Goal: Task Accomplishment & Management: Complete application form

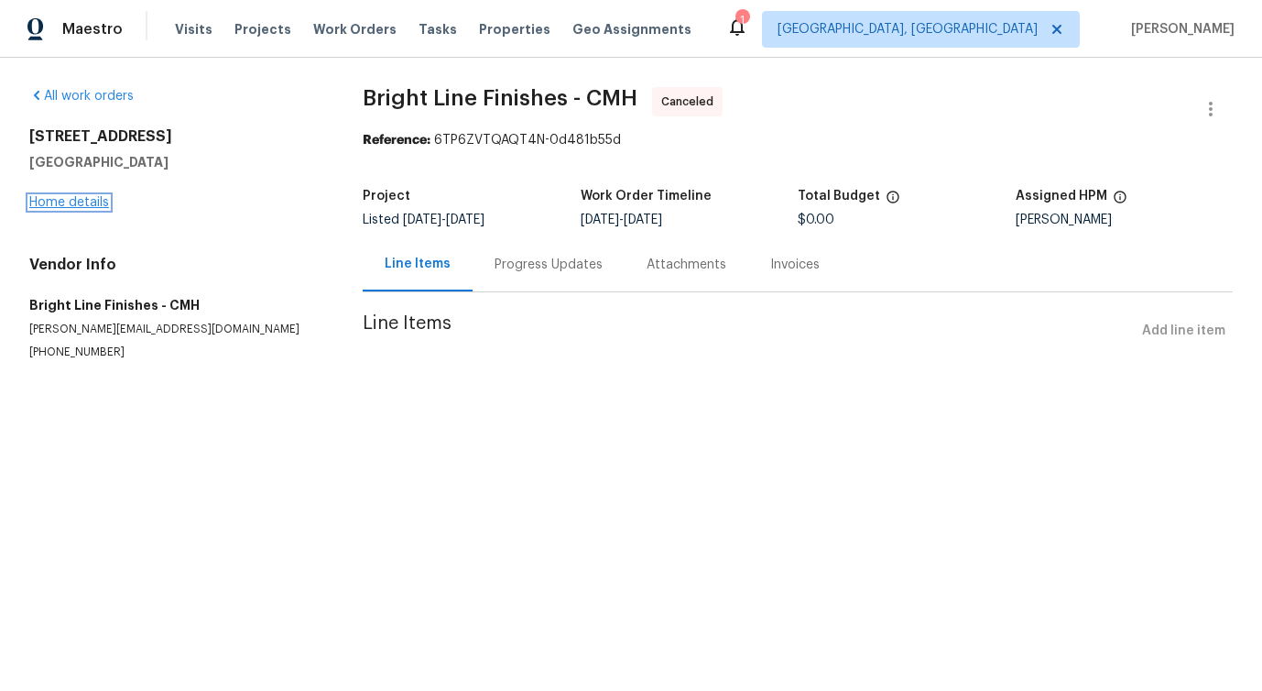
click at [53, 207] on link "Home details" at bounding box center [69, 202] width 80 height 13
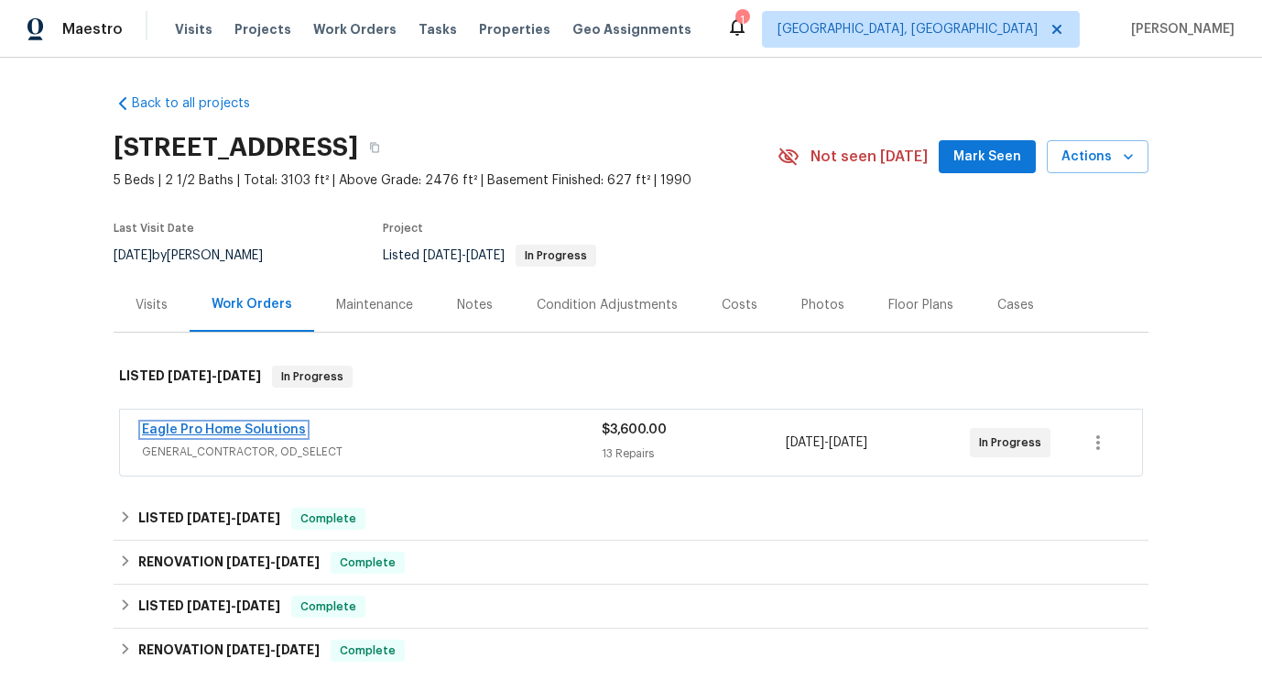
click at [225, 431] on link "Eagle Pro Home Solutions" at bounding box center [224, 429] width 164 height 13
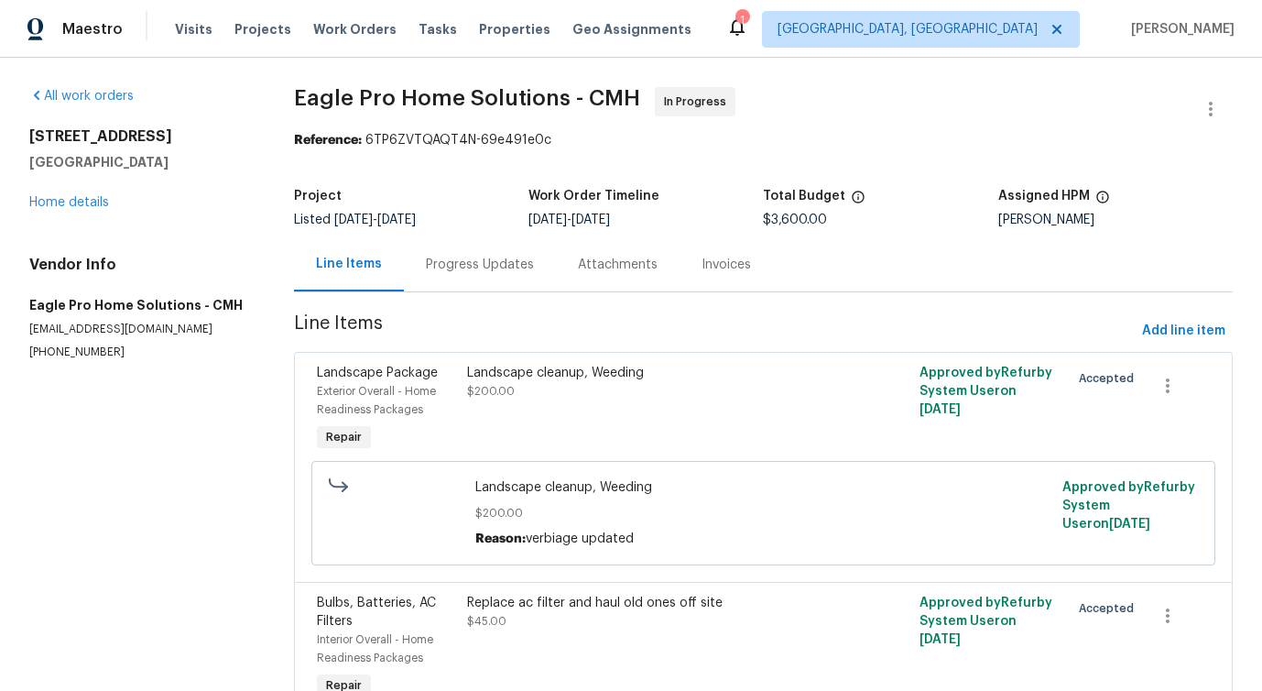
click at [596, 425] on div "Landscape cleanup, Weeding $200.00" at bounding box center [650, 409] width 376 height 103
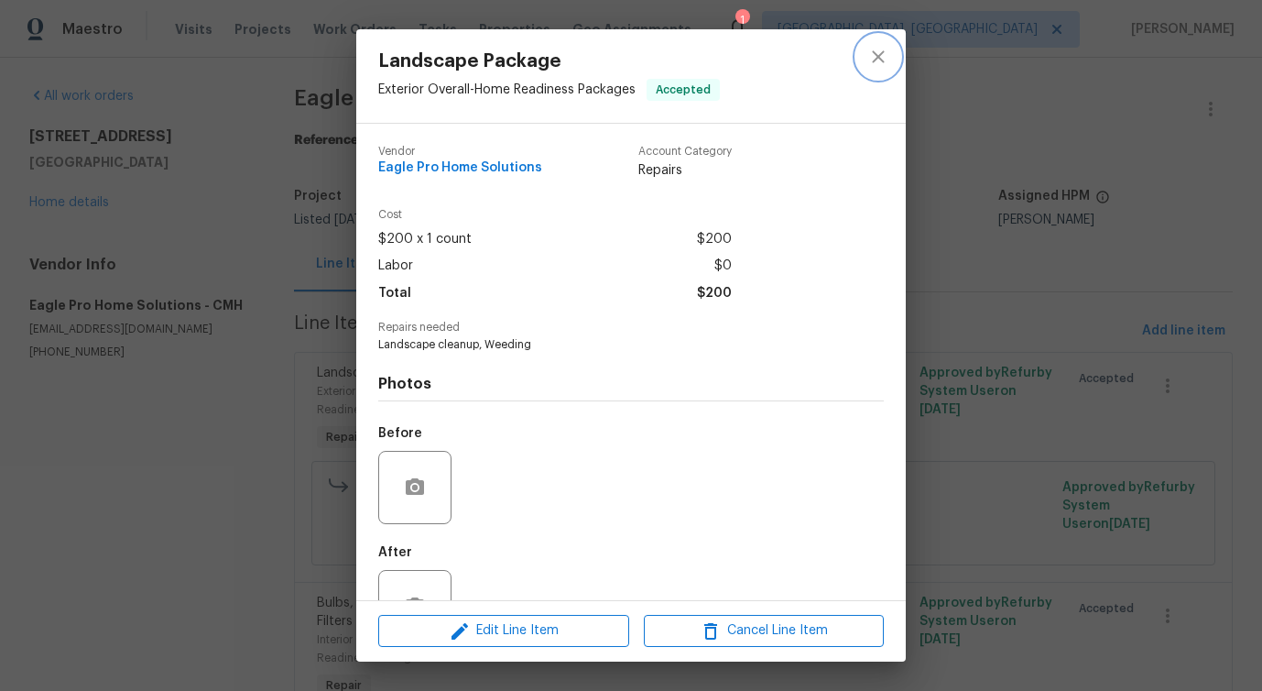
click at [881, 46] on icon "close" at bounding box center [878, 57] width 22 height 22
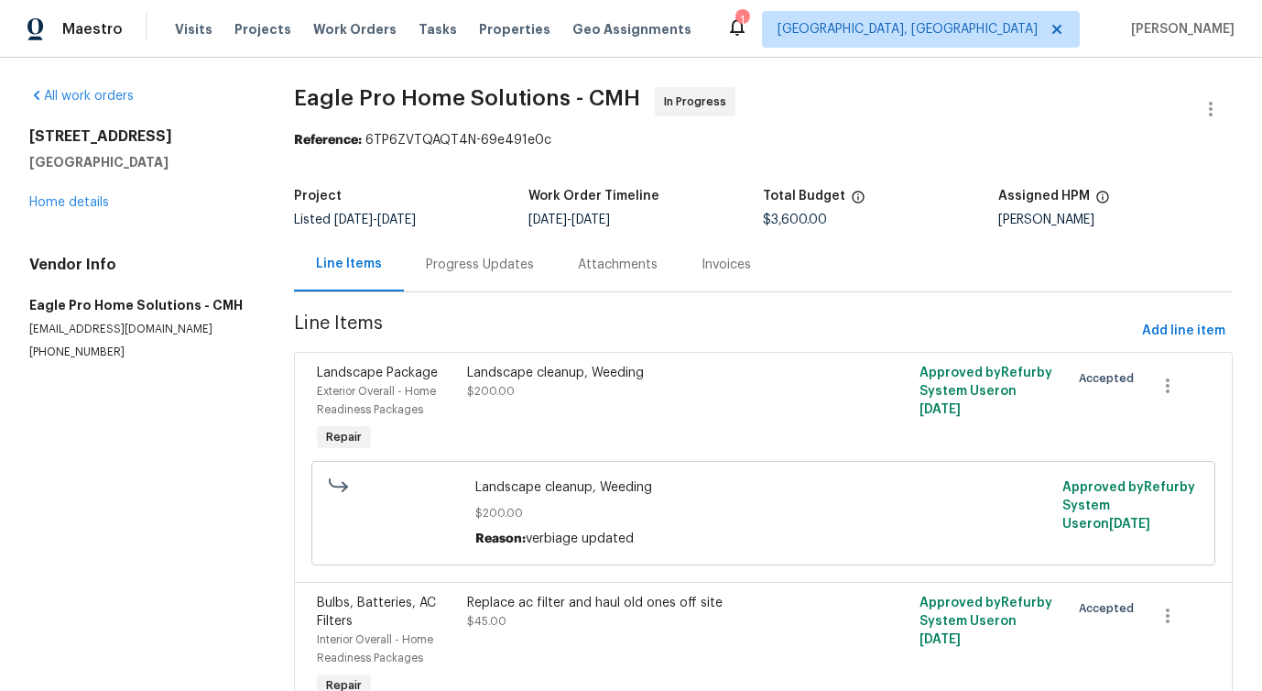
click at [585, 402] on div "Landscape cleanup, Weeding $200.00" at bounding box center [650, 409] width 376 height 103
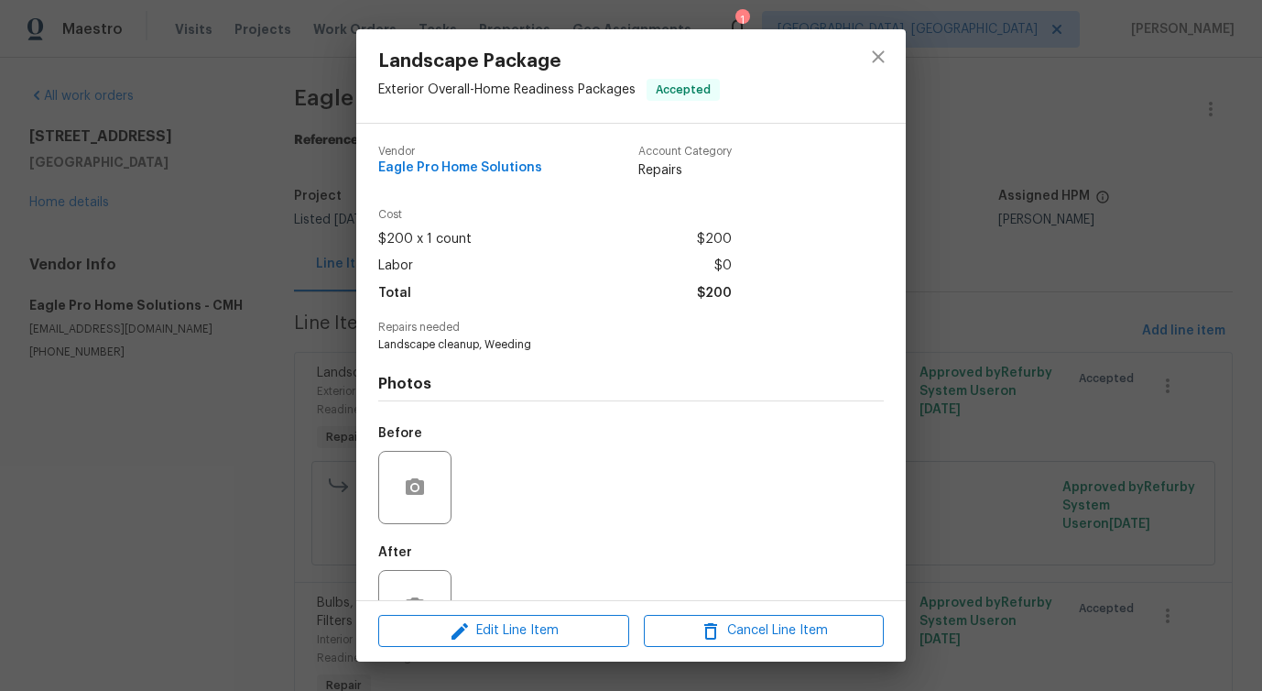
scroll to position [61, 0]
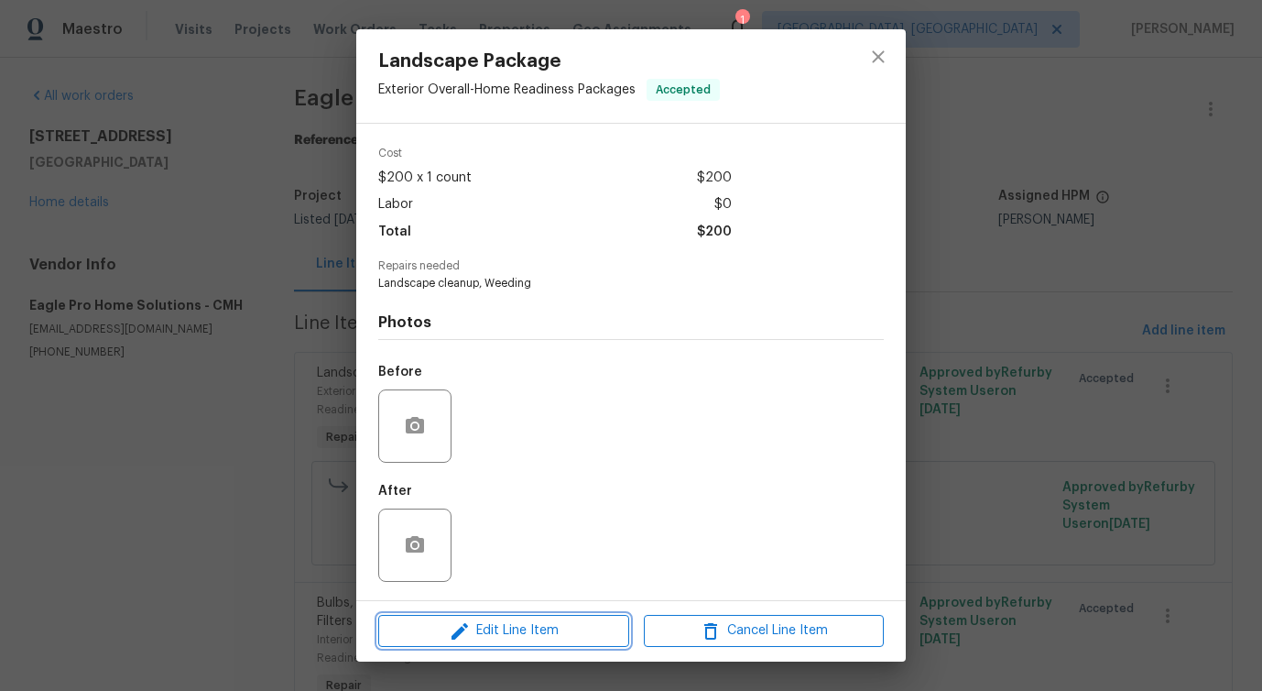
click at [490, 617] on button "Edit Line Item" at bounding box center [503, 631] width 251 height 32
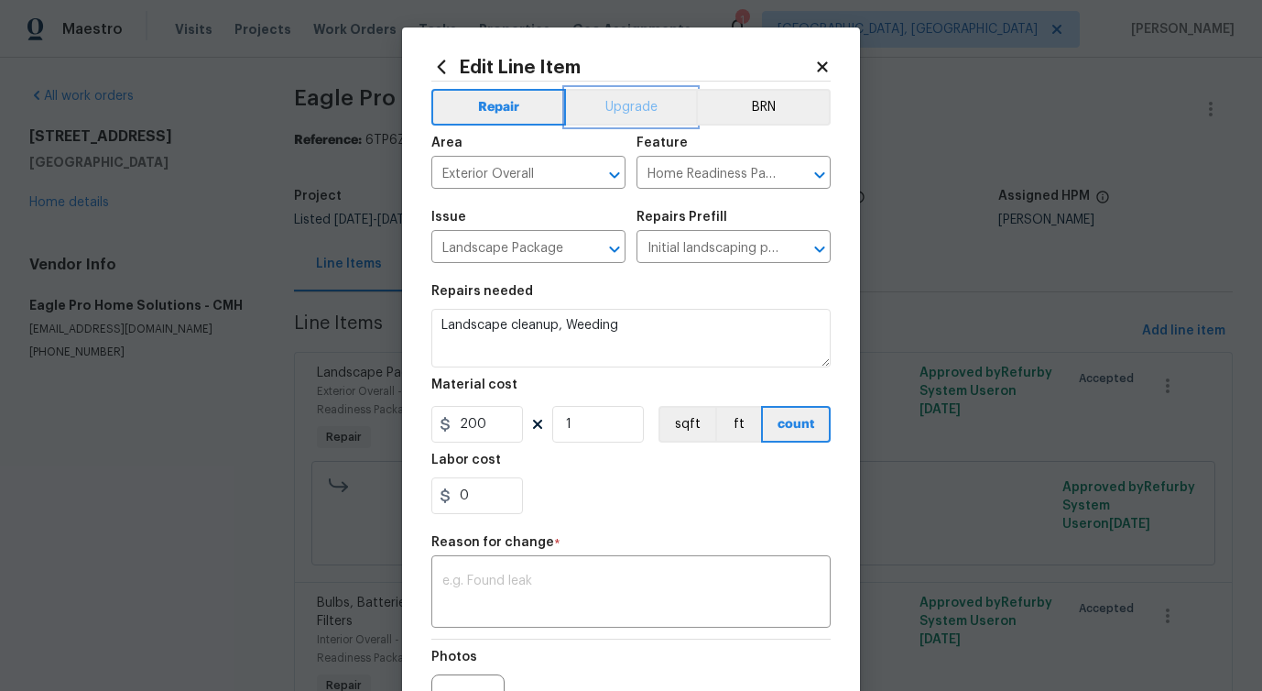
click at [616, 117] on button "Upgrade" at bounding box center [631, 107] width 131 height 37
click at [543, 605] on textarea at bounding box center [630, 593] width 377 height 38
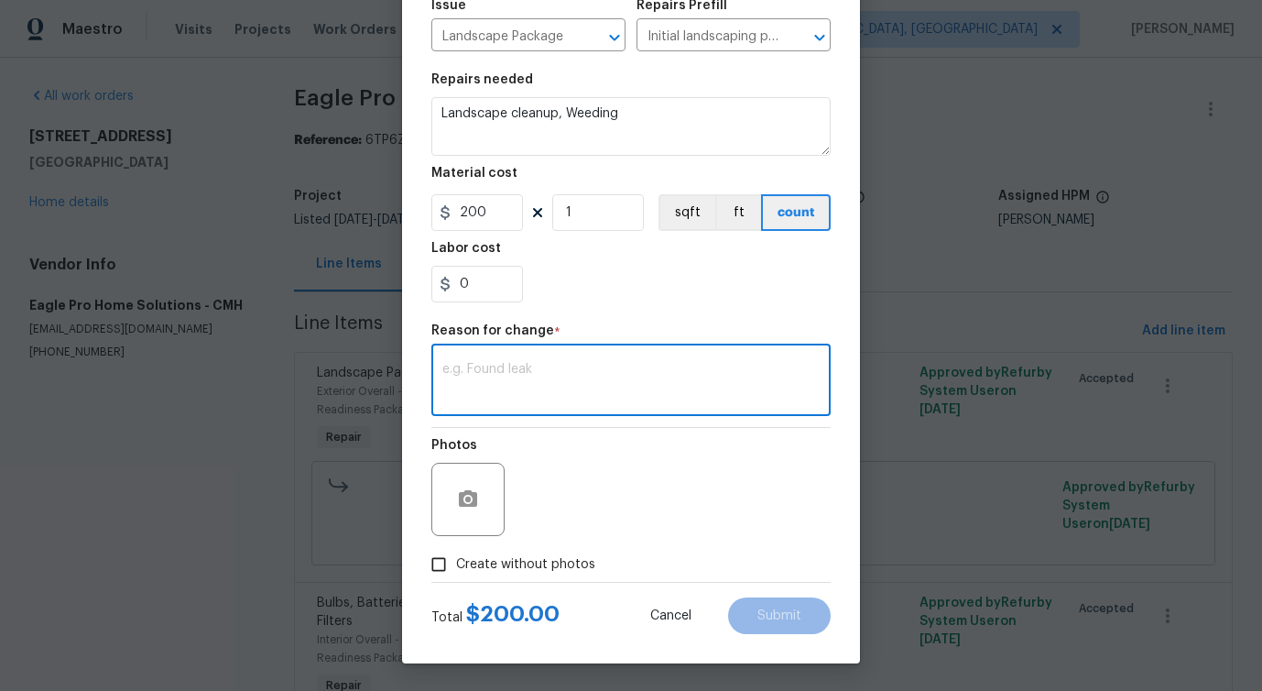
scroll to position [0, 0]
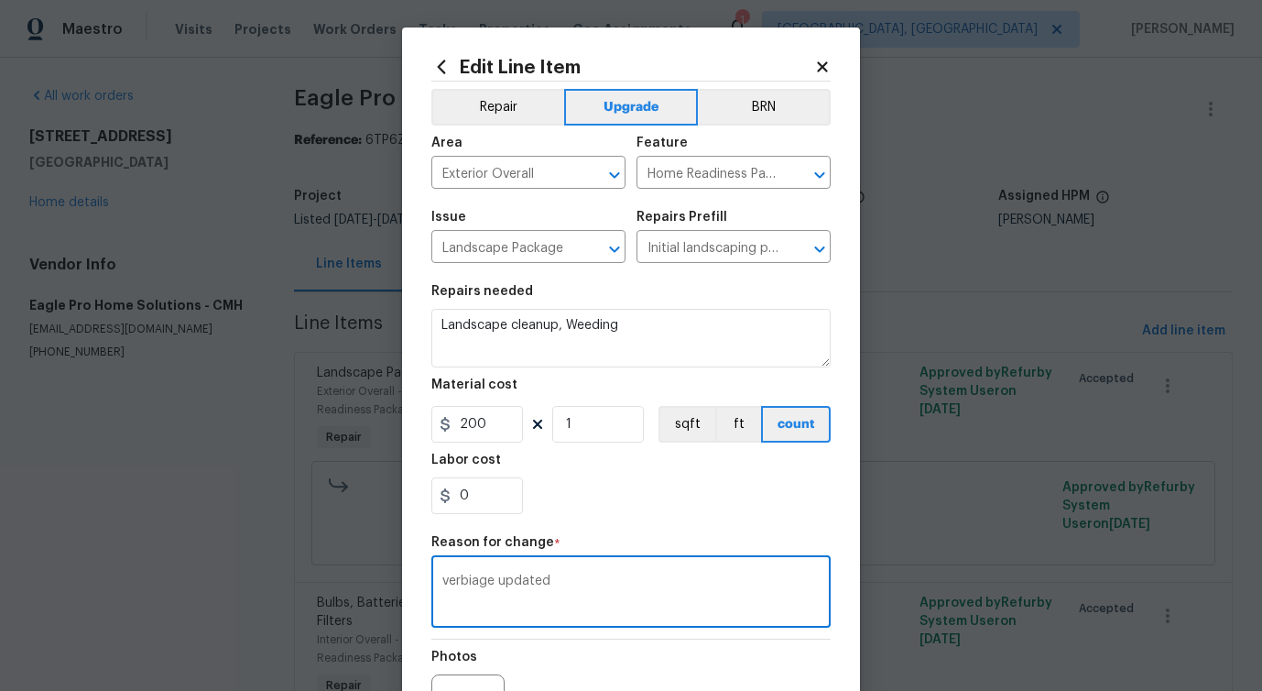
click at [522, 594] on textarea "verbiage updated" at bounding box center [630, 593] width 377 height 38
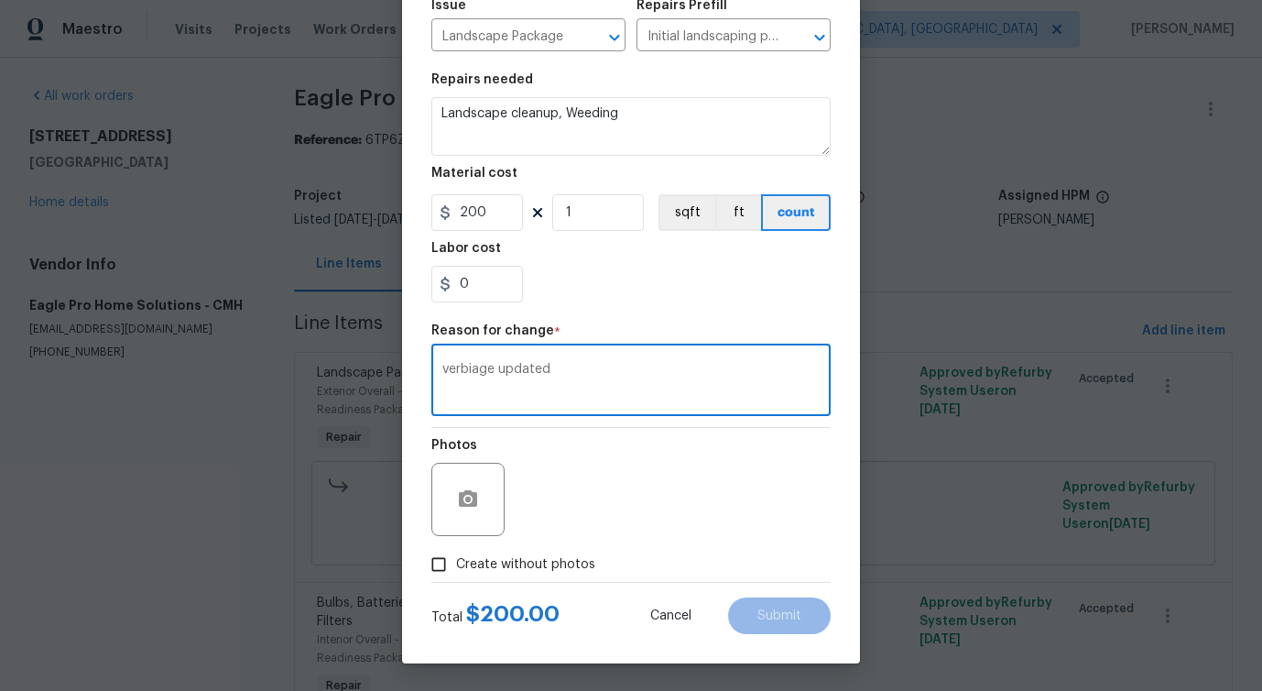
type textarea "verbiage updated"
click at [529, 572] on span "Create without photos" at bounding box center [525, 564] width 139 height 19
click at [456, 572] on input "Create without photos" at bounding box center [438, 564] width 35 height 35
checkbox input "true"
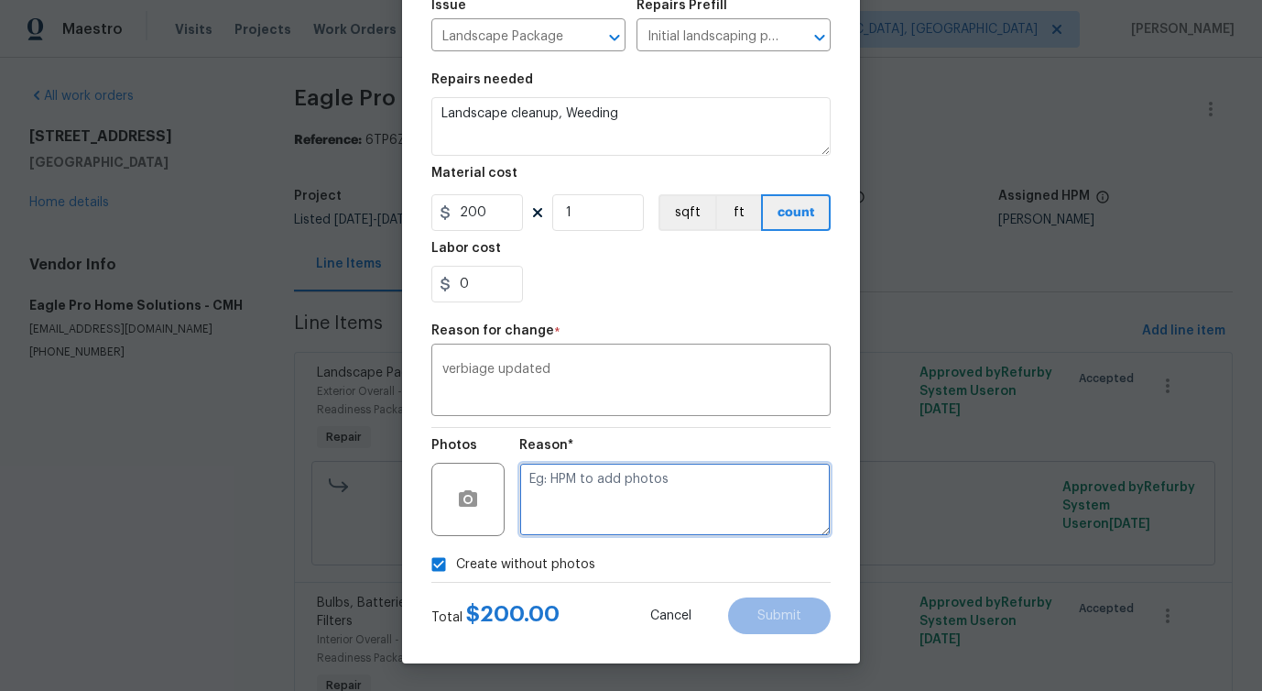
click at [658, 482] on textarea at bounding box center [674, 499] width 311 height 73
click at [605, 491] on textarea at bounding box center [674, 499] width 311 height 73
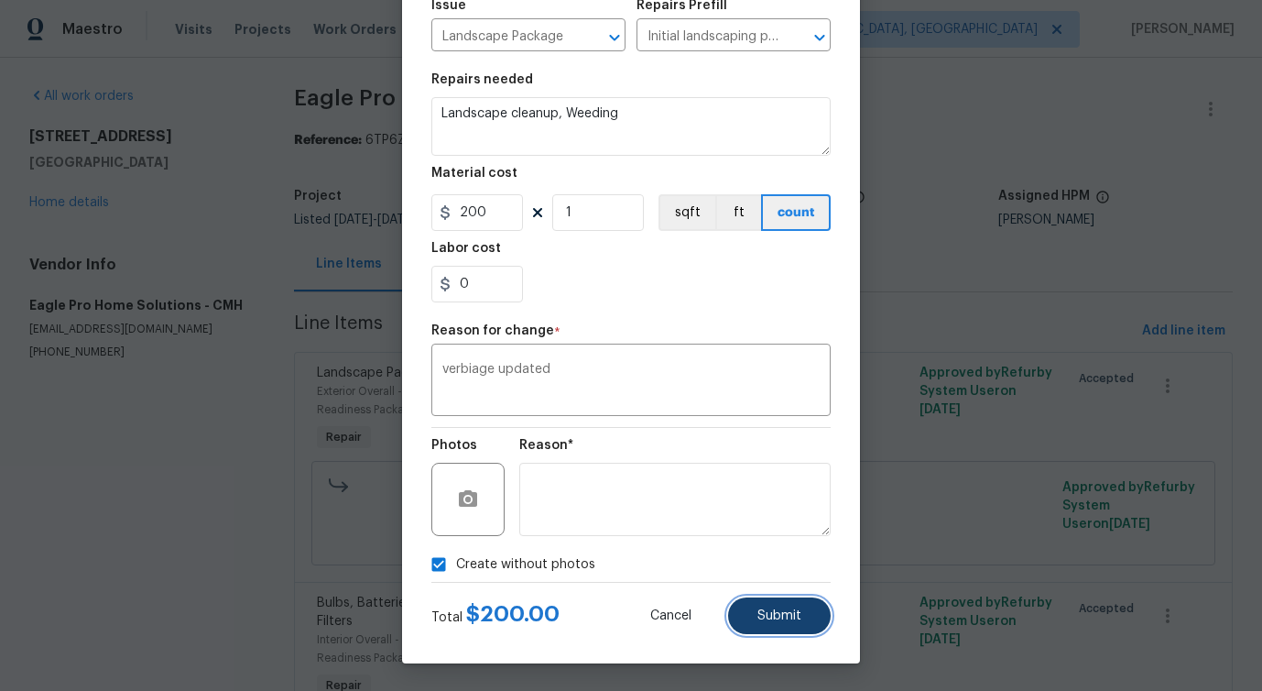
click at [780, 627] on button "Submit" at bounding box center [779, 615] width 103 height 37
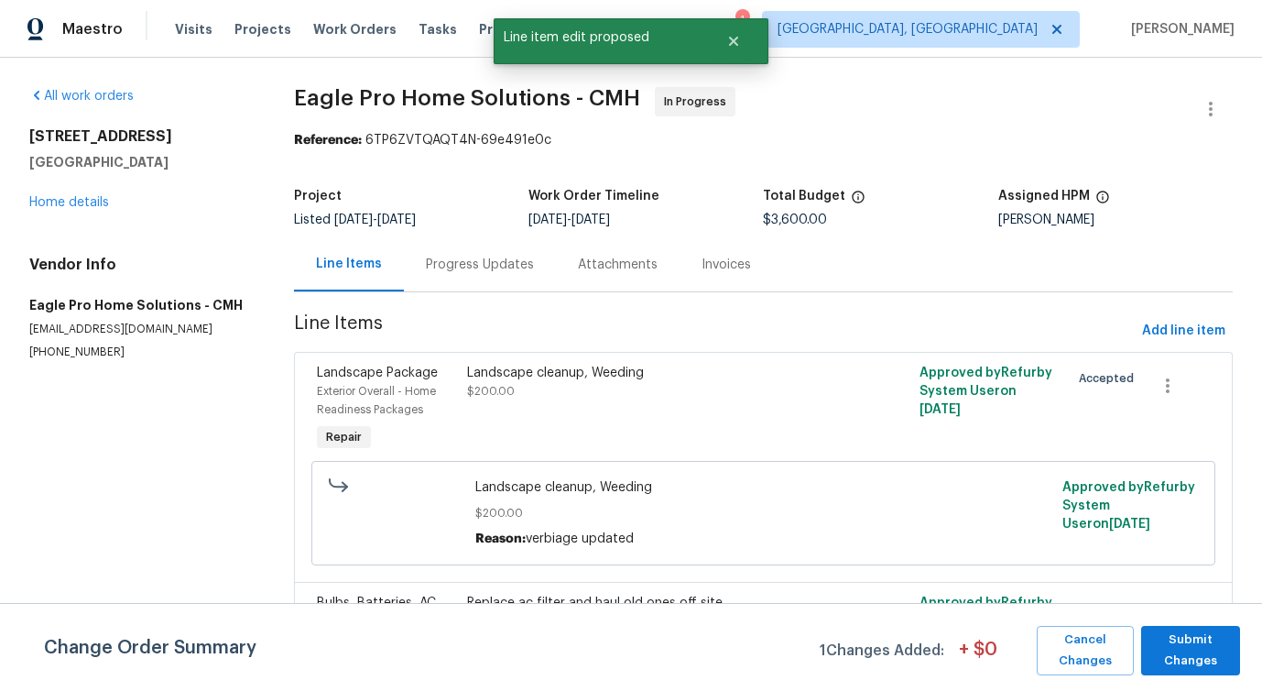
scroll to position [0, 0]
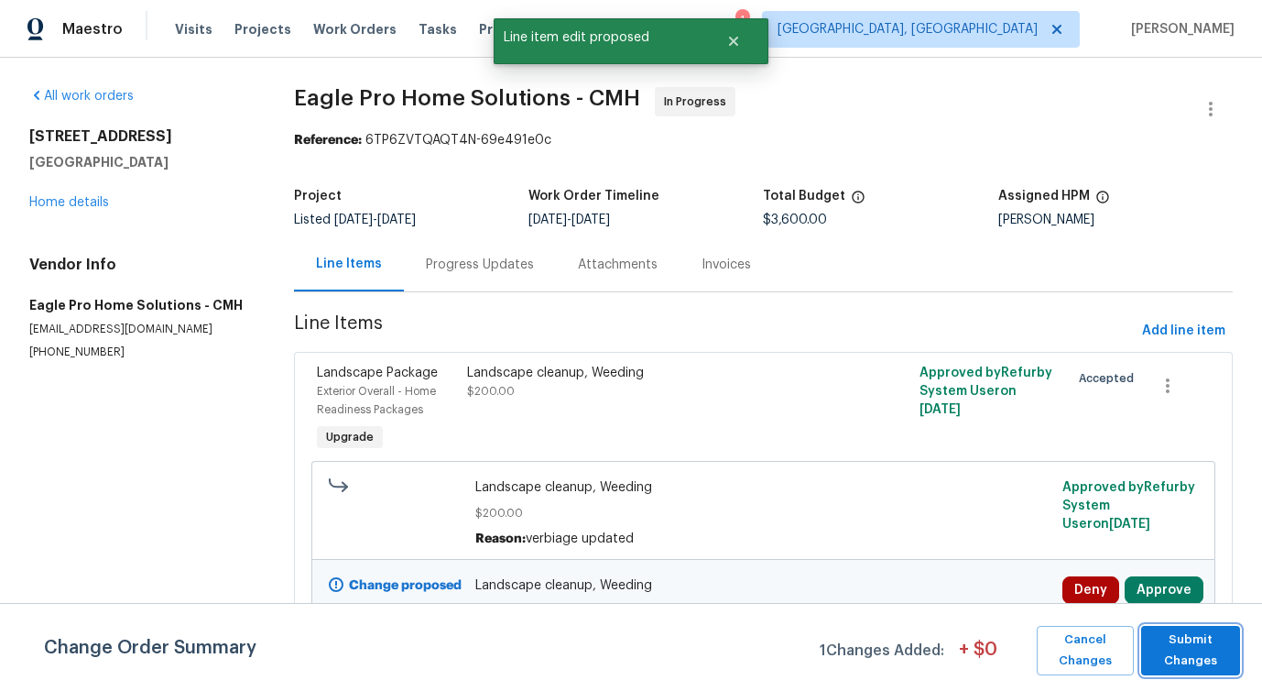
click at [1194, 661] on span "Submit Changes" at bounding box center [1191, 650] width 81 height 42
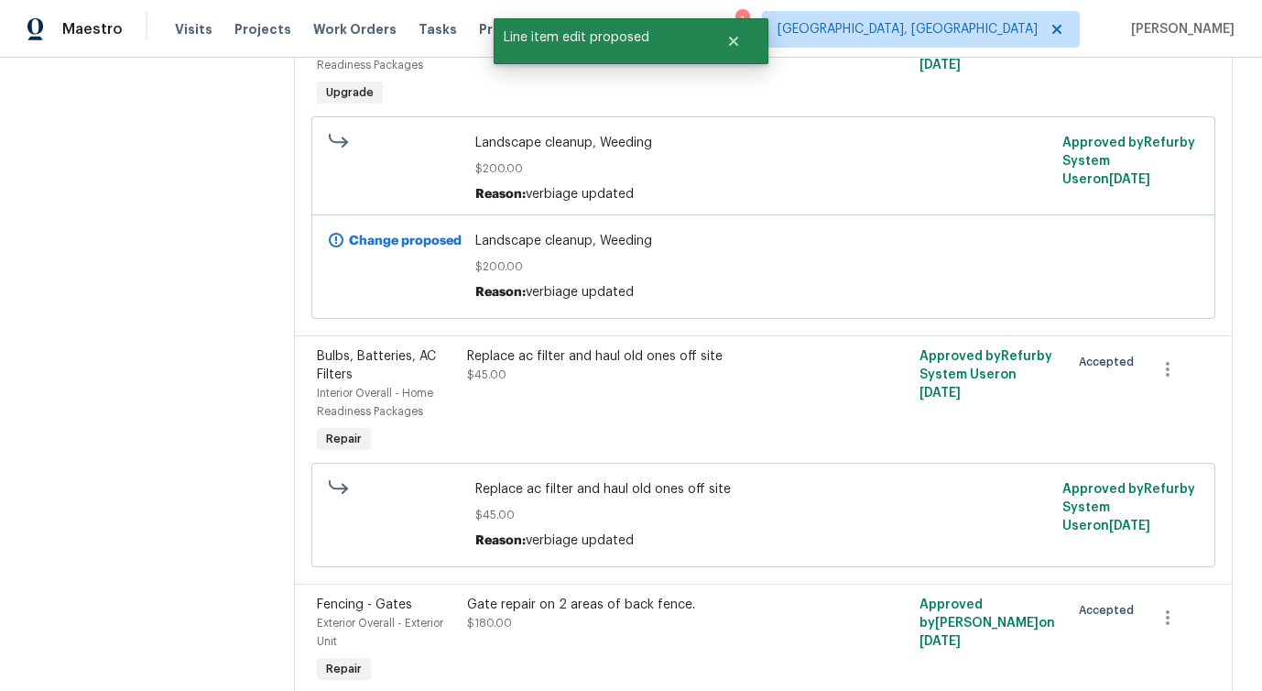
scroll to position [387, 0]
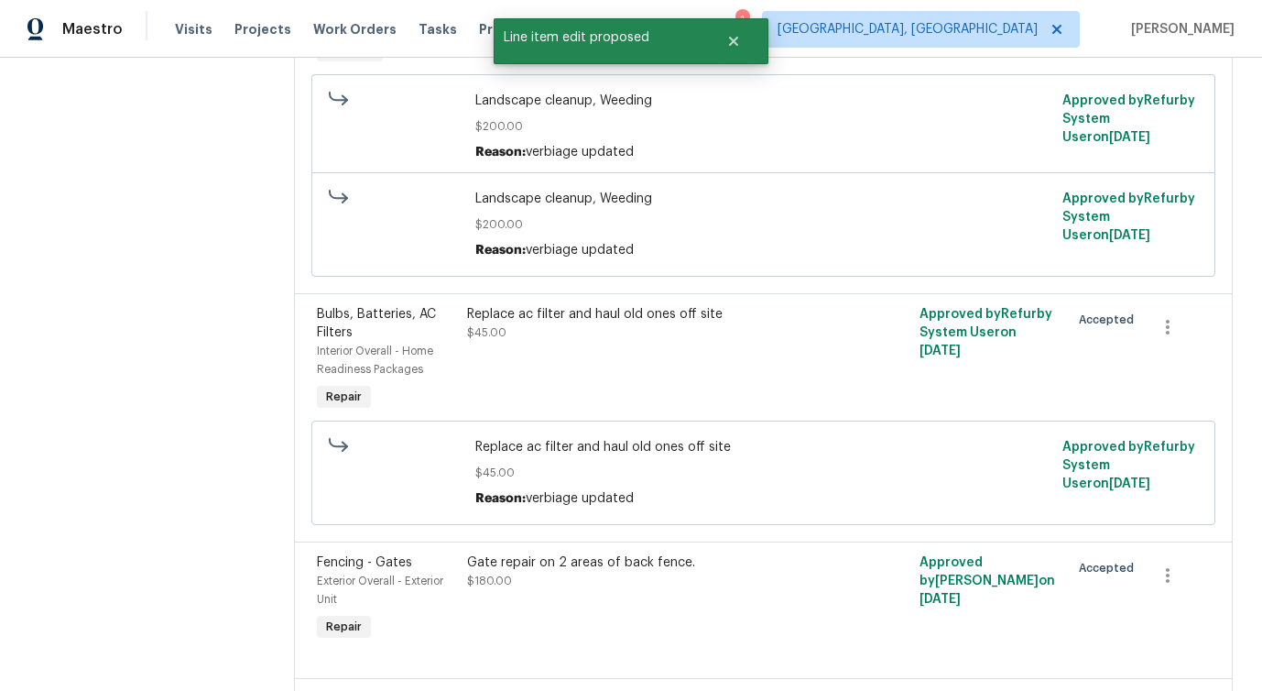
click at [687, 360] on div "Replace ac filter and haul old ones off site $45.00" at bounding box center [650, 360] width 376 height 121
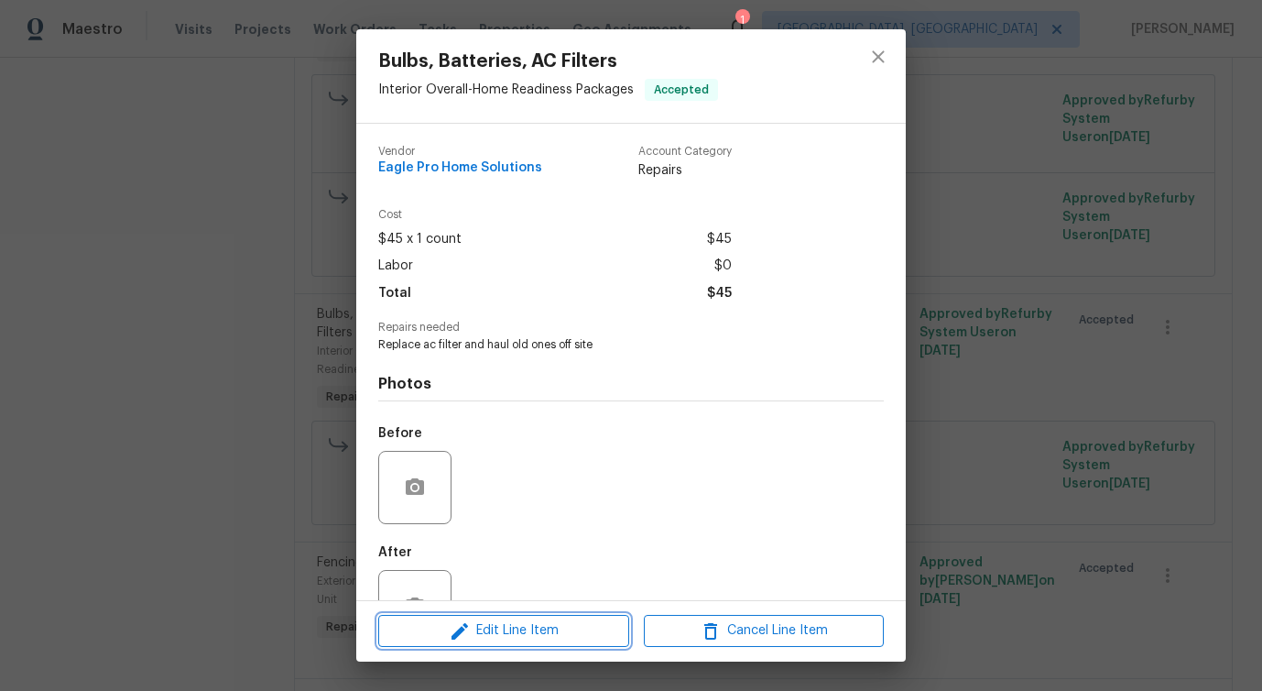
click at [559, 634] on span "Edit Line Item" at bounding box center [504, 630] width 240 height 23
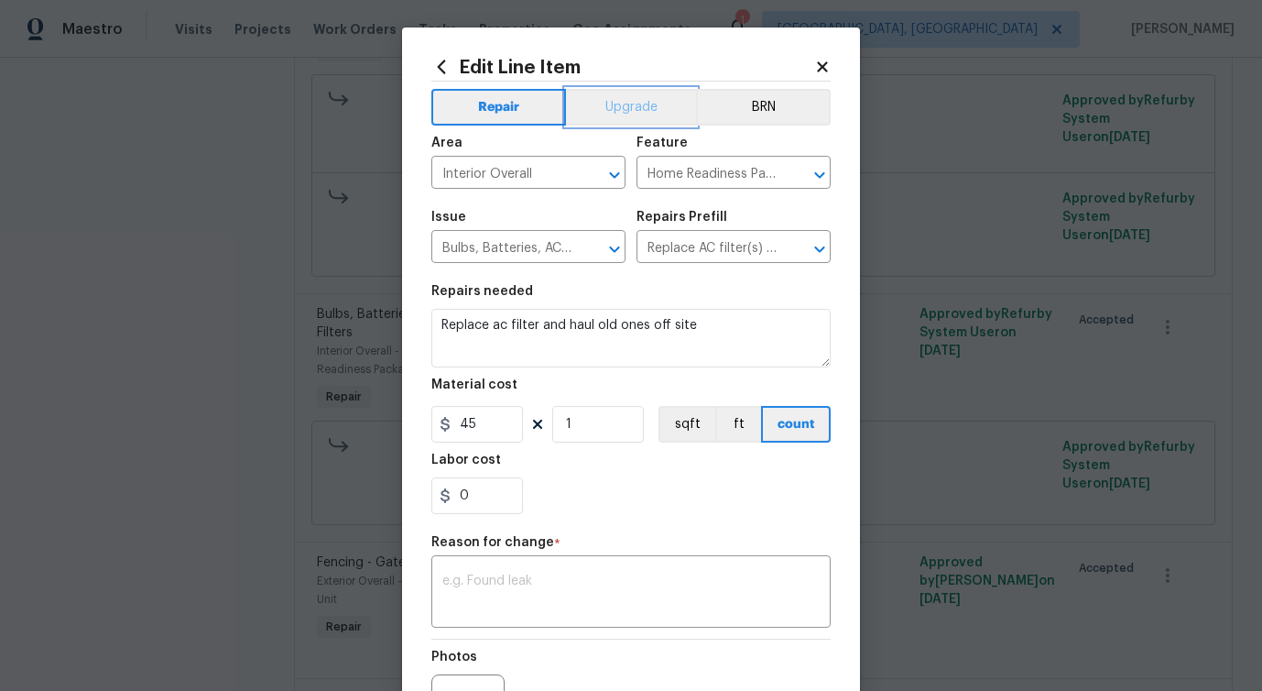
click at [633, 102] on button "Upgrade" at bounding box center [631, 107] width 131 height 37
click at [569, 580] on textarea at bounding box center [630, 593] width 377 height 38
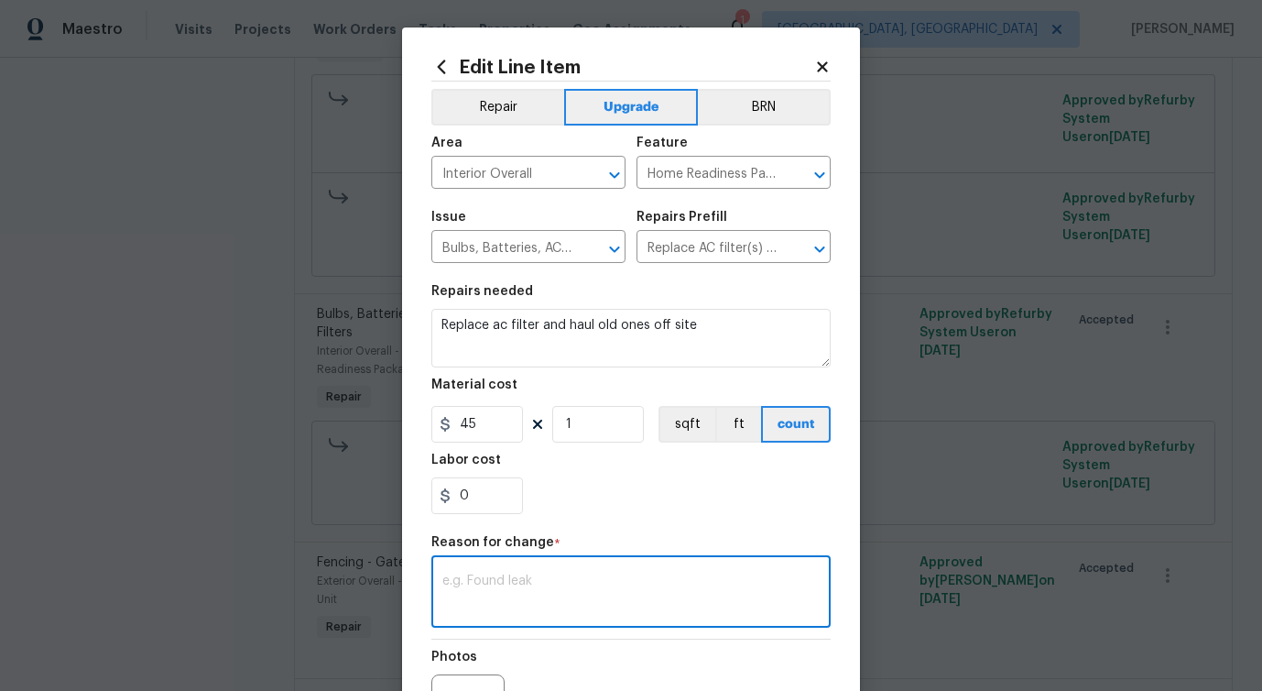
paste textarea "verbiage updated"
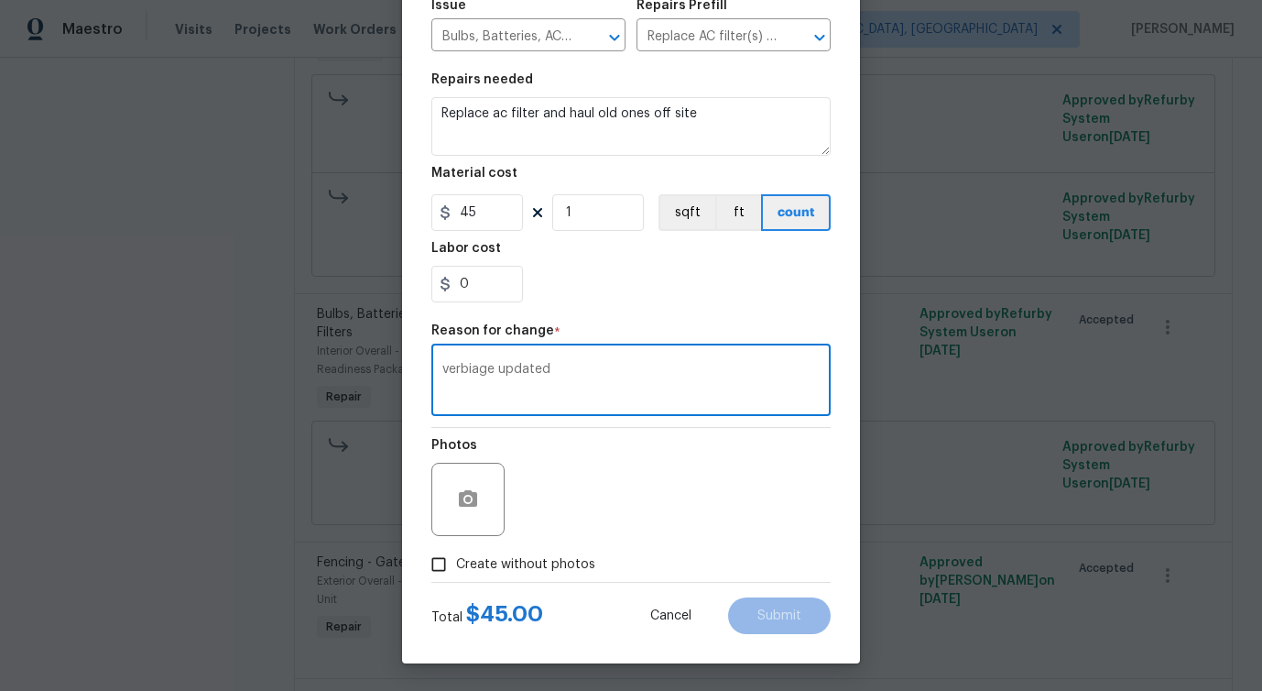
type textarea "verbiage updated"
click at [558, 572] on span "Create without photos" at bounding box center [525, 564] width 139 height 19
click at [456, 572] on input "Create without photos" at bounding box center [438, 564] width 35 height 35
checkbox input "true"
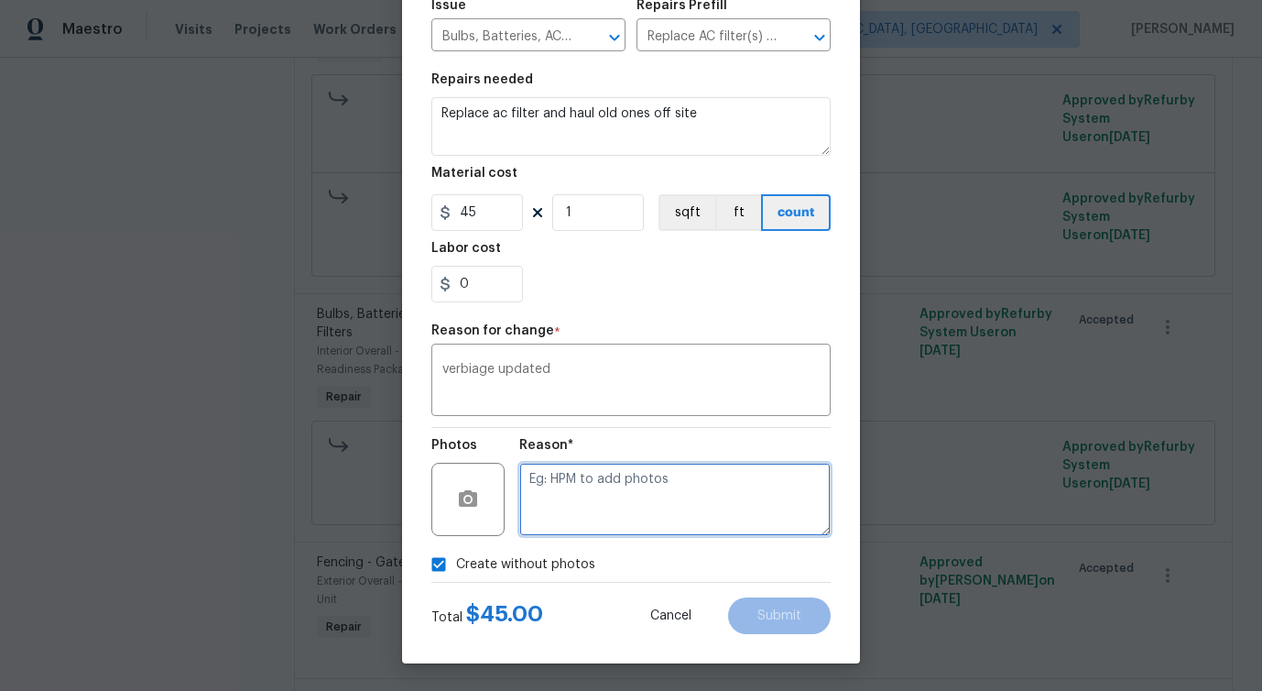
click at [634, 520] on textarea at bounding box center [674, 499] width 311 height 73
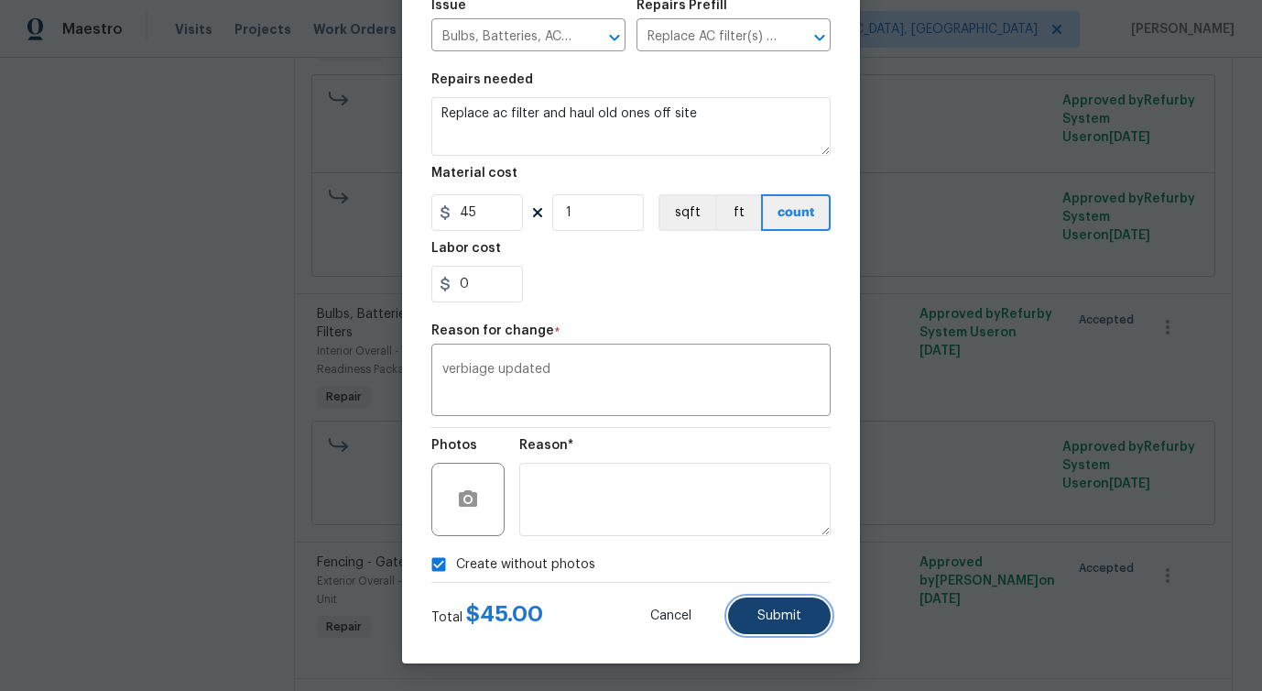
click at [778, 628] on button "Submit" at bounding box center [779, 615] width 103 height 37
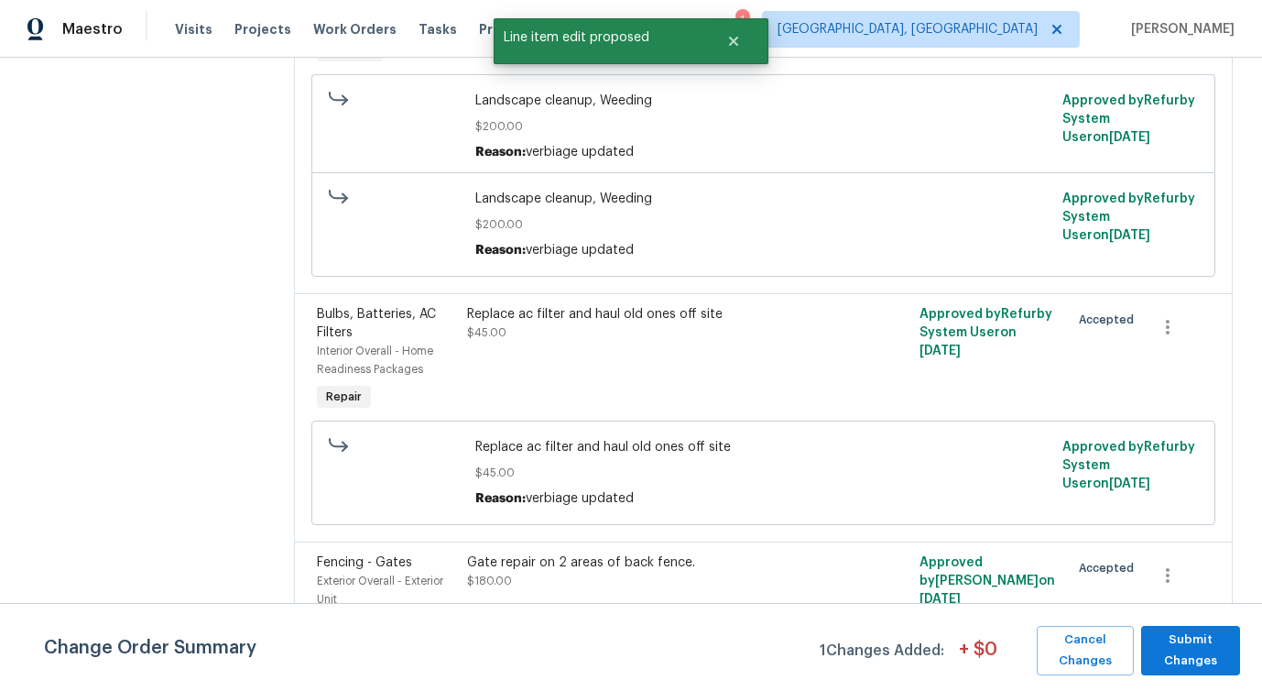
scroll to position [0, 0]
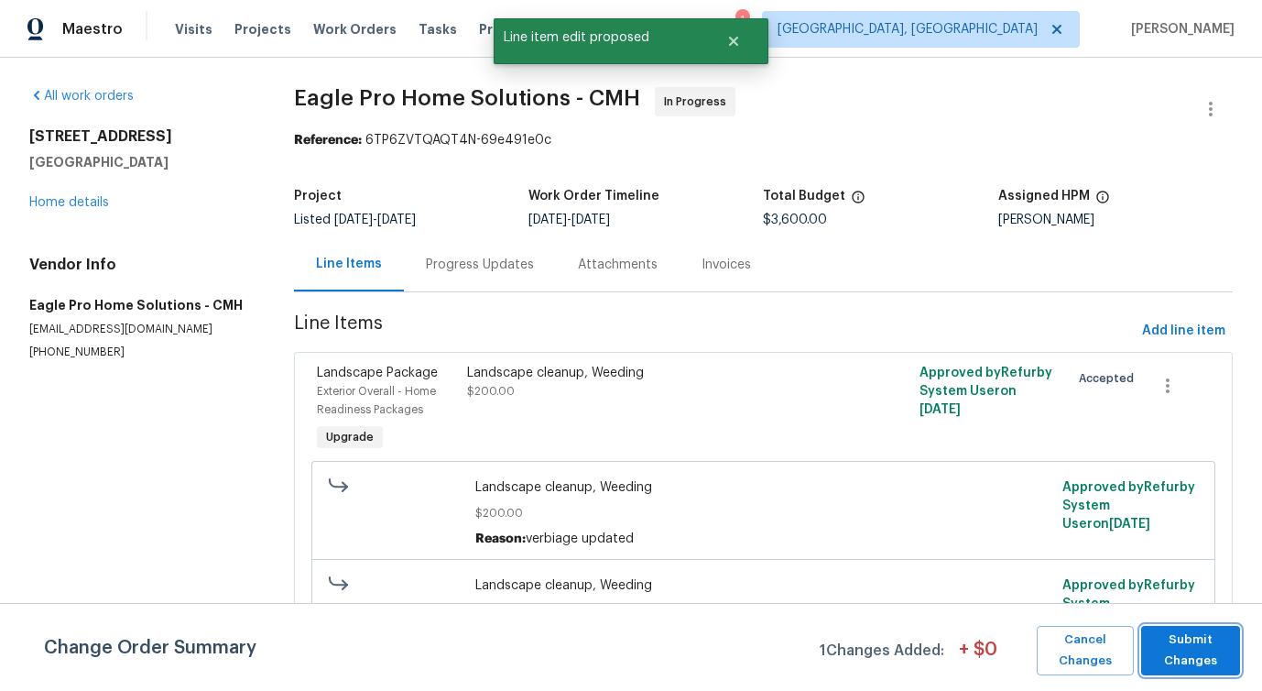
click at [1195, 661] on span "Submit Changes" at bounding box center [1191, 650] width 81 height 42
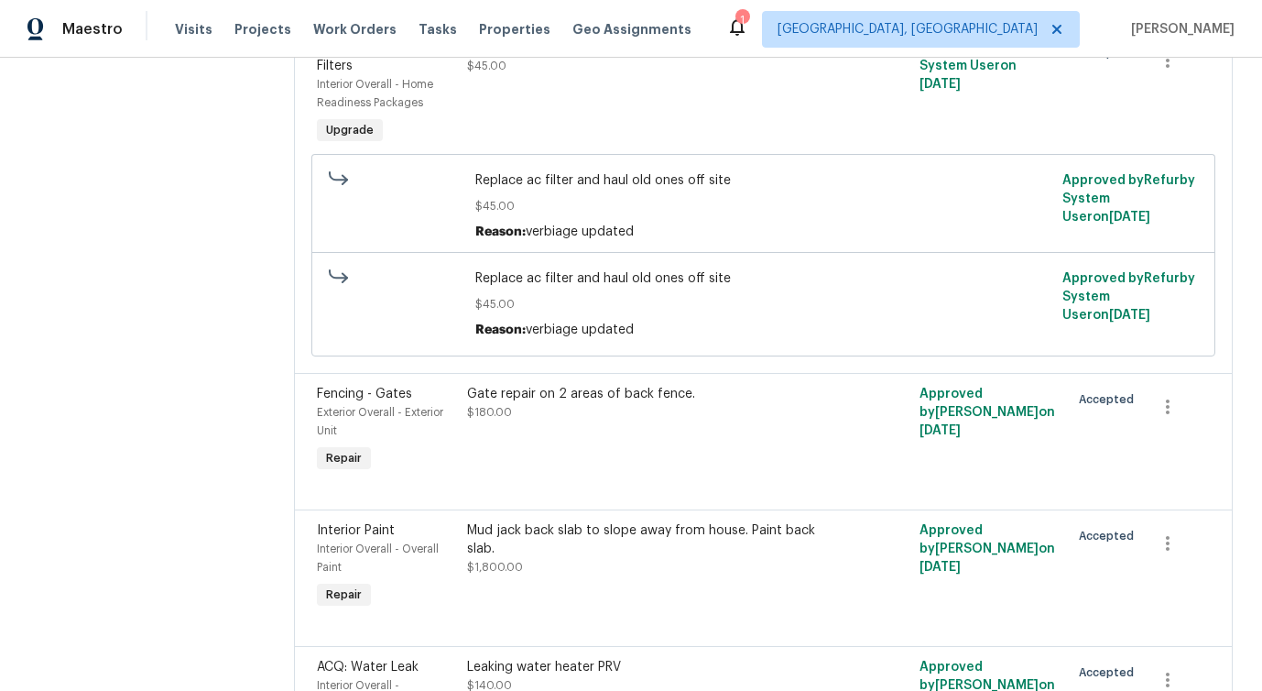
scroll to position [660, 0]
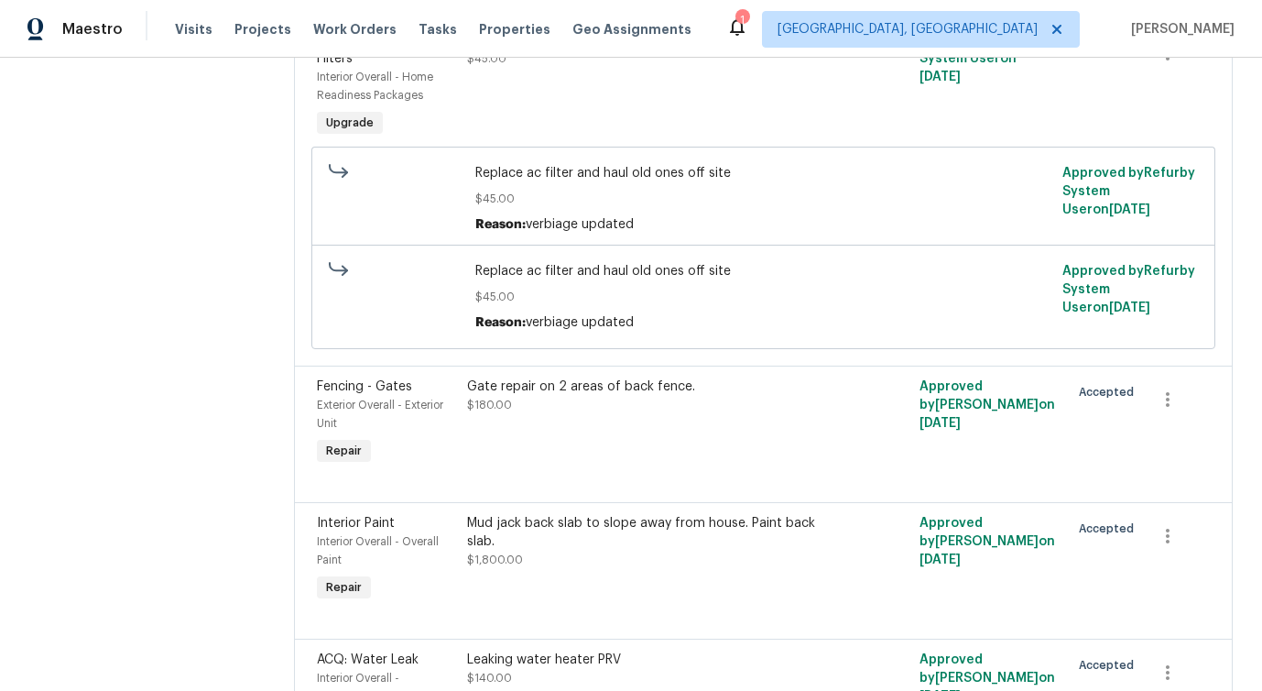
click at [634, 430] on div "Gate repair on 2 areas of back fence. $180.00" at bounding box center [650, 423] width 376 height 103
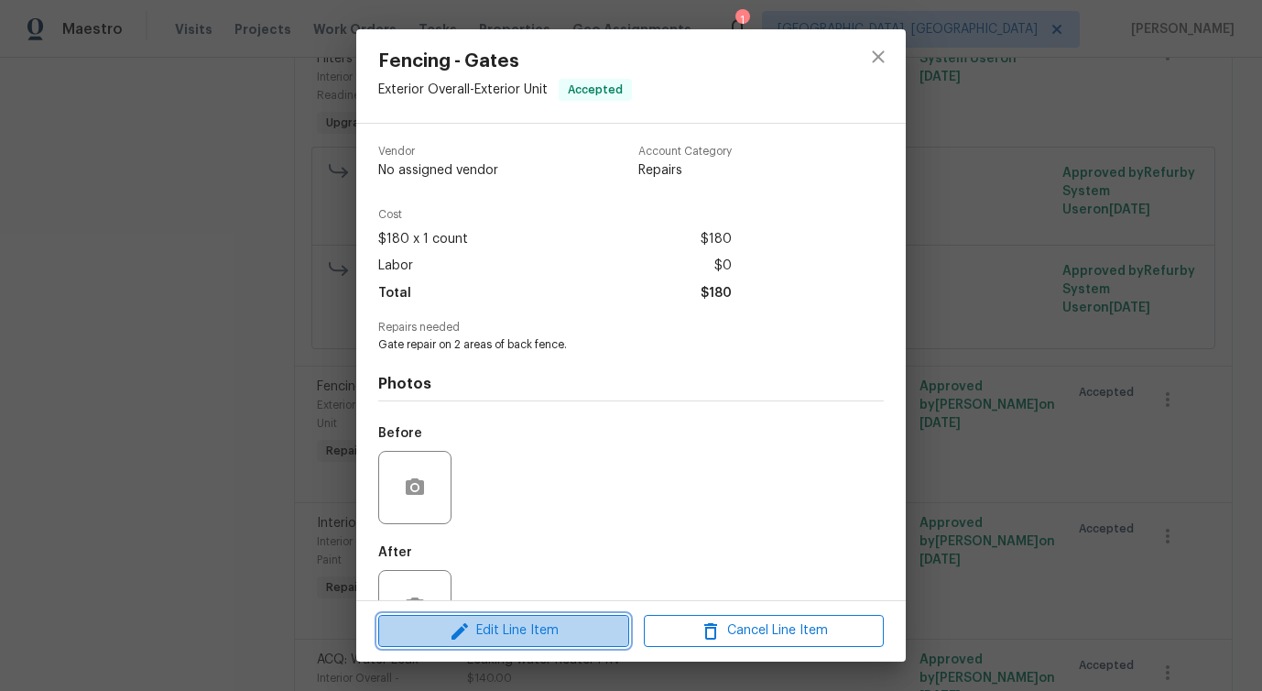
click at [505, 643] on button "Edit Line Item" at bounding box center [503, 631] width 251 height 32
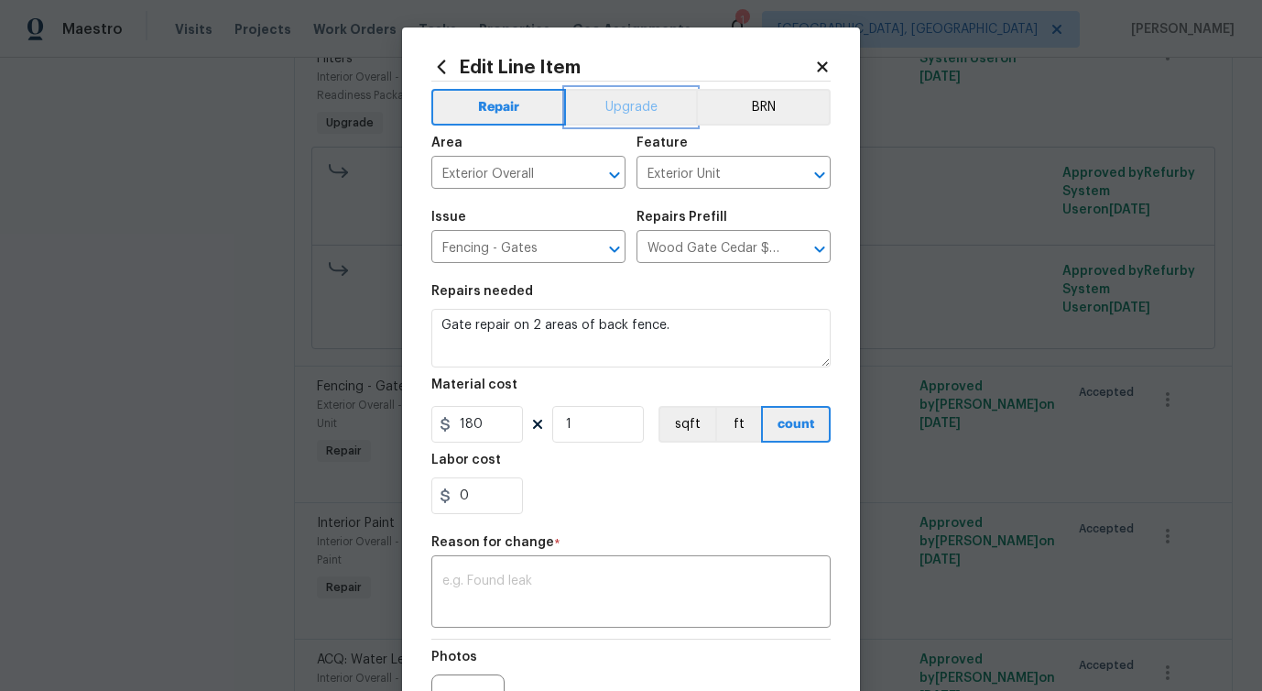
click at [635, 110] on button "Upgrade" at bounding box center [631, 107] width 131 height 37
click at [511, 584] on textarea at bounding box center [630, 593] width 377 height 38
paste textarea "verbiage updated"
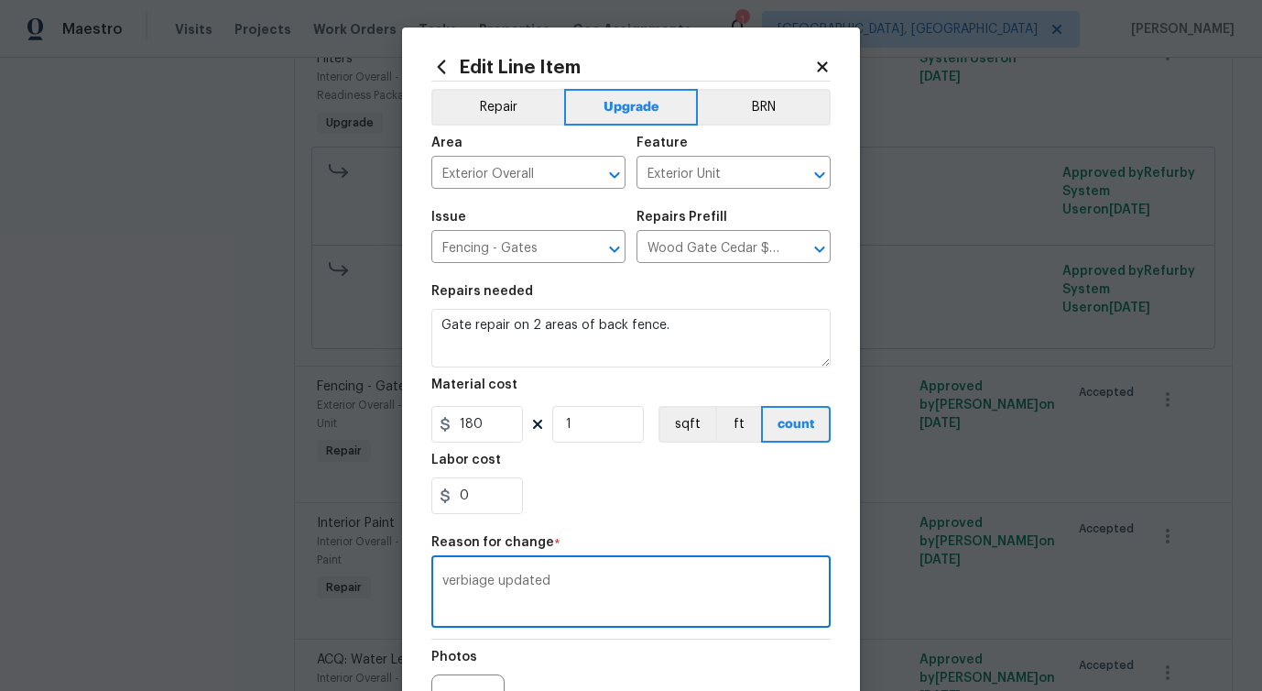
scroll to position [213, 0]
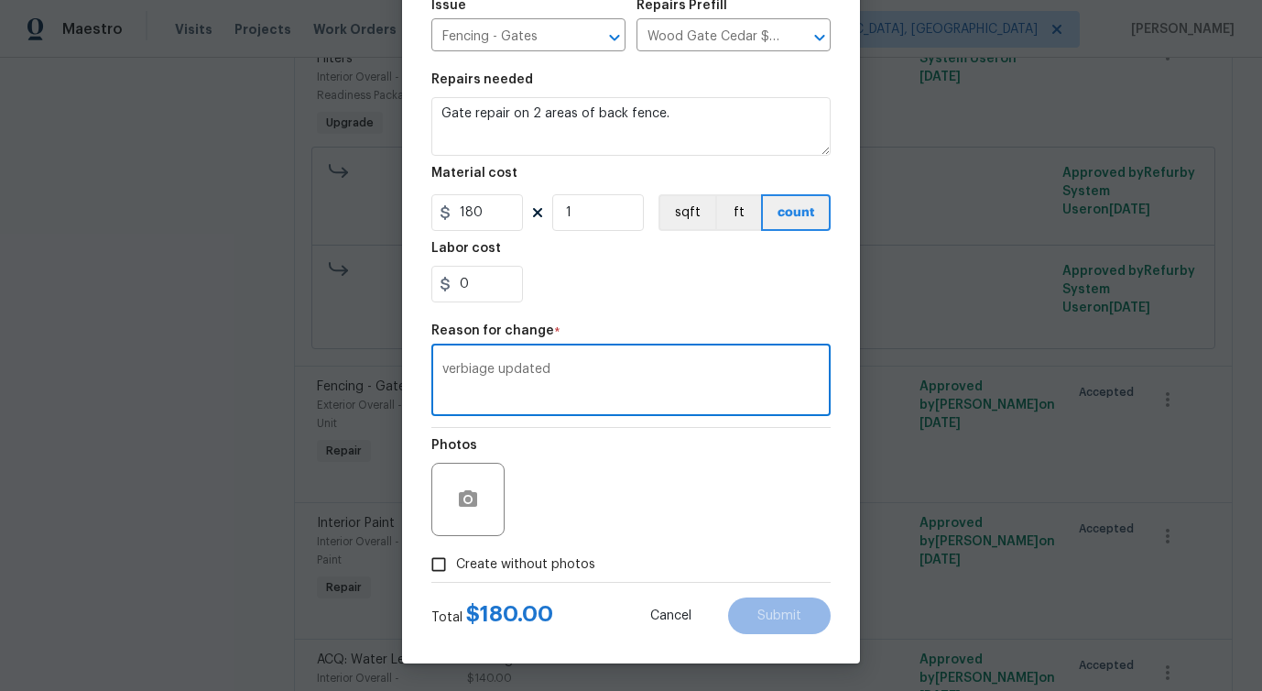
type textarea "verbiage updated"
click at [587, 562] on span "Create without photos" at bounding box center [525, 564] width 139 height 19
click at [456, 562] on input "Create without photos" at bounding box center [438, 564] width 35 height 35
checkbox input "true"
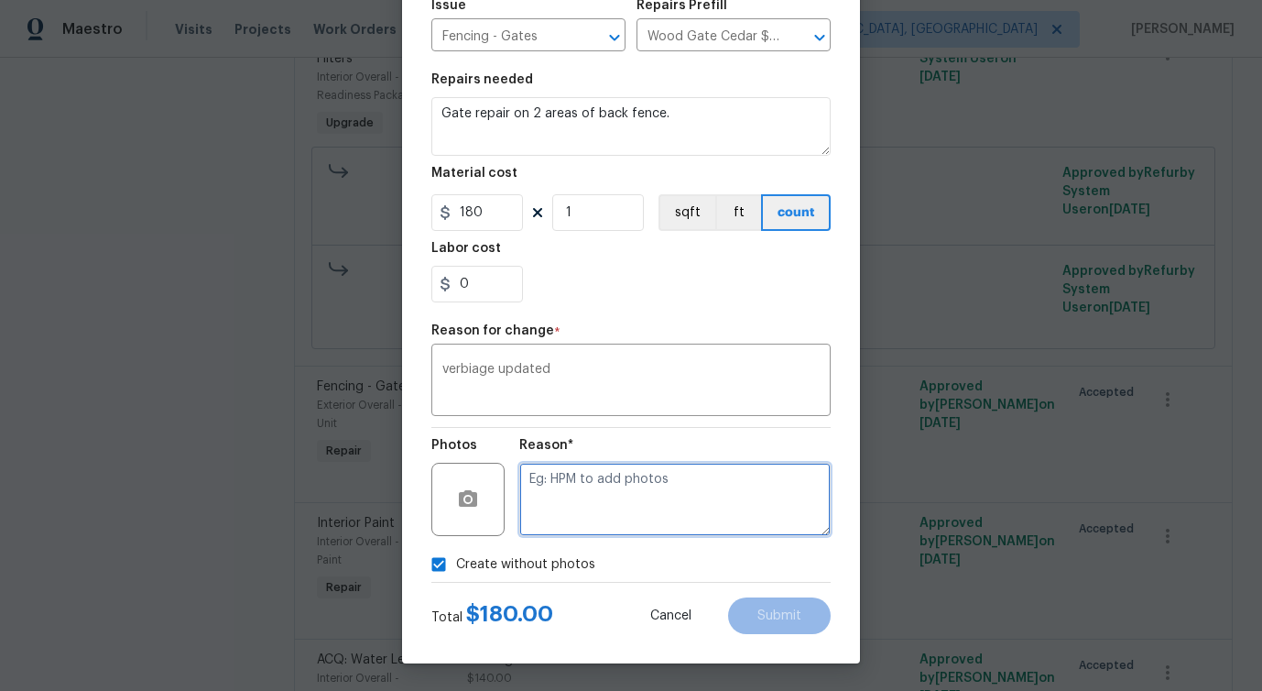
click at [641, 526] on textarea at bounding box center [674, 499] width 311 height 73
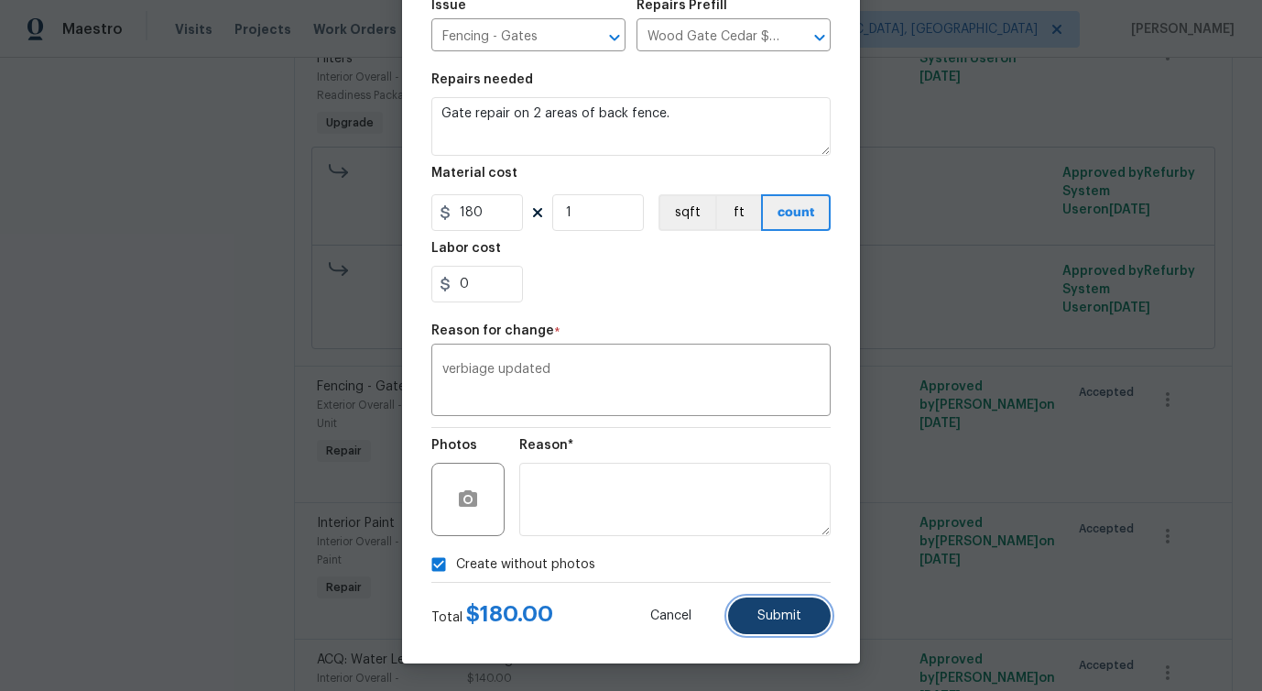
click at [761, 616] on span "Submit" at bounding box center [780, 616] width 44 height 14
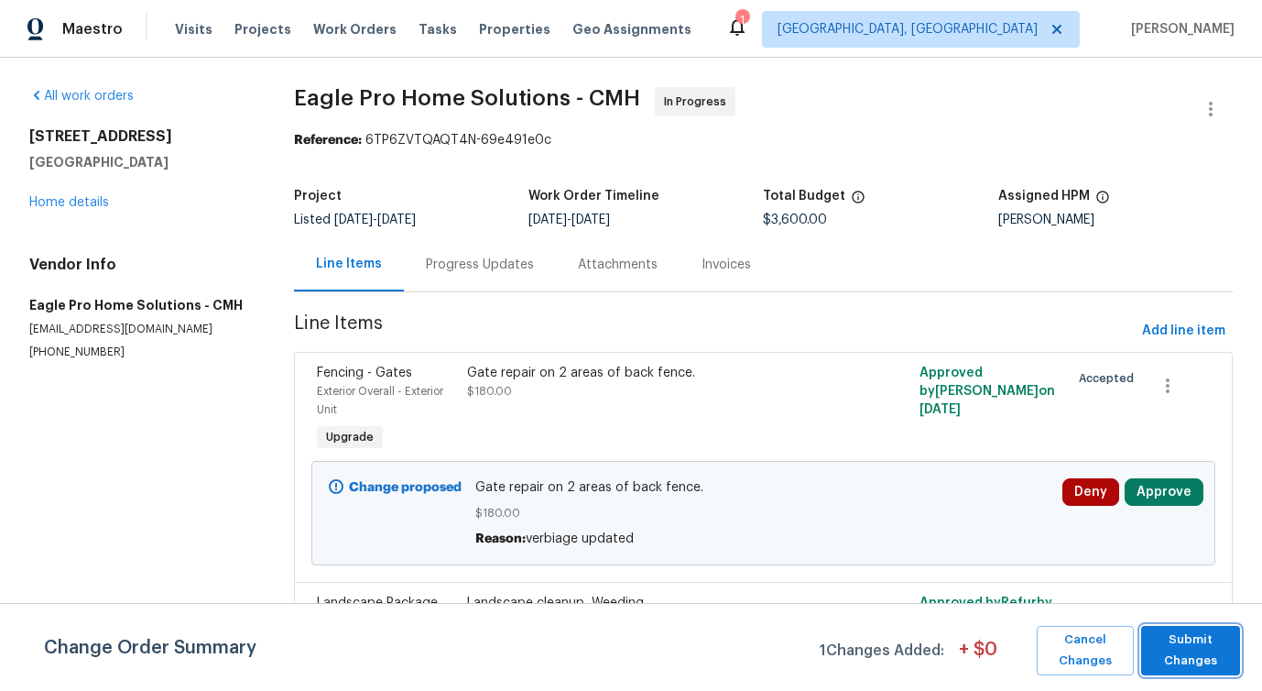
click at [1191, 672] on button "Submit Changes" at bounding box center [1190, 650] width 99 height 49
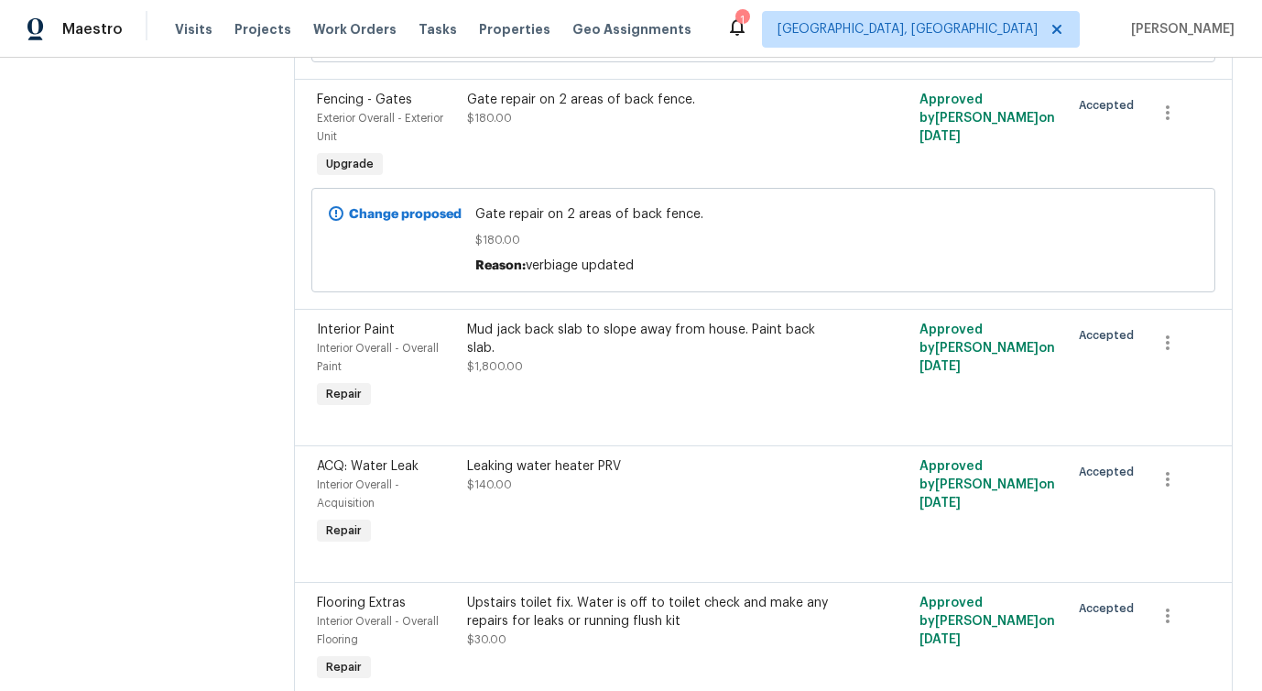
scroll to position [968, 0]
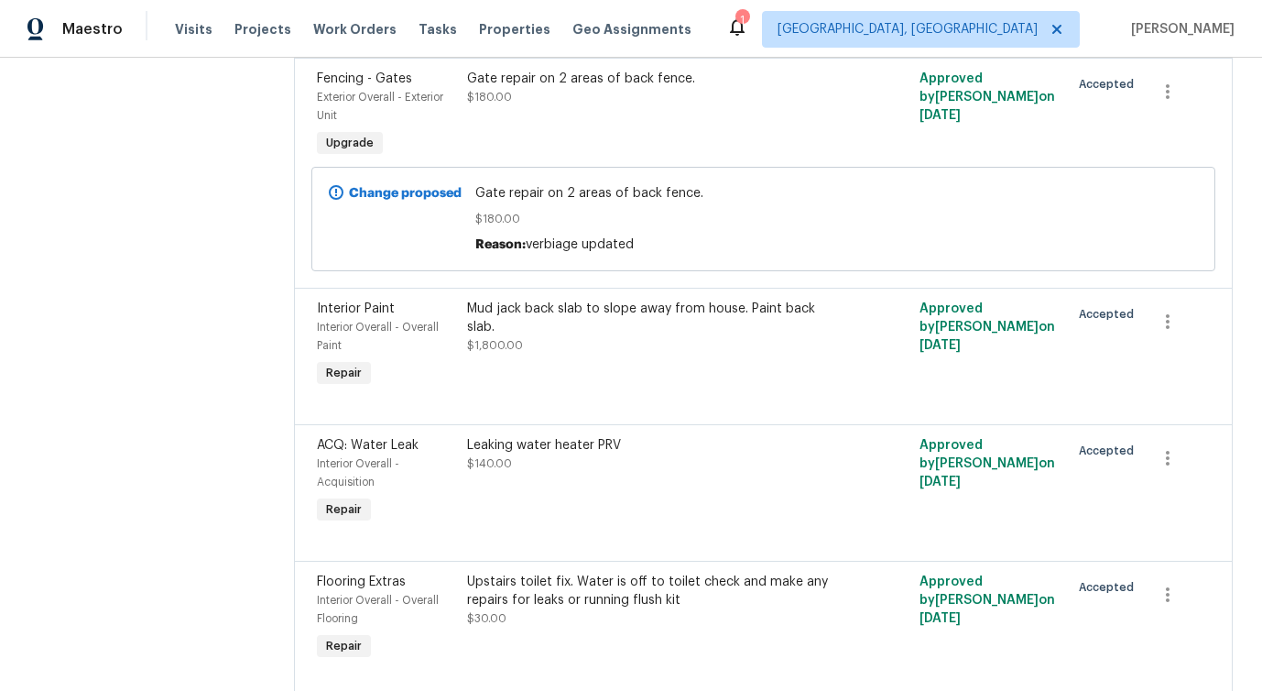
click at [662, 354] on div "Mud jack back slab to slope away from house. Paint back slab. $1,800.00" at bounding box center [649, 327] width 365 height 55
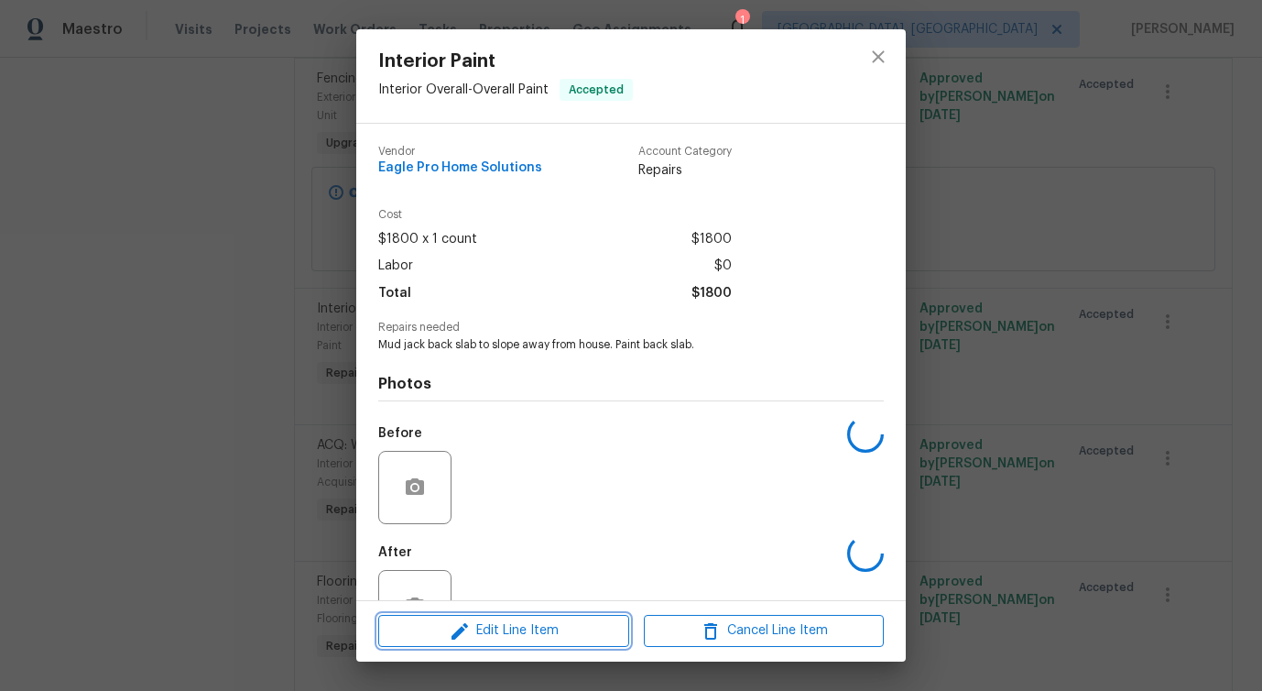
click at [491, 616] on button "Edit Line Item" at bounding box center [503, 631] width 251 height 32
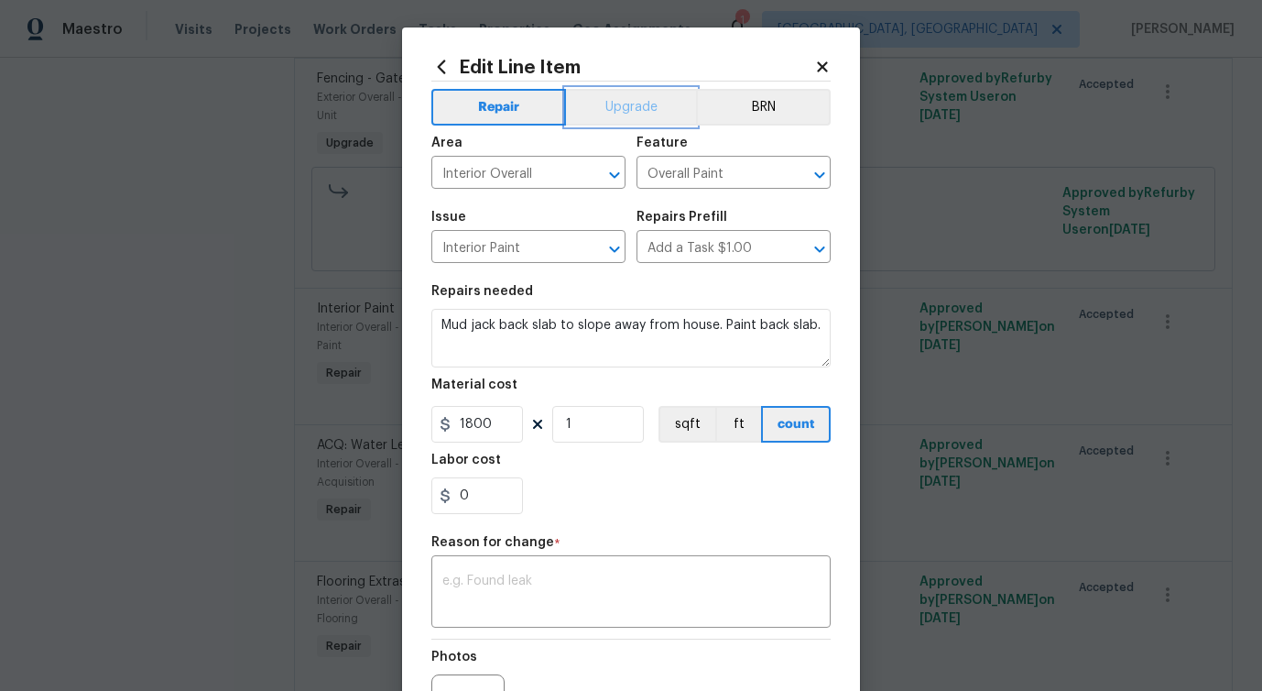
click at [633, 110] on button "Upgrade" at bounding box center [631, 107] width 131 height 37
click at [529, 588] on textarea at bounding box center [630, 593] width 377 height 38
paste textarea "verbiage updated"
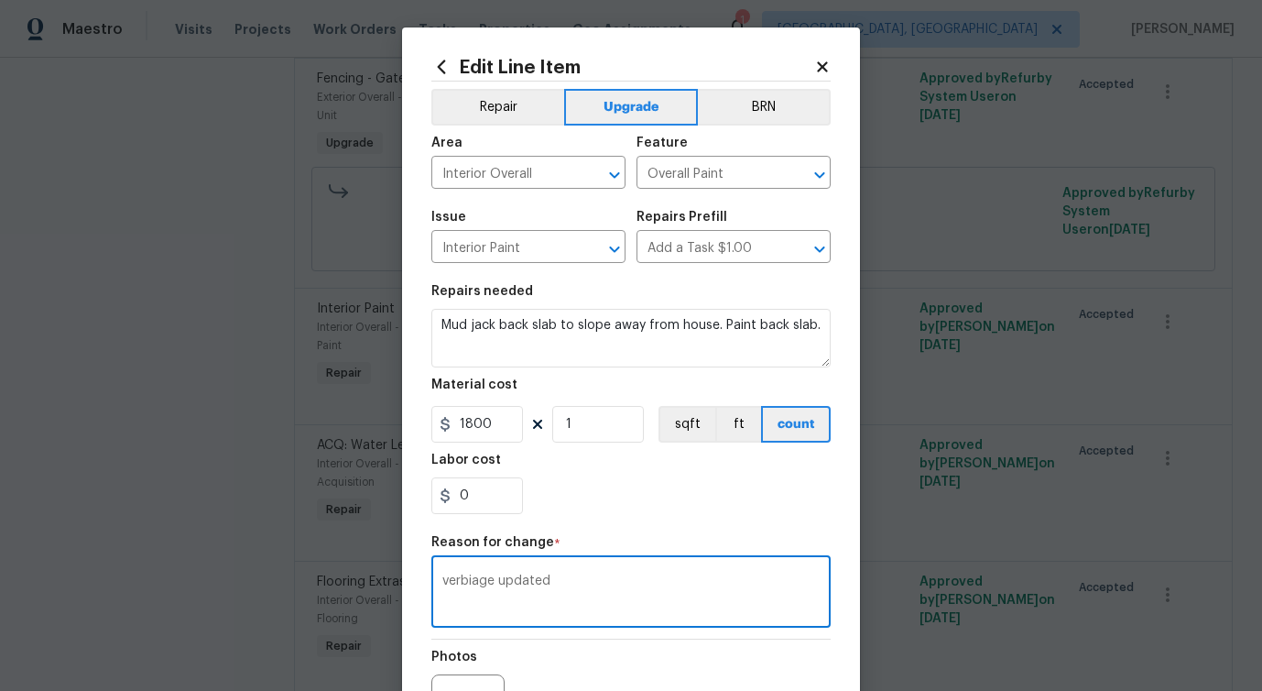
scroll to position [213, 0]
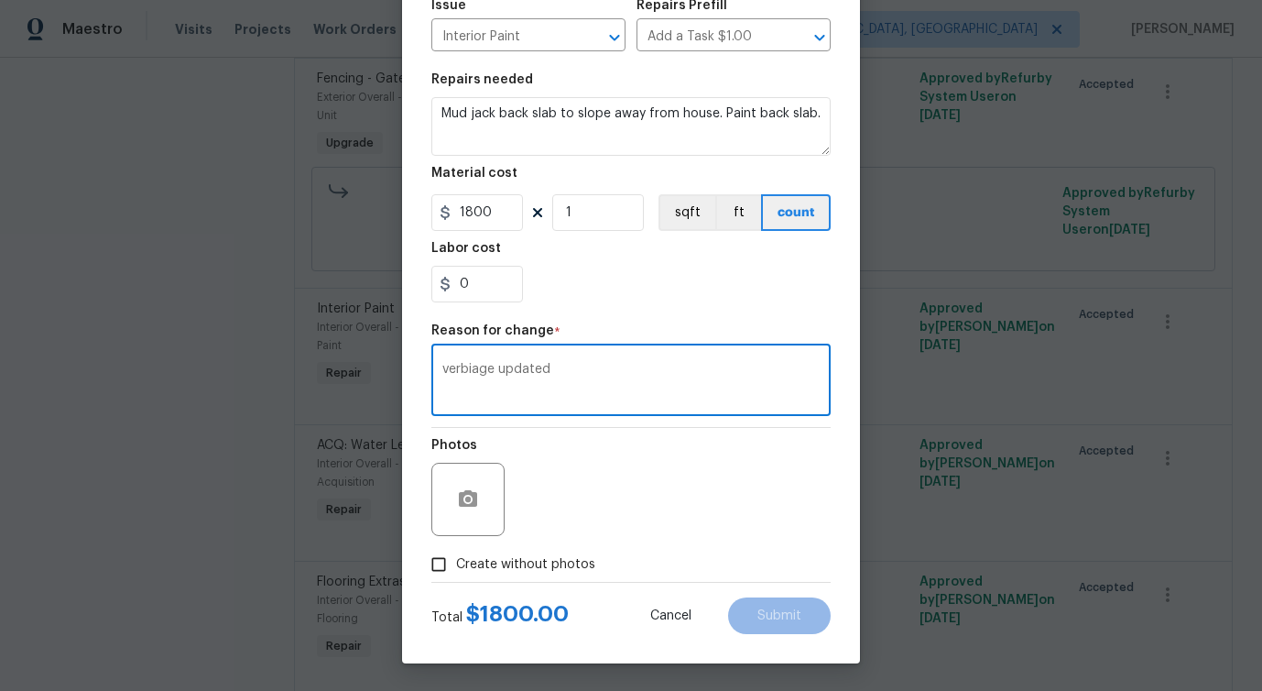
type textarea "verbiage updated"
click at [558, 562] on span "Create without photos" at bounding box center [525, 564] width 139 height 19
click at [456, 562] on input "Create without photos" at bounding box center [438, 564] width 35 height 35
checkbox input "true"
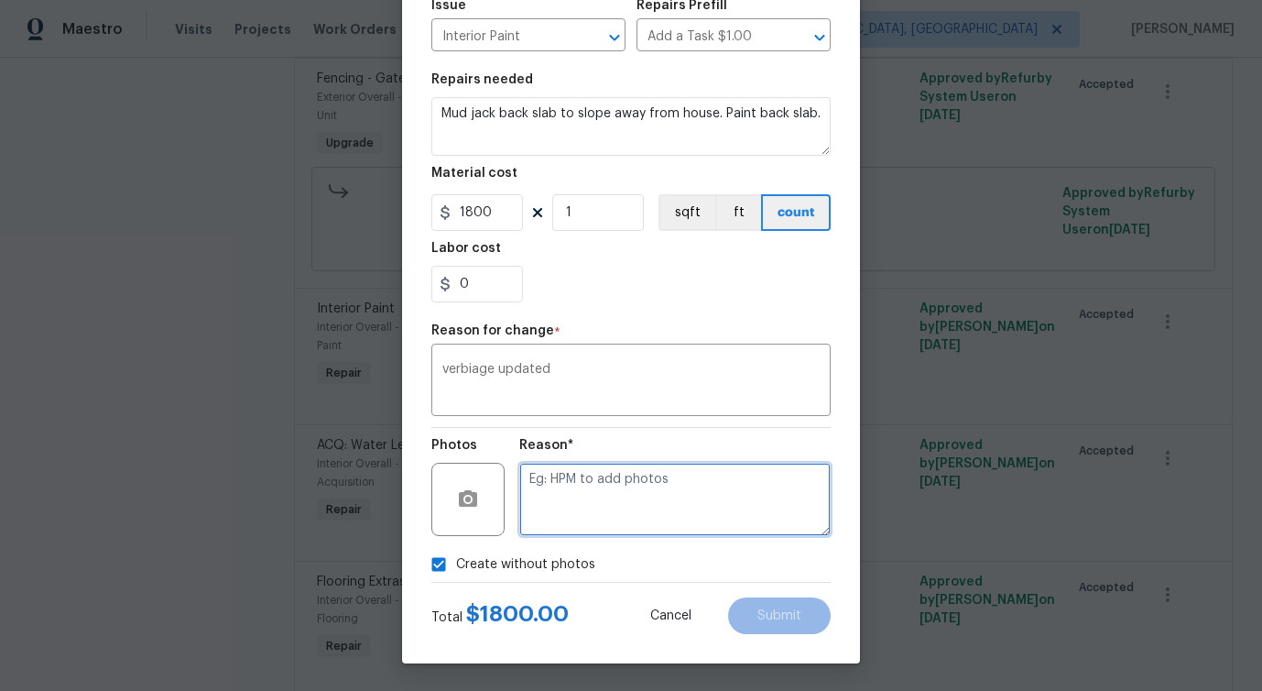
click at [606, 529] on textarea at bounding box center [674, 499] width 311 height 73
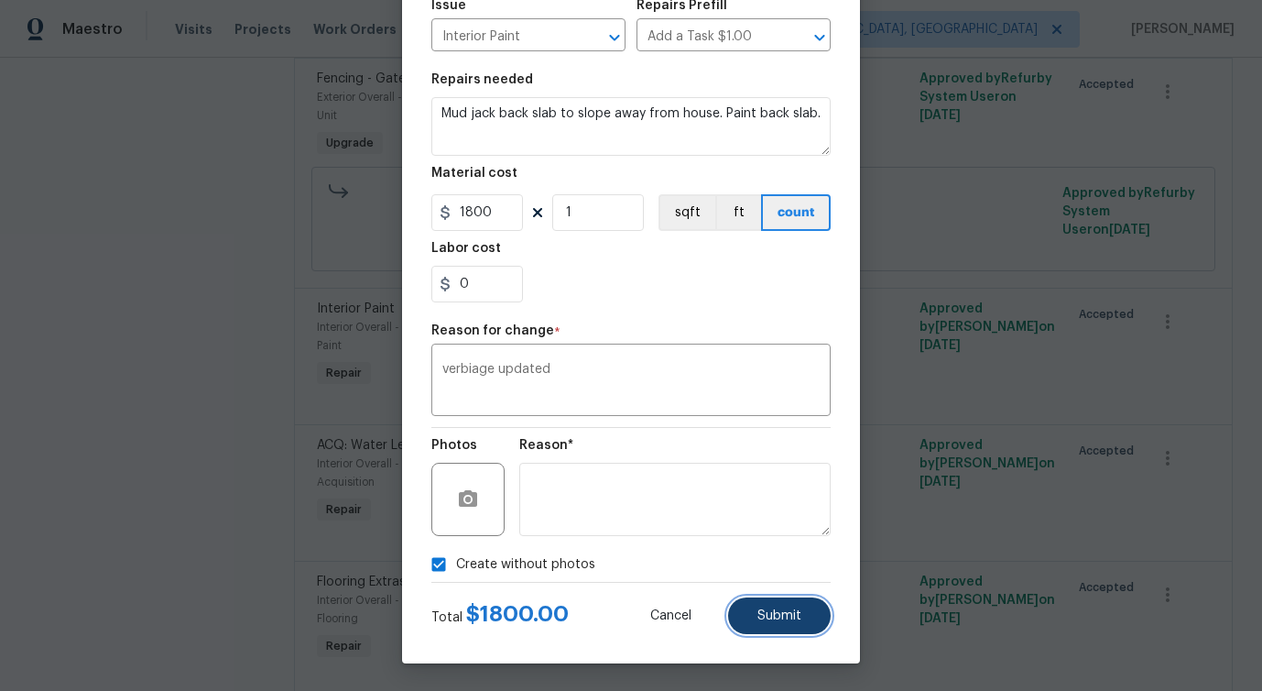
click at [766, 615] on span "Submit" at bounding box center [780, 616] width 44 height 14
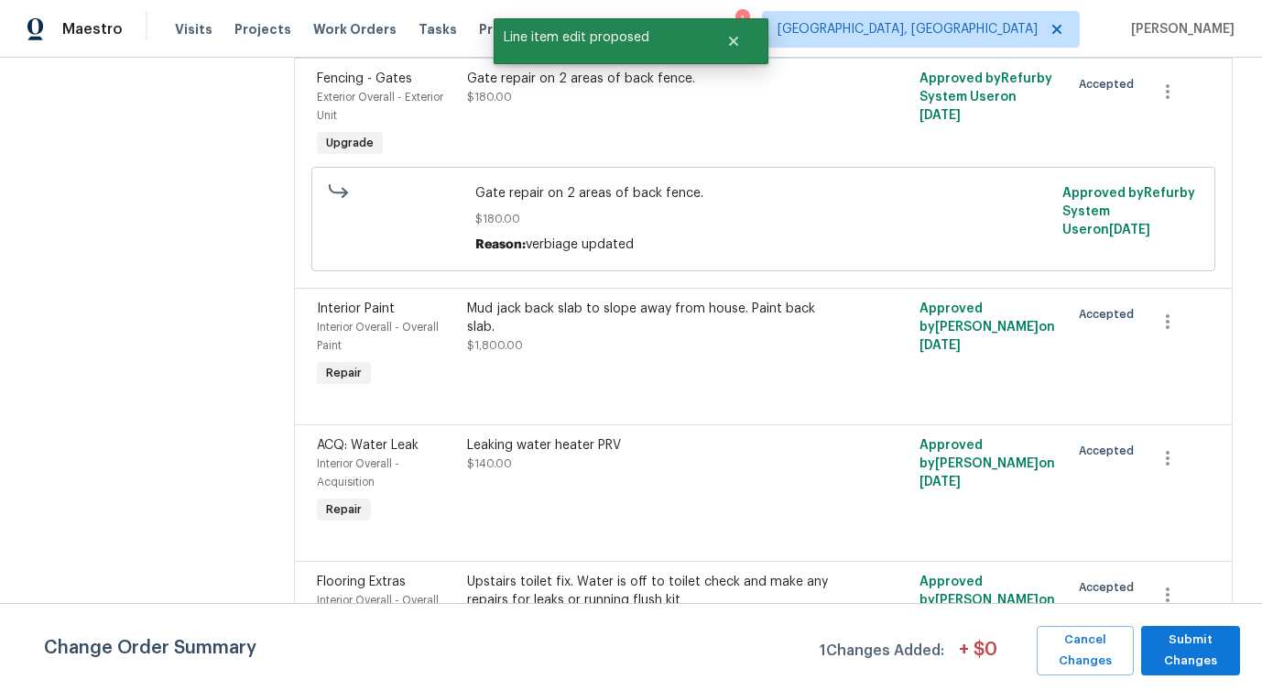
scroll to position [0, 0]
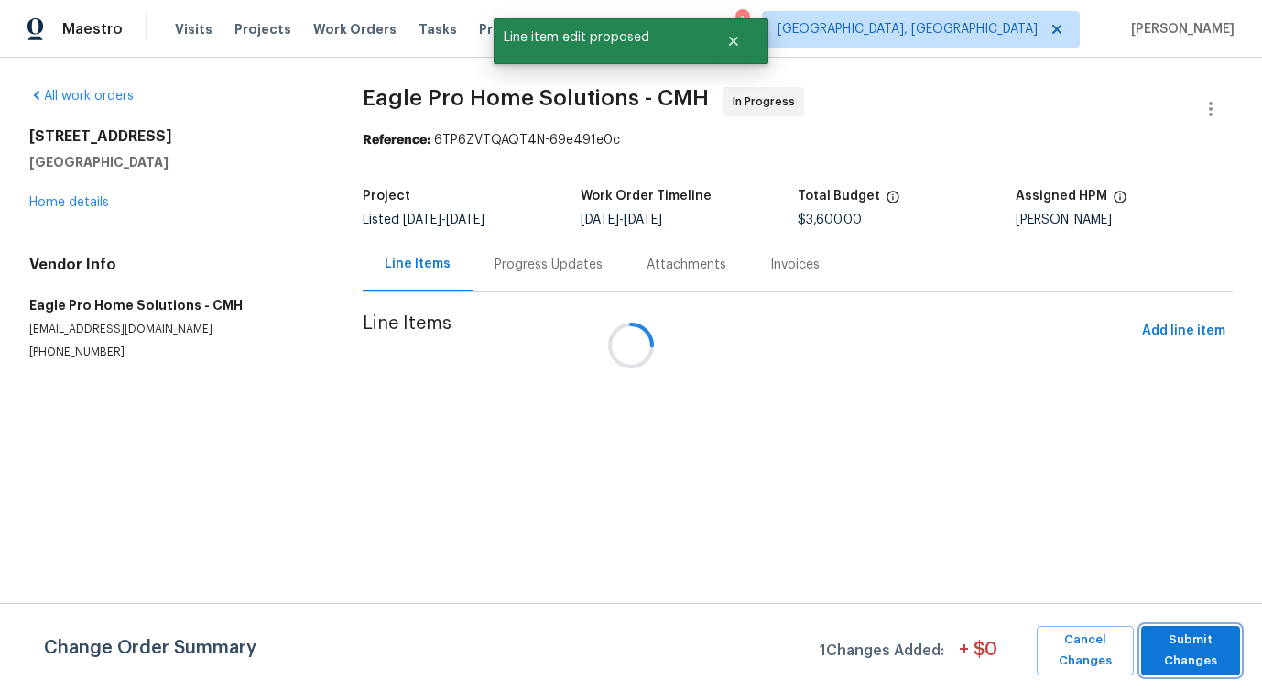
click at [1171, 658] on span "Submit Changes" at bounding box center [1191, 650] width 81 height 42
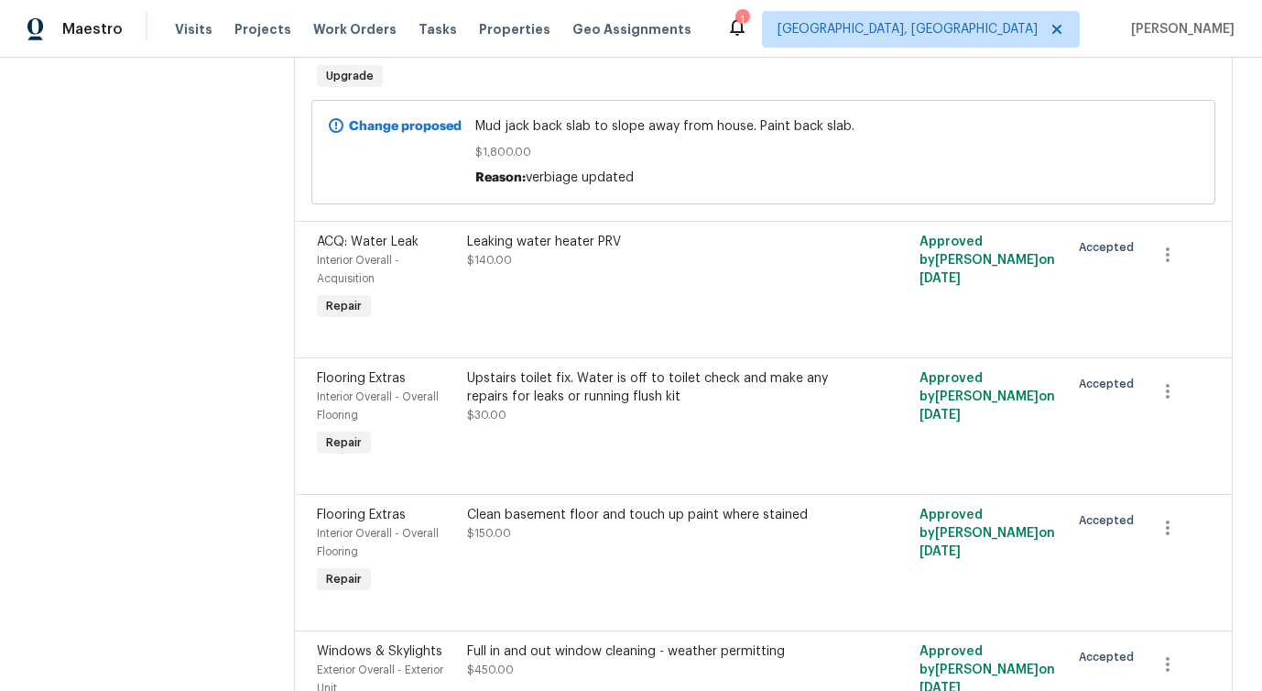
scroll to position [1316, 0]
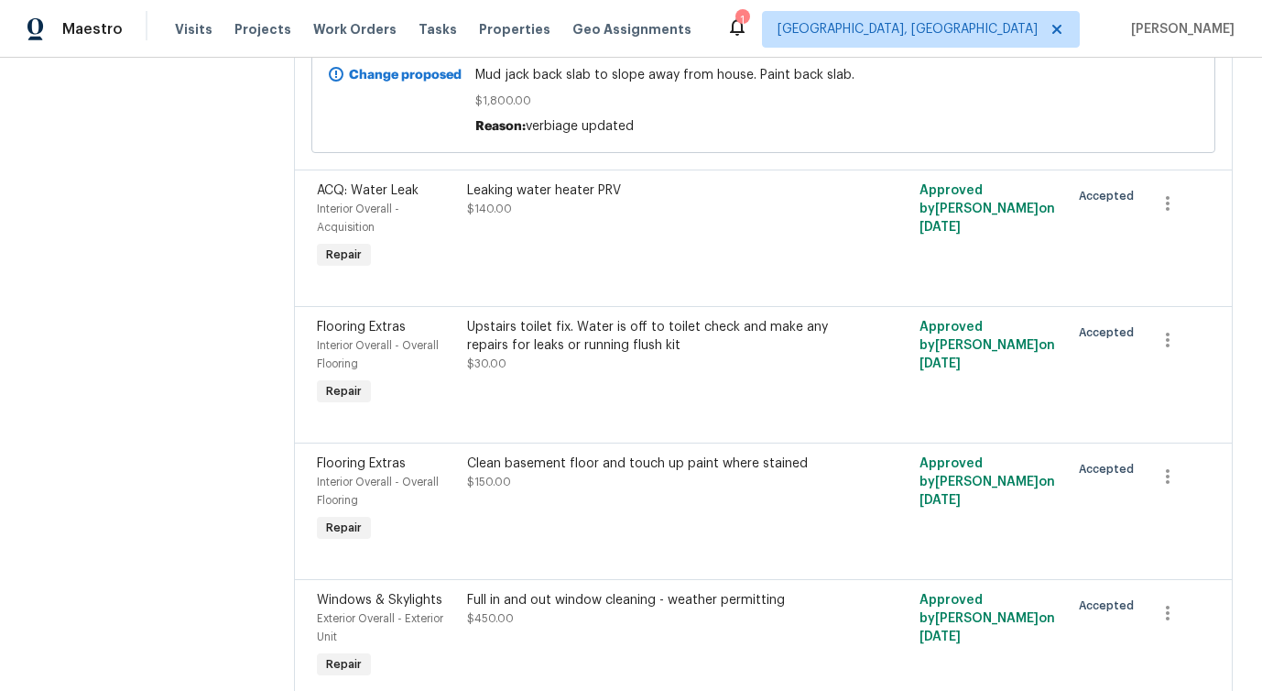
click at [601, 250] on div "Leaking water heater PRV $140.00" at bounding box center [650, 227] width 376 height 103
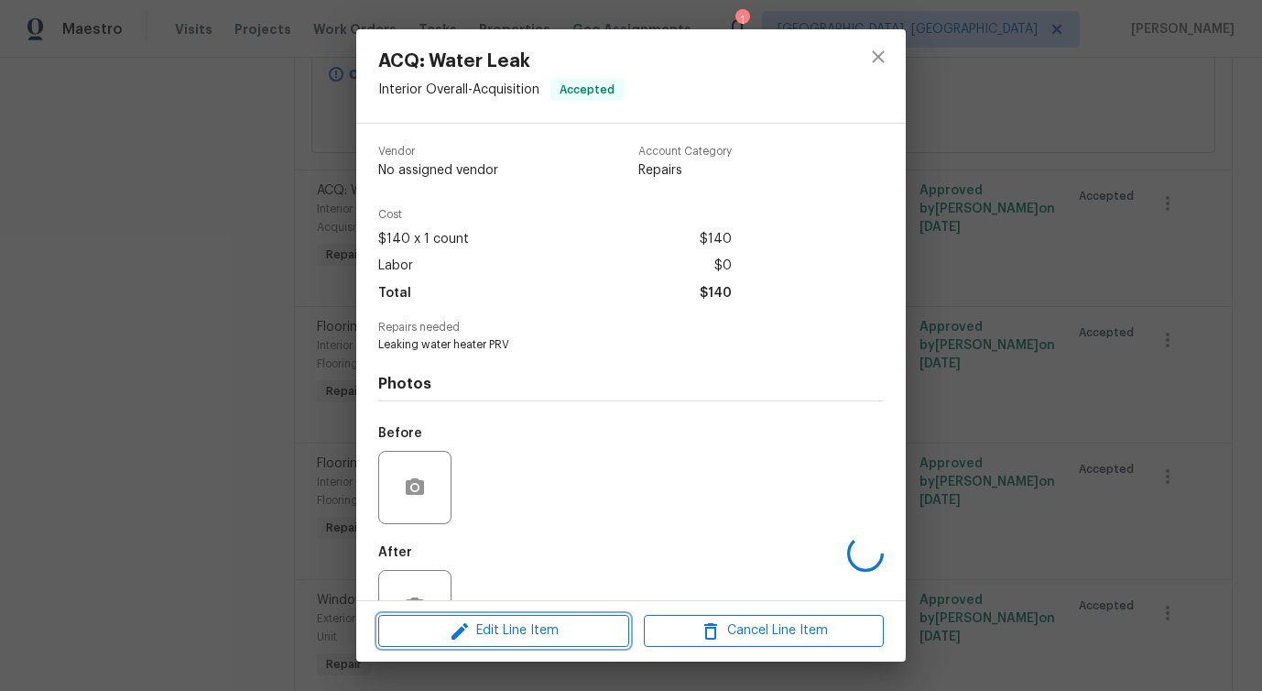
click at [537, 627] on span "Edit Line Item" at bounding box center [504, 630] width 240 height 23
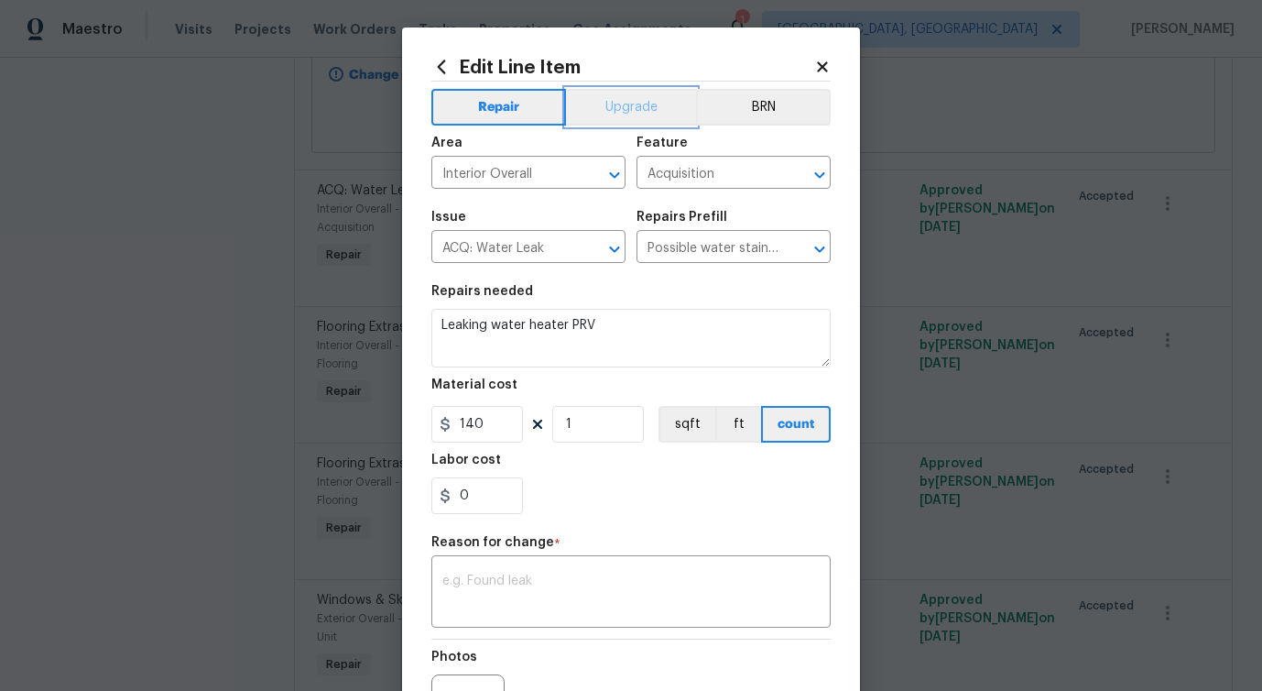
click at [637, 107] on button "Upgrade" at bounding box center [631, 107] width 131 height 37
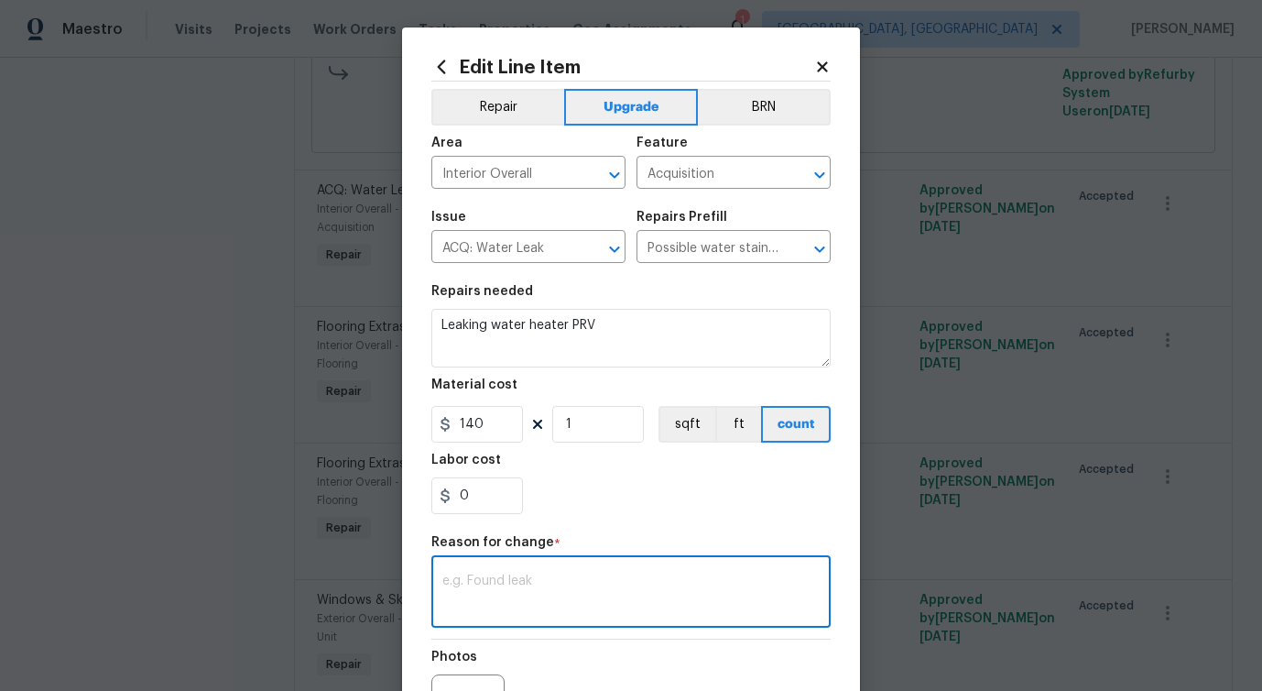
click at [523, 589] on textarea at bounding box center [630, 593] width 377 height 38
paste textarea "verbiage updated"
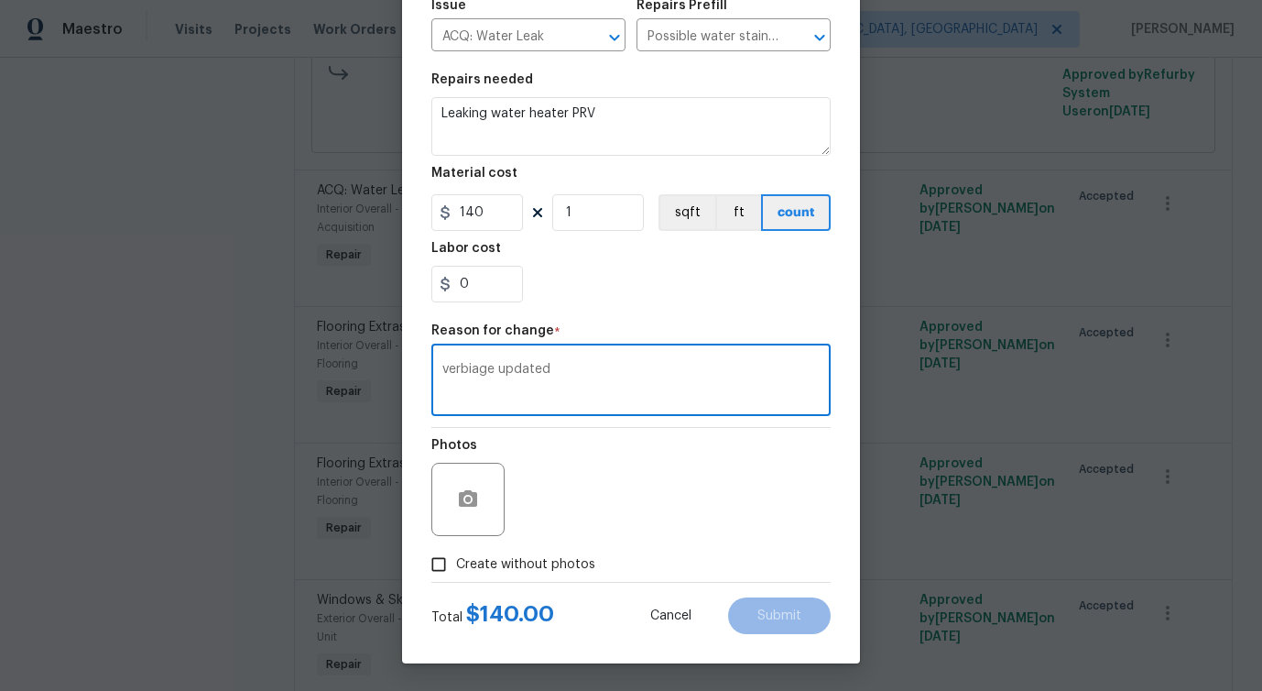
type textarea "verbiage updated"
click at [505, 547] on label "Create without photos" at bounding box center [508, 564] width 174 height 35
click at [456, 547] on input "Create without photos" at bounding box center [438, 564] width 35 height 35
checkbox input "true"
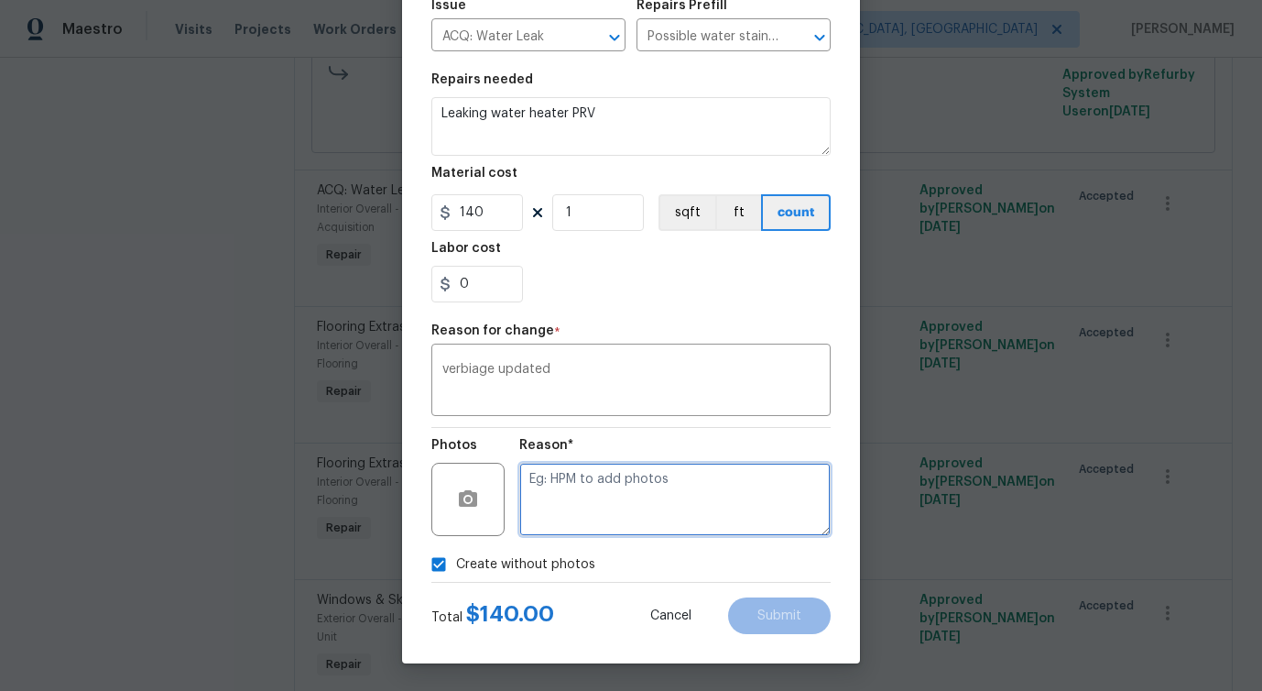
click at [605, 469] on textarea at bounding box center [674, 499] width 311 height 73
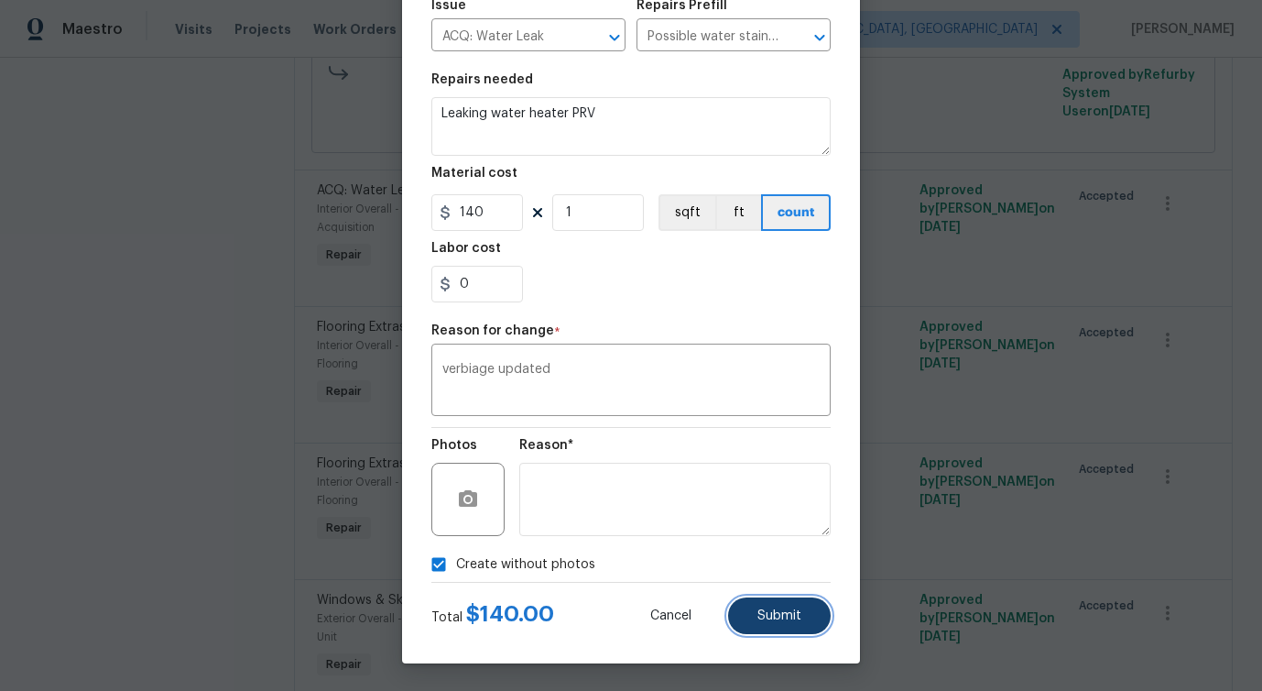
click at [768, 633] on button "Submit" at bounding box center [779, 615] width 103 height 37
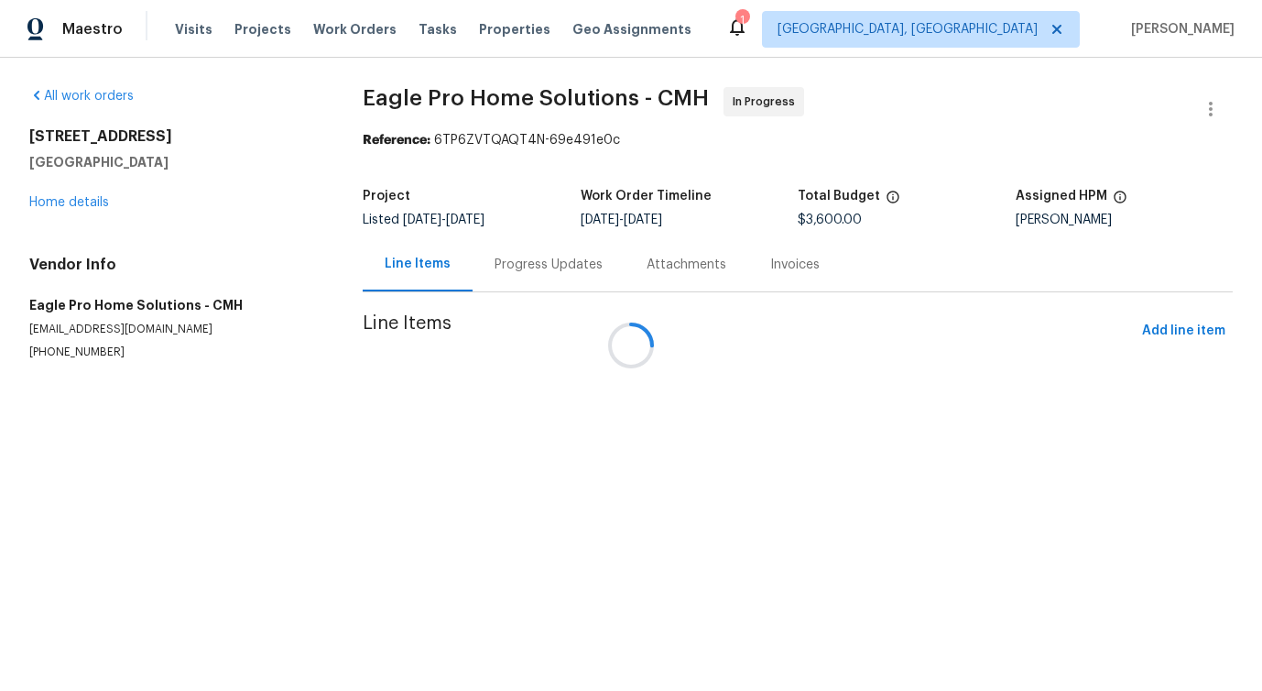
scroll to position [0, 0]
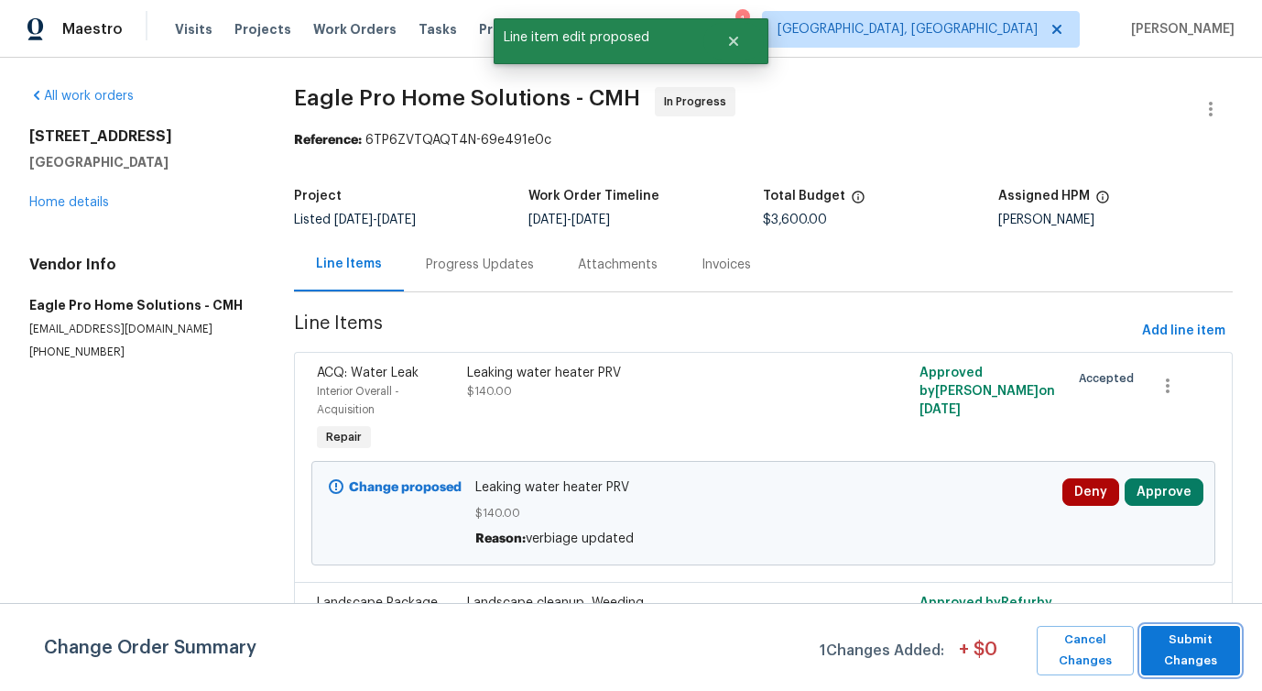
click at [1194, 649] on span "Submit Changes" at bounding box center [1191, 650] width 81 height 42
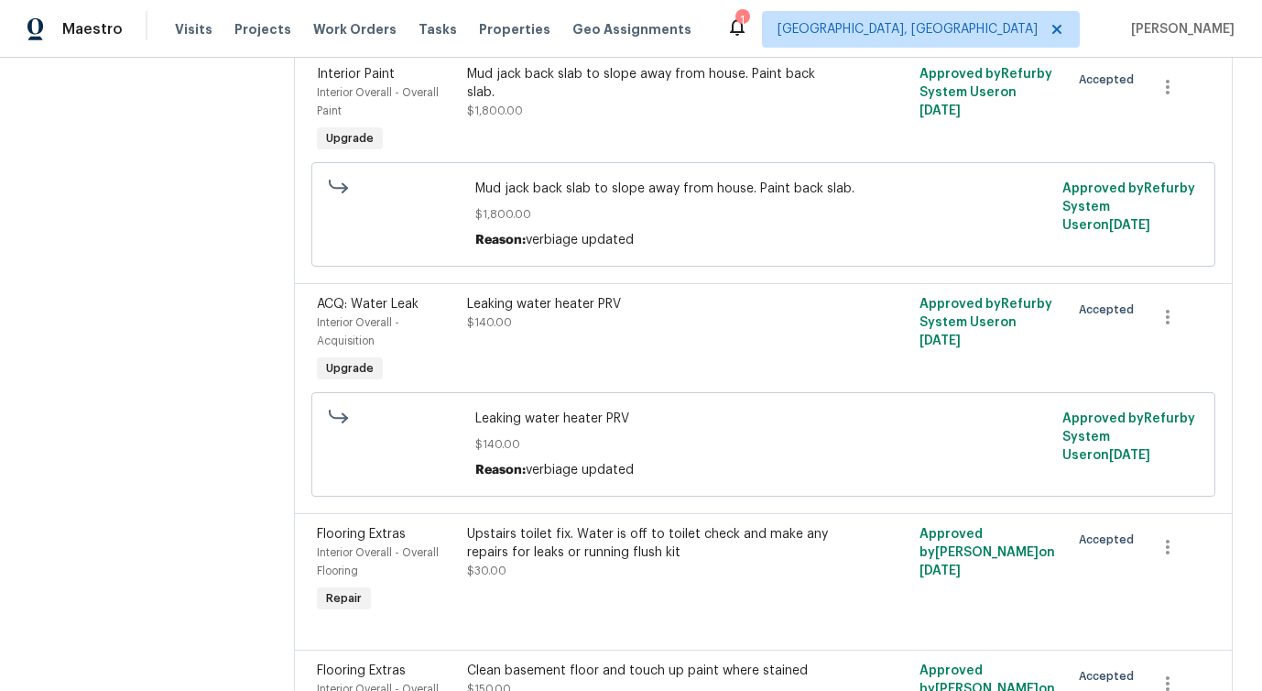
scroll to position [1095, 0]
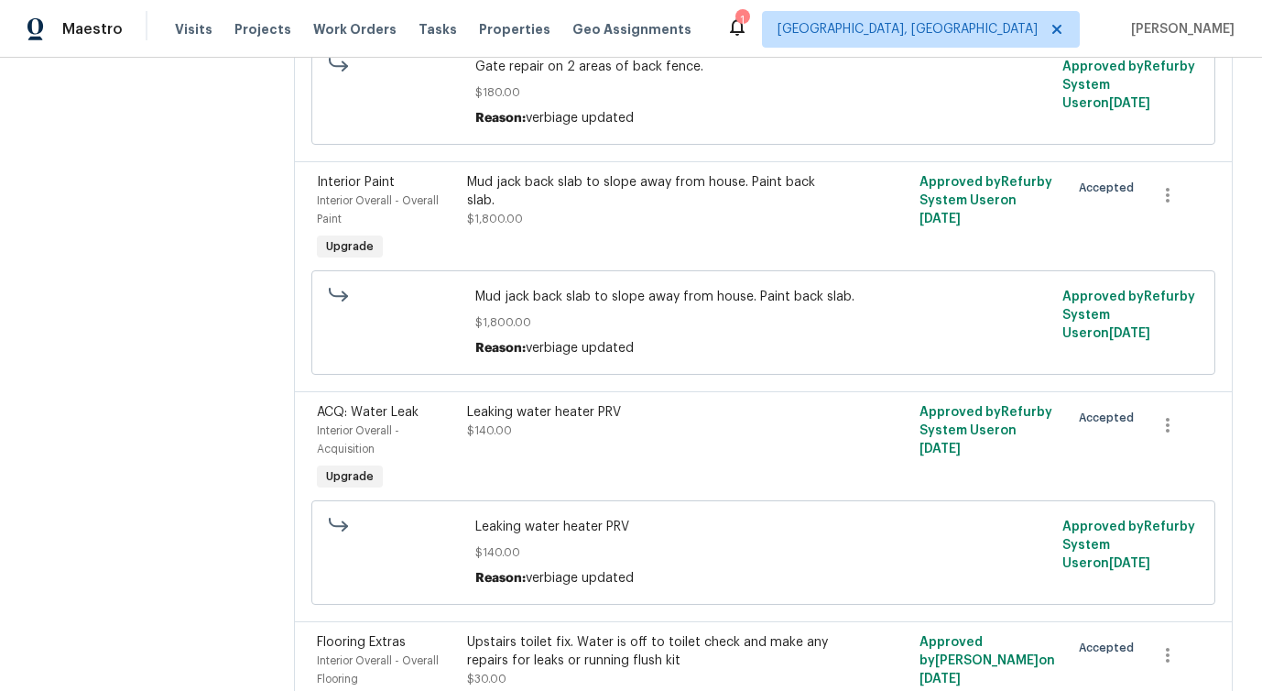
click at [610, 451] on div "Leaking water heater PRV $140.00" at bounding box center [650, 449] width 376 height 103
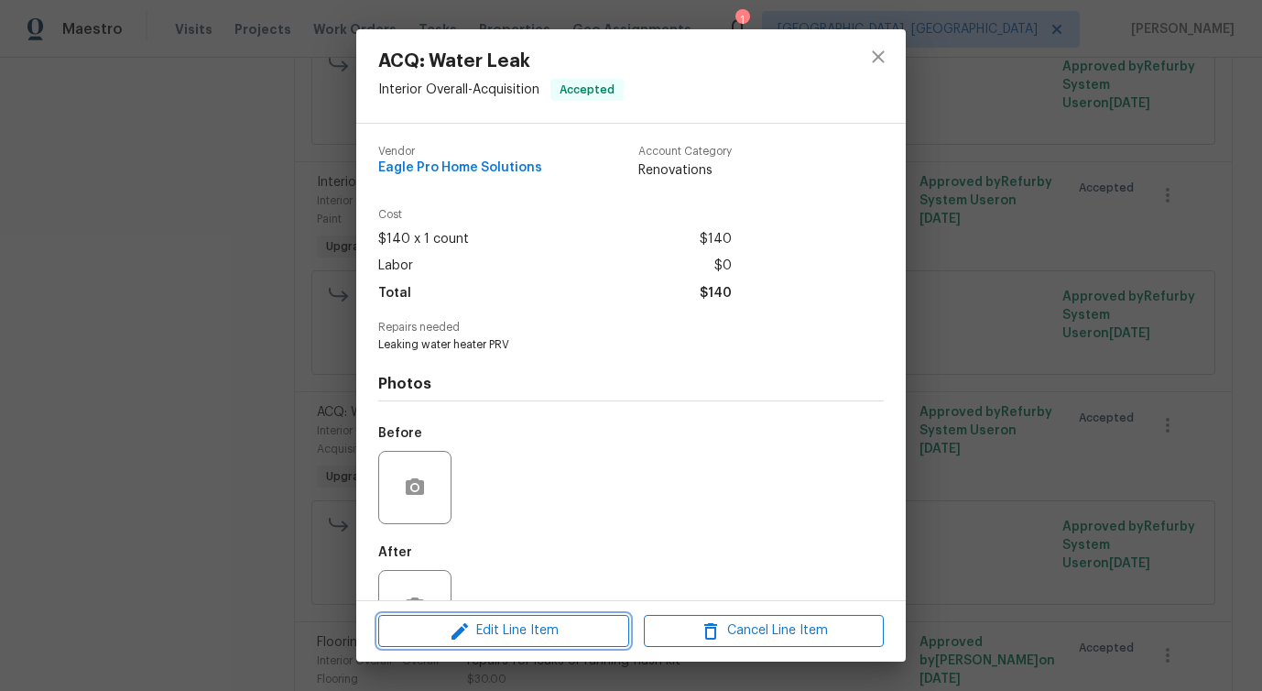
click at [459, 644] on button "Edit Line Item" at bounding box center [503, 631] width 251 height 32
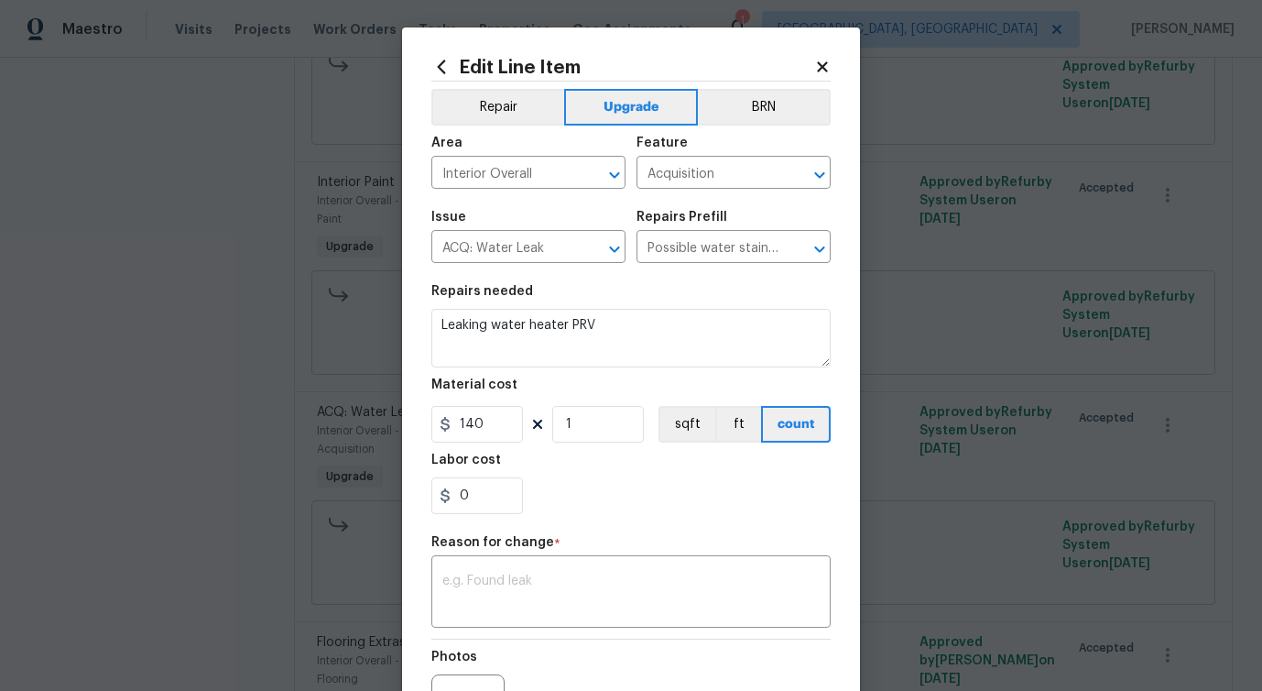
click at [809, 74] on h2 "Edit Line Item" at bounding box center [622, 67] width 383 height 20
click at [820, 68] on icon at bounding box center [822, 66] width 10 height 10
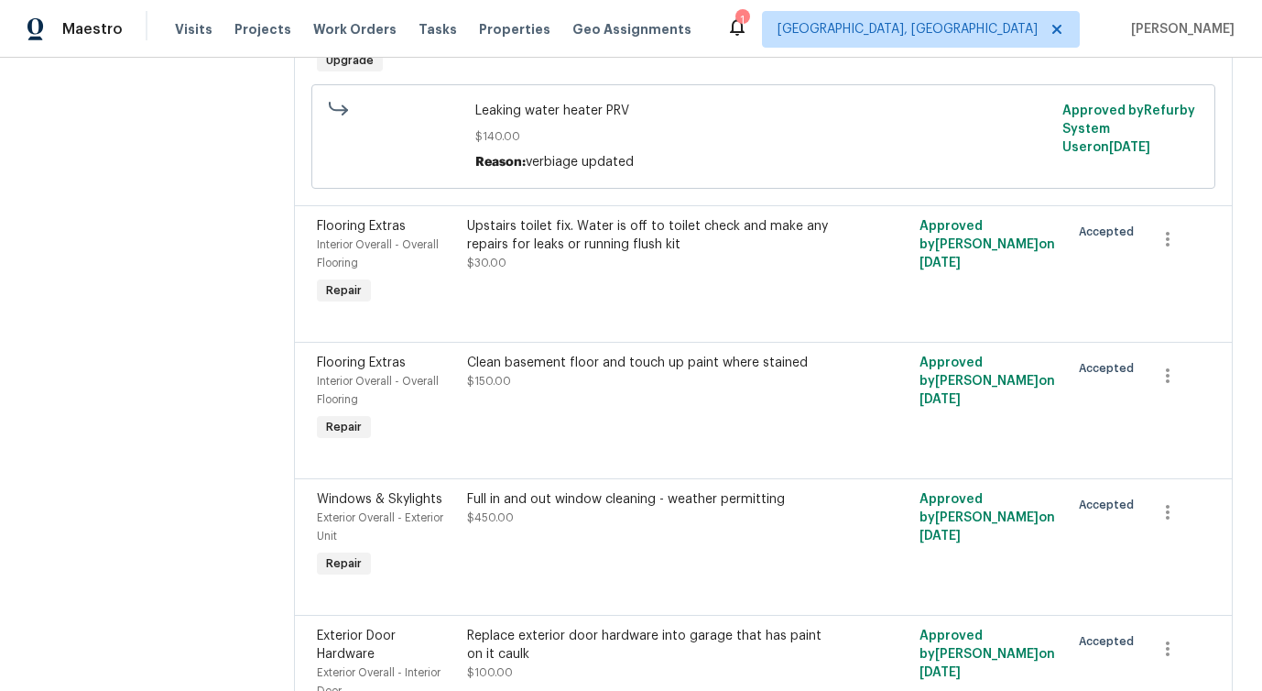
scroll to position [1569, 0]
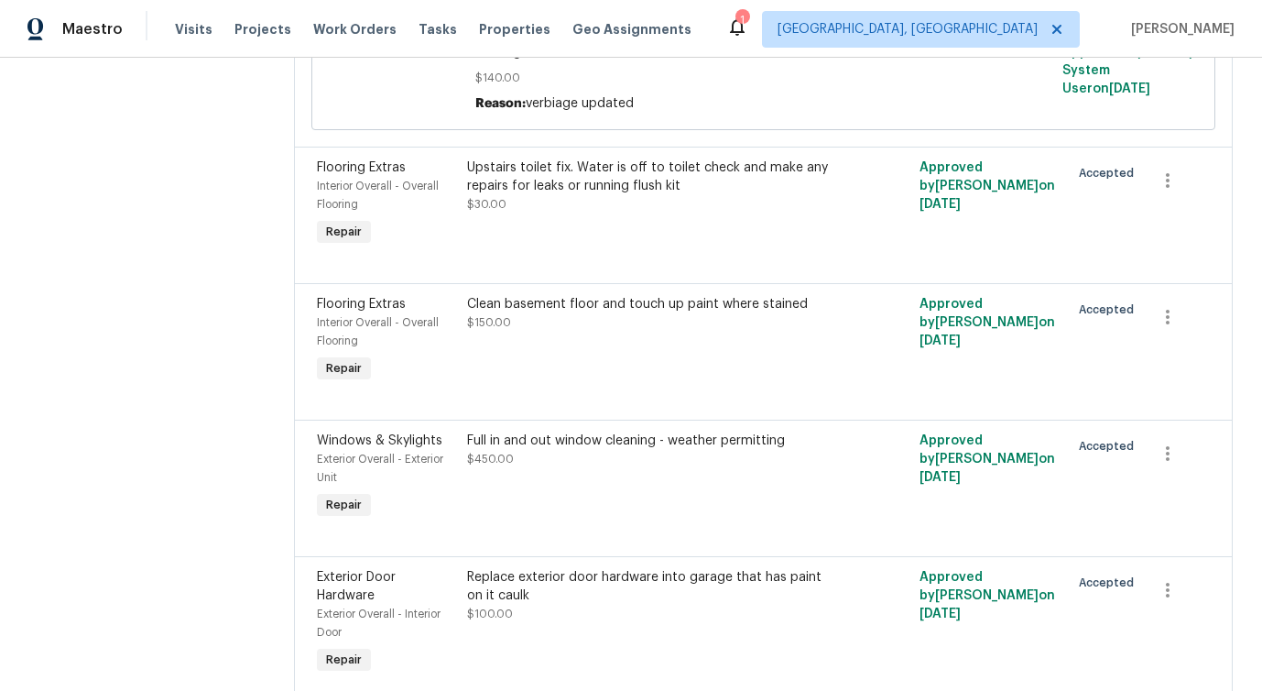
click at [646, 213] on div "Upstairs toilet fix. Water is off to toilet check and make any repairs for leak…" at bounding box center [649, 185] width 365 height 55
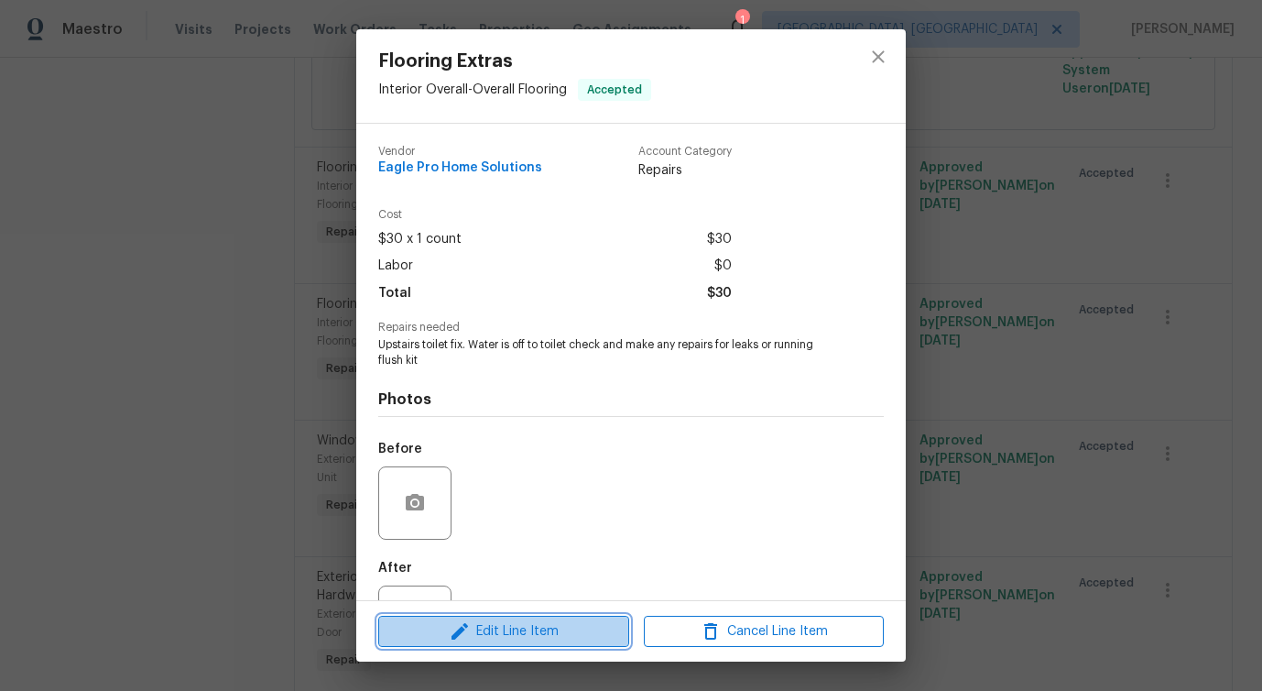
click at [496, 637] on span "Edit Line Item" at bounding box center [504, 631] width 240 height 23
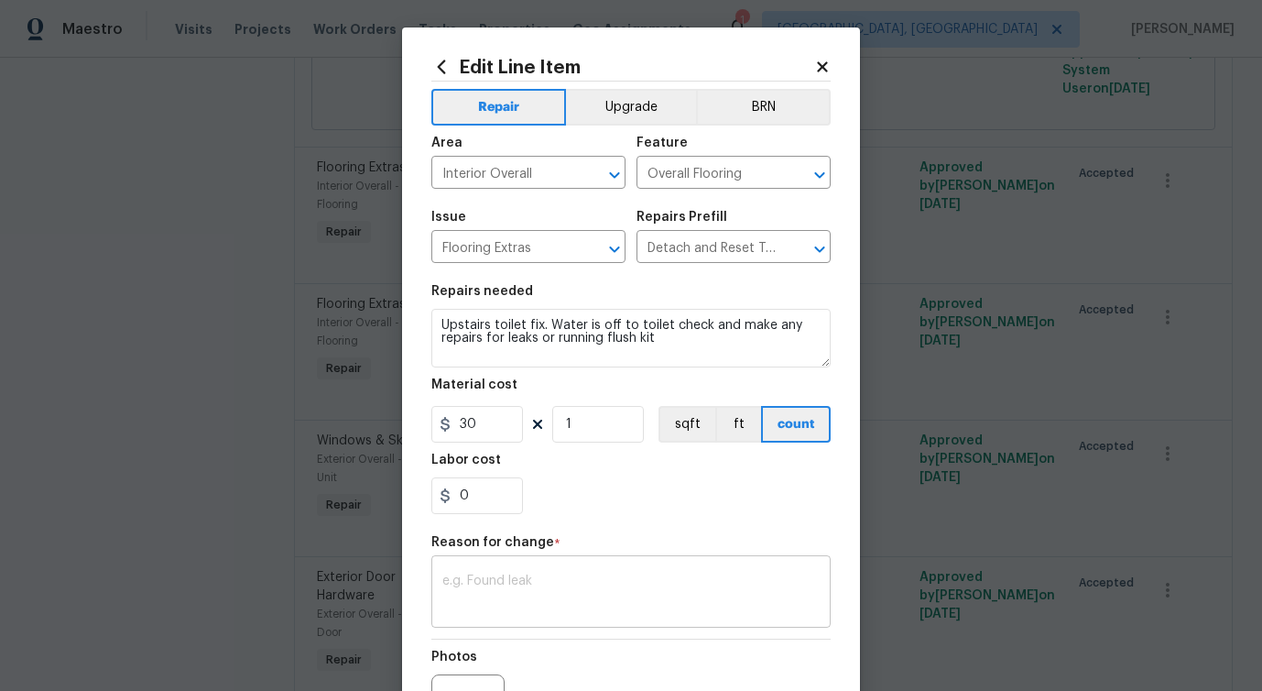
click at [528, 588] on textarea at bounding box center [630, 593] width 377 height 38
paste textarea "verbiage updated"
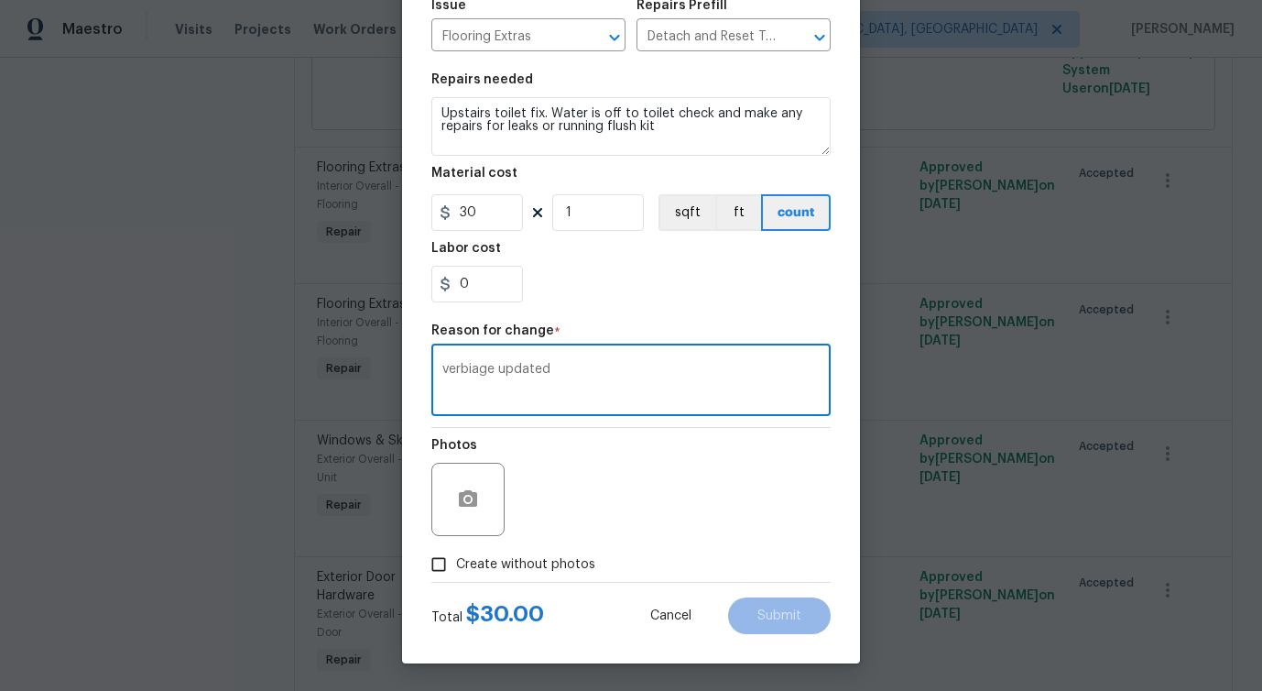
scroll to position [0, 0]
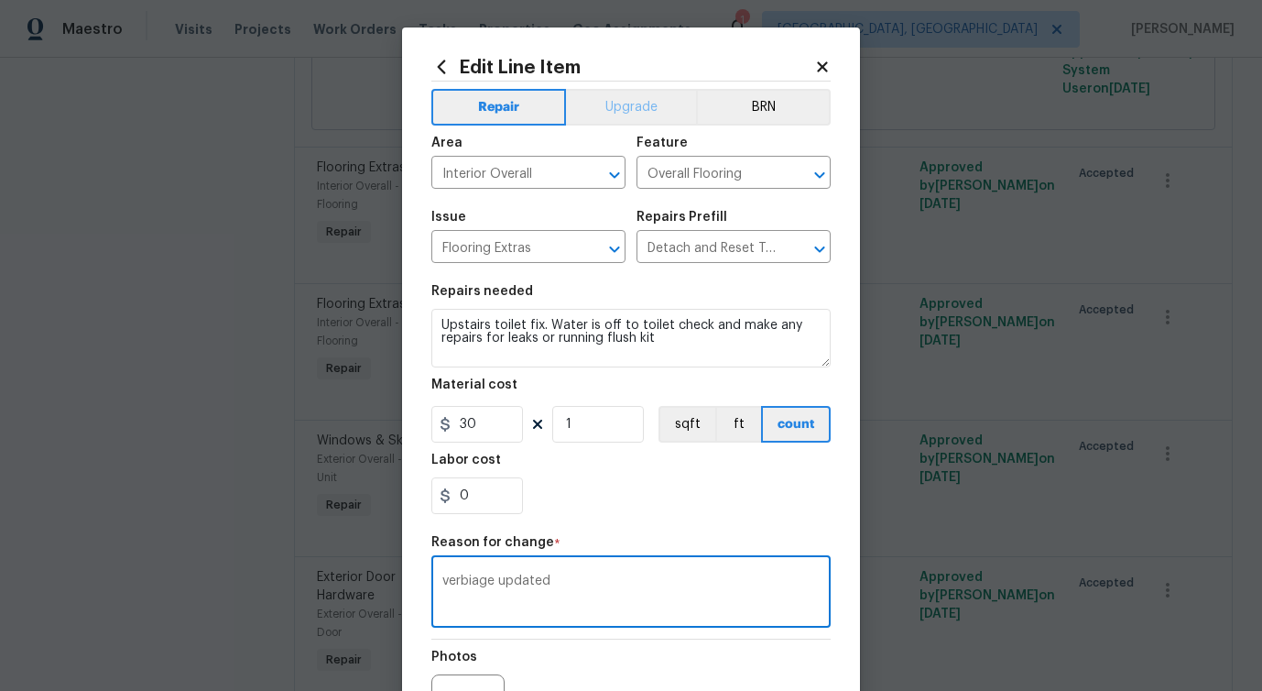
type textarea "verbiage updated"
click at [642, 110] on button "Upgrade" at bounding box center [631, 107] width 131 height 37
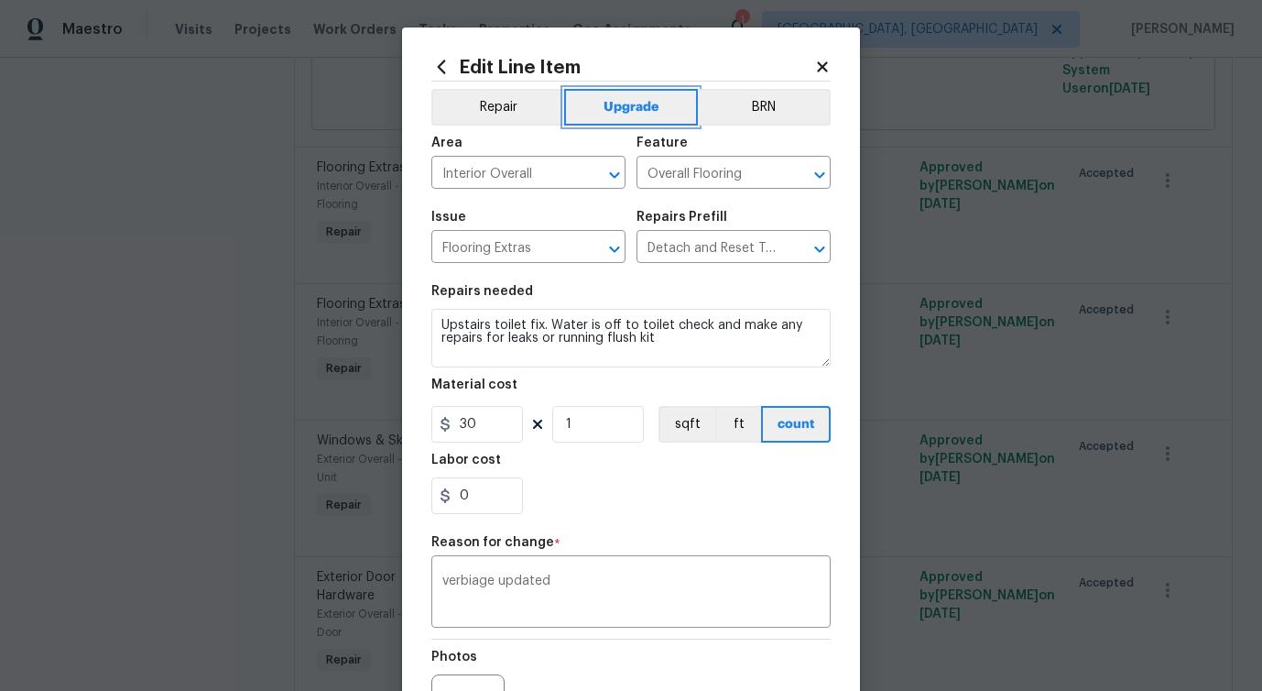
scroll to position [213, 0]
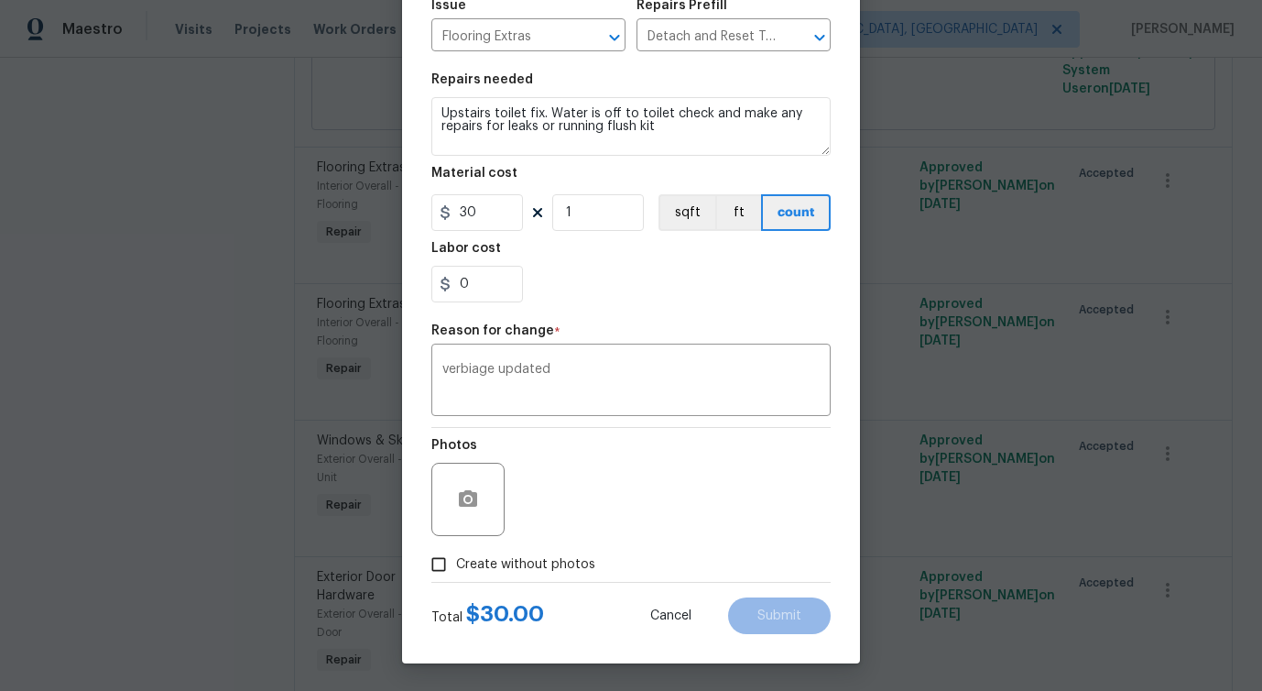
click at [548, 573] on span "Create without photos" at bounding box center [525, 564] width 139 height 19
click at [456, 573] on input "Create without photos" at bounding box center [438, 564] width 35 height 35
checkbox input "true"
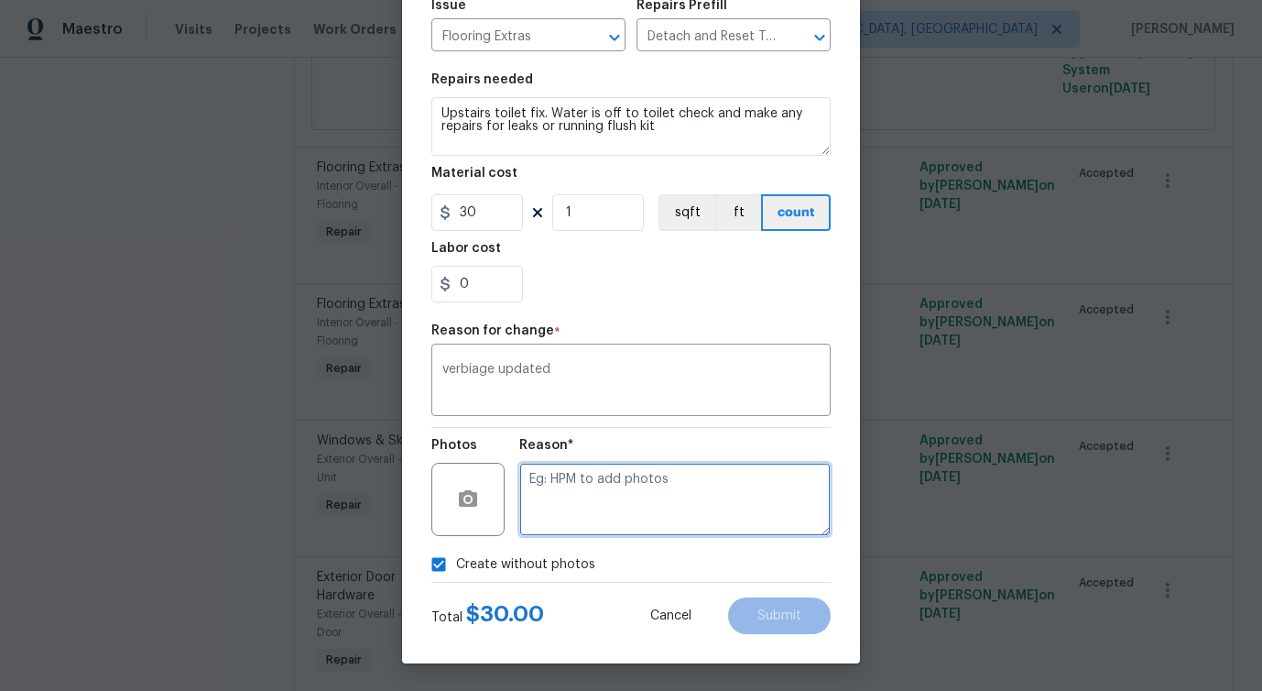
click at [639, 517] on textarea at bounding box center [674, 499] width 311 height 73
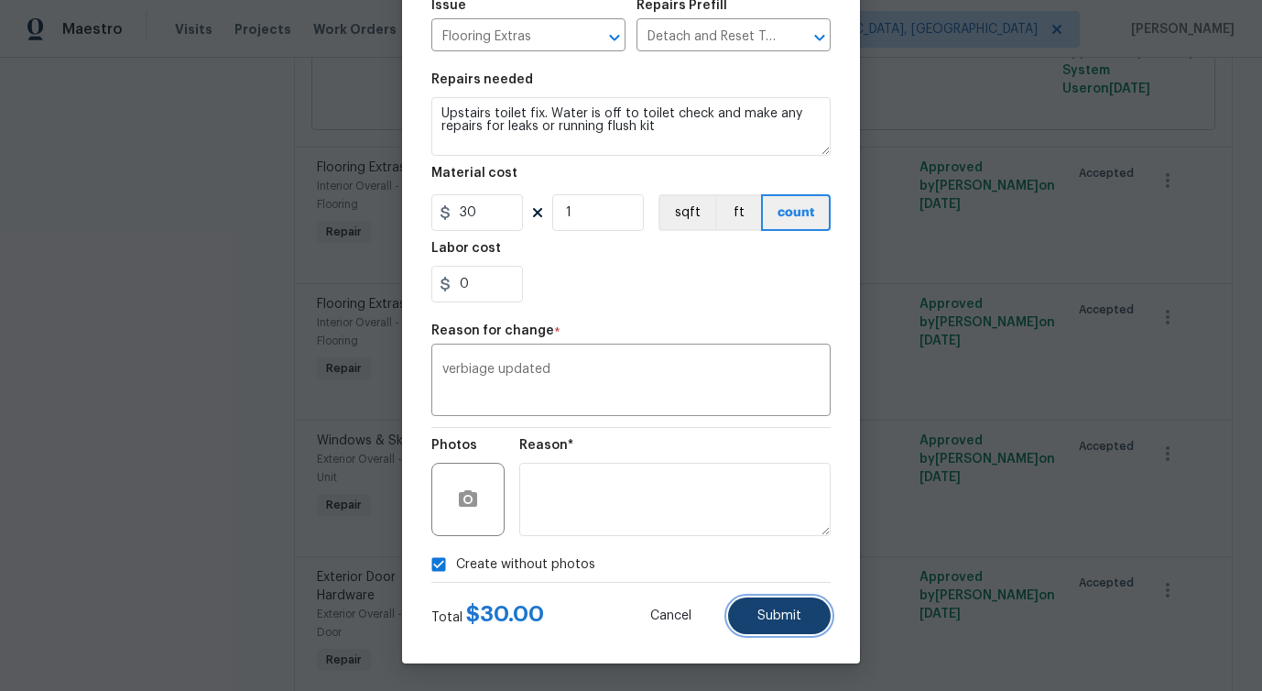
click at [788, 605] on button "Submit" at bounding box center [779, 615] width 103 height 37
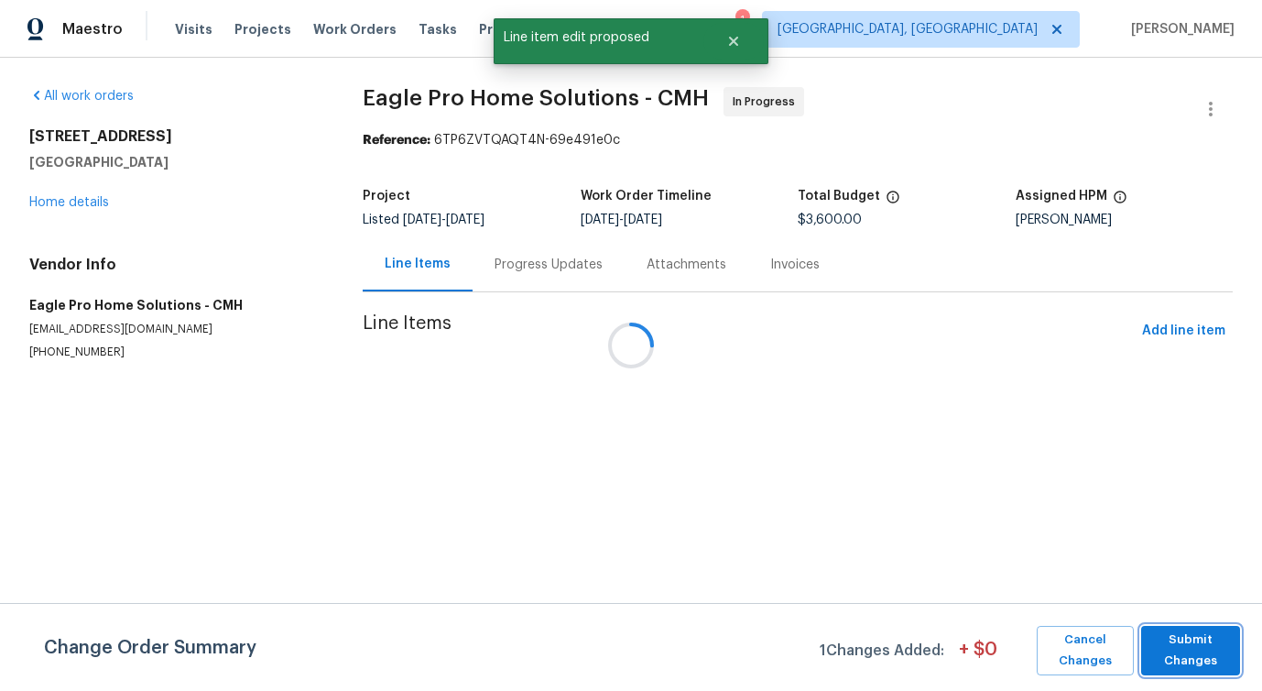
click at [1177, 655] on span "Submit Changes" at bounding box center [1191, 650] width 81 height 42
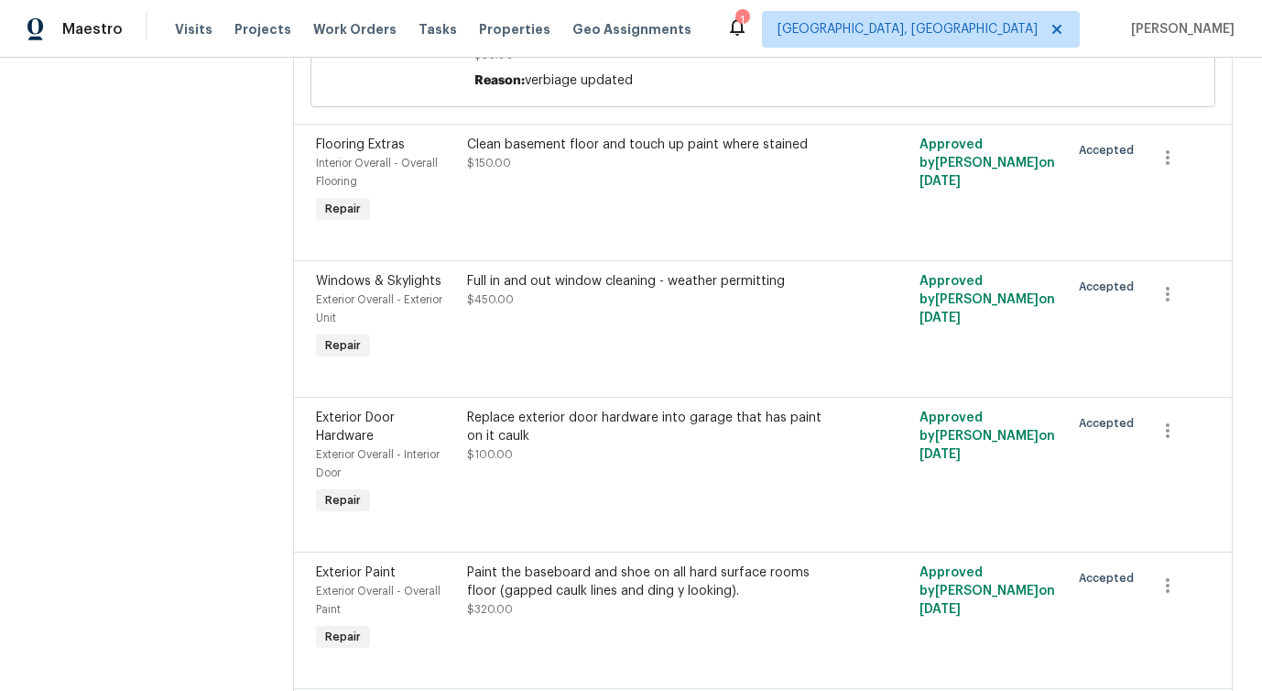
scroll to position [1841, 0]
click at [687, 182] on div "Clean basement floor and touch up paint where stained $150.00" at bounding box center [650, 180] width 377 height 103
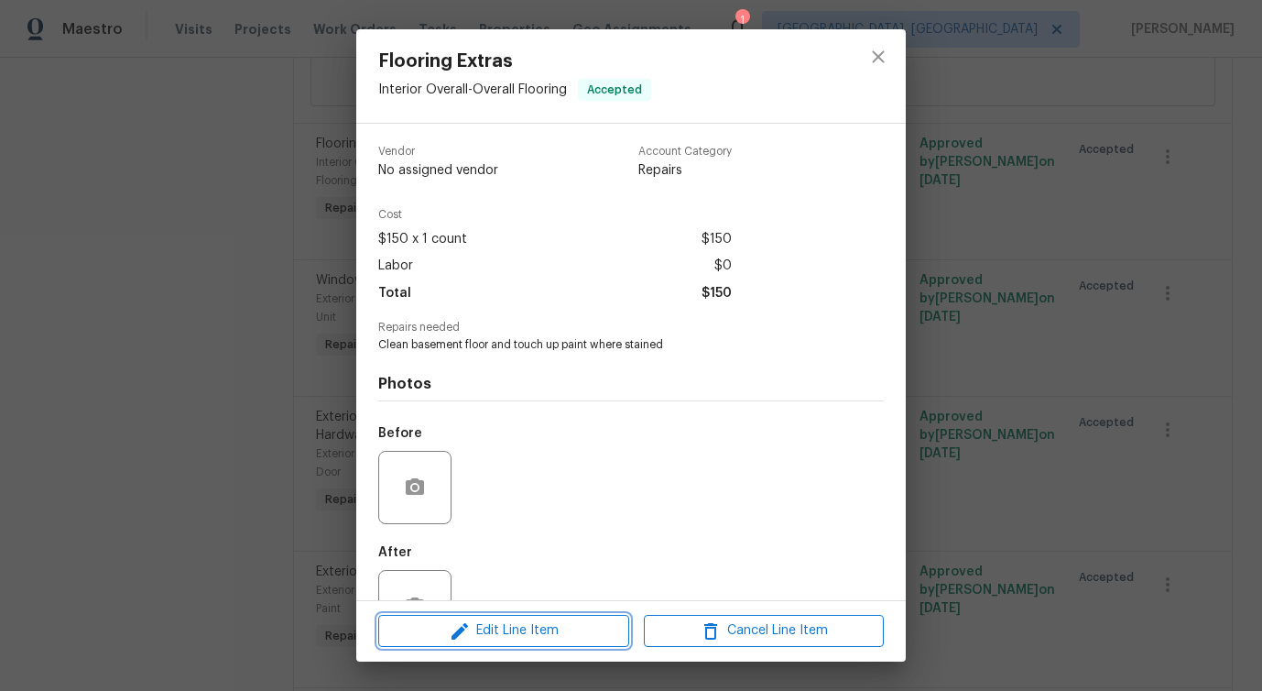
click at [520, 640] on span "Edit Line Item" at bounding box center [504, 630] width 240 height 23
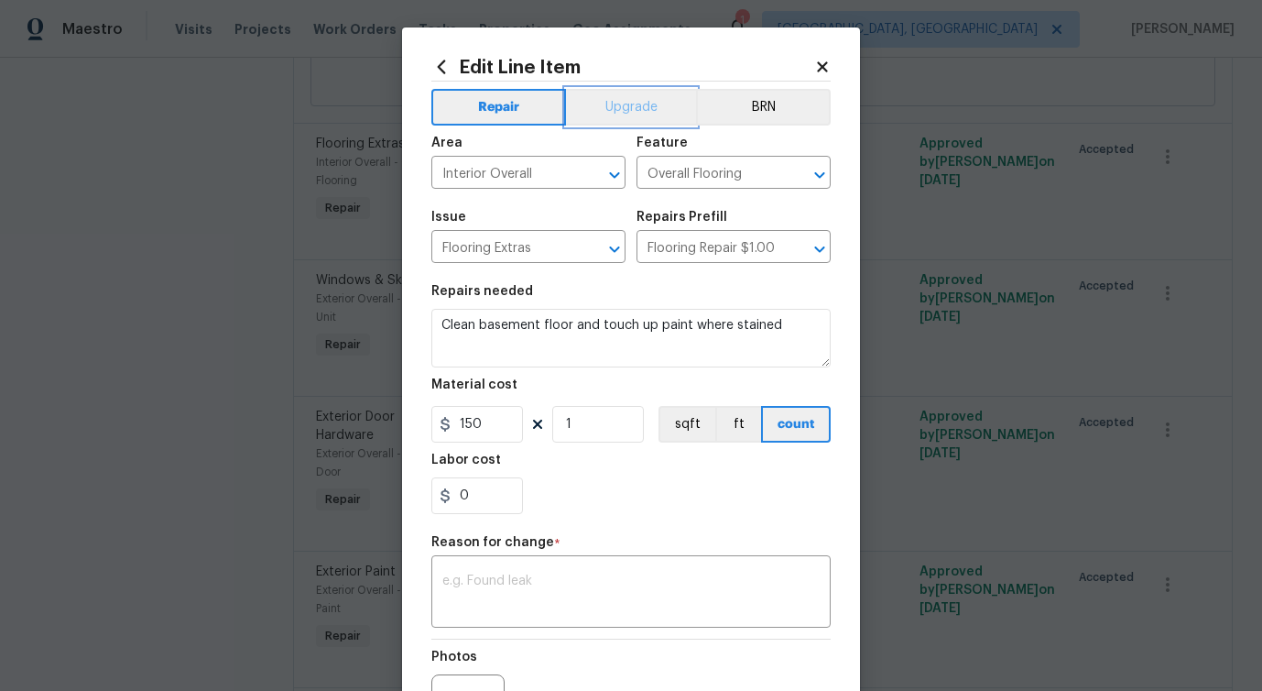
click at [628, 105] on button "Upgrade" at bounding box center [631, 107] width 131 height 37
click at [553, 589] on textarea at bounding box center [630, 593] width 377 height 38
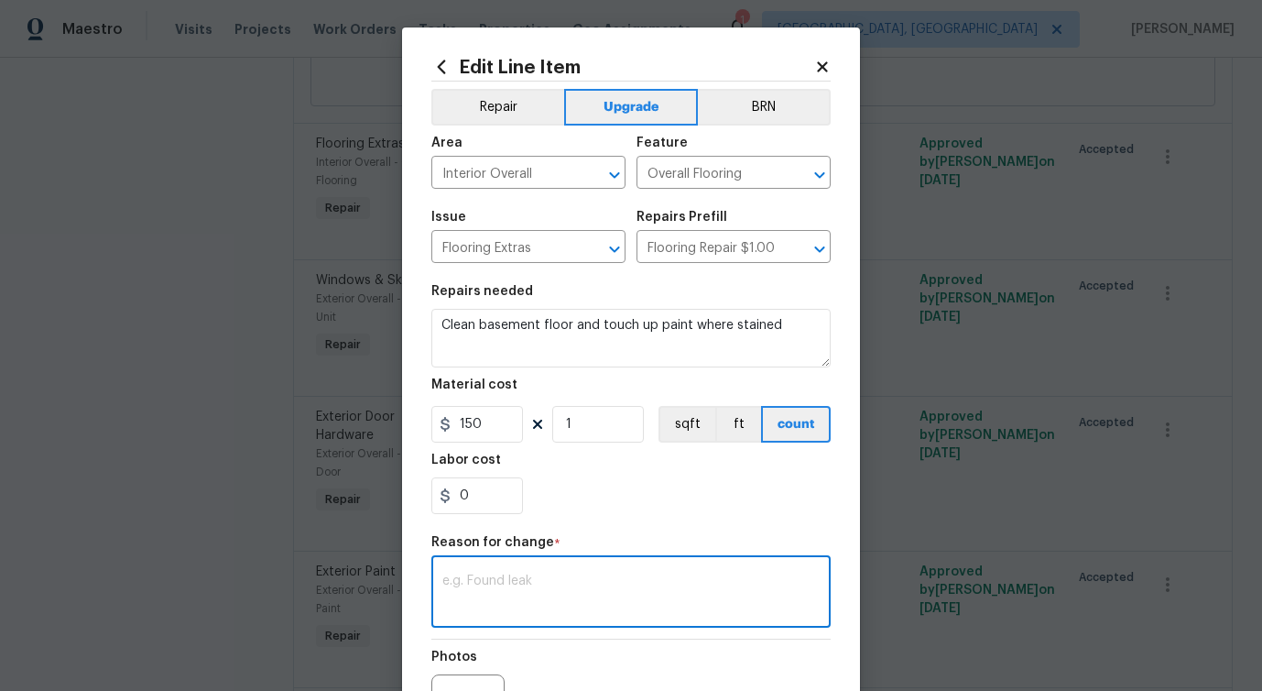
paste textarea "verbiage updated"
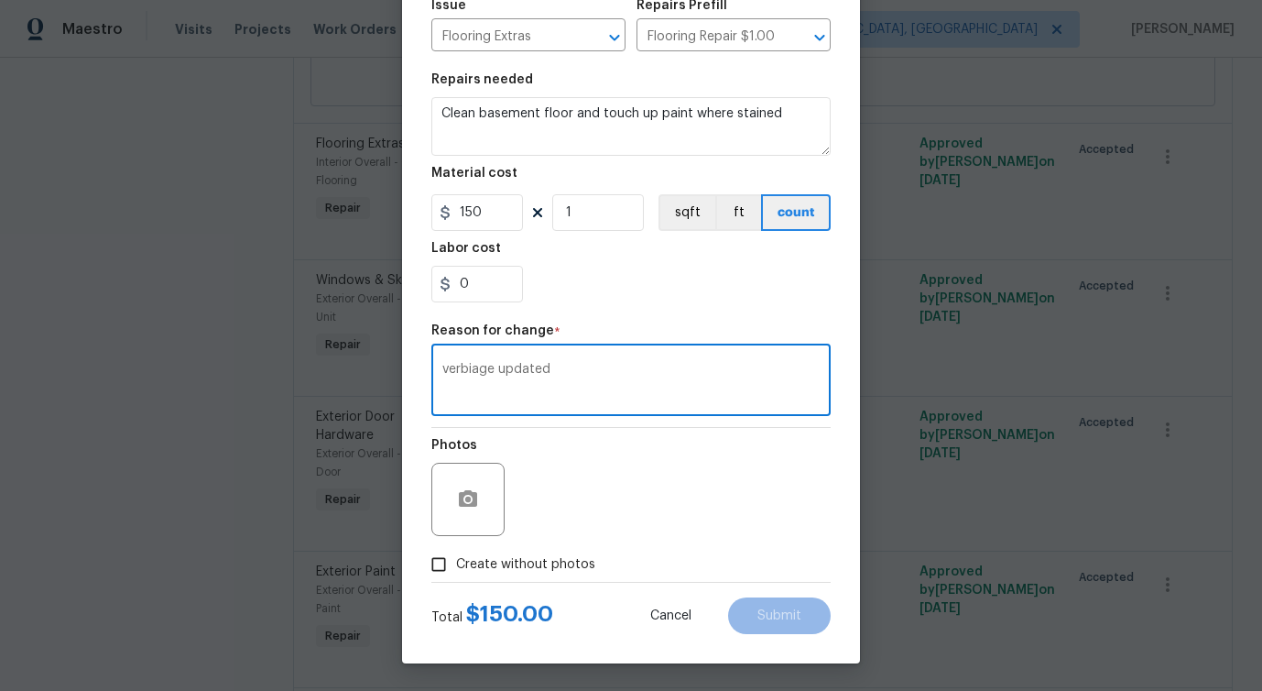
type textarea "verbiage updated"
click at [542, 569] on span "Create without photos" at bounding box center [525, 564] width 139 height 19
click at [456, 569] on input "Create without photos" at bounding box center [438, 564] width 35 height 35
checkbox input "true"
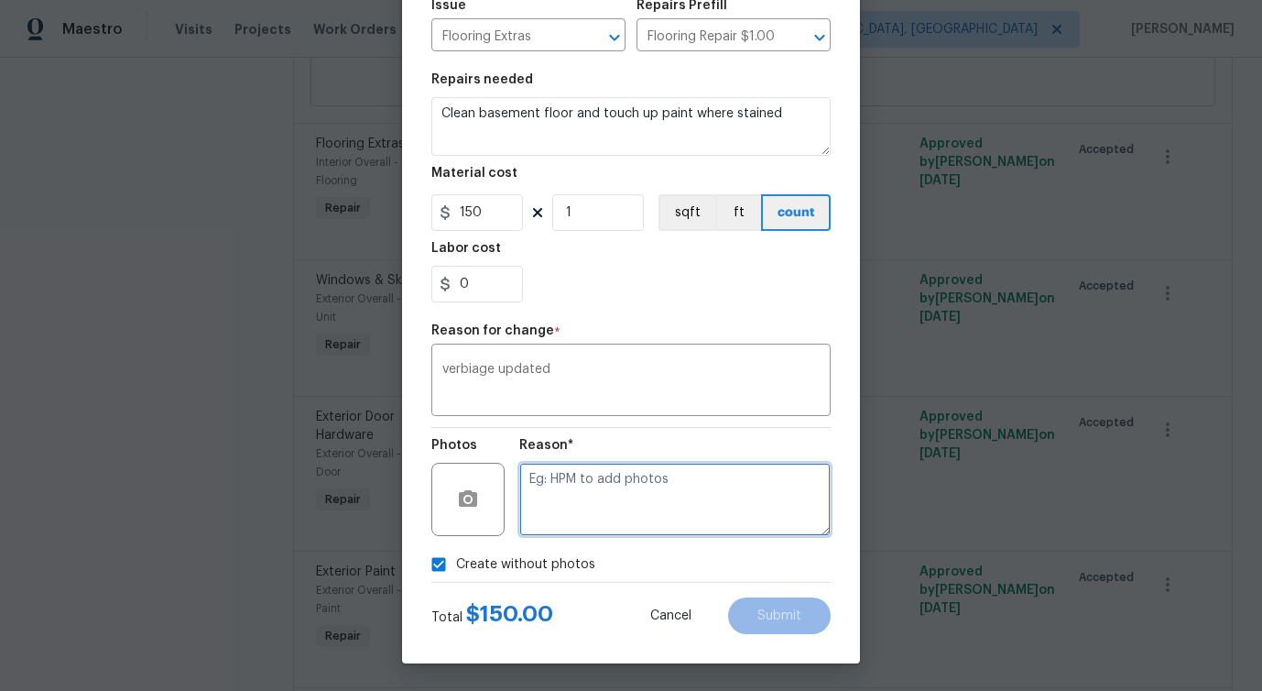
click at [629, 506] on textarea at bounding box center [674, 499] width 311 height 73
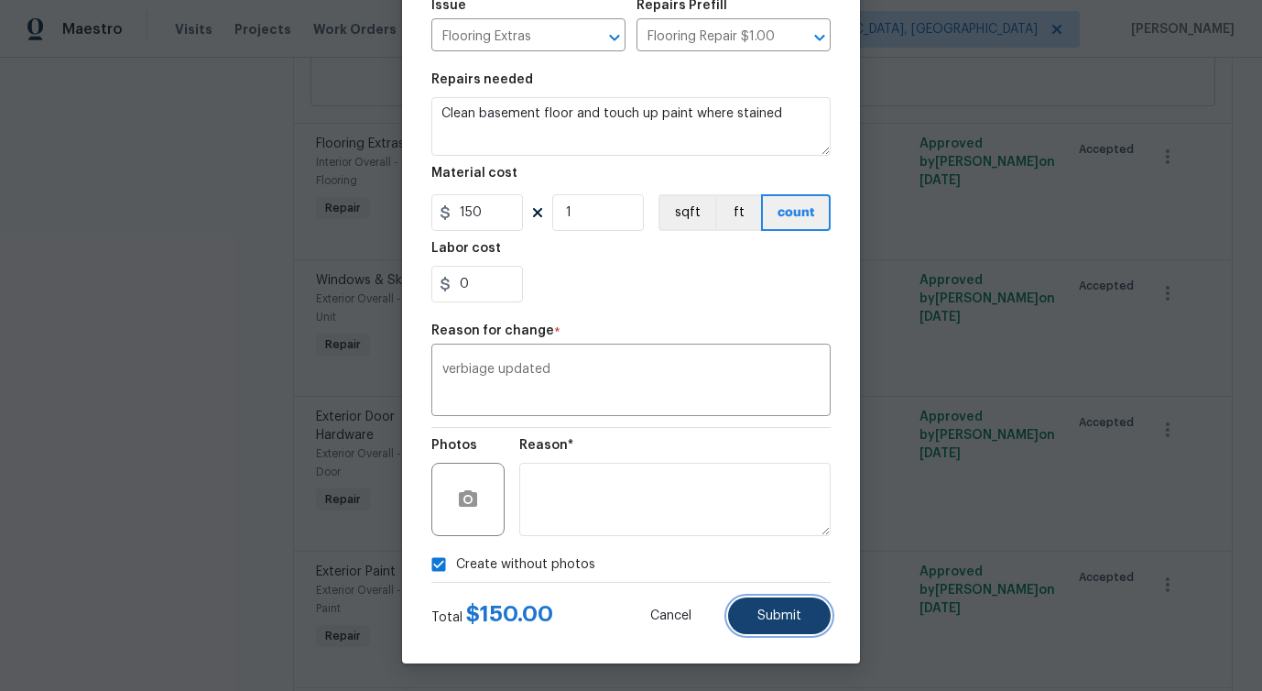
click at [760, 606] on button "Submit" at bounding box center [779, 615] width 103 height 37
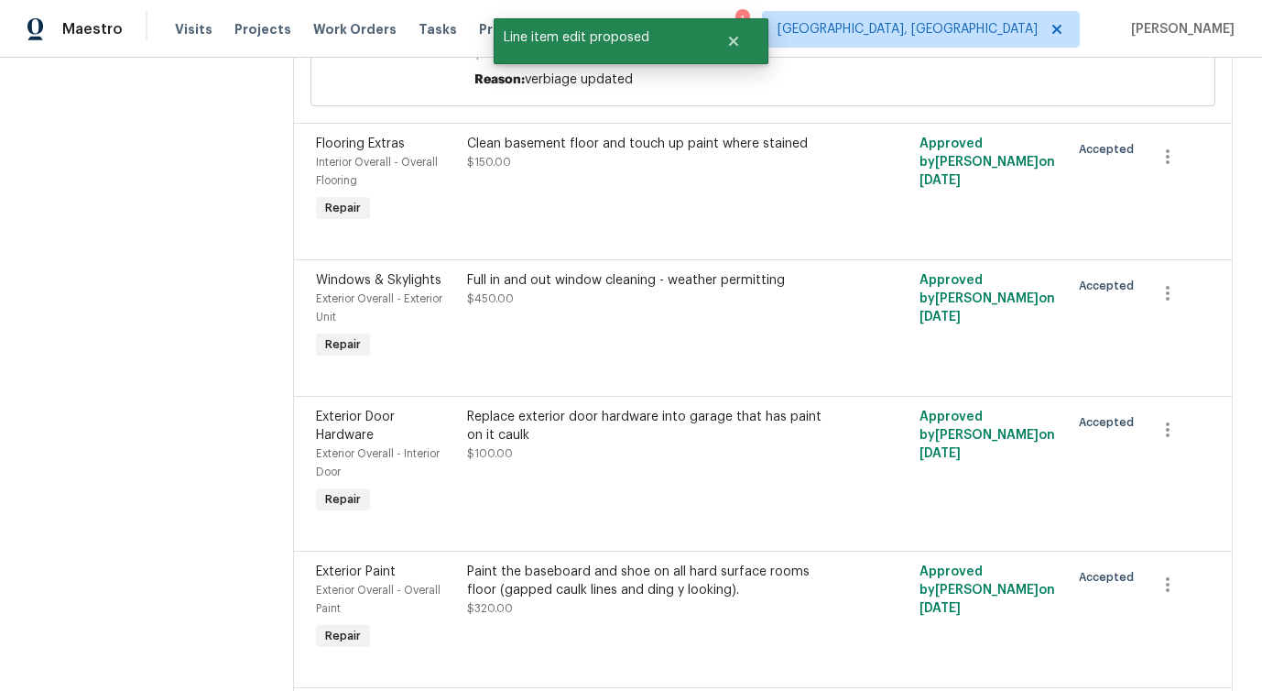
scroll to position [0, 0]
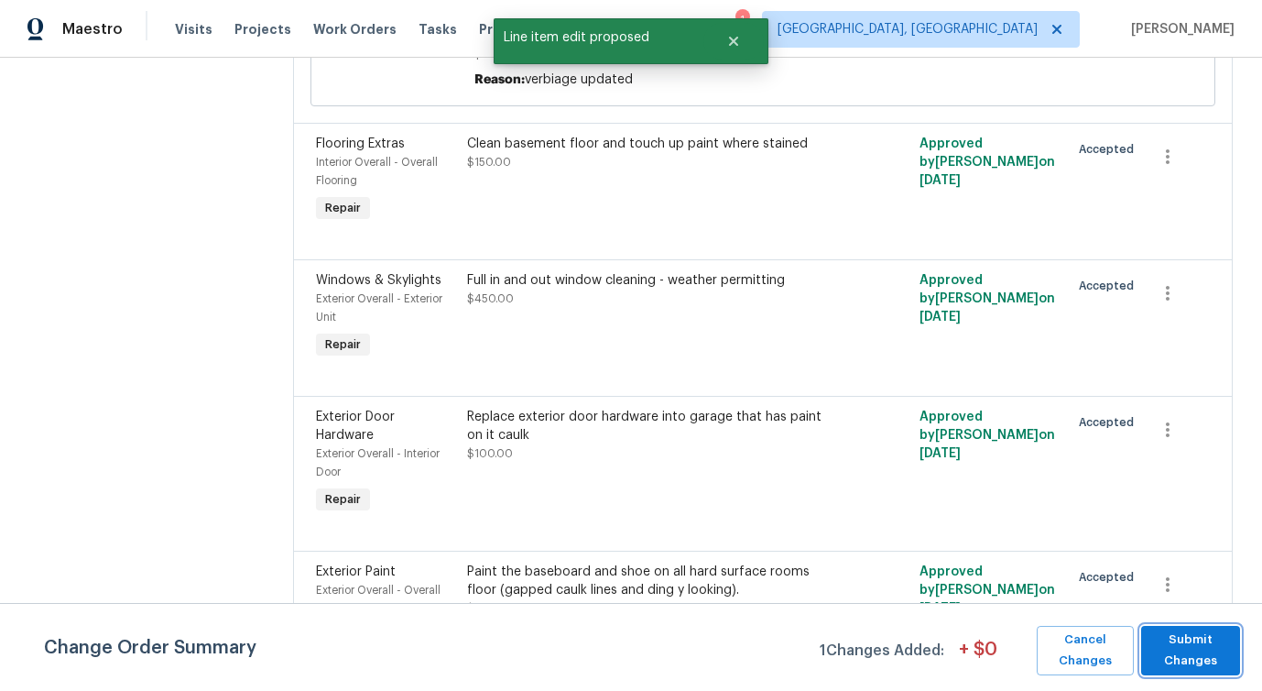
click at [1179, 660] on span "Submit Changes" at bounding box center [1191, 650] width 81 height 42
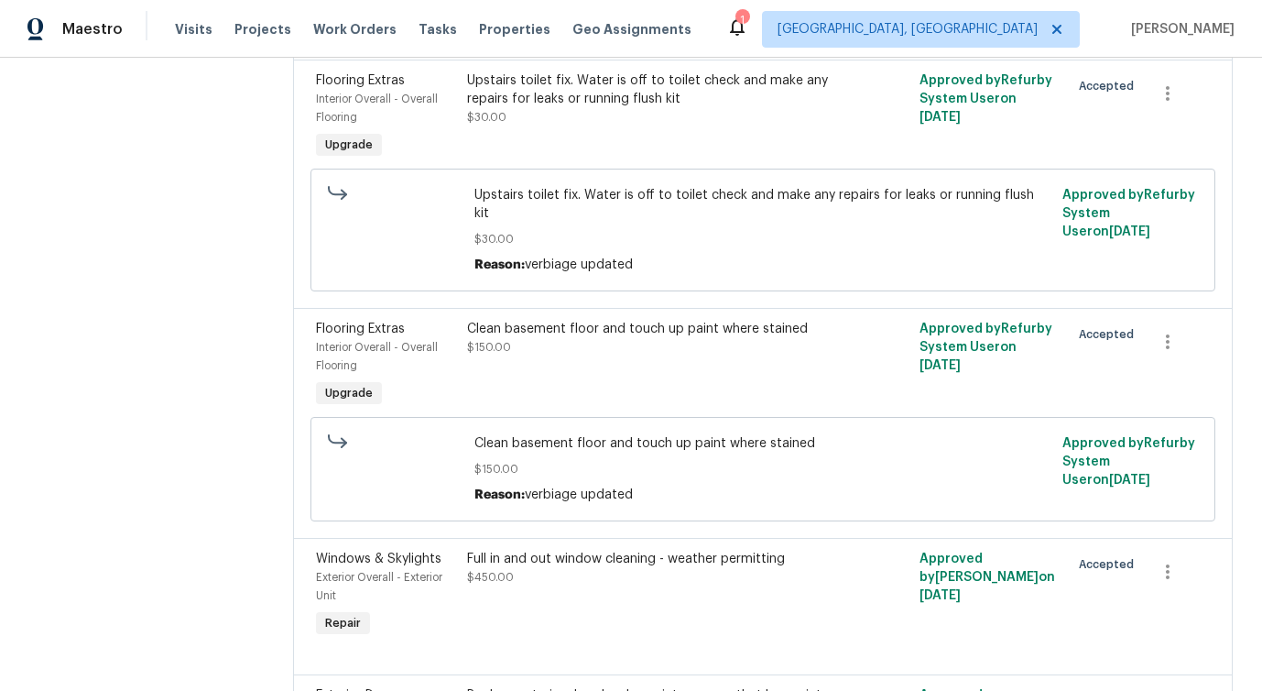
scroll to position [1654, 0]
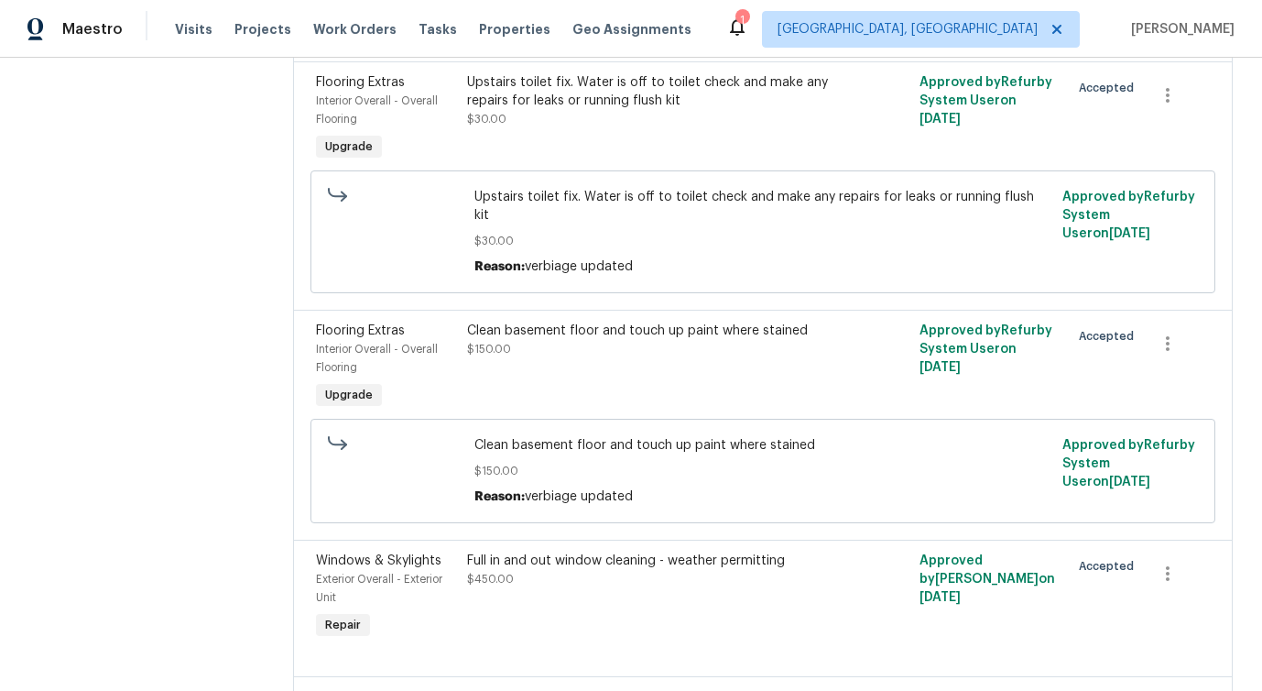
click at [549, 356] on div "Clean basement floor and touch up paint where stained $150.00" at bounding box center [650, 367] width 377 height 103
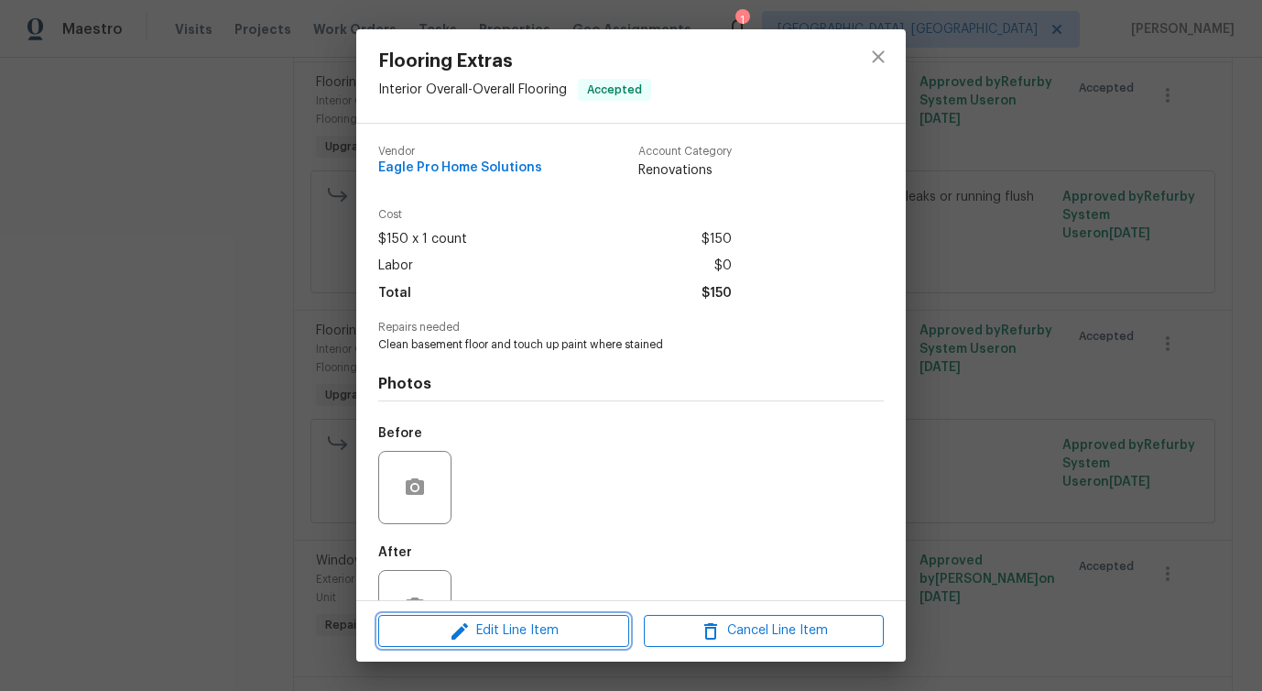
click at [506, 646] on button "Edit Line Item" at bounding box center [503, 631] width 251 height 32
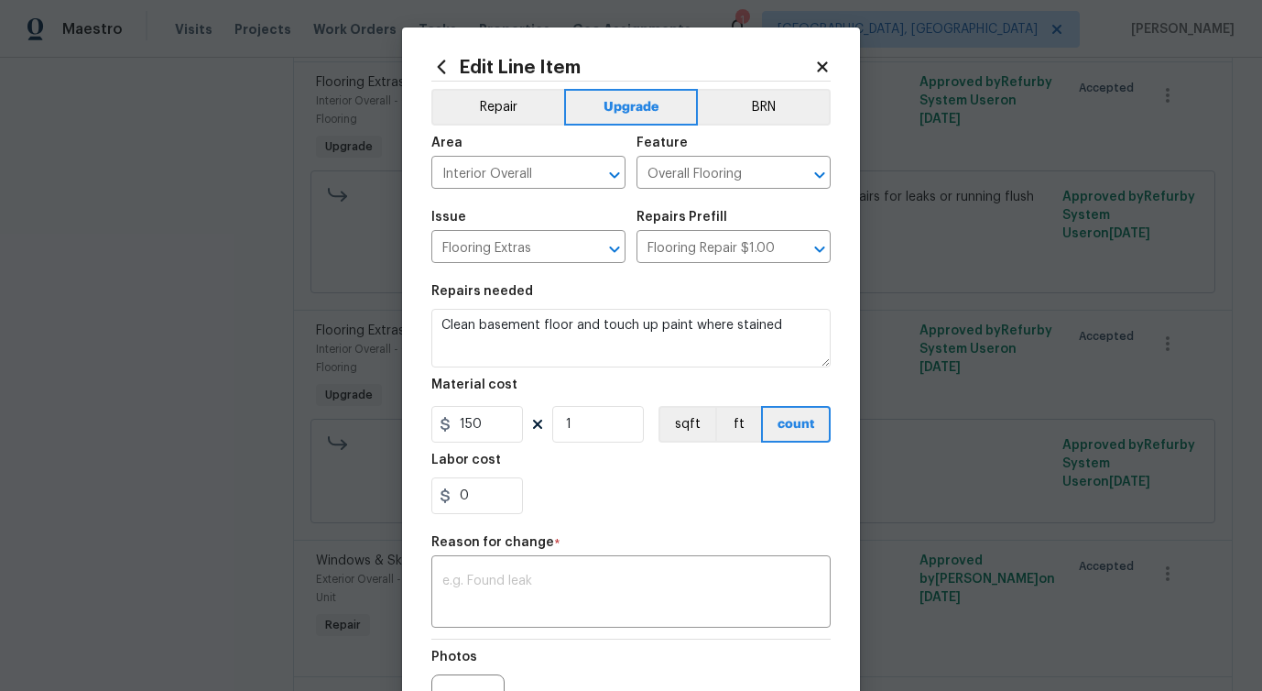
click at [824, 63] on icon at bounding box center [822, 66] width 10 height 10
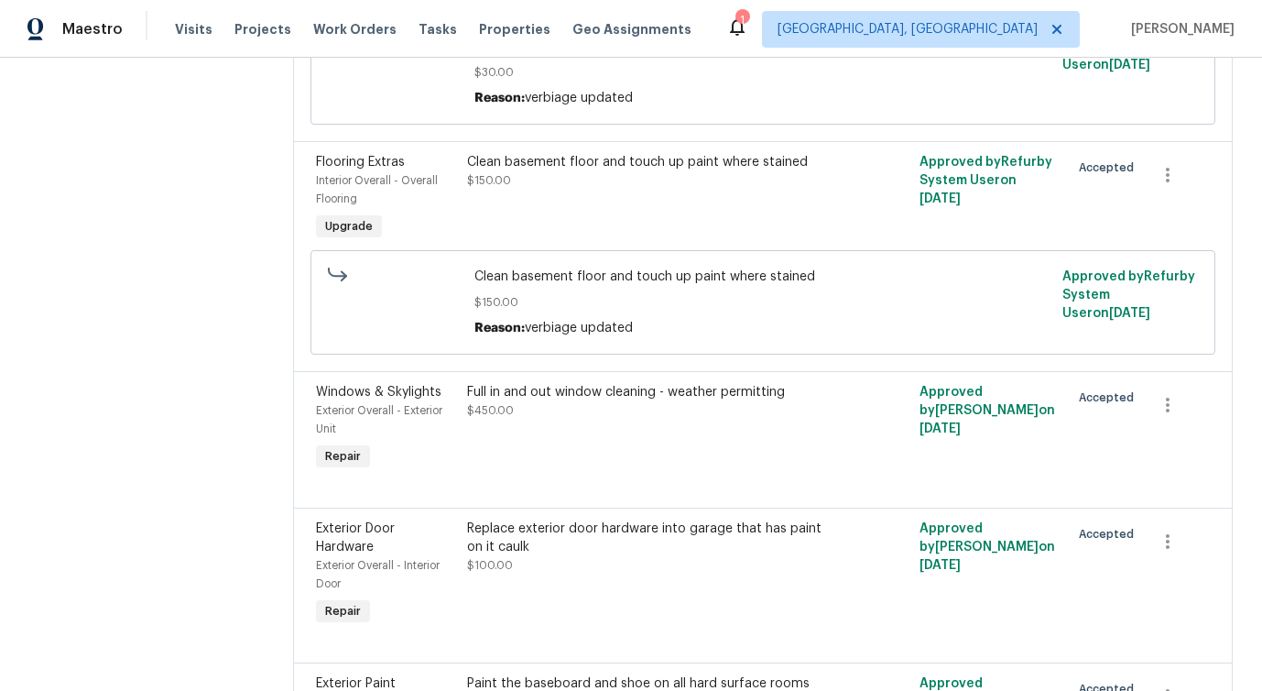
scroll to position [1837, 0]
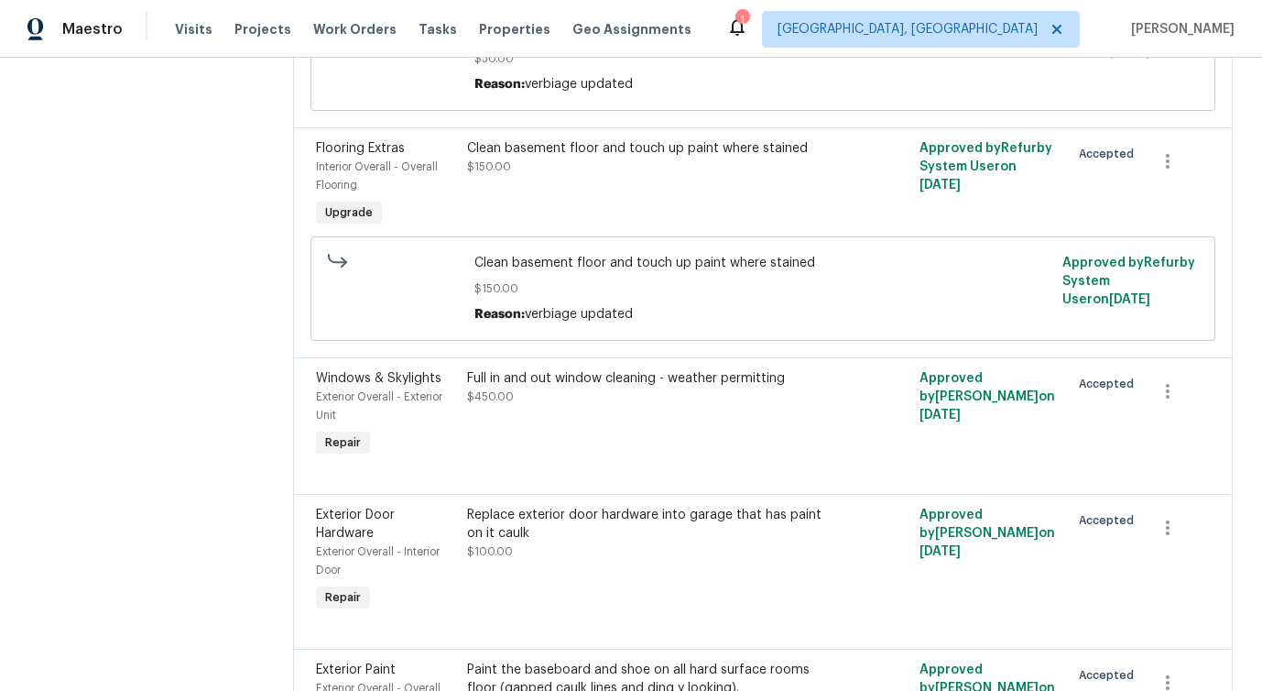
click at [619, 420] on div "Full in and out window cleaning - weather permitting $450.00" at bounding box center [650, 415] width 377 height 103
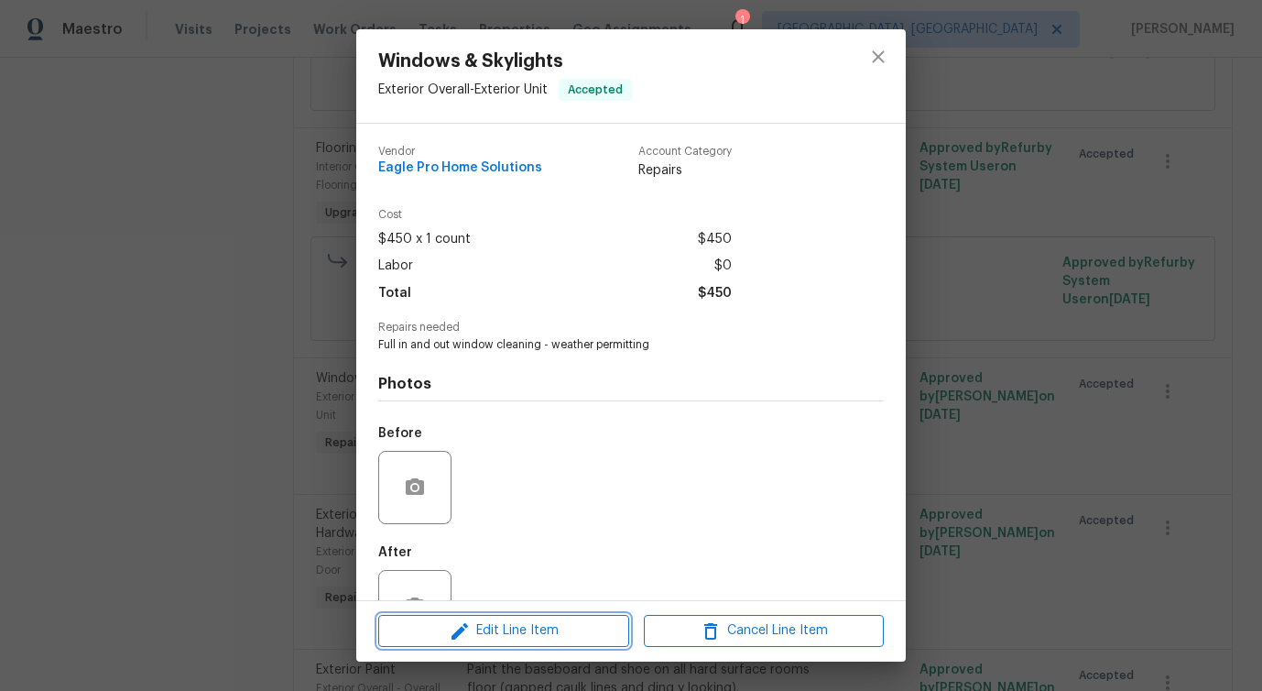
click at [473, 629] on span "Edit Line Item" at bounding box center [504, 630] width 240 height 23
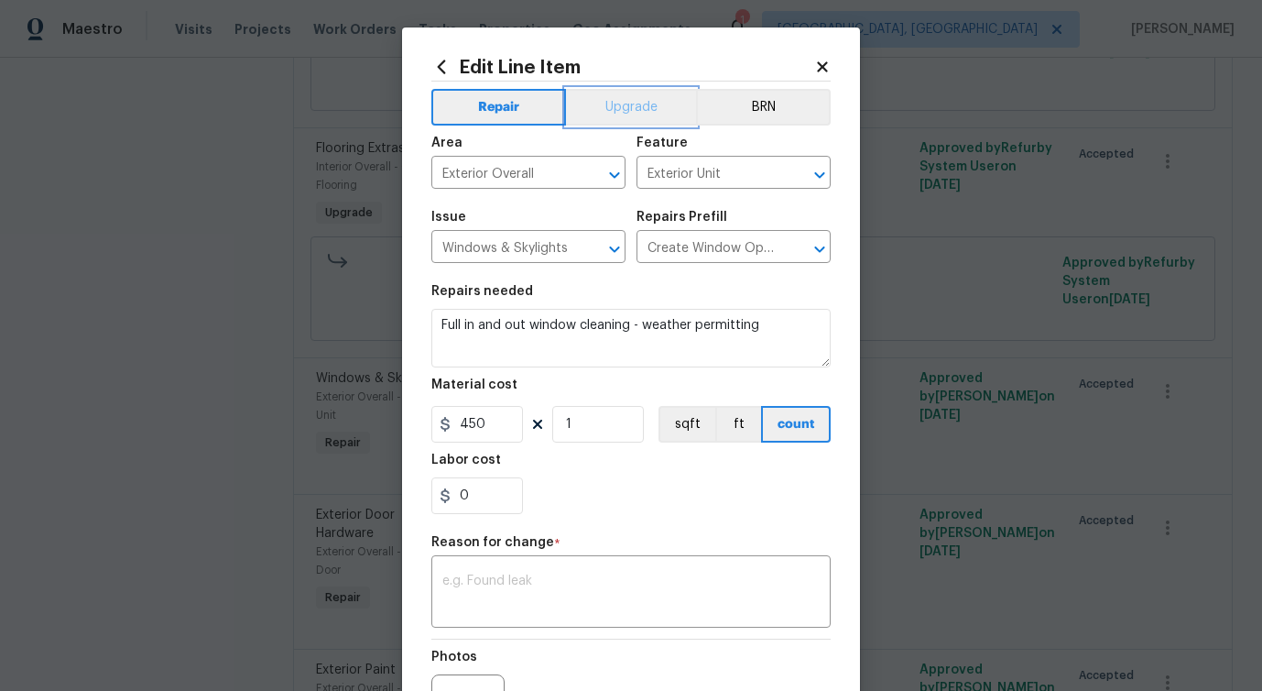
click at [653, 117] on button "Upgrade" at bounding box center [631, 107] width 131 height 37
click at [576, 601] on textarea at bounding box center [630, 593] width 377 height 38
paste textarea "verbiage updated"
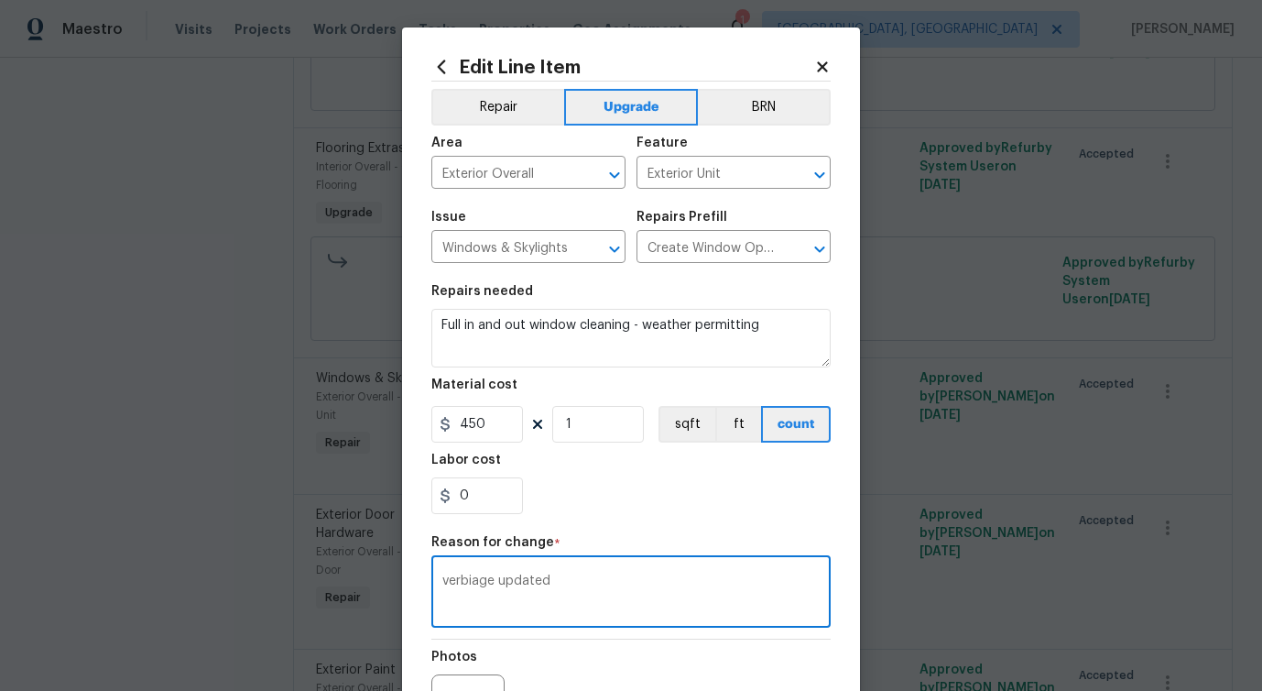
scroll to position [213, 0]
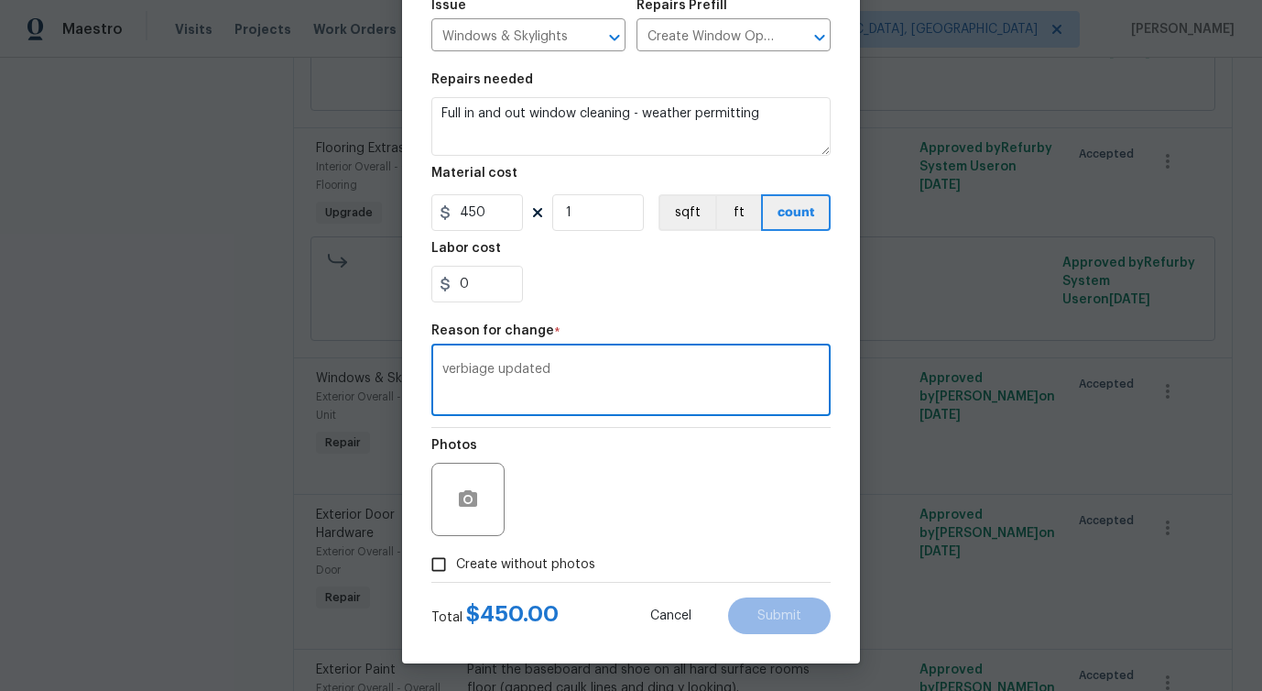
type textarea "verbiage updated"
click at [563, 563] on span "Create without photos" at bounding box center [525, 564] width 139 height 19
click at [456, 563] on input "Create without photos" at bounding box center [438, 564] width 35 height 35
checkbox input "true"
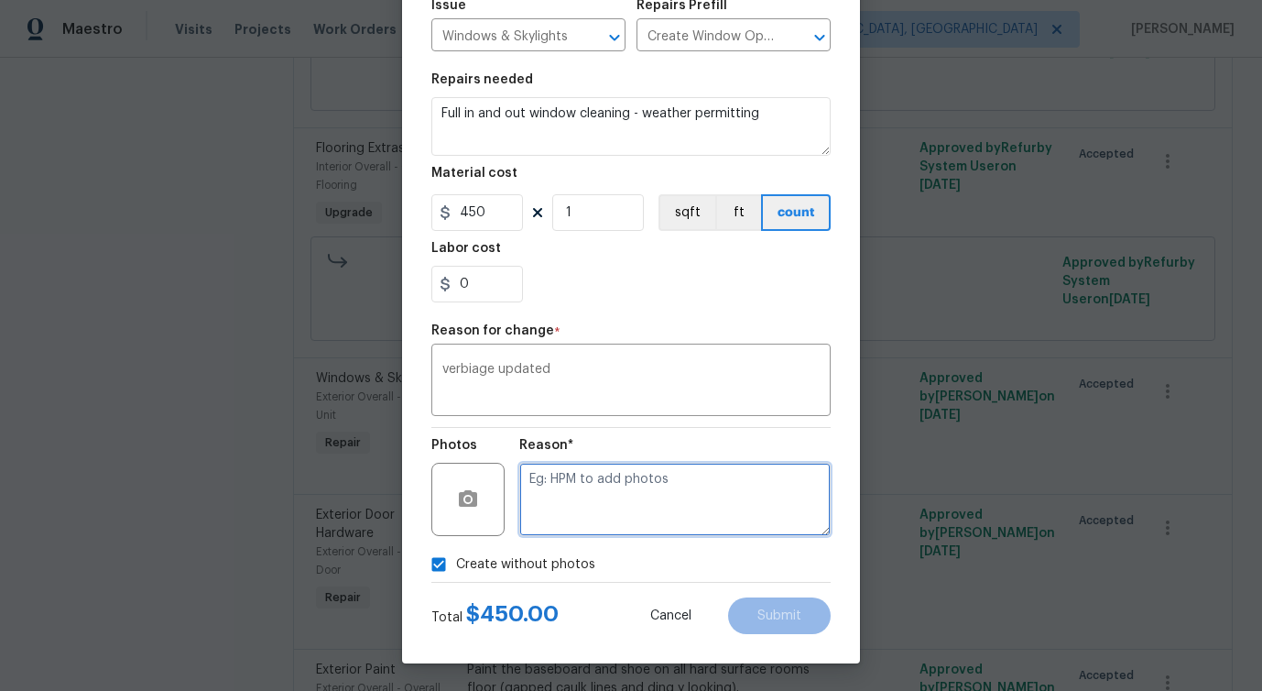
click at [647, 476] on textarea at bounding box center [674, 499] width 311 height 73
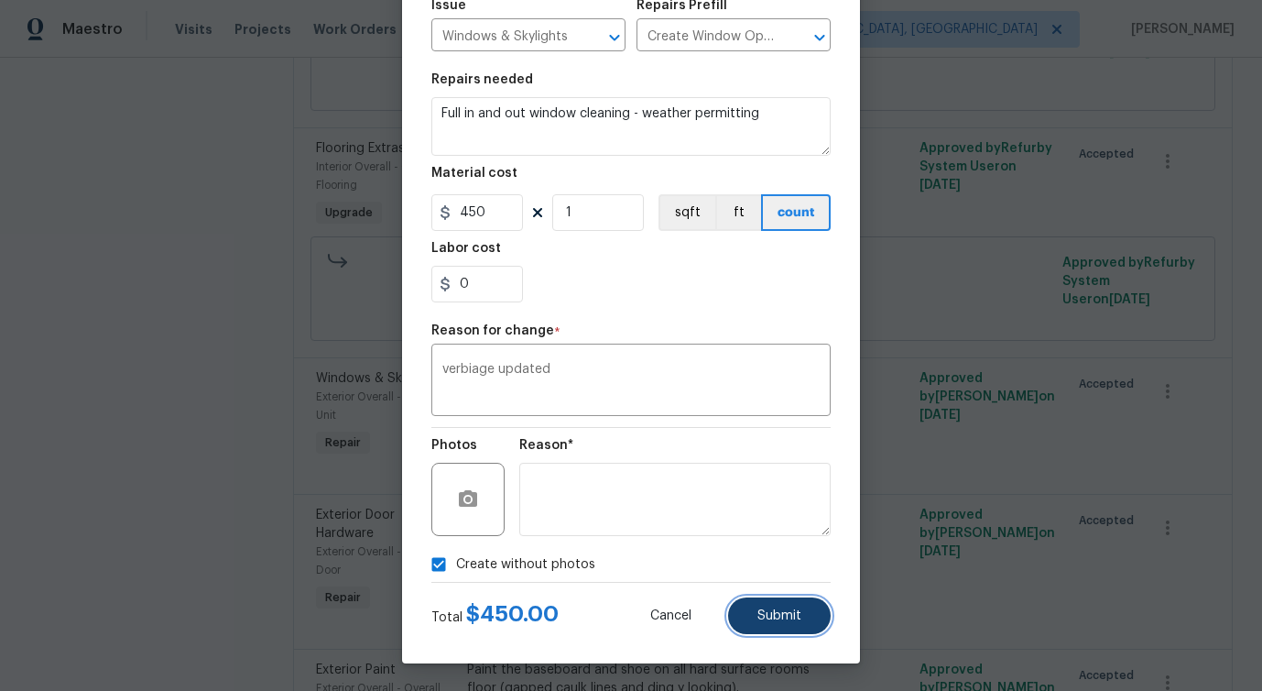
click at [758, 630] on button "Submit" at bounding box center [779, 615] width 103 height 37
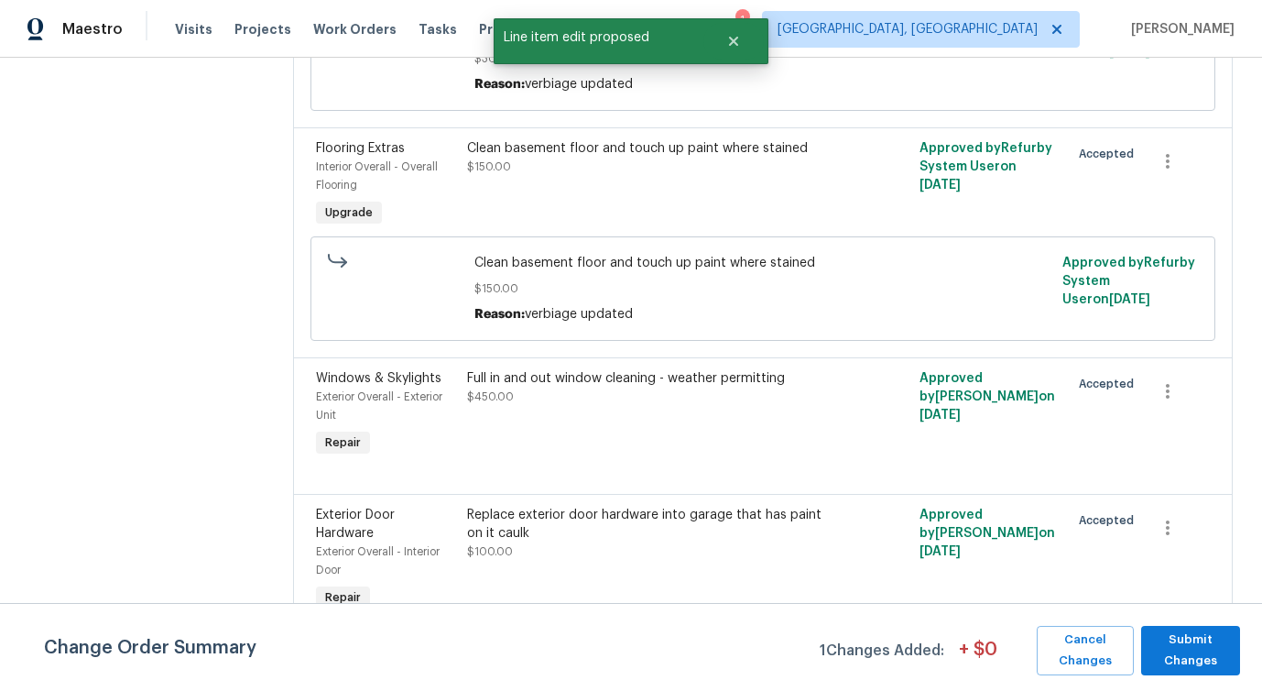
scroll to position [0, 0]
click at [1178, 649] on span "Submit Changes" at bounding box center [1191, 650] width 81 height 42
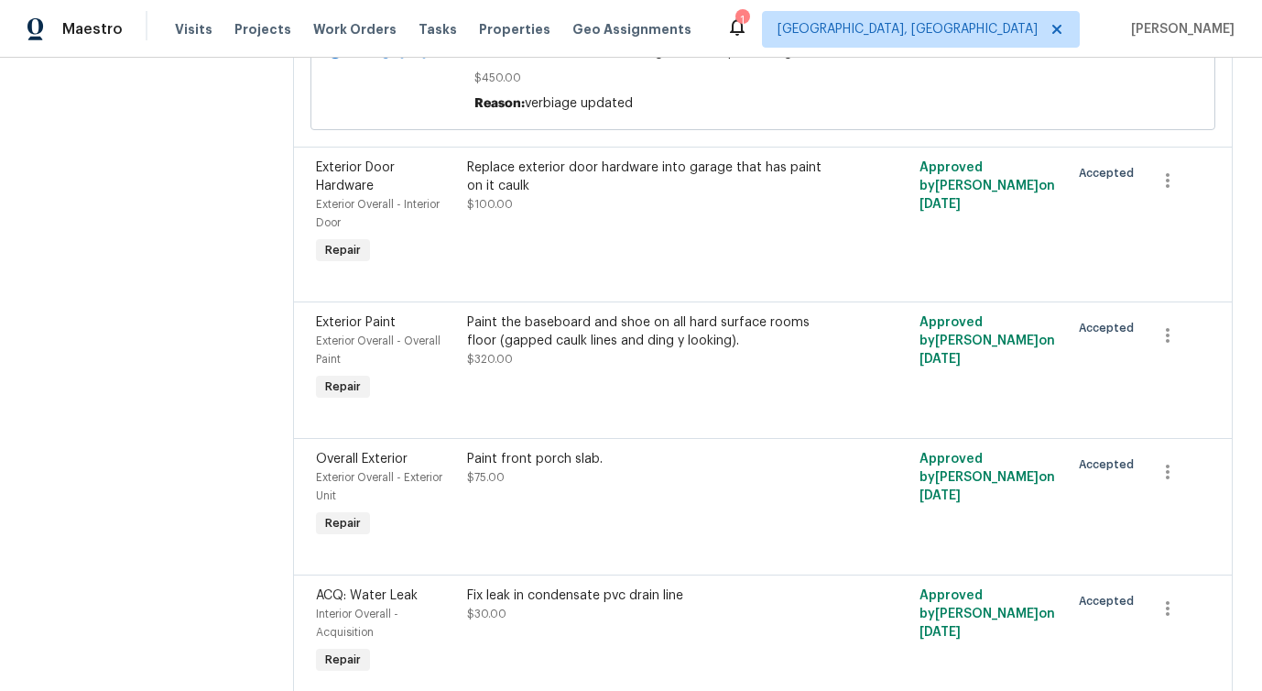
scroll to position [2231, 0]
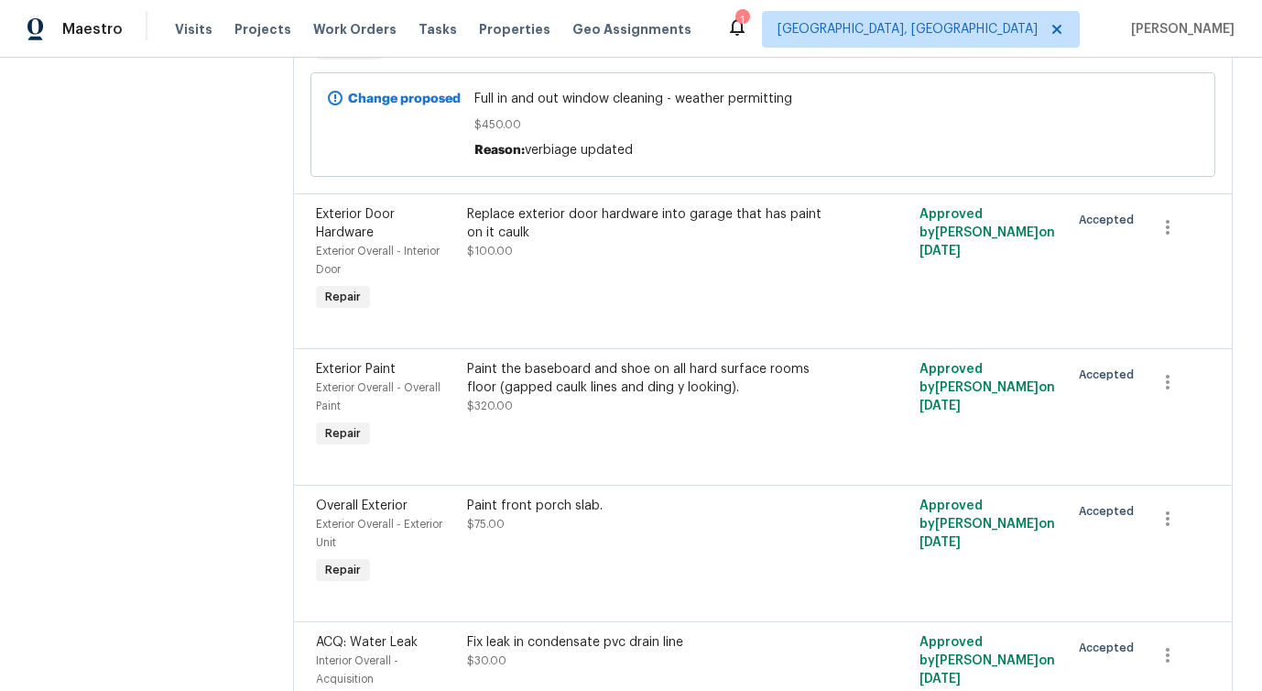
click at [591, 257] on div "Replace exterior door hardware into garage that has paint on it caulk $100.00" at bounding box center [650, 260] width 377 height 121
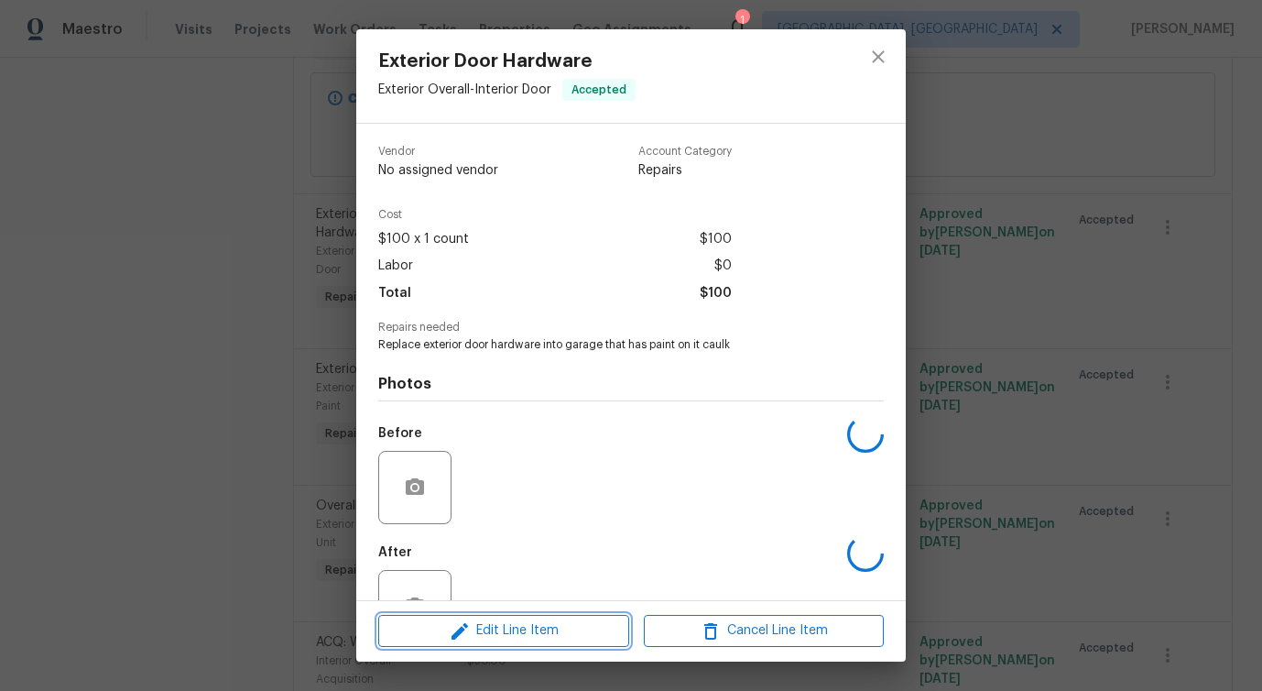
click at [494, 630] on span "Edit Line Item" at bounding box center [504, 630] width 240 height 23
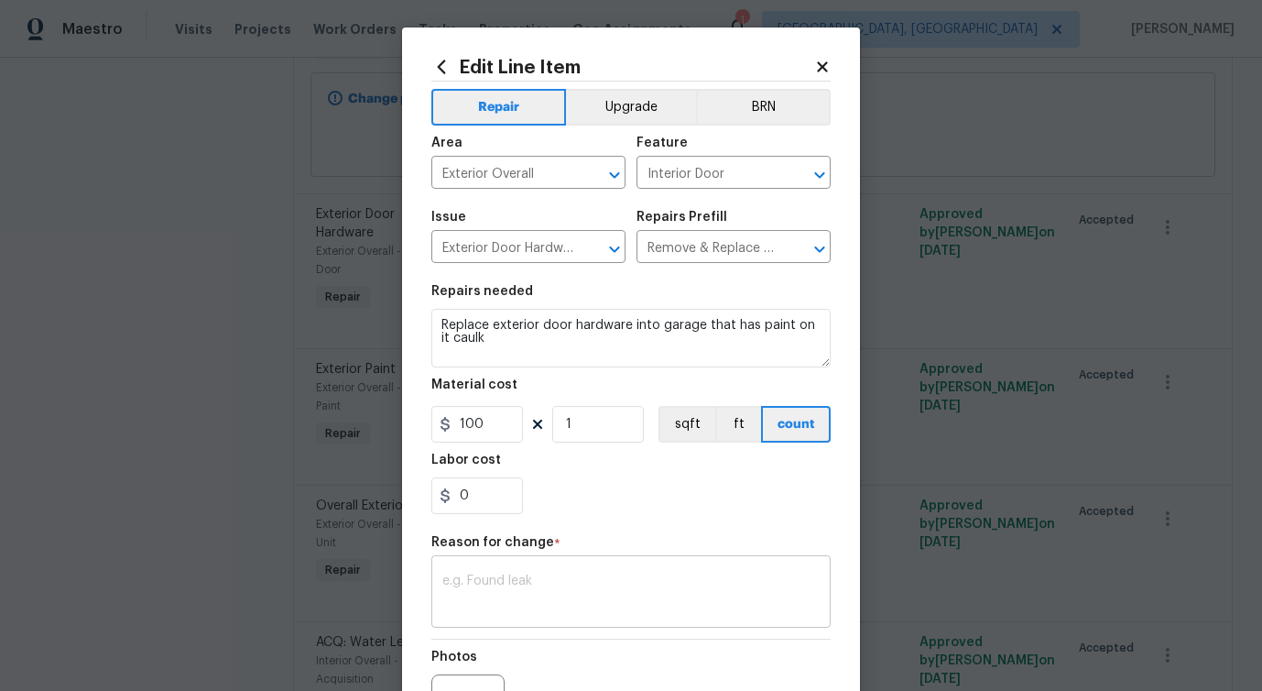
click at [507, 582] on textarea at bounding box center [630, 593] width 377 height 38
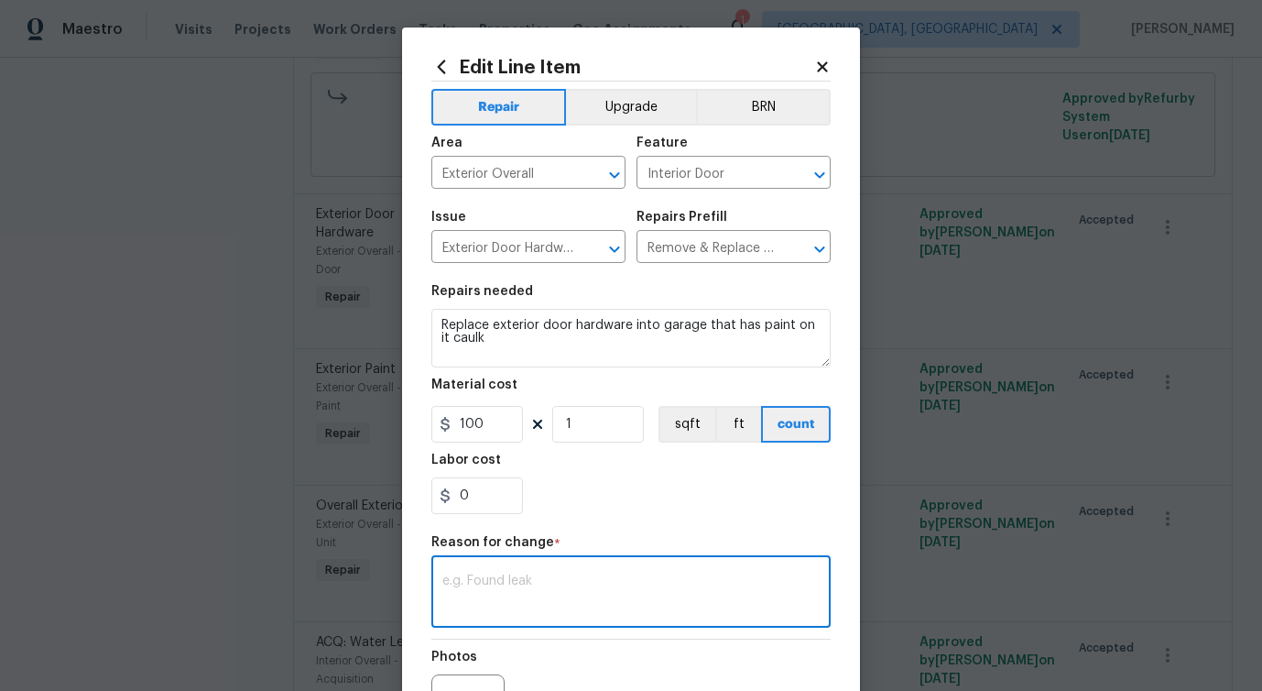
paste textarea "verbiage updated"
type textarea "verbiage updated"
click at [628, 112] on button "Upgrade" at bounding box center [631, 107] width 131 height 37
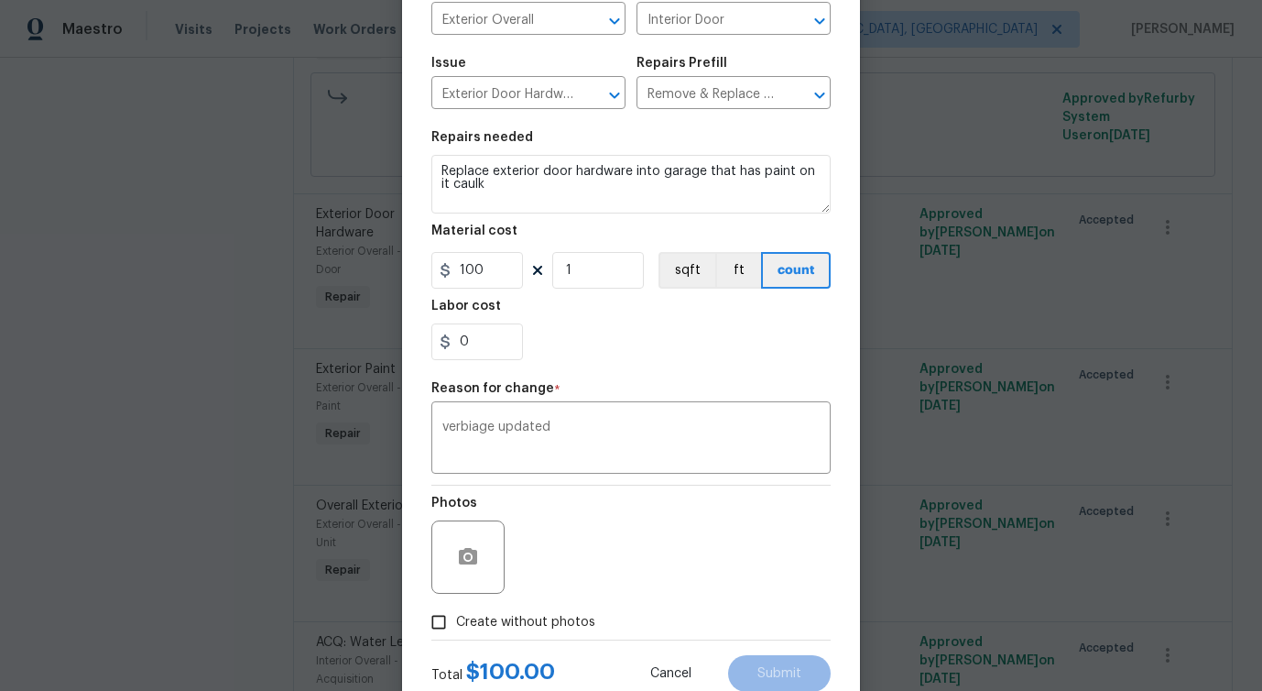
scroll to position [213, 0]
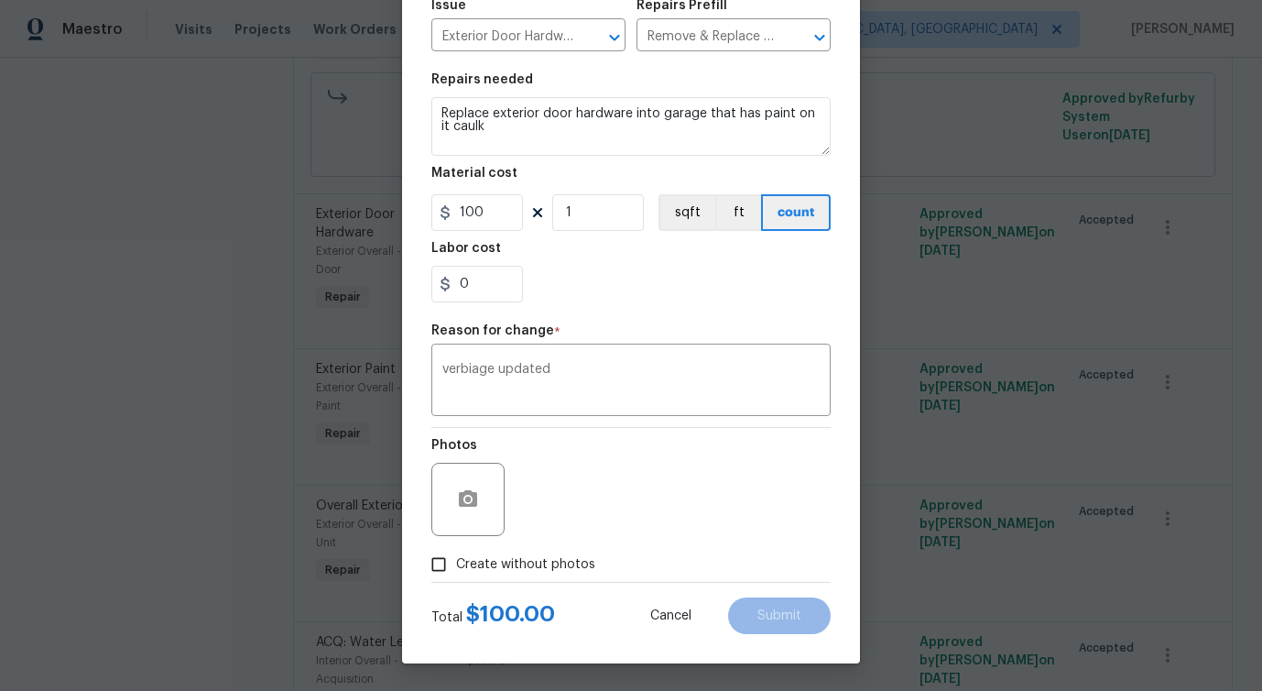
click at [555, 571] on span "Create without photos" at bounding box center [525, 564] width 139 height 19
click at [456, 571] on input "Create without photos" at bounding box center [438, 564] width 35 height 35
checkbox input "true"
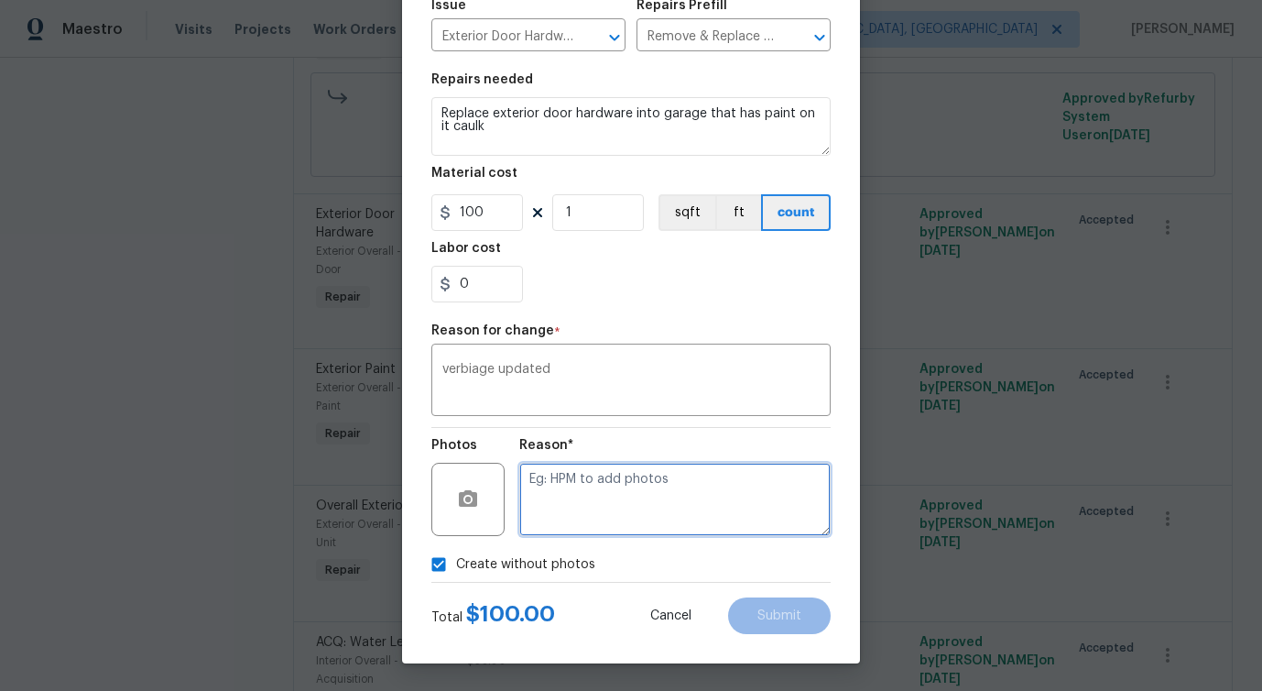
click at [648, 529] on textarea at bounding box center [674, 499] width 311 height 73
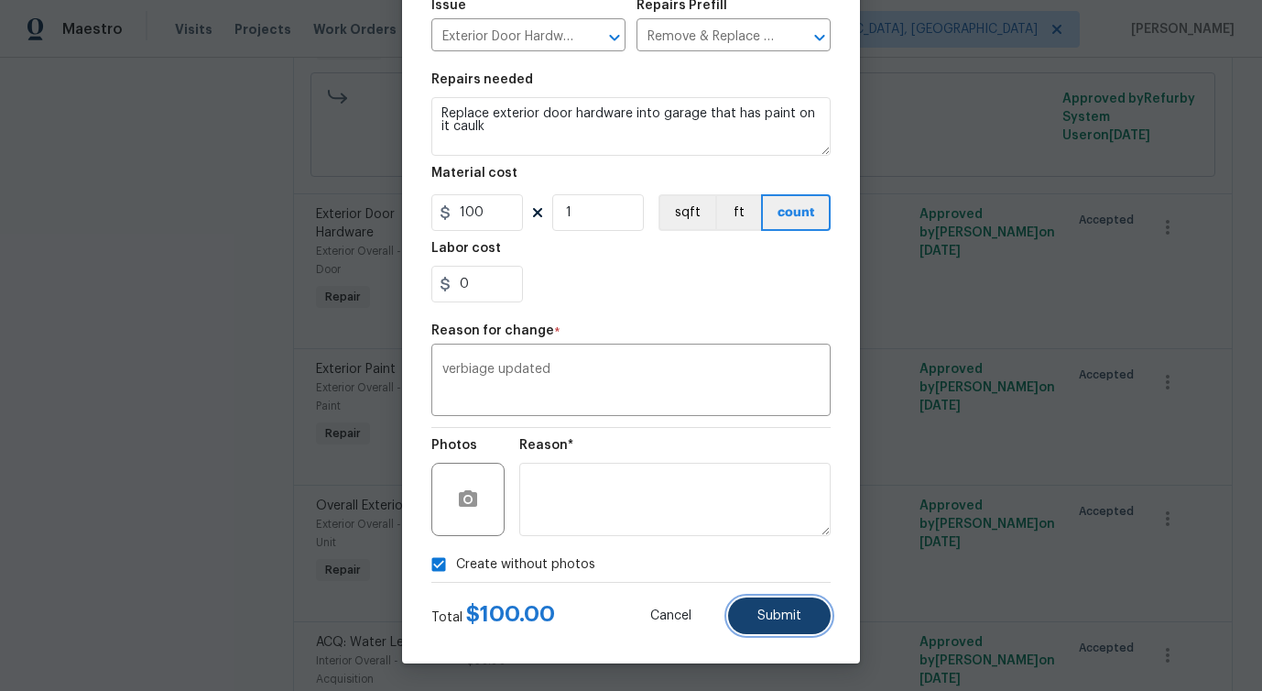
click at [786, 613] on span "Submit" at bounding box center [780, 616] width 44 height 14
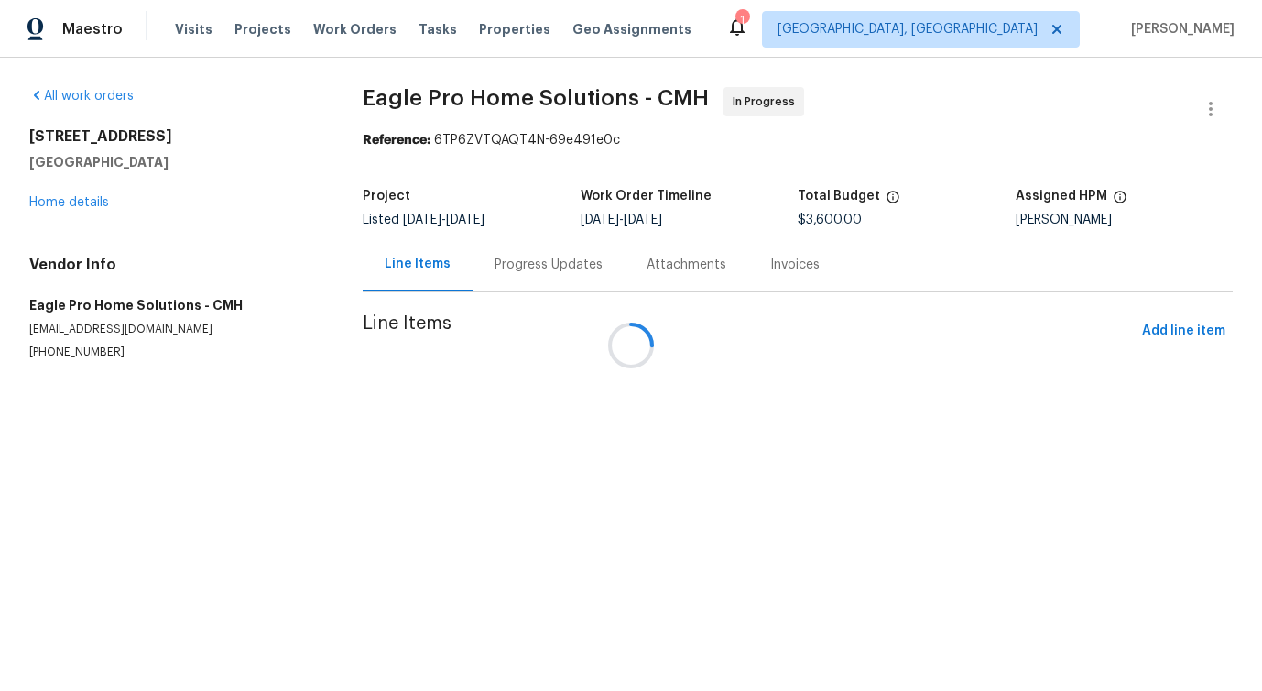
scroll to position [0, 0]
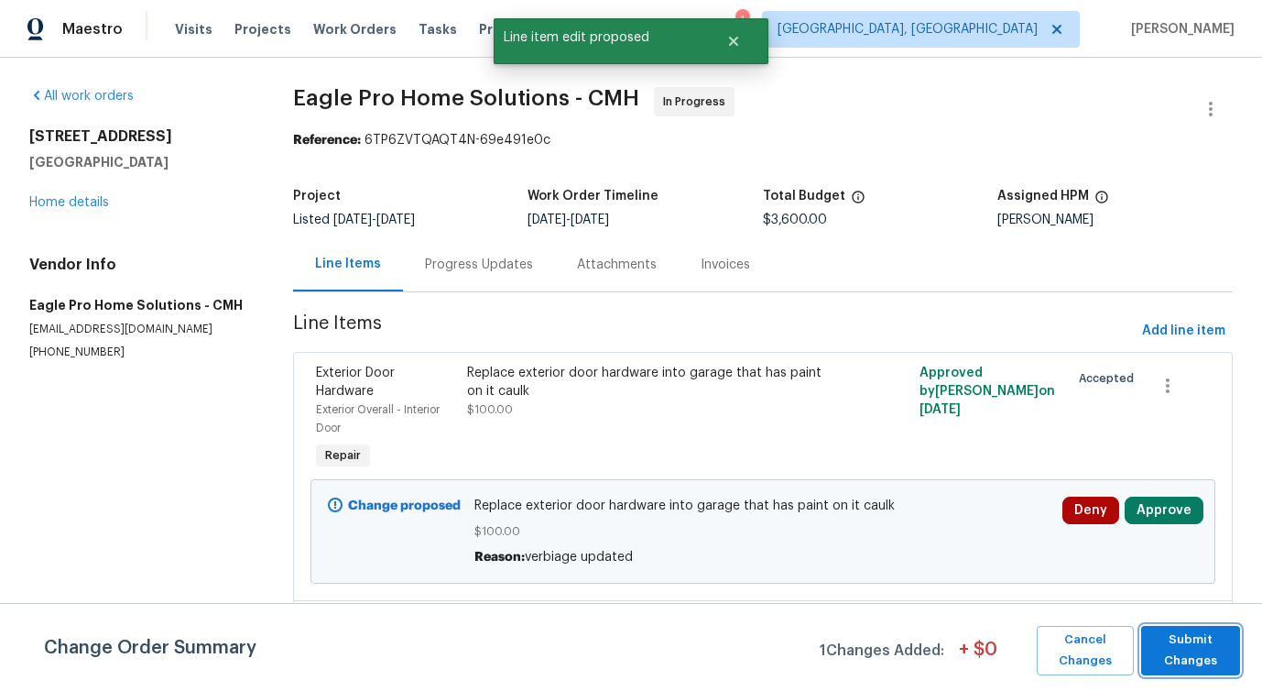
click at [1171, 654] on span "Submit Changes" at bounding box center [1191, 650] width 81 height 42
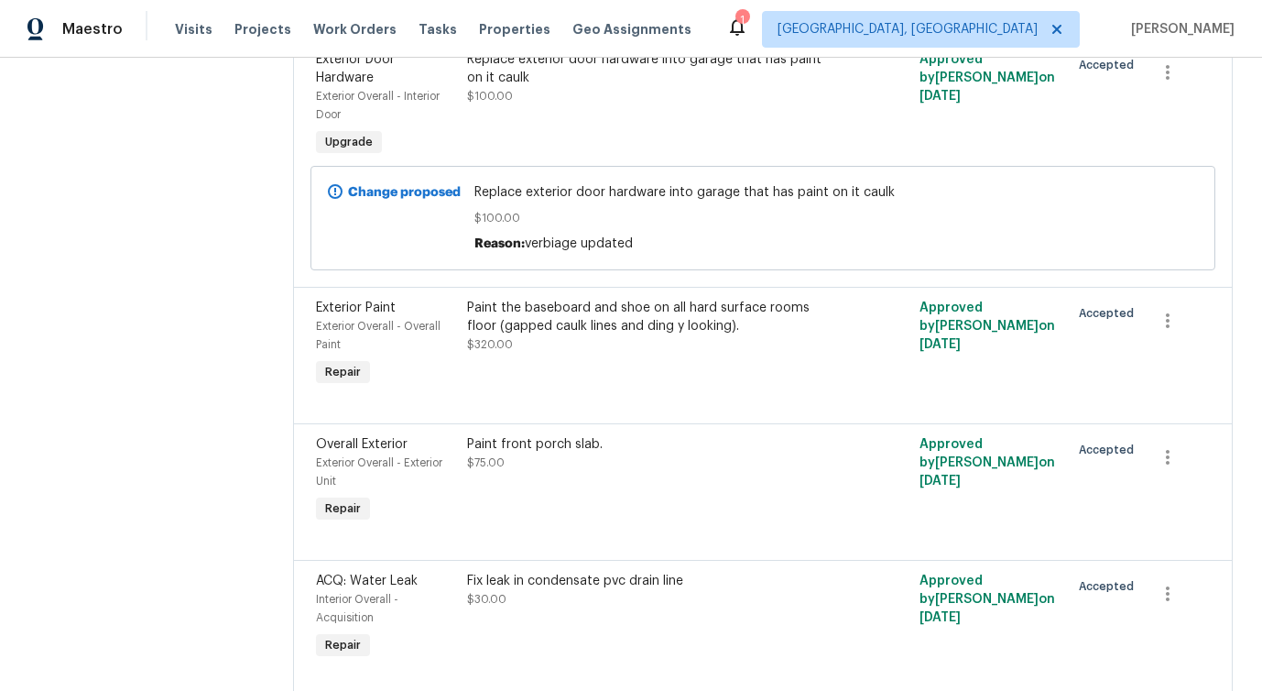
scroll to position [2344, 0]
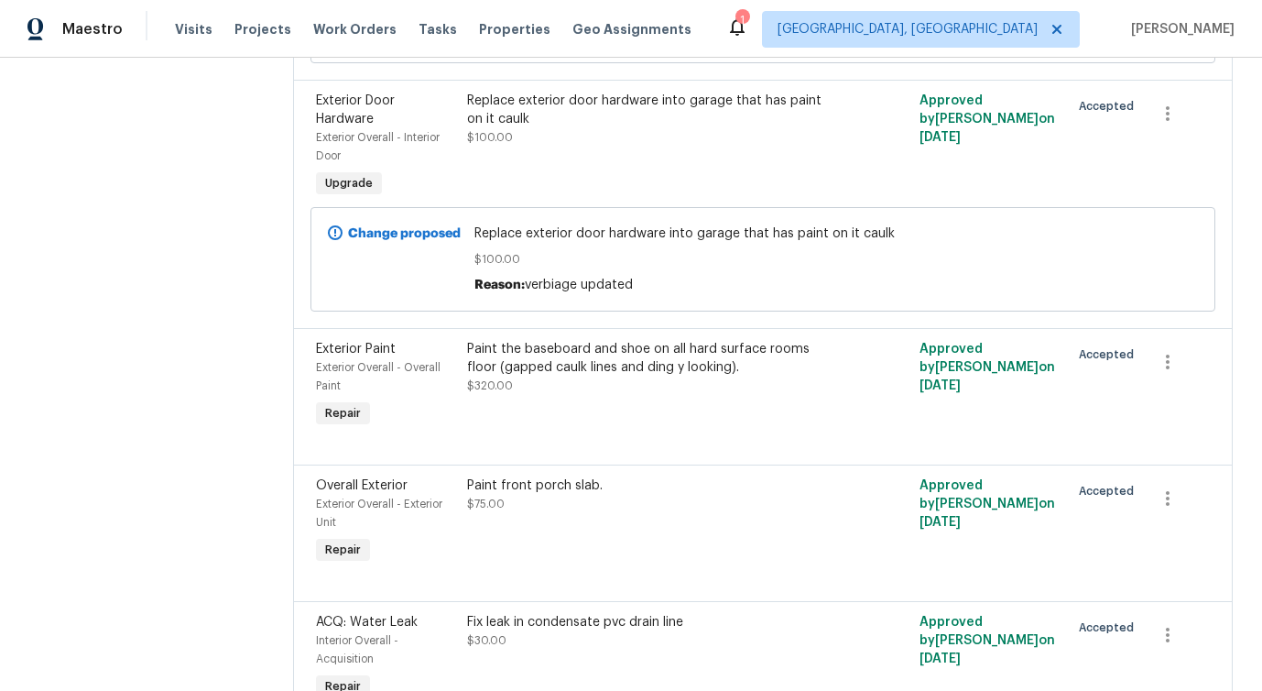
click at [518, 401] on div "Paint the baseboard and shoe on all hard surface rooms floor (gapped caulk line…" at bounding box center [650, 385] width 377 height 103
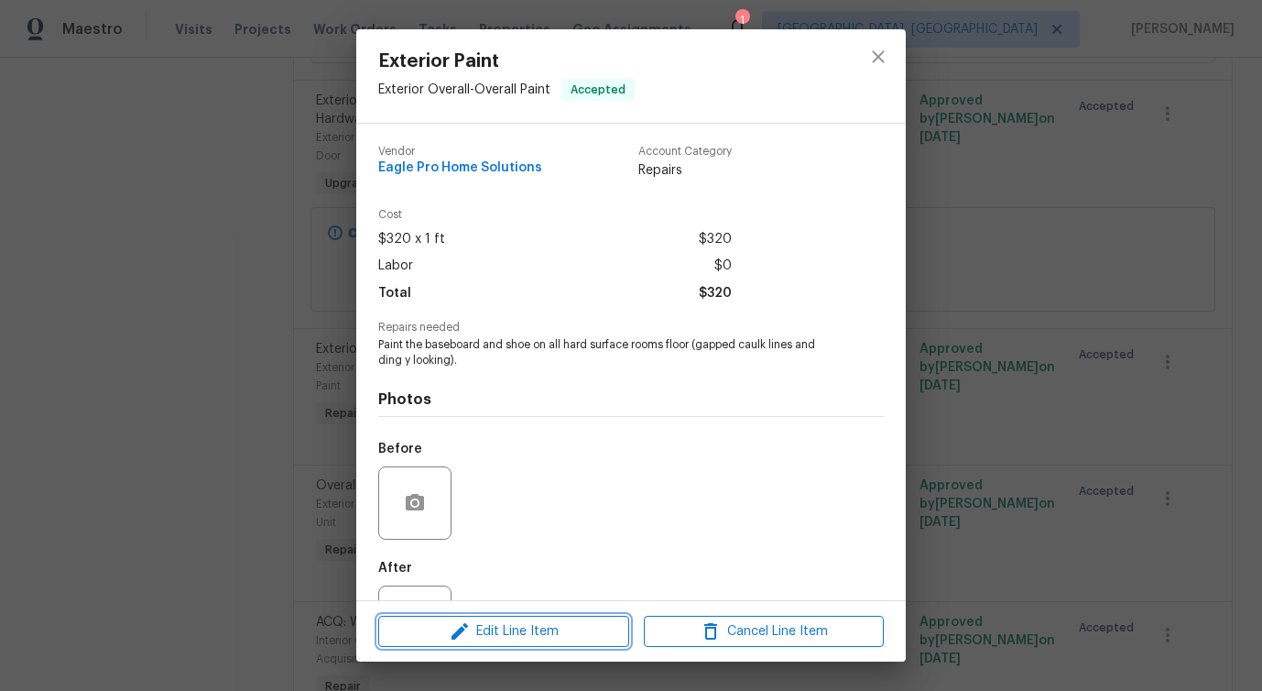
click at [445, 645] on button "Edit Line Item" at bounding box center [503, 632] width 251 height 32
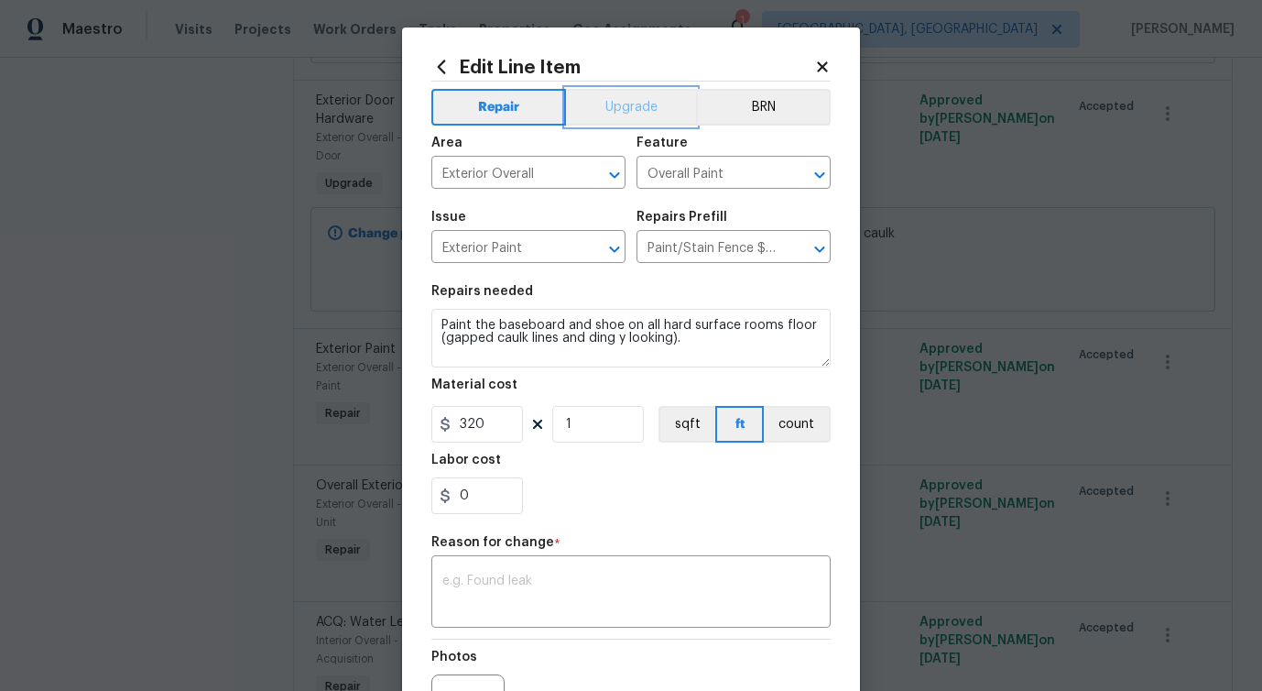
click at [631, 108] on button "Upgrade" at bounding box center [631, 107] width 131 height 37
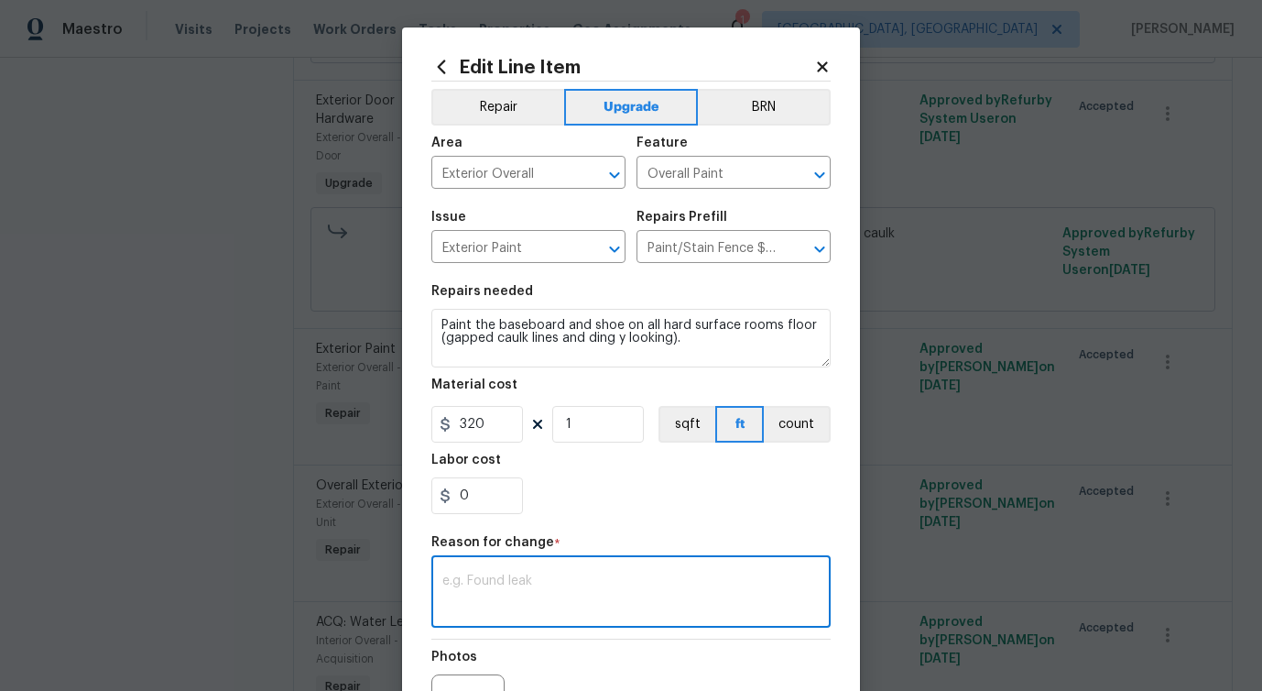
click at [529, 574] on textarea at bounding box center [630, 593] width 377 height 38
paste textarea "verbiage updated"
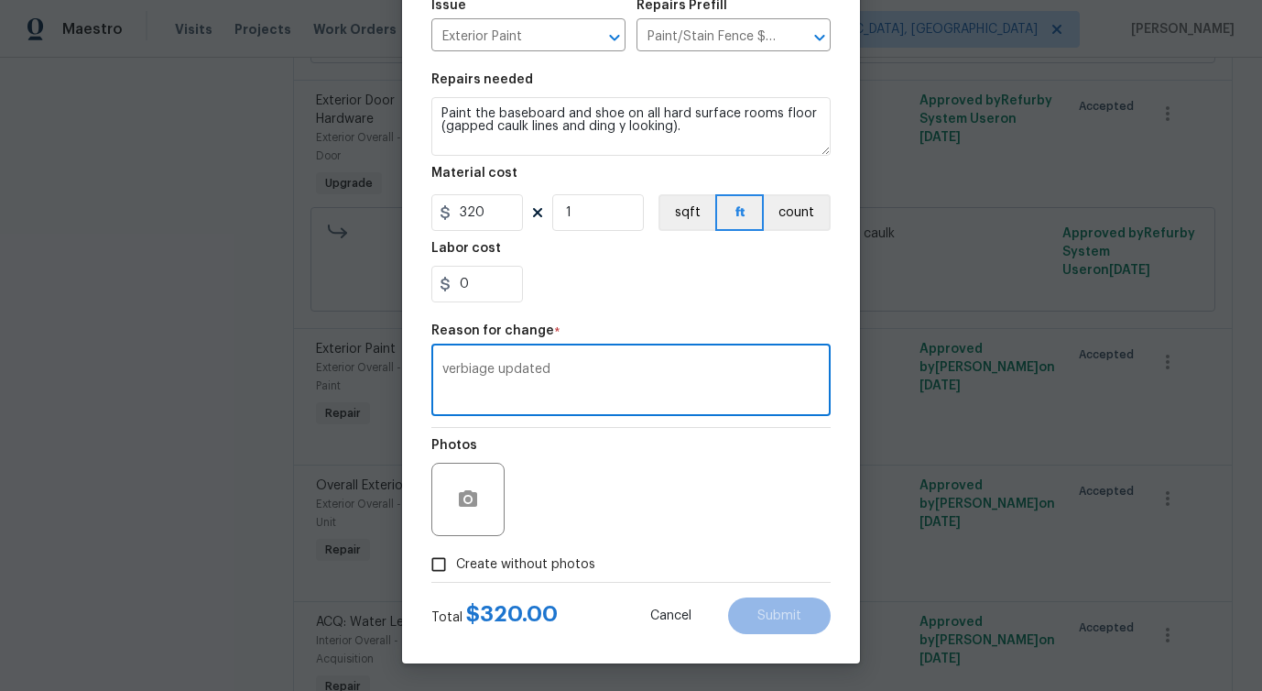
type textarea "verbiage updated"
click at [526, 564] on span "Create without photos" at bounding box center [525, 564] width 139 height 19
click at [456, 564] on input "Create without photos" at bounding box center [438, 564] width 35 height 35
checkbox input "true"
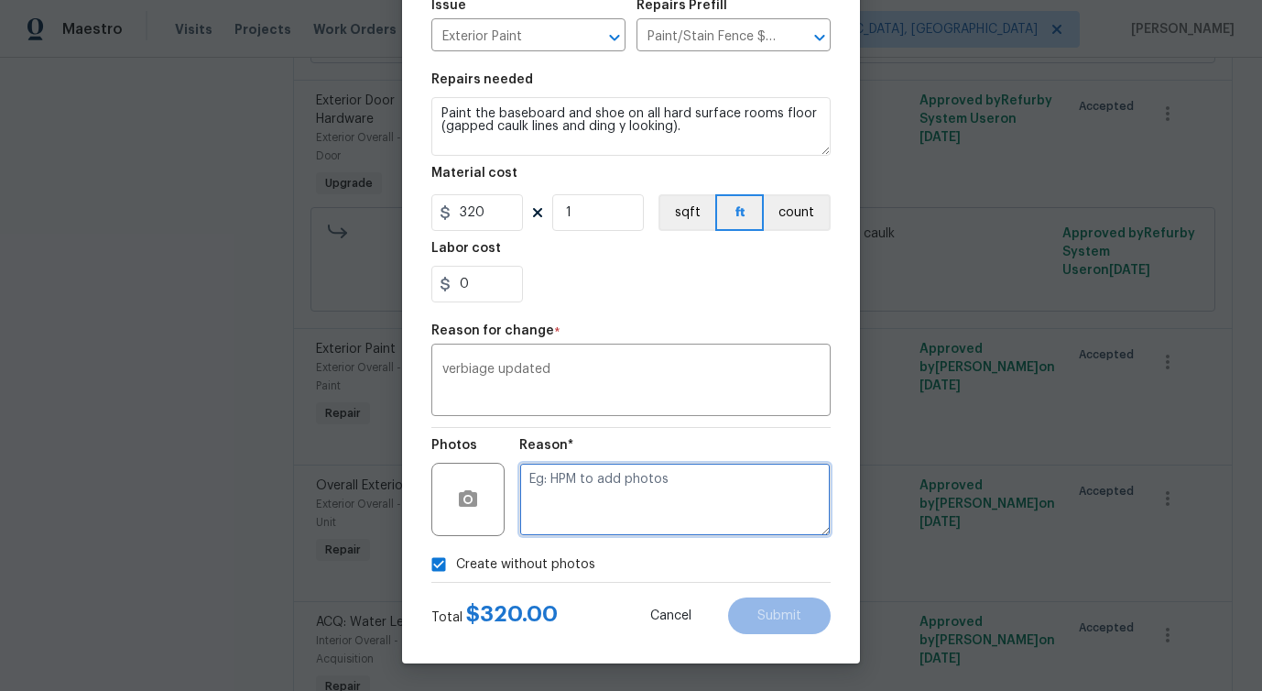
click at [669, 504] on textarea at bounding box center [674, 499] width 311 height 73
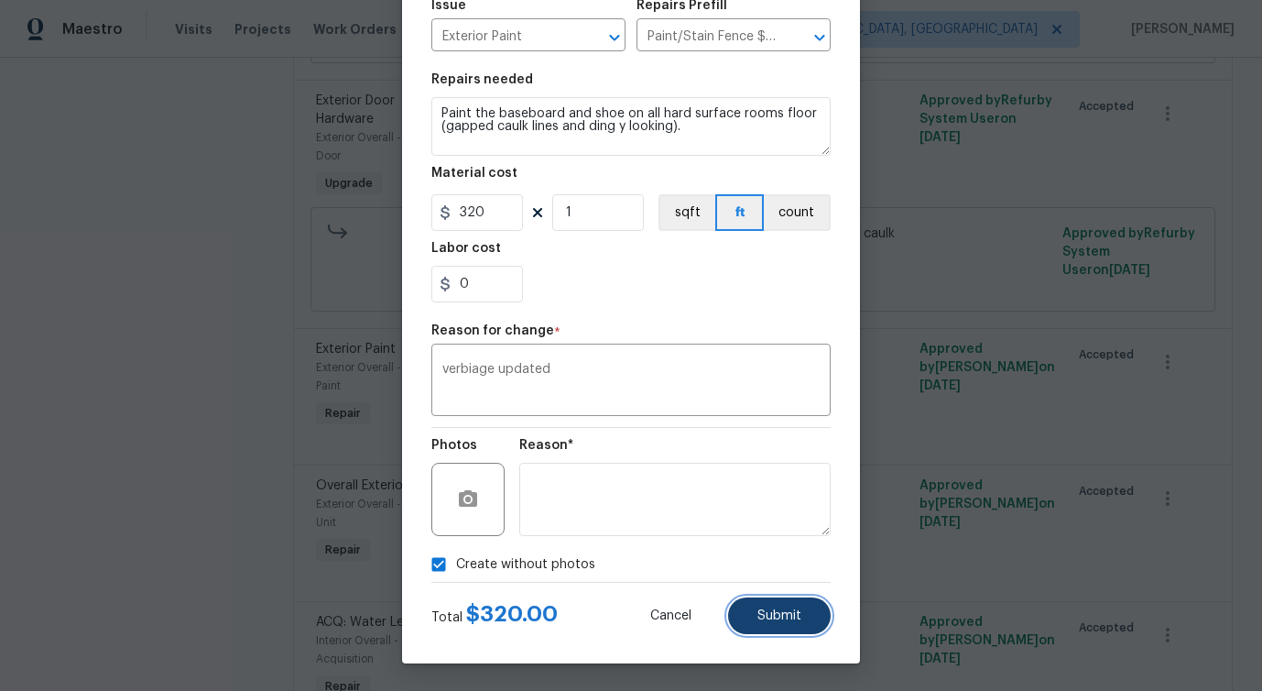
click at [762, 607] on button "Submit" at bounding box center [779, 615] width 103 height 37
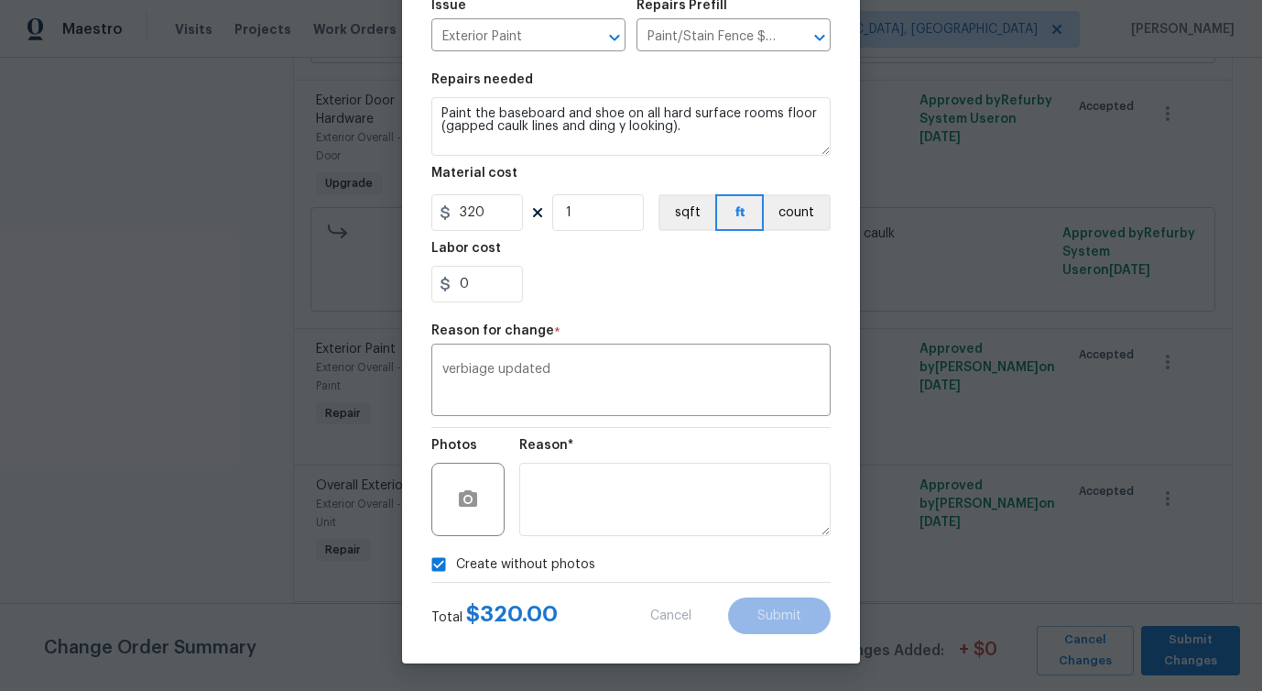
scroll to position [0, 0]
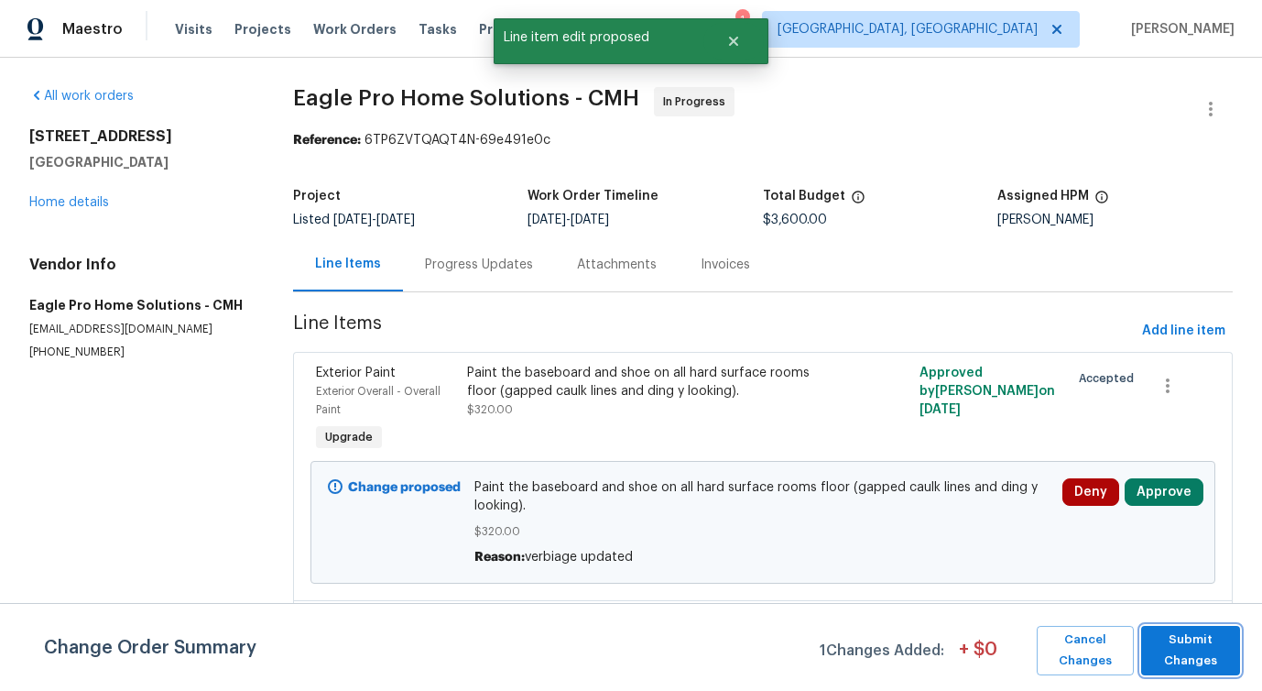
click at [1181, 672] on button "Submit Changes" at bounding box center [1190, 650] width 99 height 49
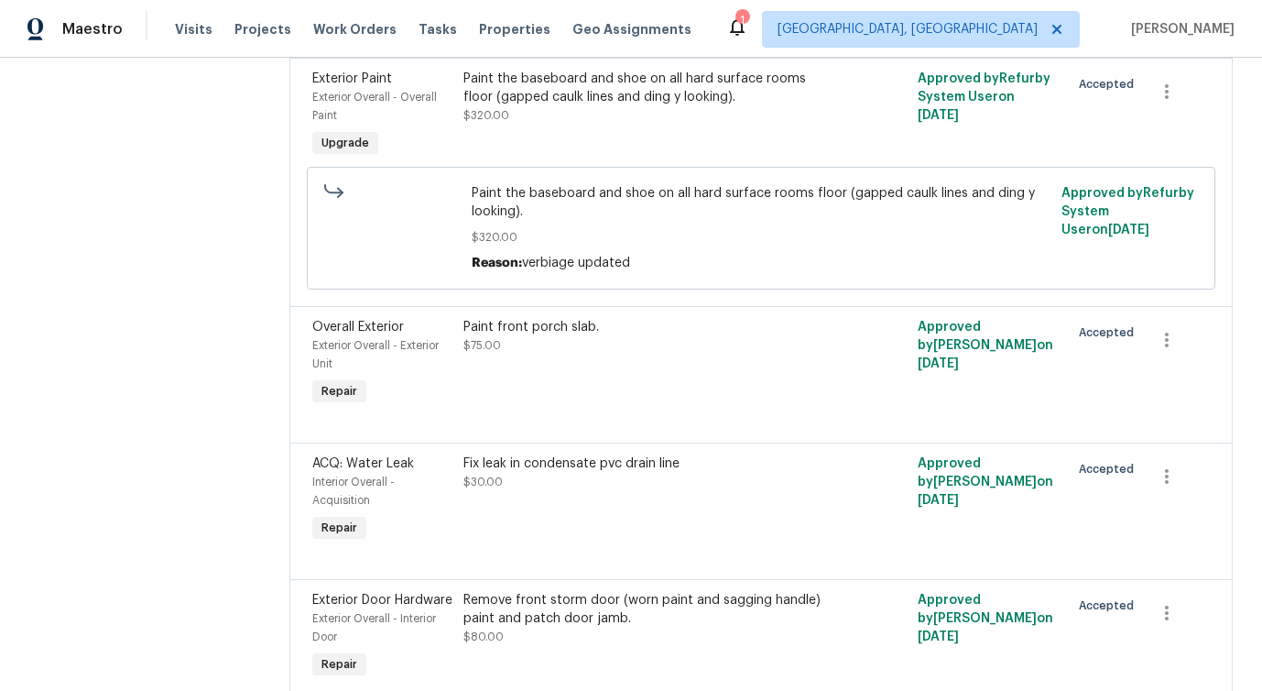
scroll to position [2672, 0]
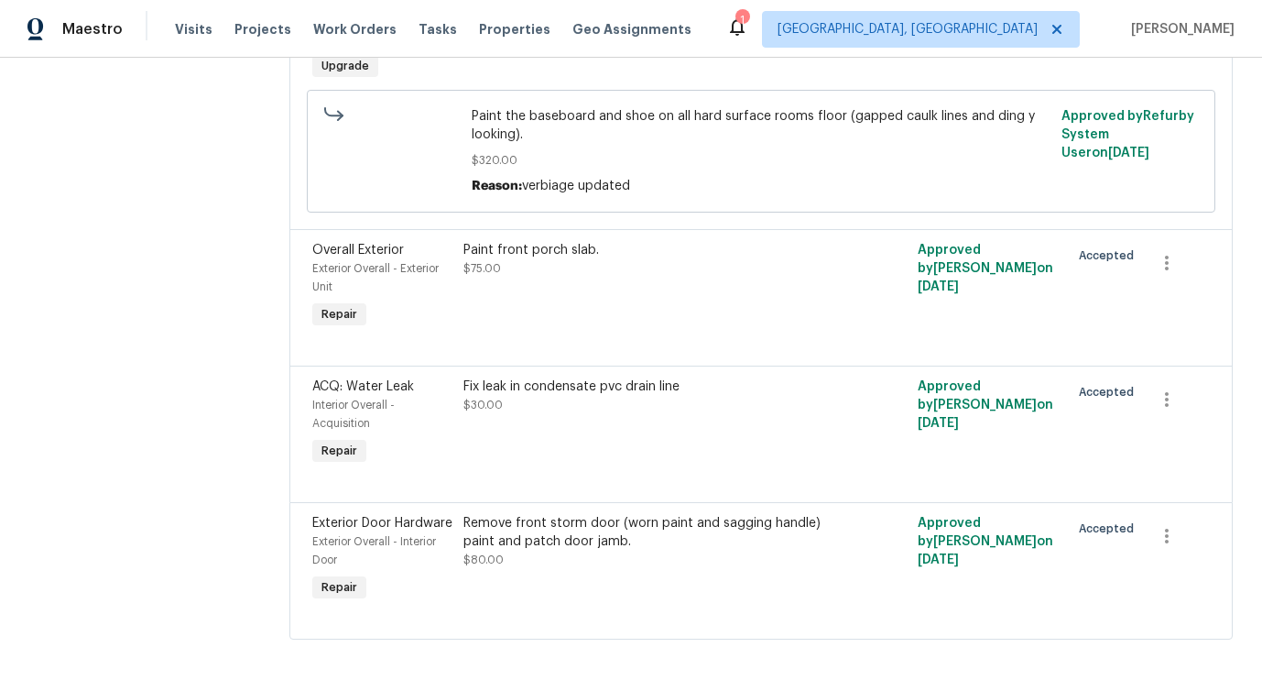
click at [640, 256] on div "Paint front porch slab." at bounding box center [647, 250] width 367 height 18
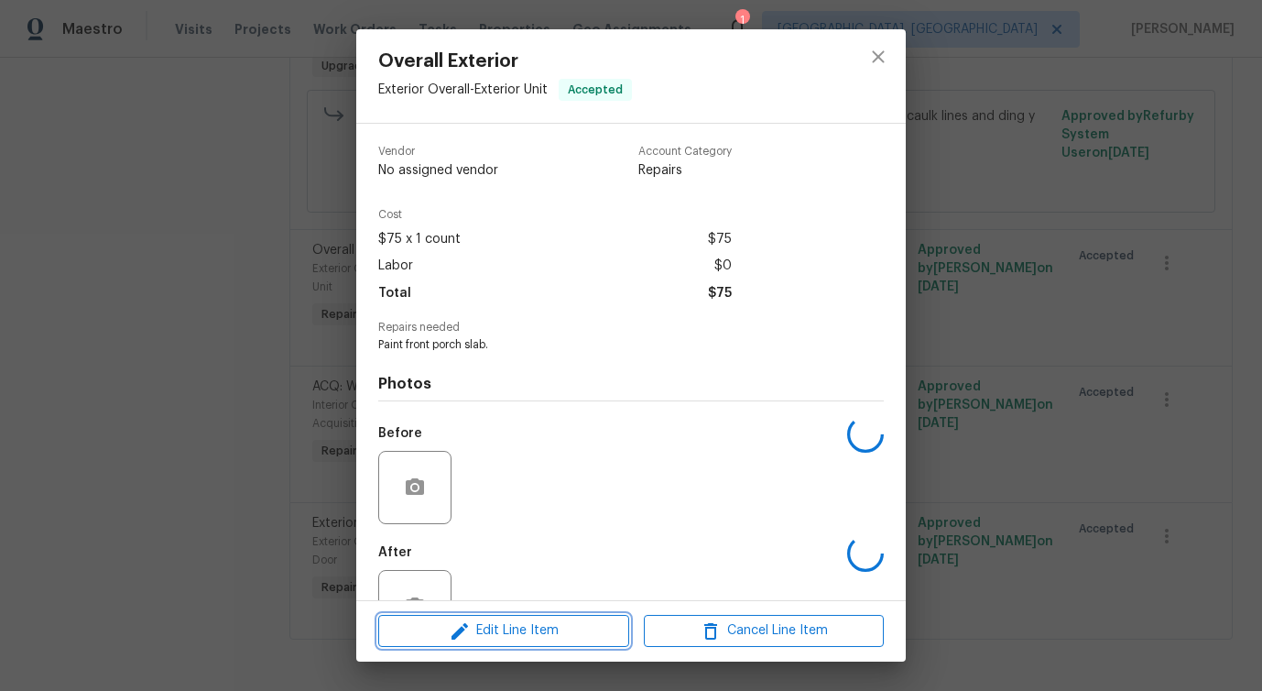
click at [528, 638] on span "Edit Line Item" at bounding box center [504, 630] width 240 height 23
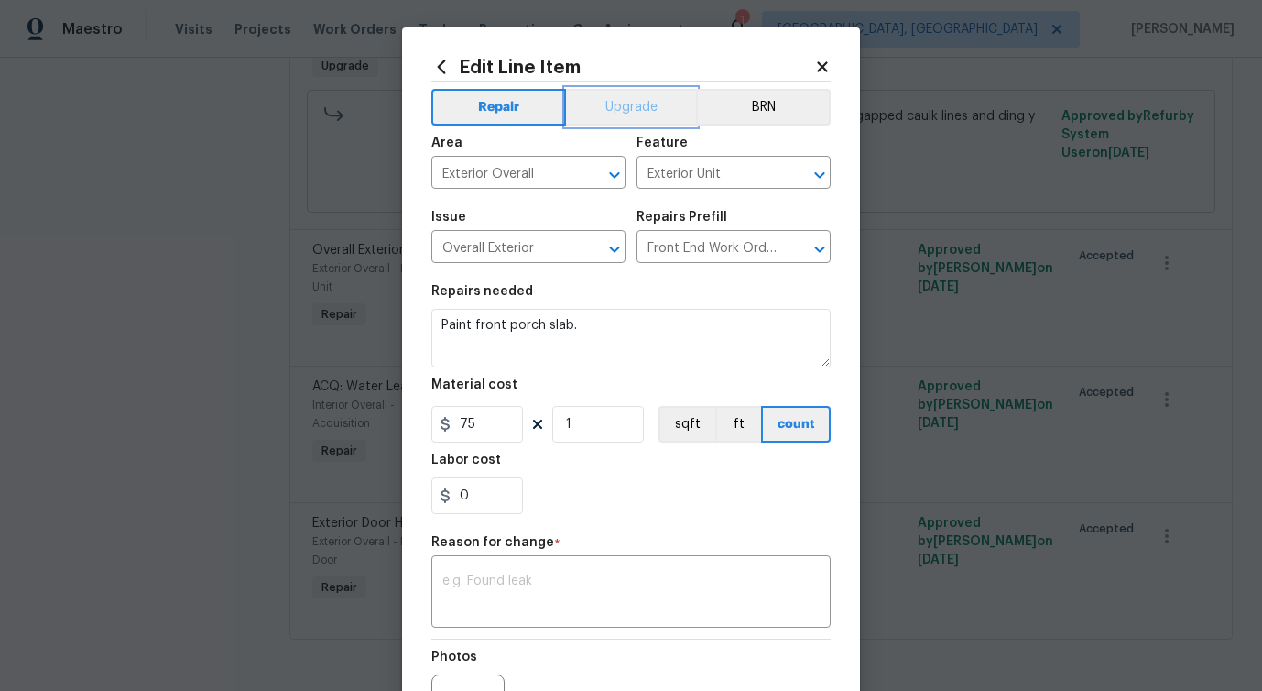
click at [631, 106] on button "Upgrade" at bounding box center [631, 107] width 131 height 37
click at [502, 586] on textarea at bounding box center [630, 593] width 377 height 38
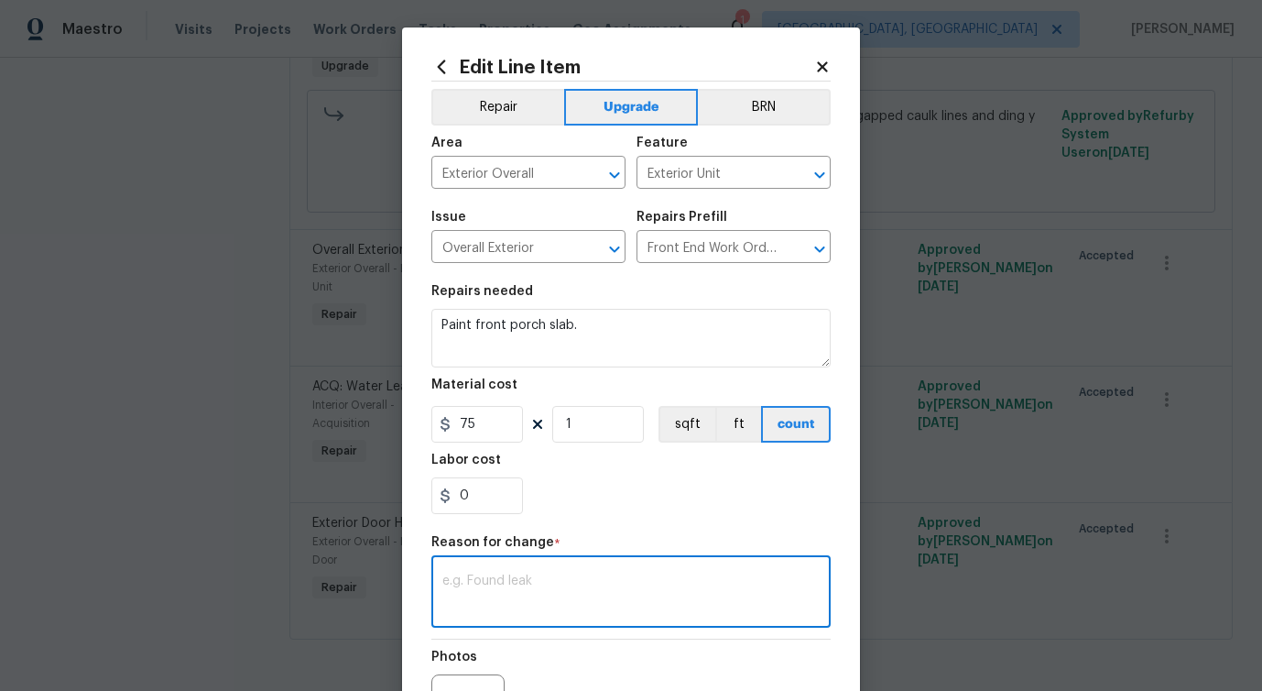
paste textarea "verbiage updated"
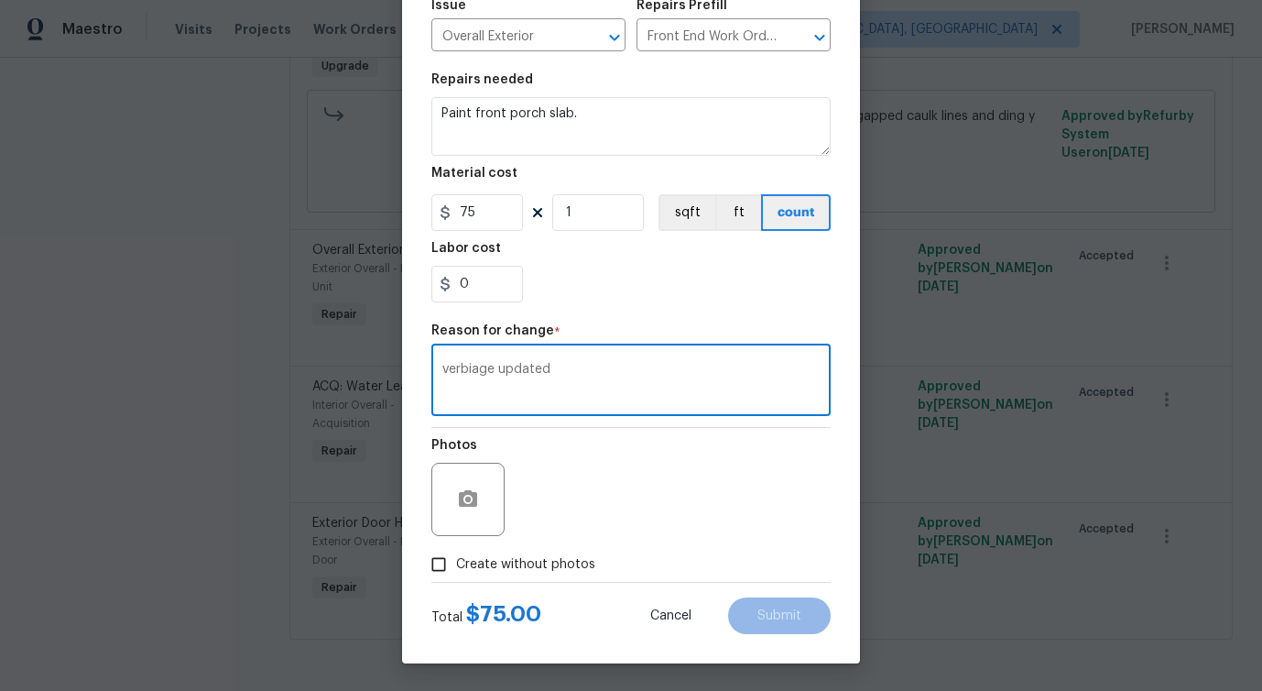
type textarea "verbiage updated"
click at [563, 565] on span "Create without photos" at bounding box center [525, 564] width 139 height 19
click at [456, 565] on input "Create without photos" at bounding box center [438, 564] width 35 height 35
checkbox input "true"
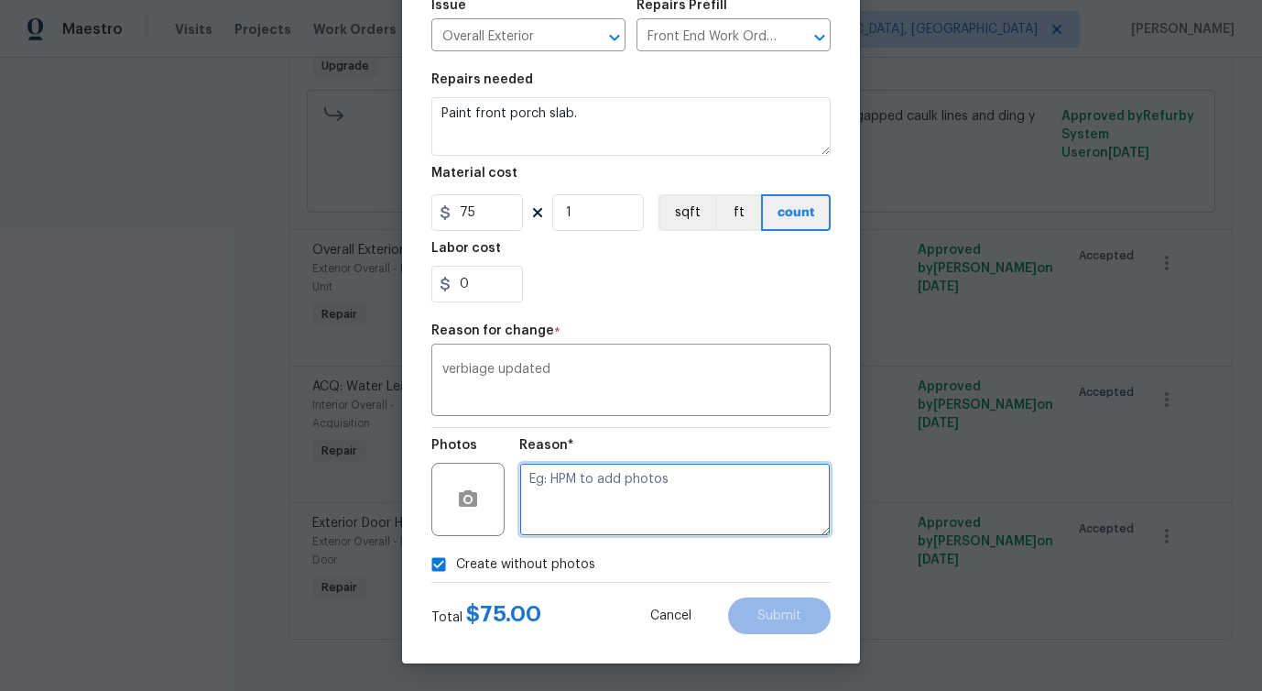
click at [660, 506] on textarea at bounding box center [674, 499] width 311 height 73
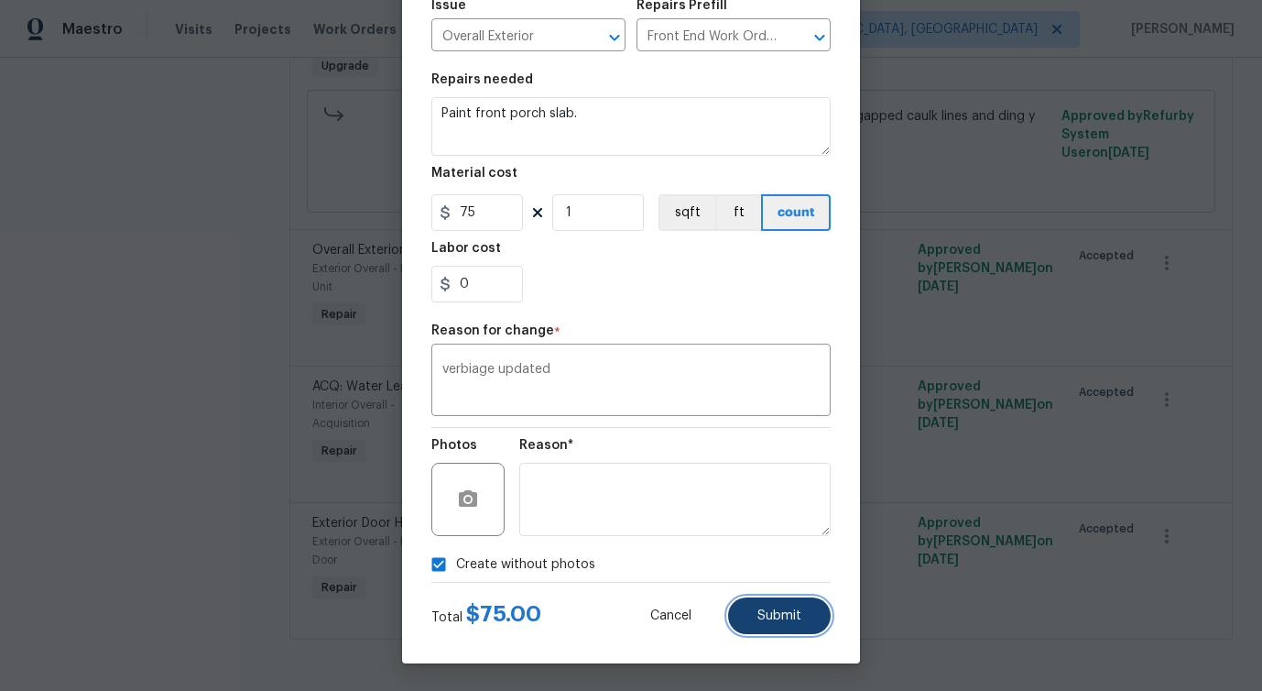
click at [752, 606] on button "Submit" at bounding box center [779, 615] width 103 height 37
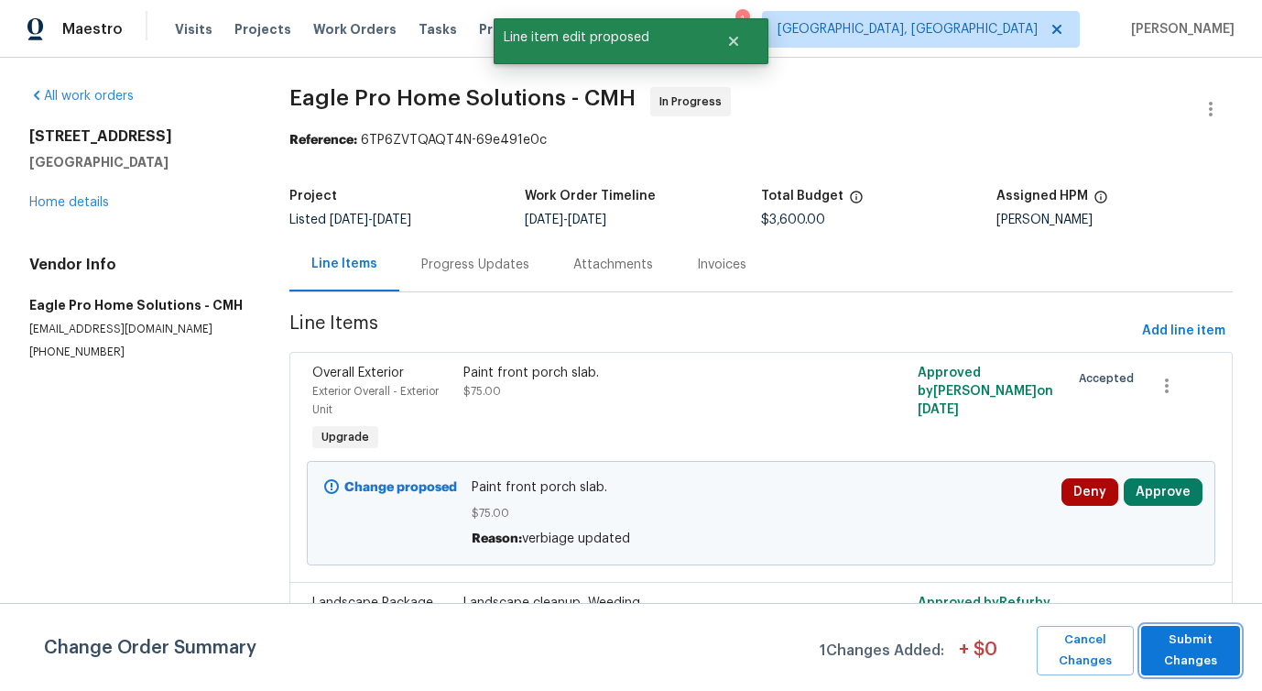
click at [1165, 649] on span "Submit Changes" at bounding box center [1191, 650] width 81 height 42
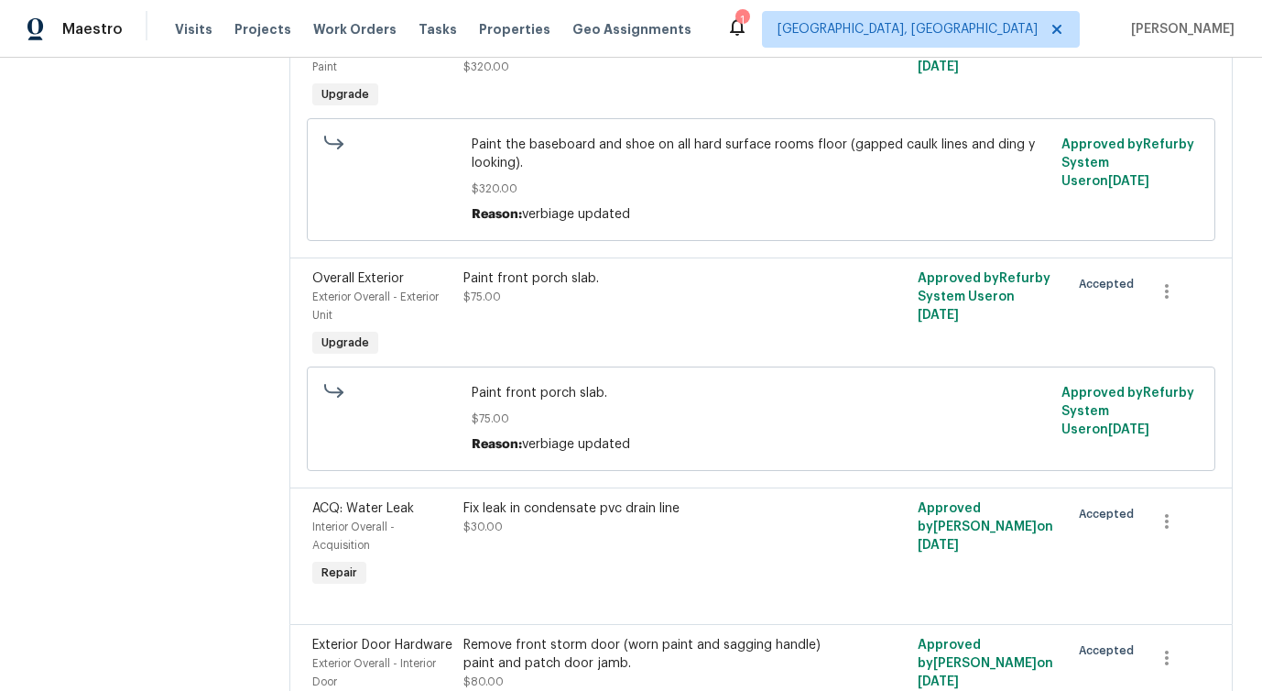
scroll to position [2765, 0]
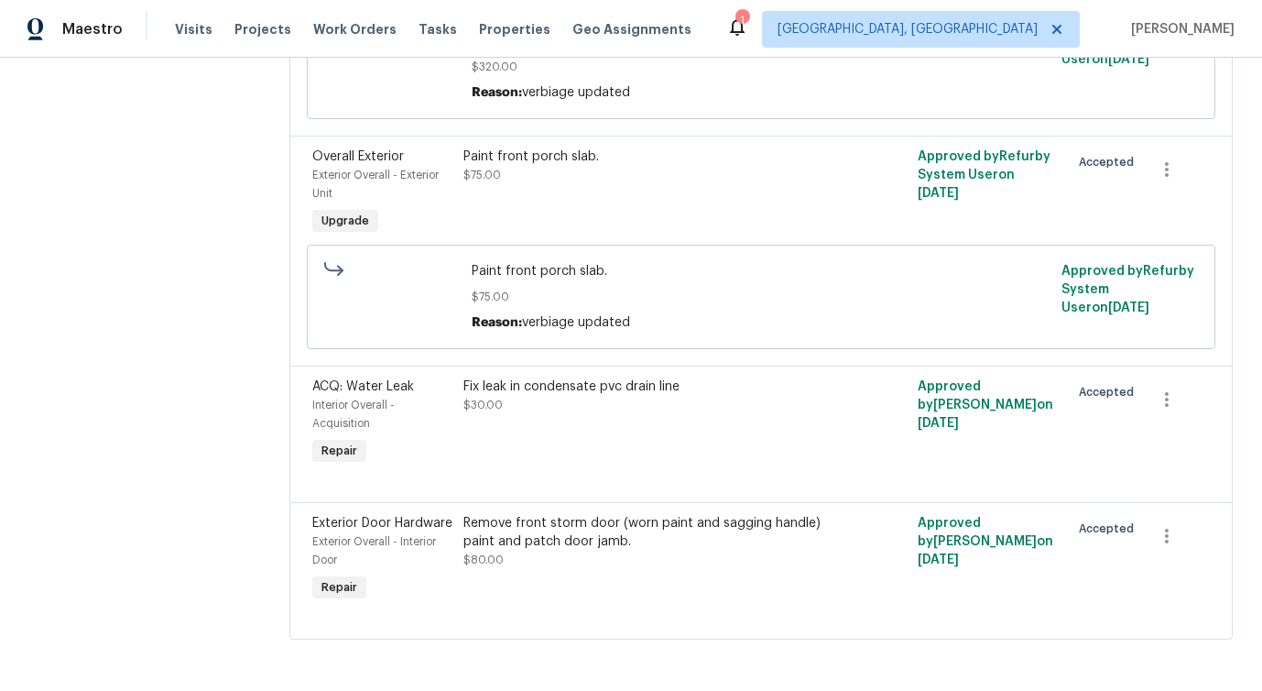
click at [708, 485] on div at bounding box center [761, 480] width 898 height 22
click at [637, 414] on div "Fix leak in condensate pvc drain line $30.00" at bounding box center [647, 423] width 378 height 103
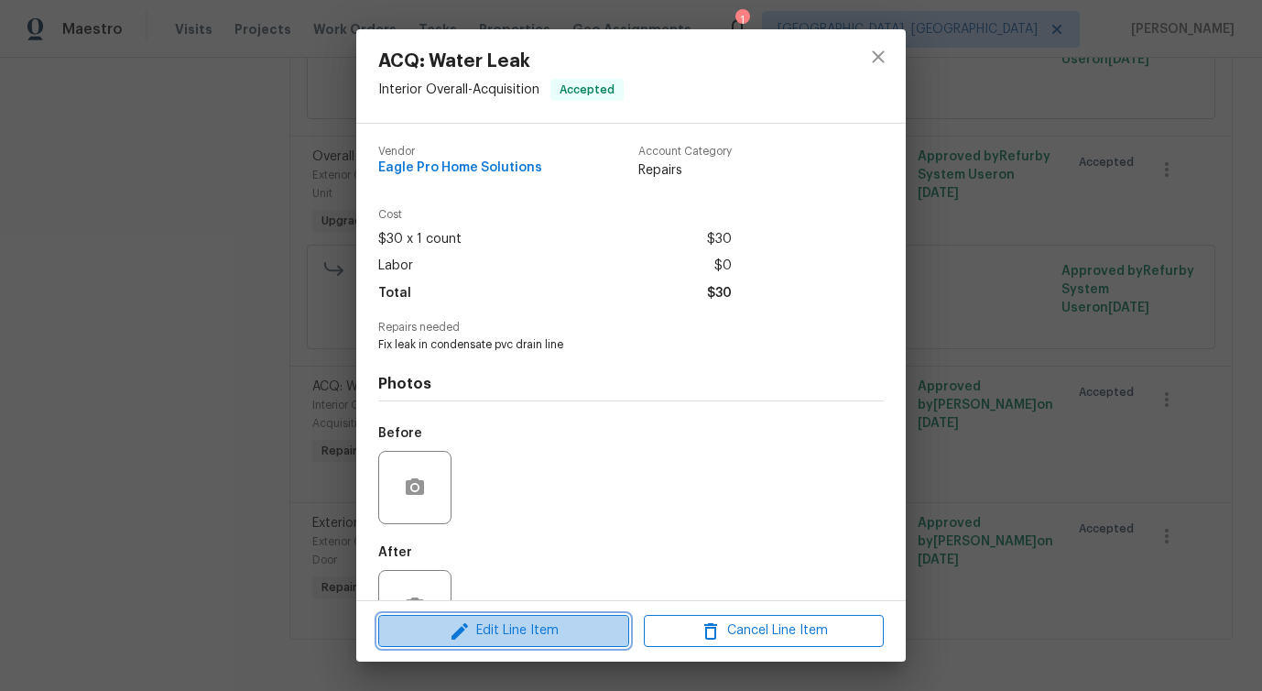
click at [540, 619] on span "Edit Line Item" at bounding box center [504, 630] width 240 height 23
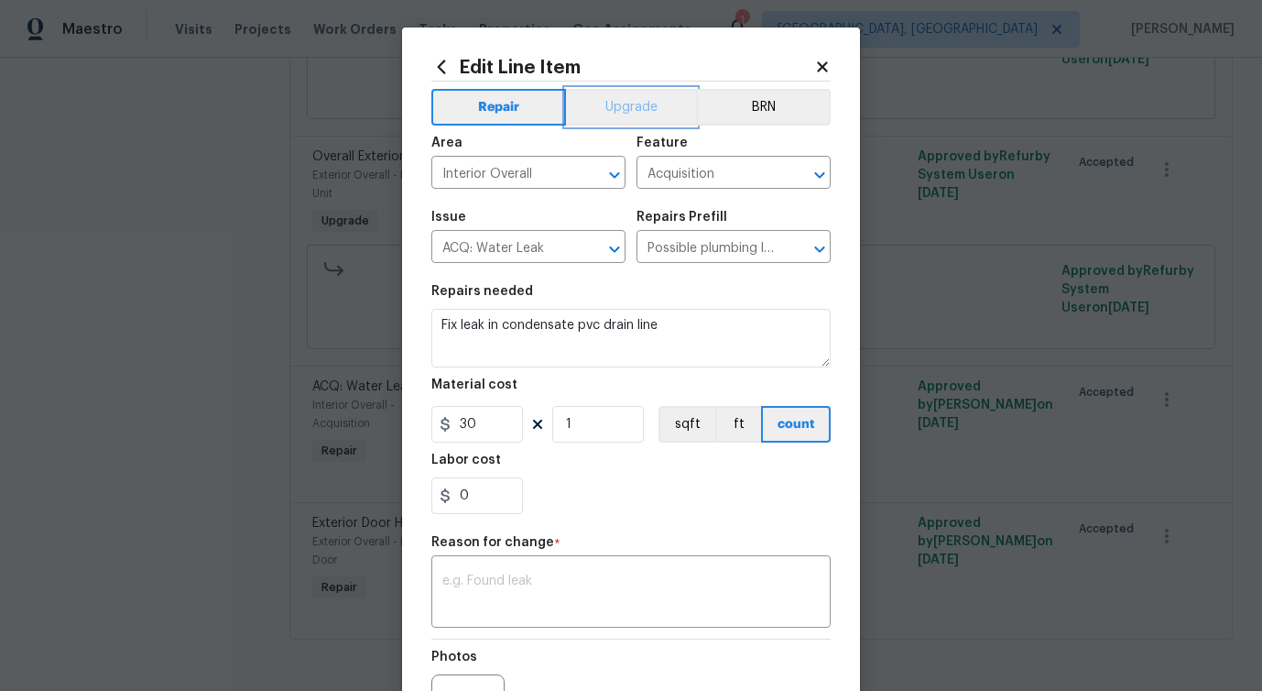
click at [603, 109] on button "Upgrade" at bounding box center [631, 107] width 131 height 37
click at [512, 598] on textarea at bounding box center [630, 593] width 377 height 38
paste textarea "verbiage updated"
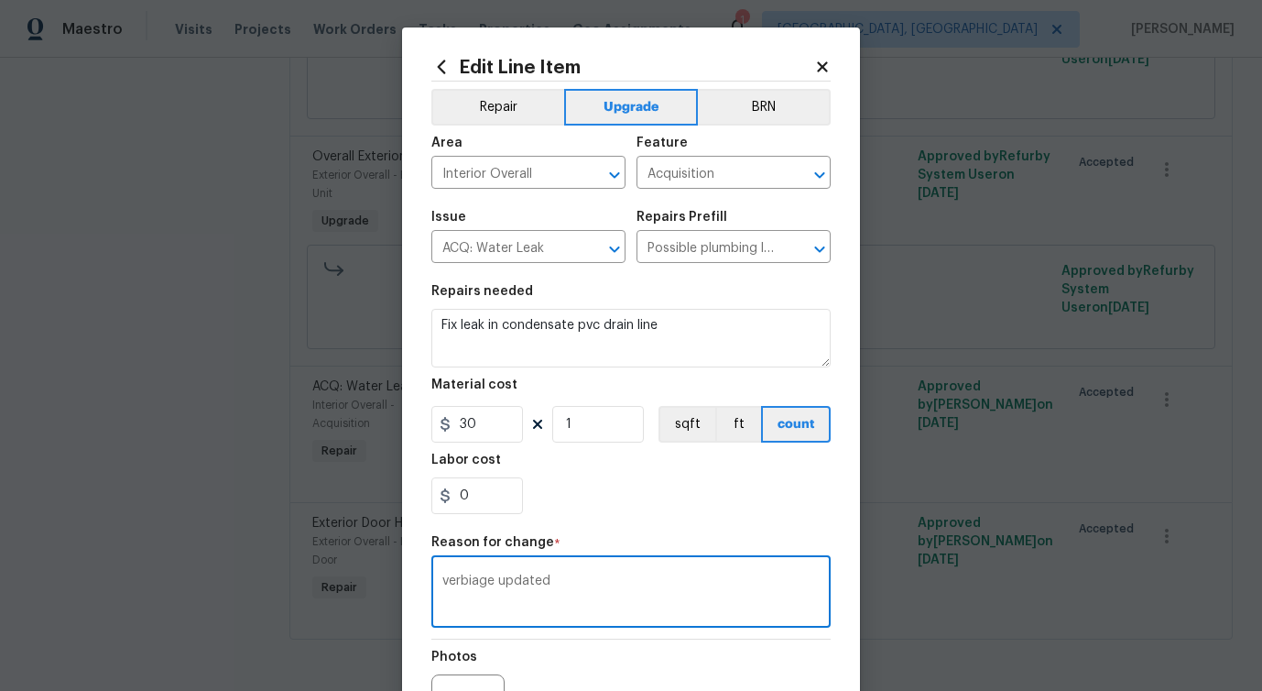
scroll to position [213, 0]
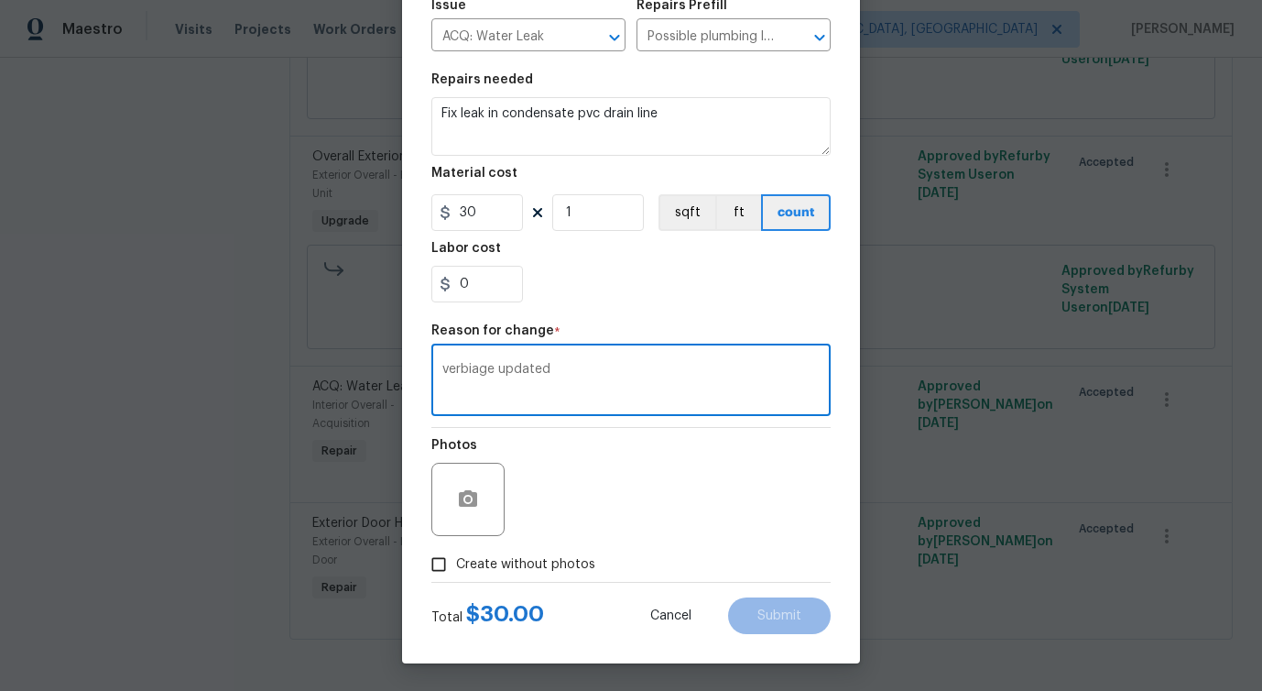
type textarea "verbiage updated"
click at [540, 573] on span "Create without photos" at bounding box center [525, 564] width 139 height 19
click at [456, 573] on input "Create without photos" at bounding box center [438, 564] width 35 height 35
checkbox input "true"
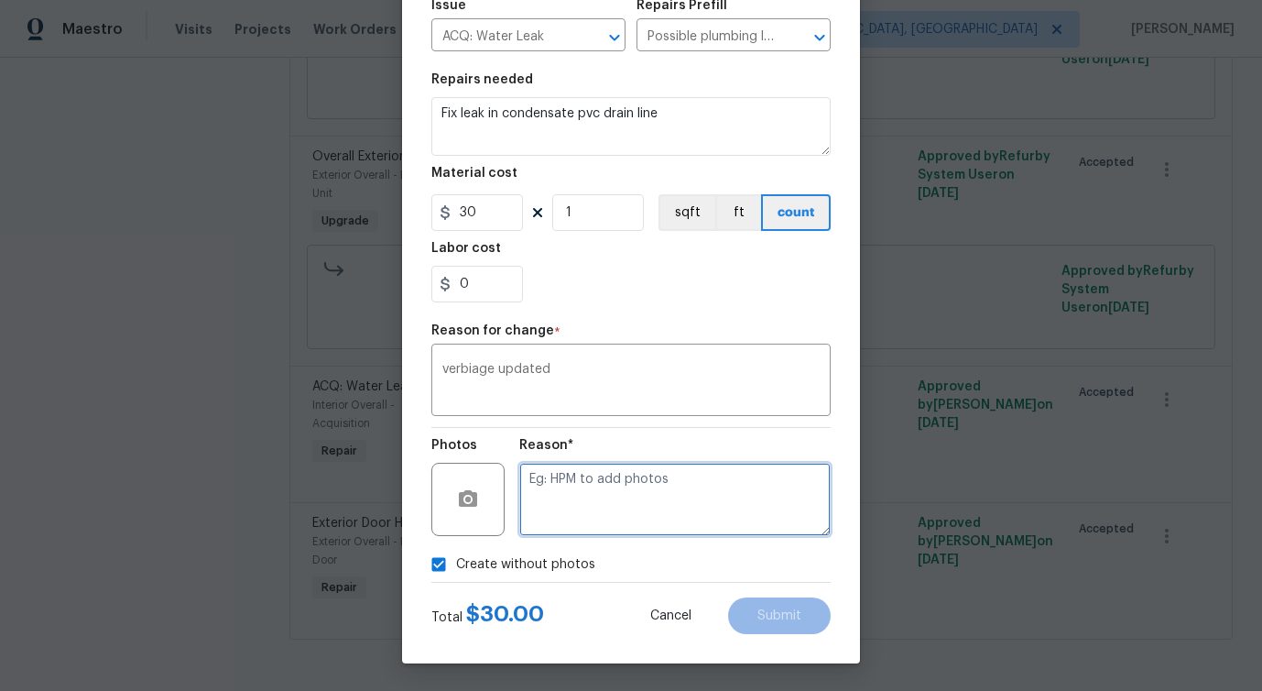
click at [607, 514] on textarea at bounding box center [674, 499] width 311 height 73
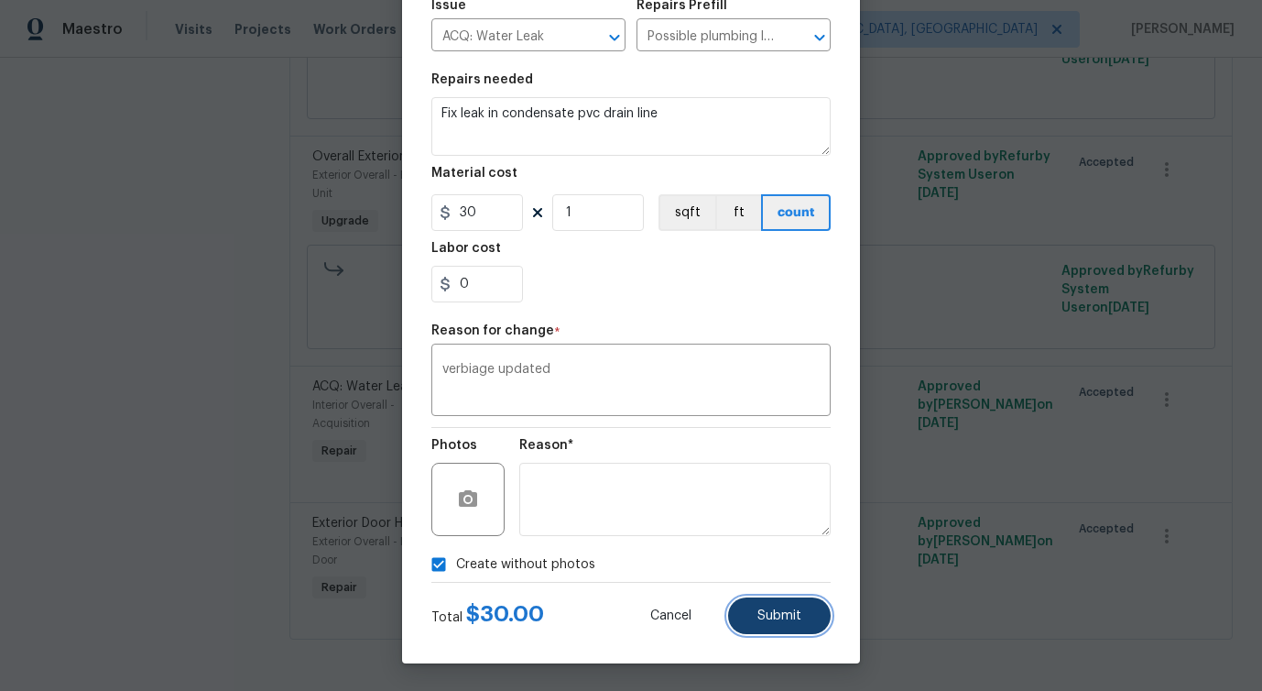
click at [758, 617] on span "Submit" at bounding box center [780, 616] width 44 height 14
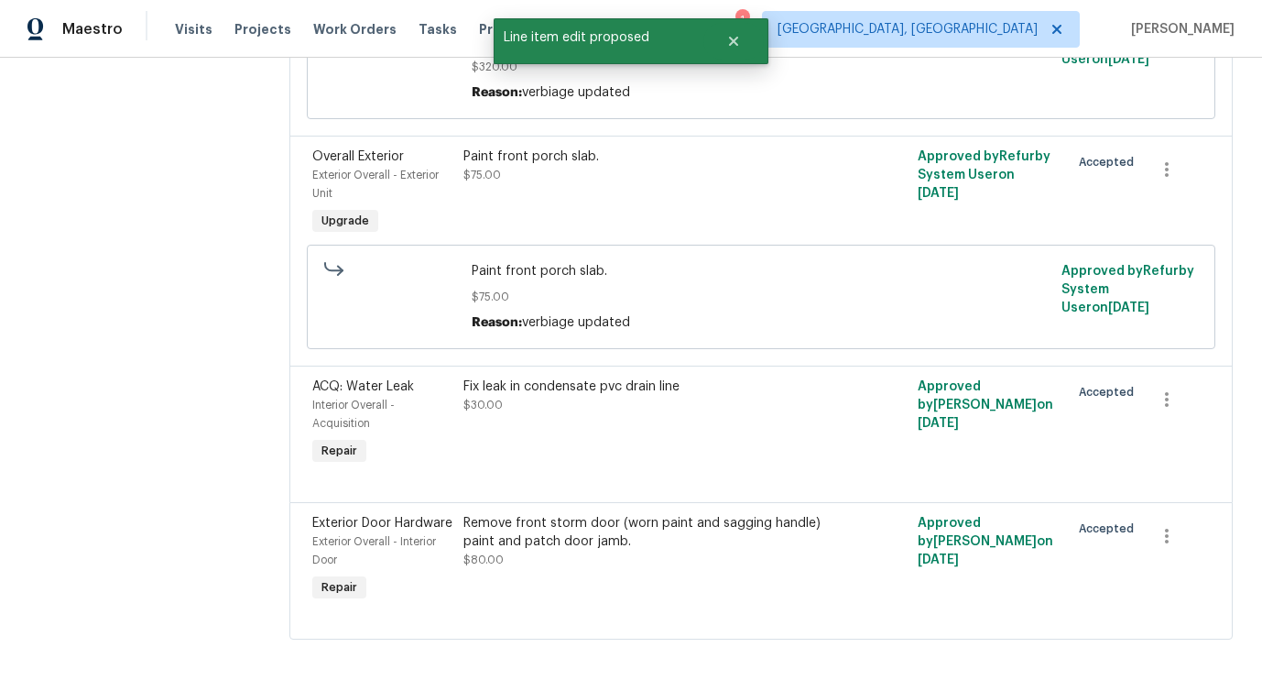
scroll to position [0, 0]
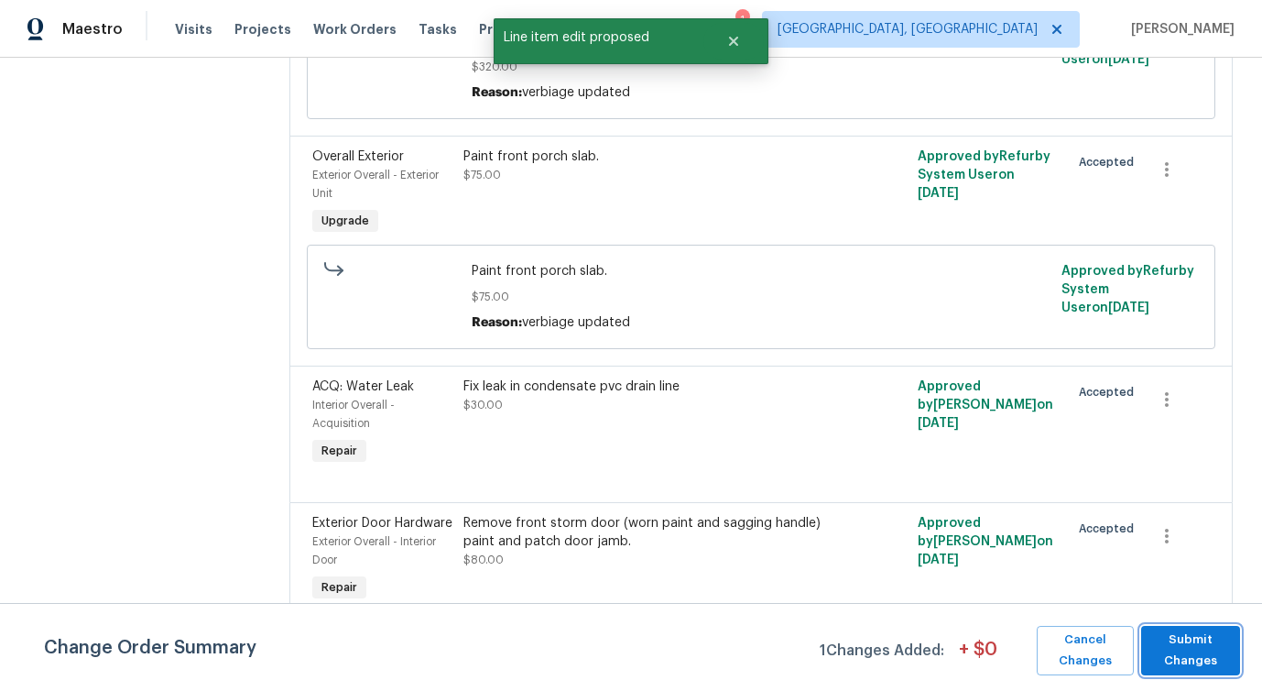
click at [1189, 661] on span "Submit Changes" at bounding box center [1191, 650] width 81 height 42
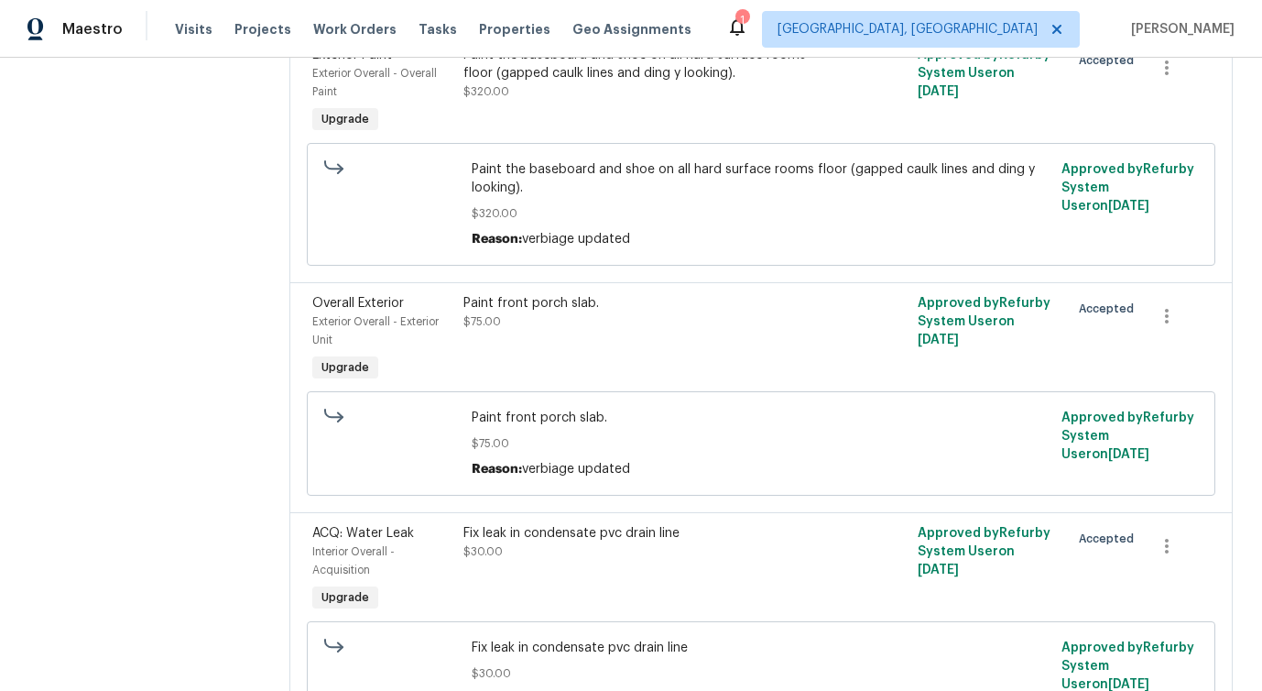
scroll to position [2860, 0]
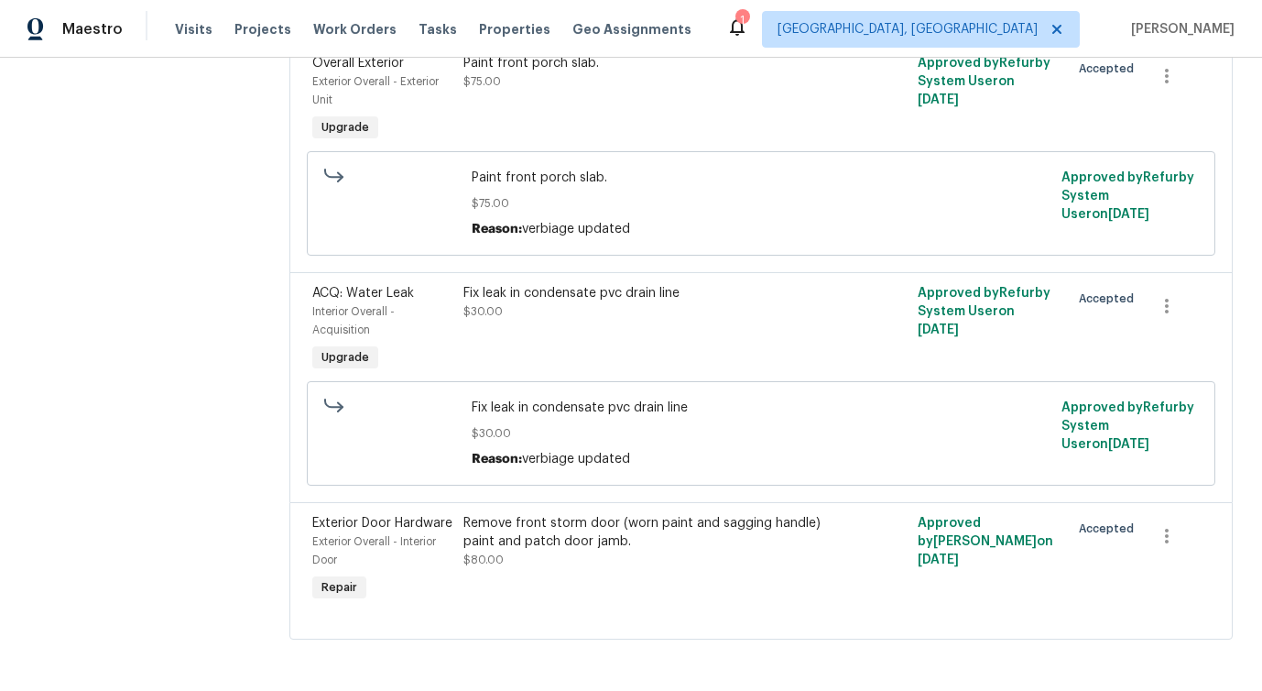
click at [603, 594] on div "Remove front storm door (worn paint and sagging handle) paint and patch door ja…" at bounding box center [647, 559] width 378 height 103
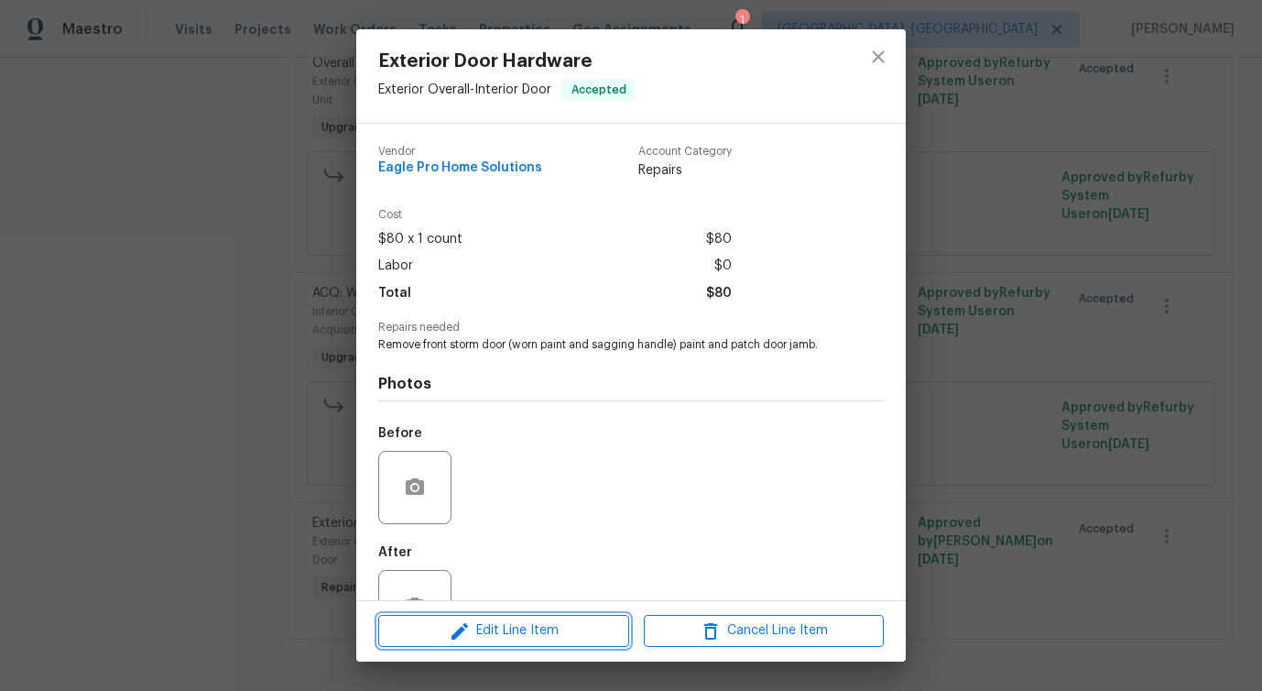
click at [528, 637] on span "Edit Line Item" at bounding box center [504, 630] width 240 height 23
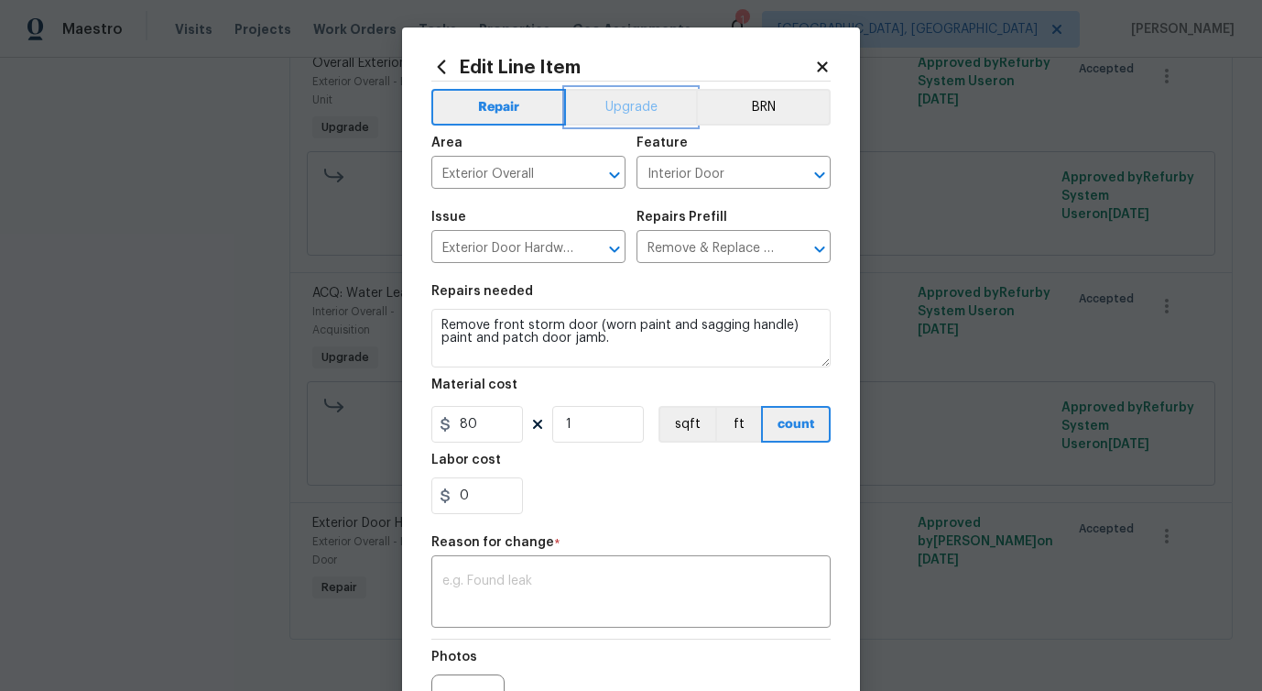
click at [619, 104] on button "Upgrade" at bounding box center [631, 107] width 131 height 37
click at [513, 588] on textarea at bounding box center [630, 593] width 377 height 38
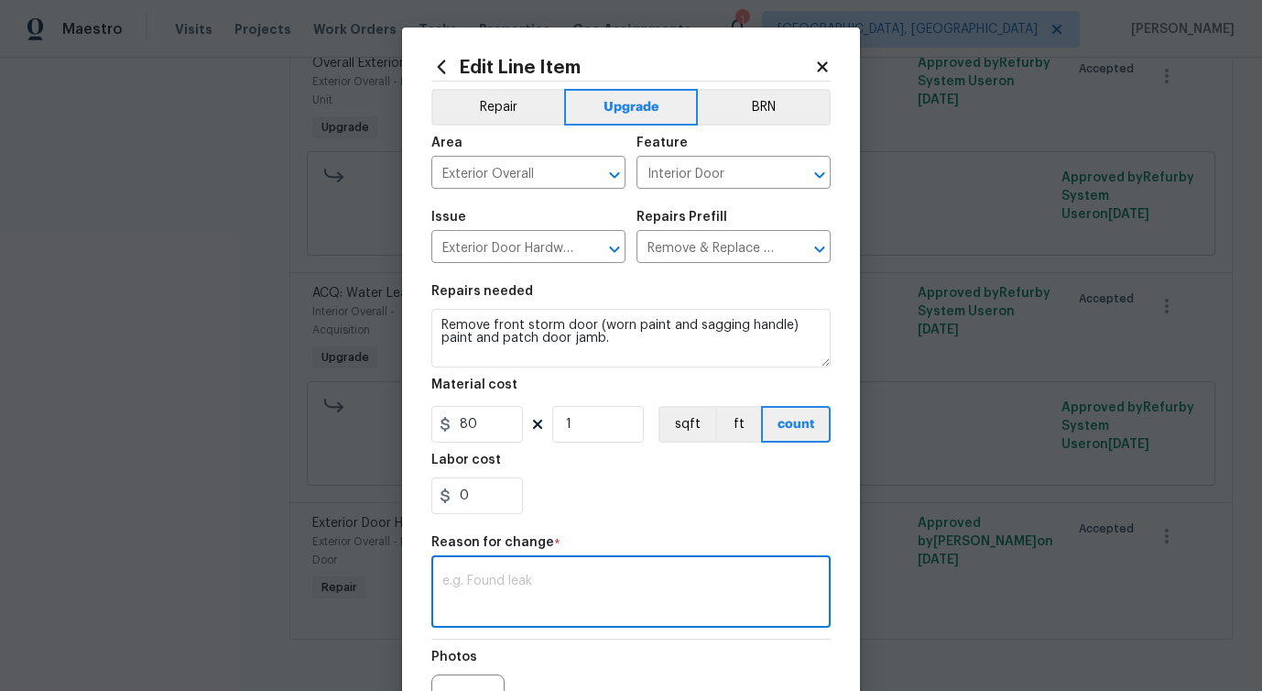
paste textarea "verbiage updated"
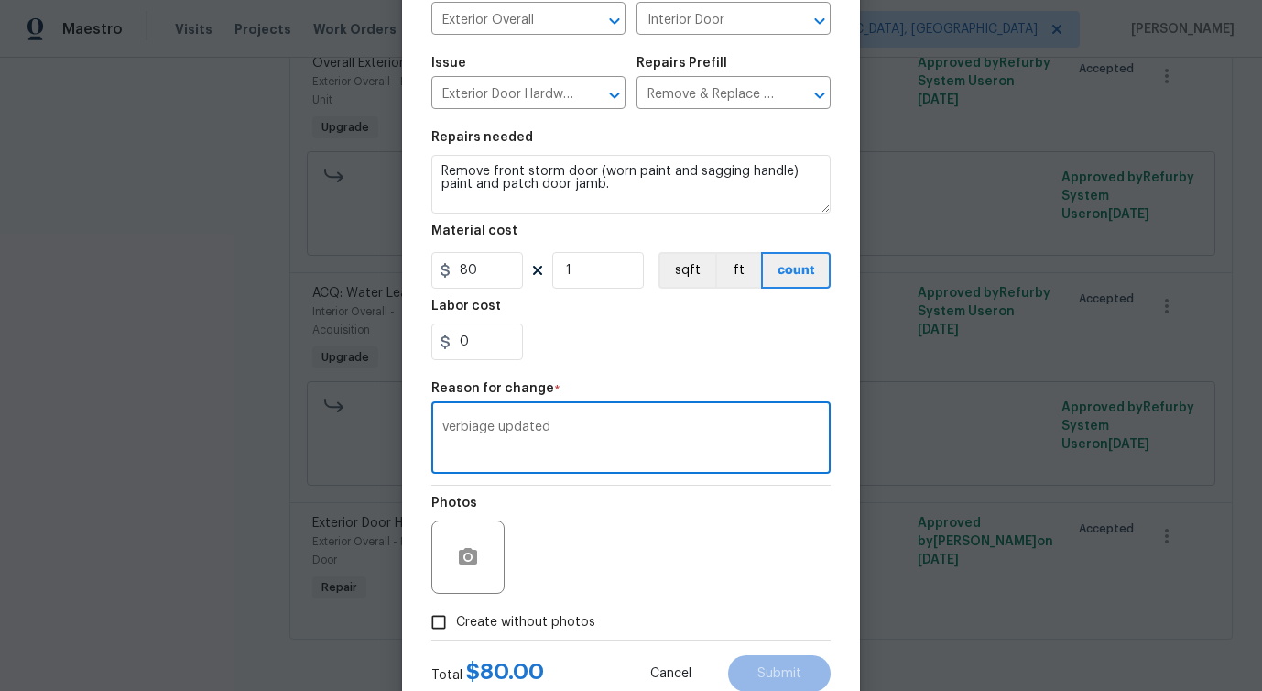
scroll to position [213, 0]
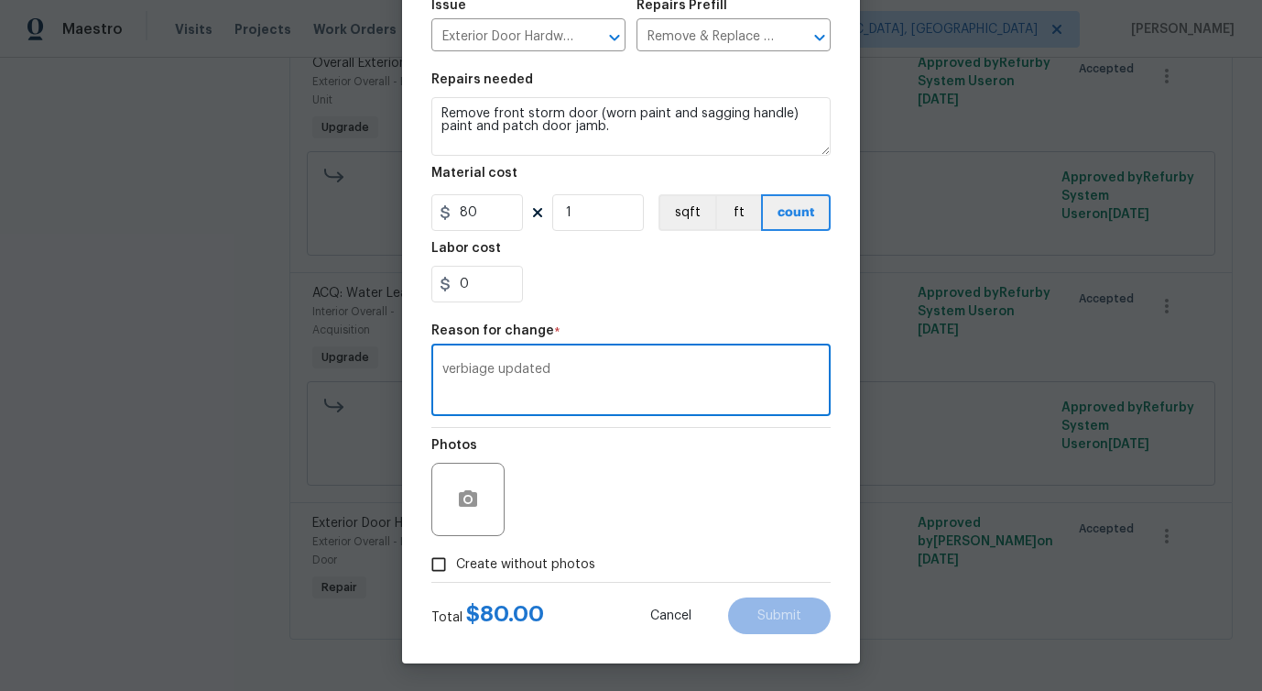
type textarea "verbiage updated"
click at [531, 556] on span "Create without photos" at bounding box center [525, 564] width 139 height 19
click at [456, 556] on input "Create without photos" at bounding box center [438, 564] width 35 height 35
checkbox input "true"
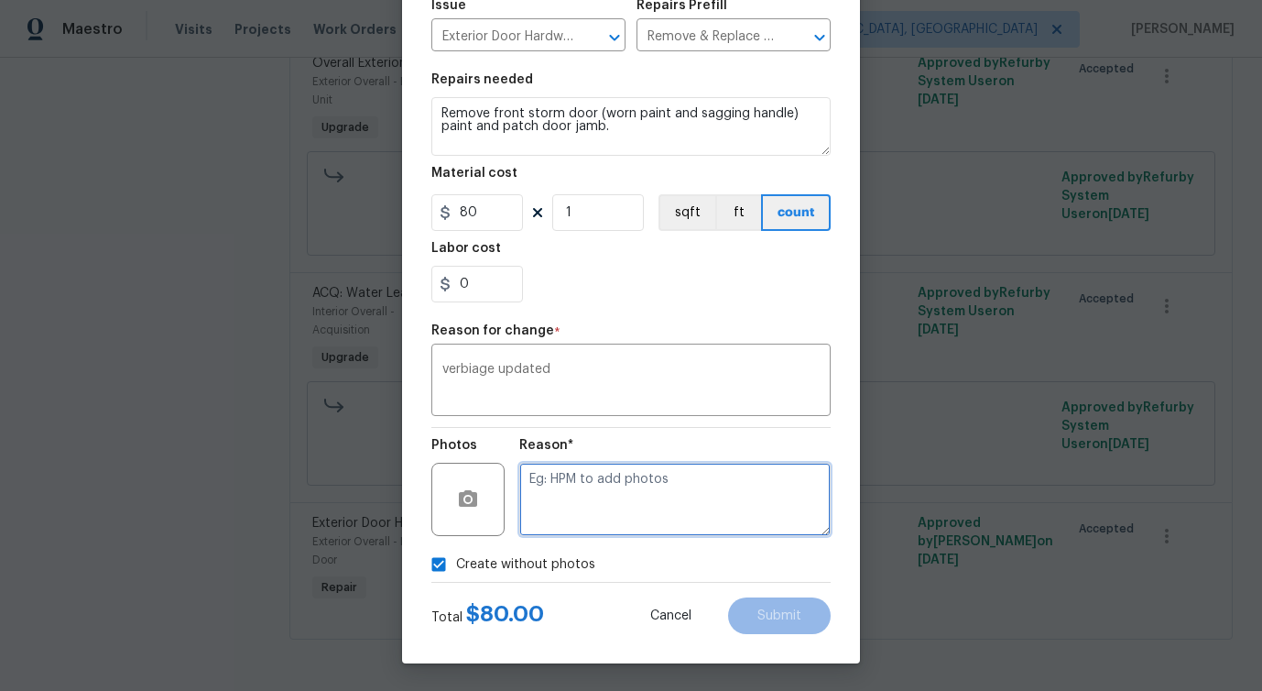
click at [610, 518] on textarea at bounding box center [674, 499] width 311 height 73
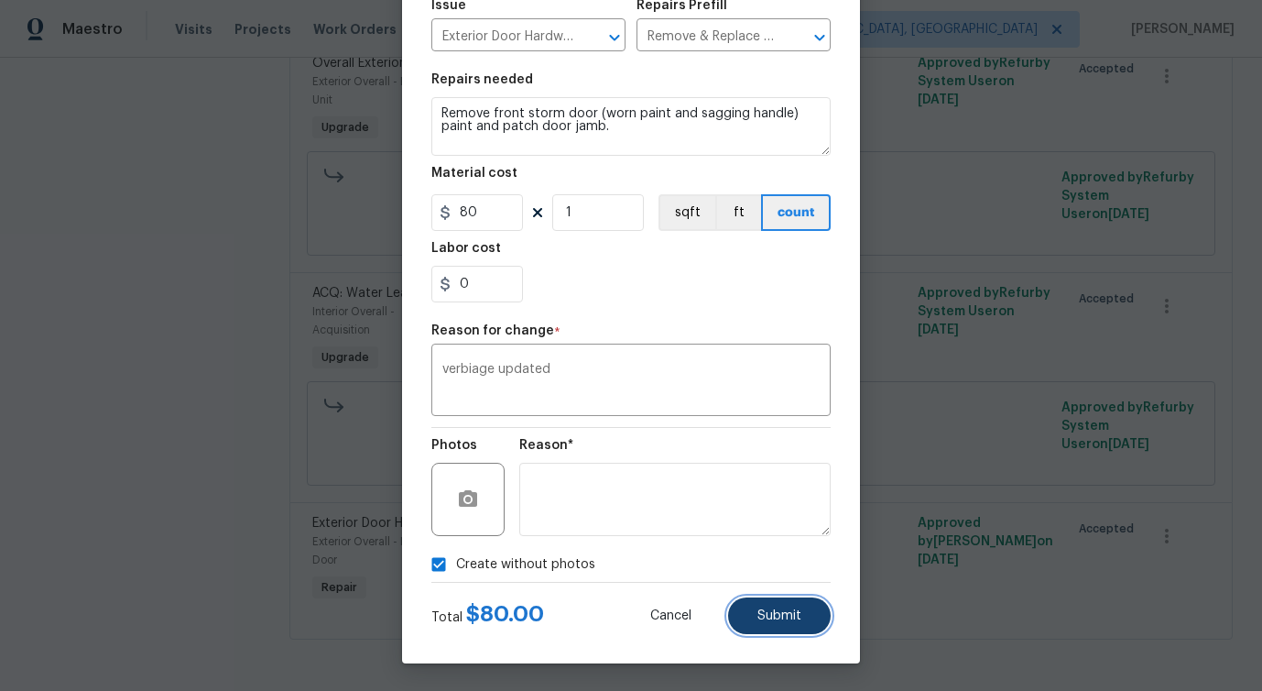
click at [770, 601] on button "Submit" at bounding box center [779, 615] width 103 height 37
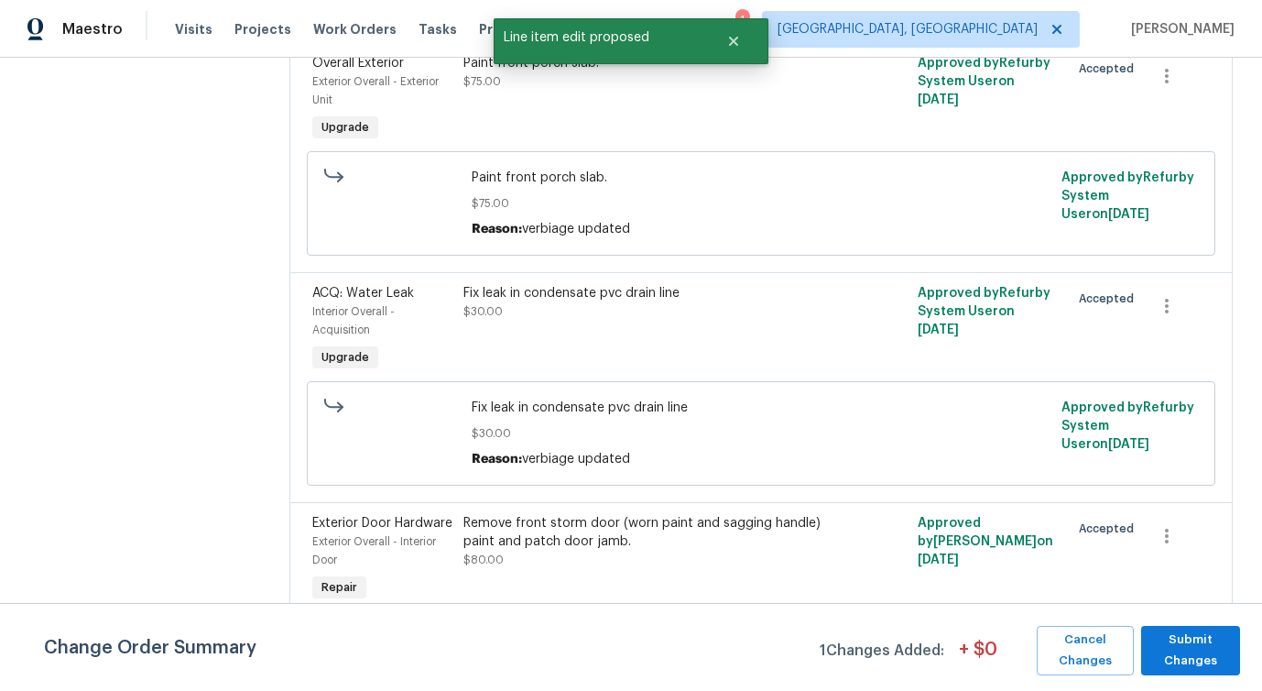
scroll to position [0, 0]
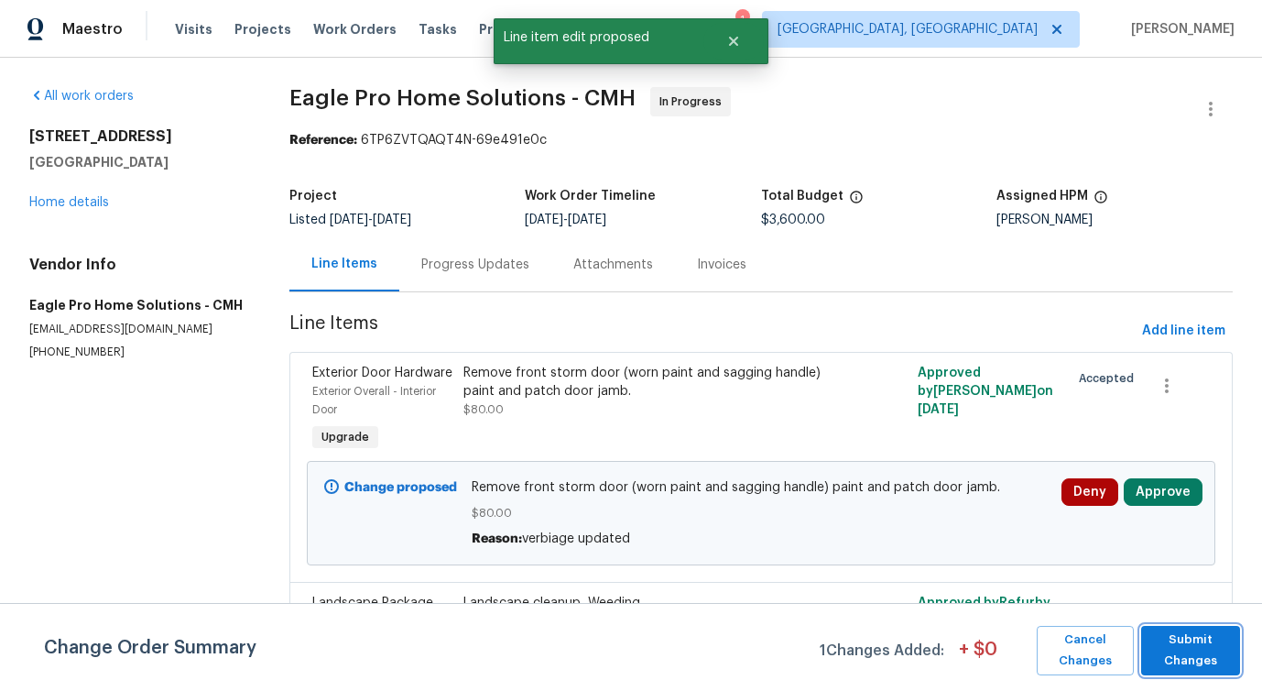
click at [1192, 654] on span "Submit Changes" at bounding box center [1191, 650] width 81 height 42
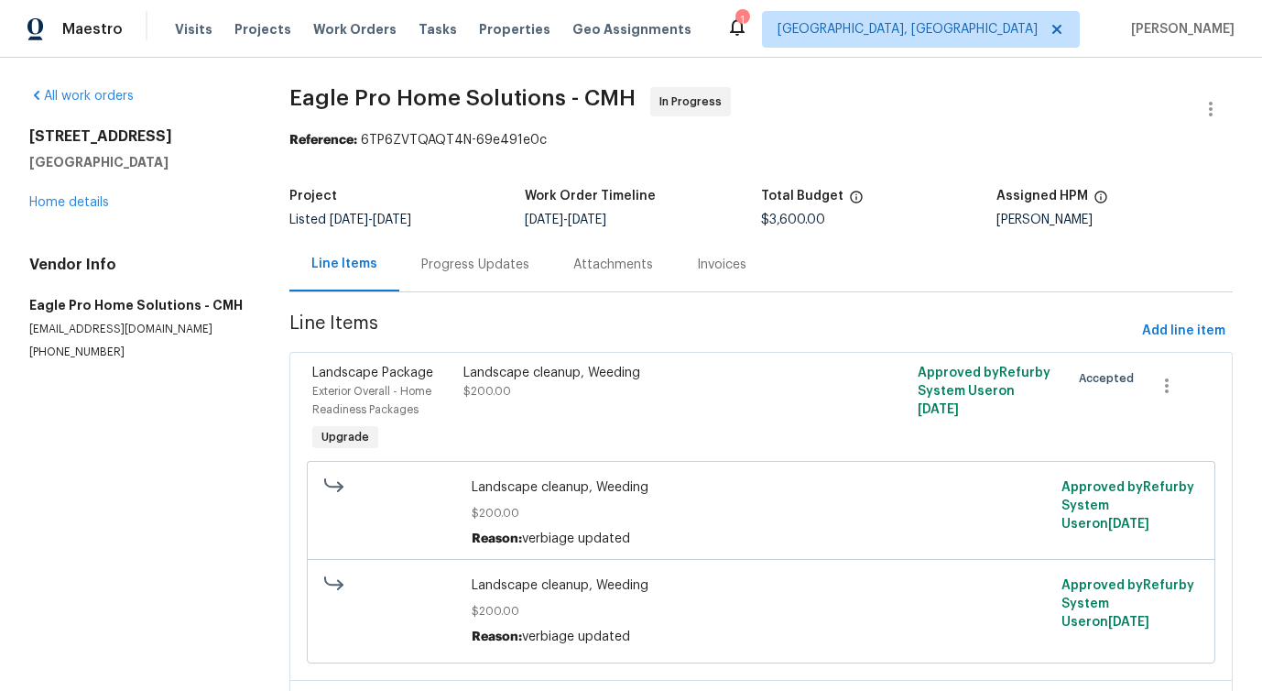
click at [460, 271] on div "Progress Updates" at bounding box center [475, 265] width 108 height 18
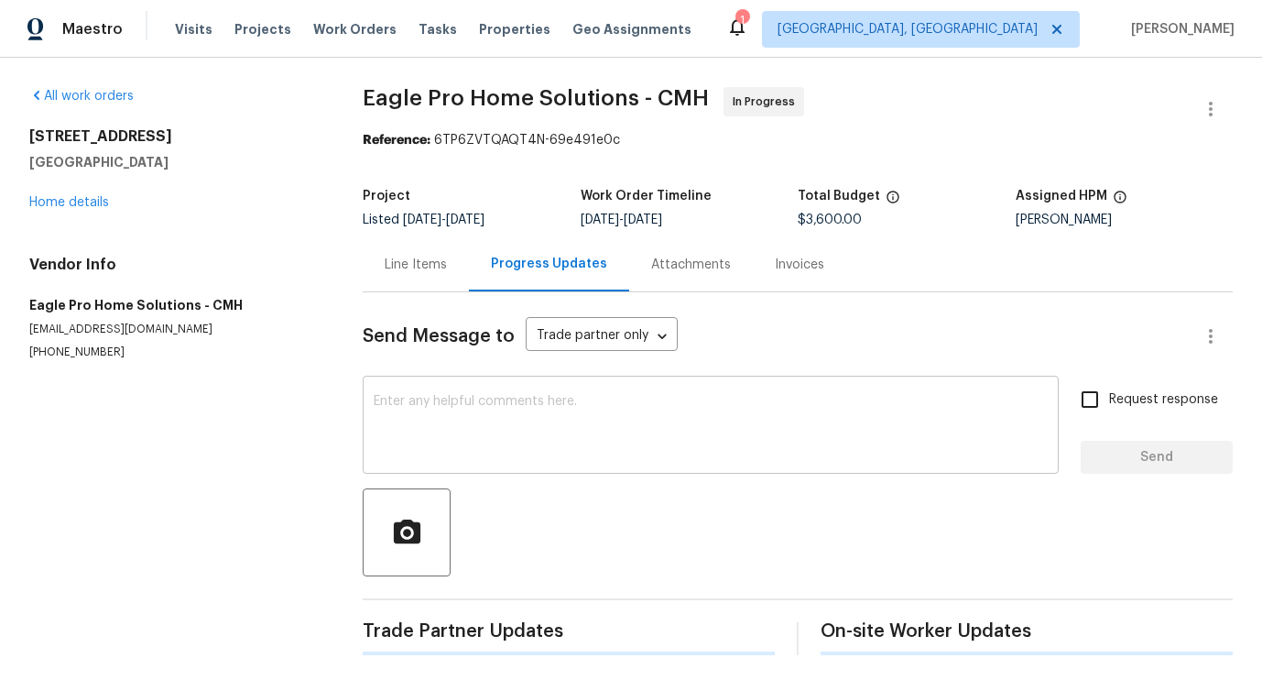
click at [535, 446] on textarea at bounding box center [711, 427] width 674 height 64
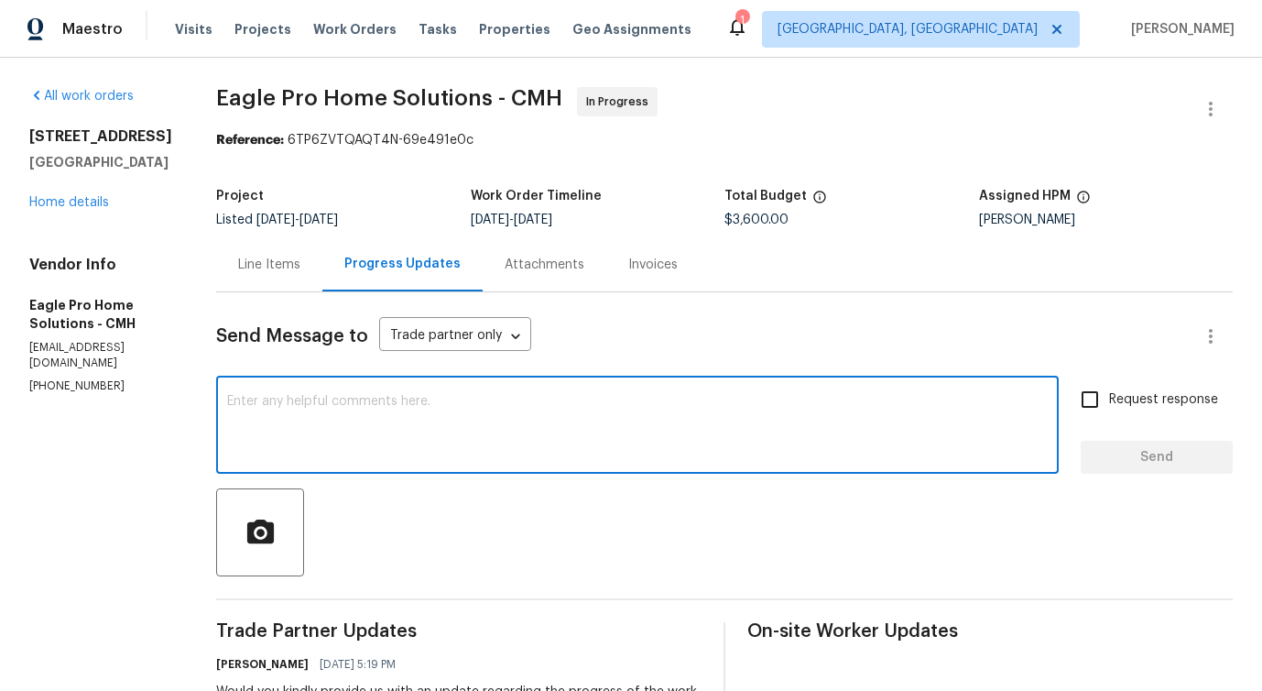
click at [59, 378] on p "(614) 696-5556" at bounding box center [100, 386] width 143 height 16
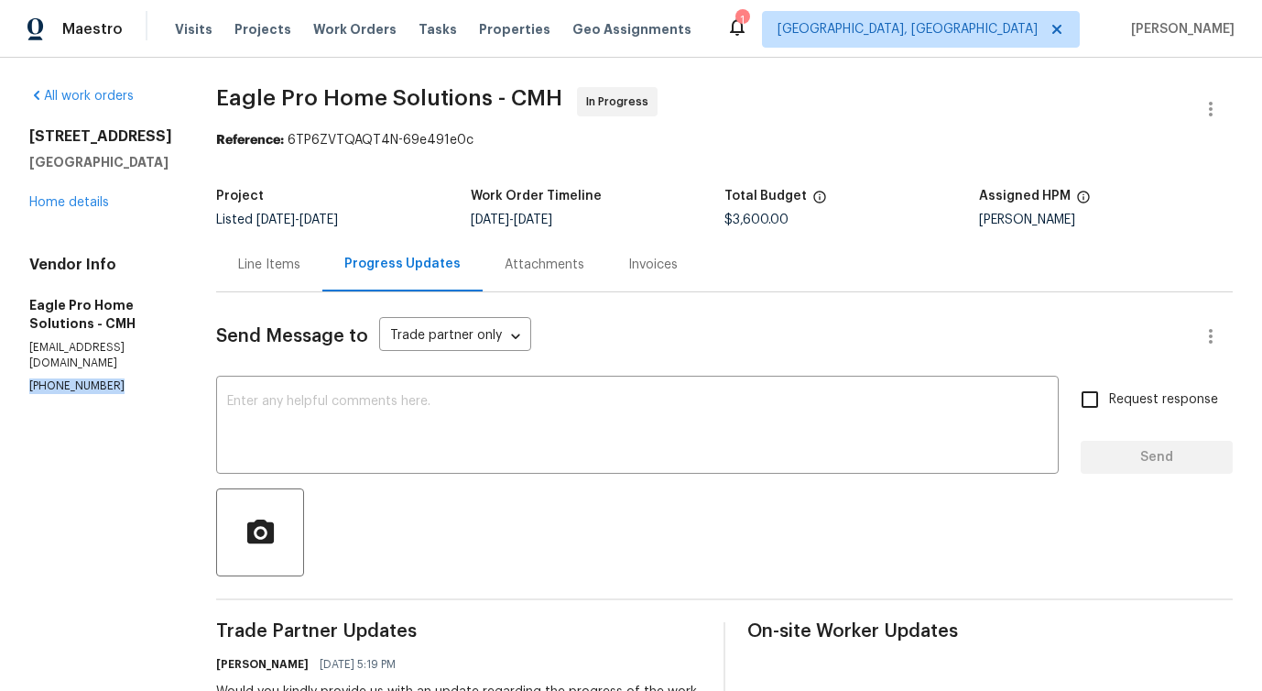
click at [59, 378] on p "(614) 696-5556" at bounding box center [100, 386] width 143 height 16
copy p "(614) 696-5556"
click at [70, 378] on p "(614) 696-5556" at bounding box center [100, 386] width 143 height 16
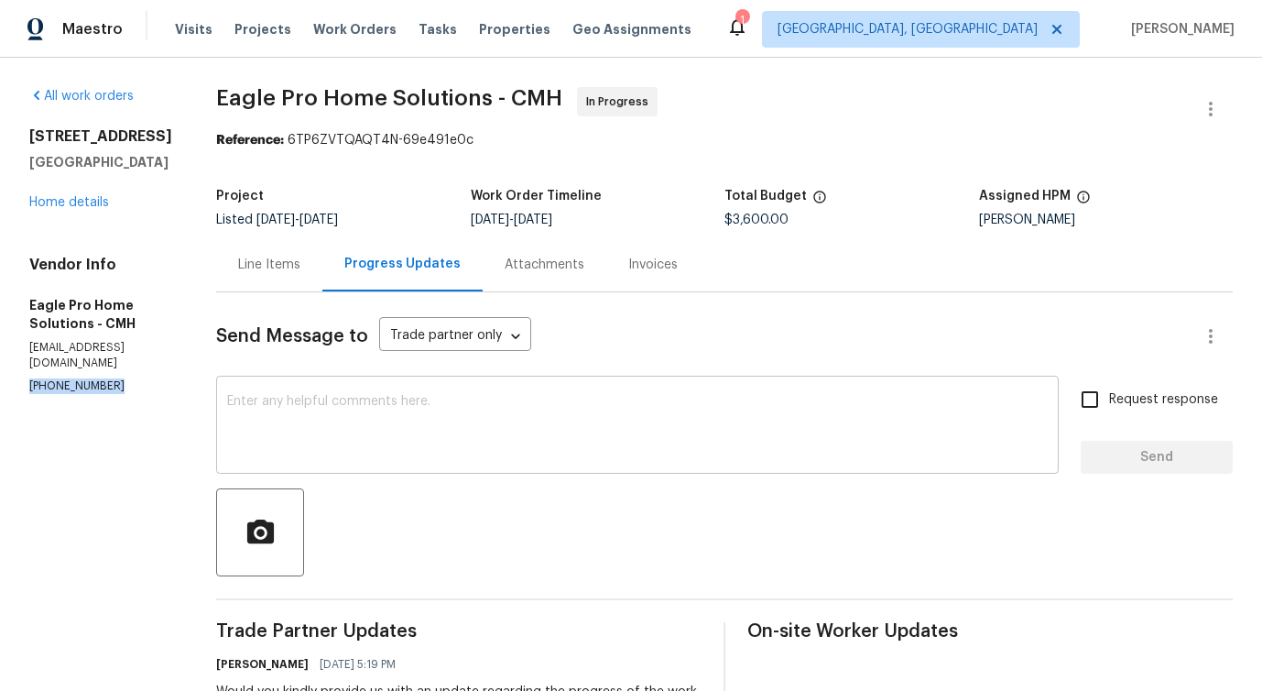
click at [351, 450] on textarea at bounding box center [637, 427] width 821 height 64
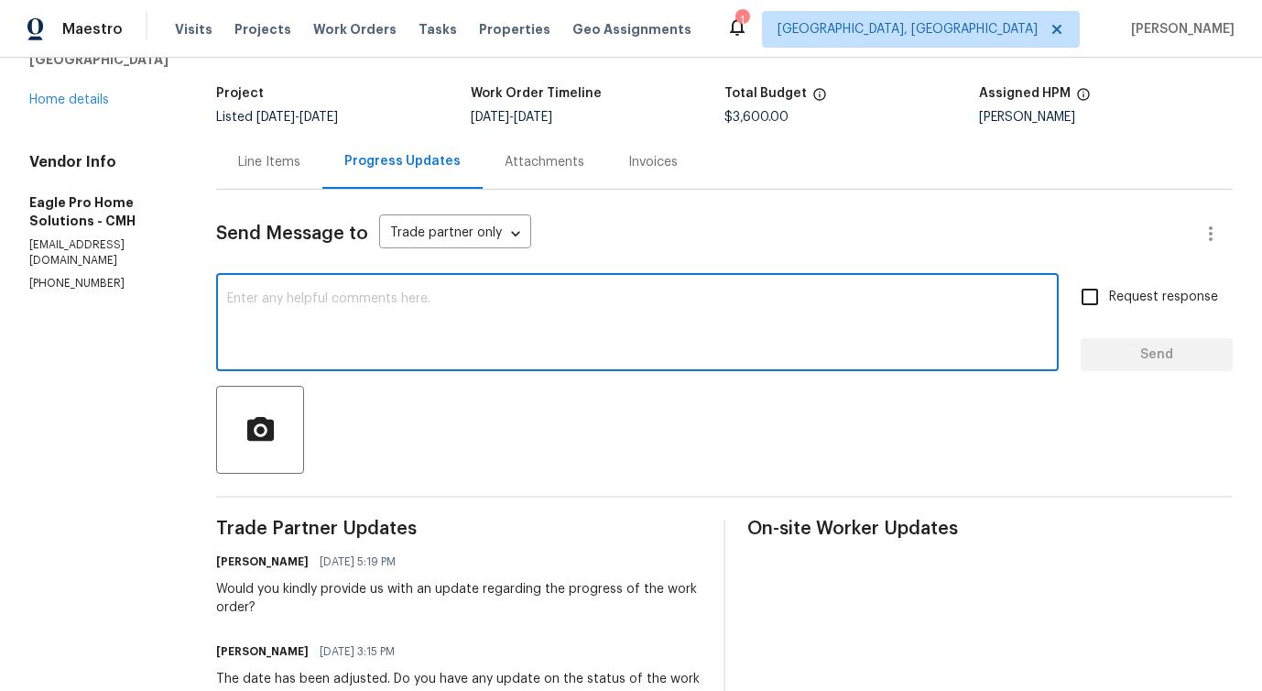
scroll to position [359, 0]
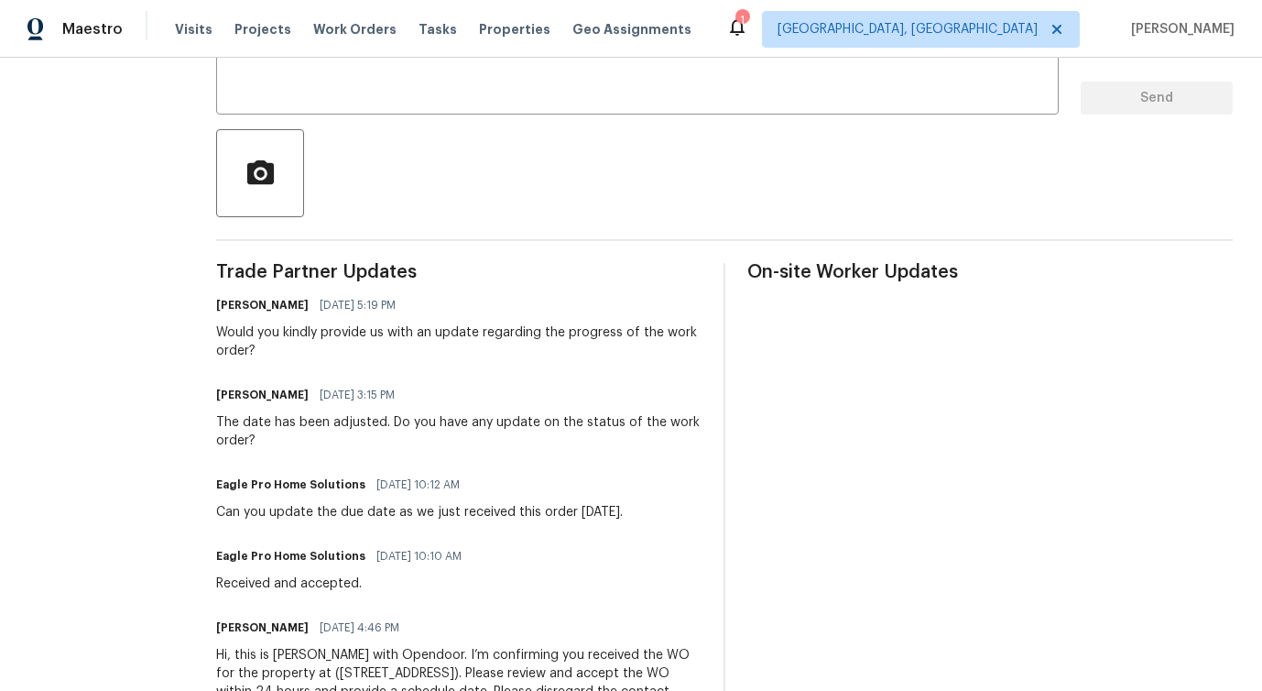
drag, startPoint x: 273, startPoint y: 523, endPoint x: 698, endPoint y: 525, distance: 425.0
click at [698, 525] on div "Trade Partner Updates Pavithra Sekar 09/09/2025 5:19 PM Would you kindly provid…" at bounding box center [458, 511] width 485 height 496
drag, startPoint x: 399, startPoint y: 522, endPoint x: 653, endPoint y: 520, distance: 253.7
click at [653, 520] on div "Trade Partner Updates Pavithra Sekar 09/09/2025 5:19 PM Would you kindly provid…" at bounding box center [458, 511] width 485 height 496
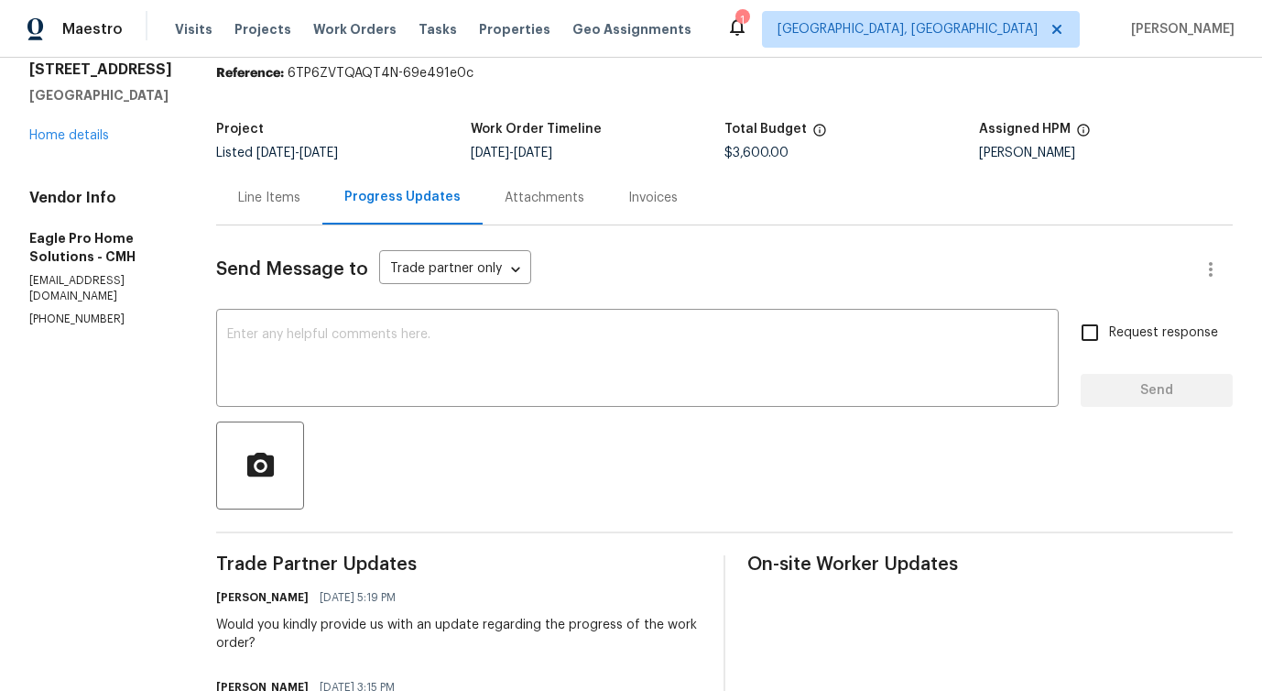
scroll to position [66, 0]
click at [624, 374] on textarea at bounding box center [637, 361] width 821 height 64
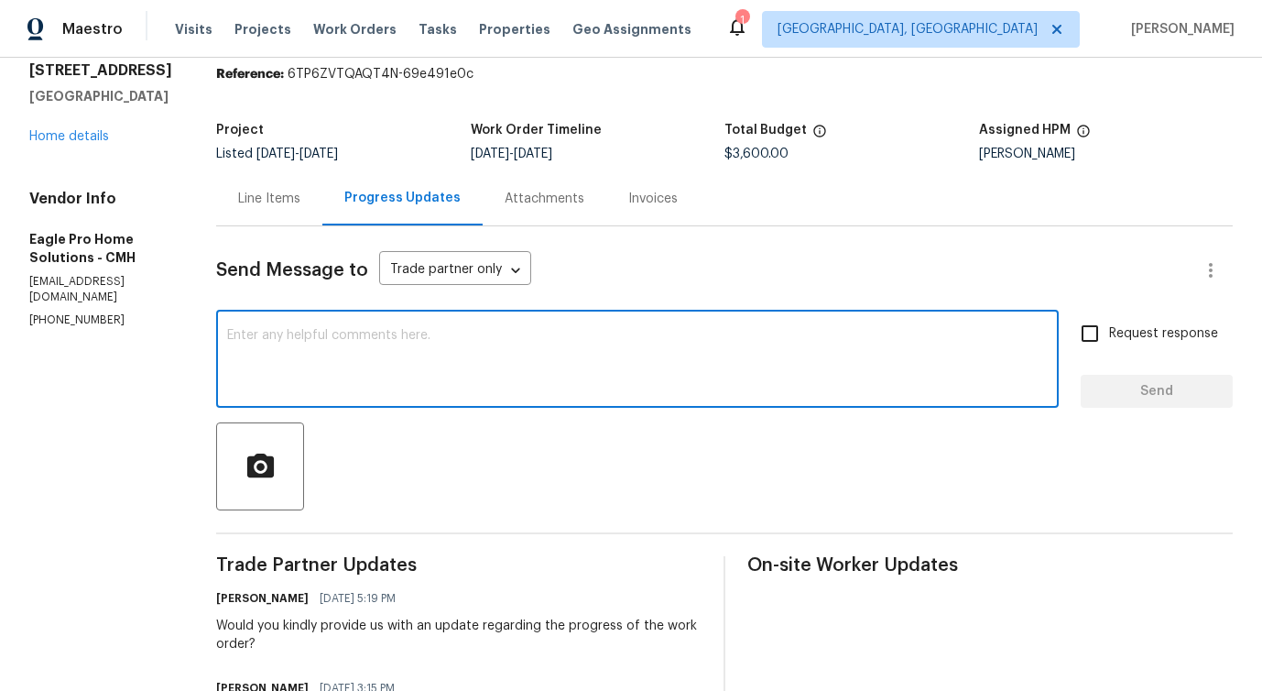
scroll to position [0, 0]
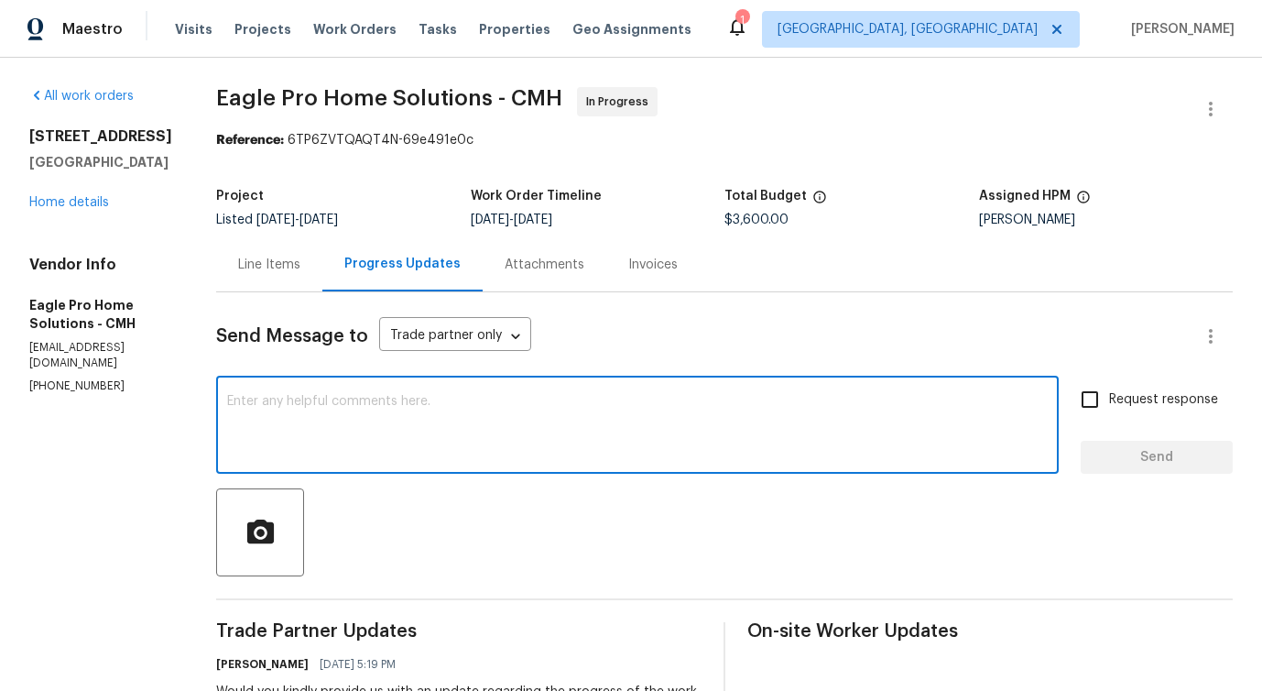
click at [391, 471] on div "x ​" at bounding box center [637, 426] width 843 height 93
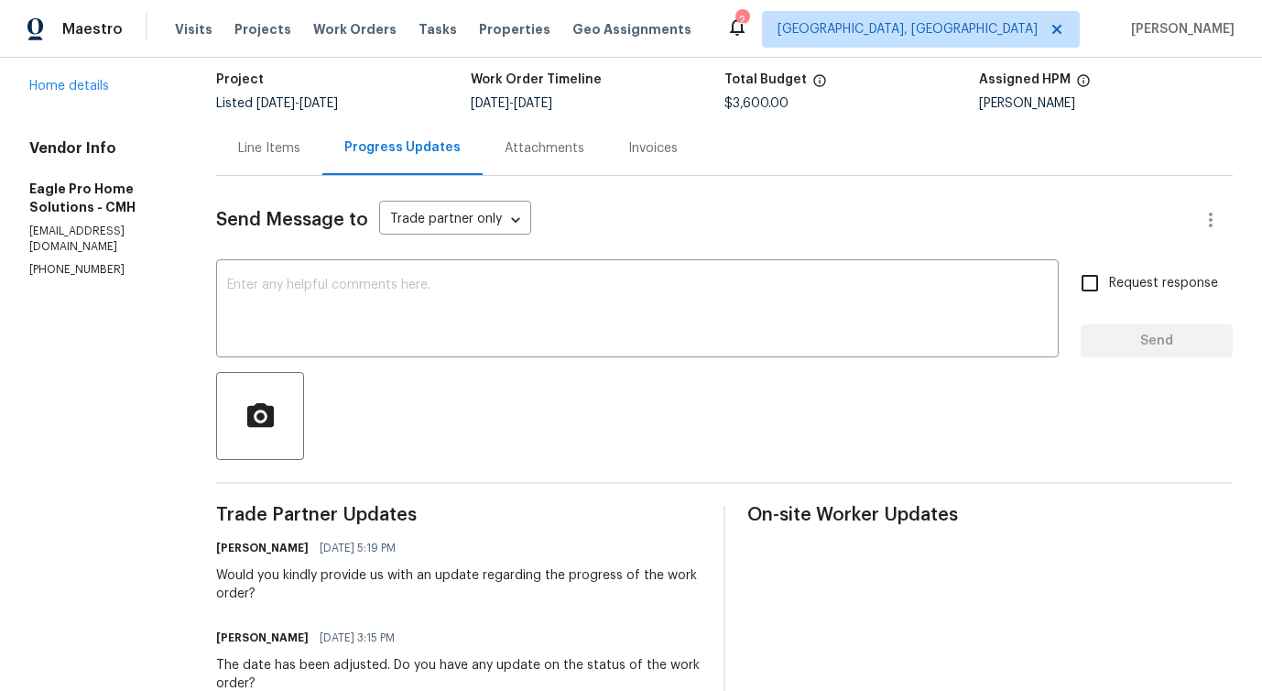
scroll to position [85, 0]
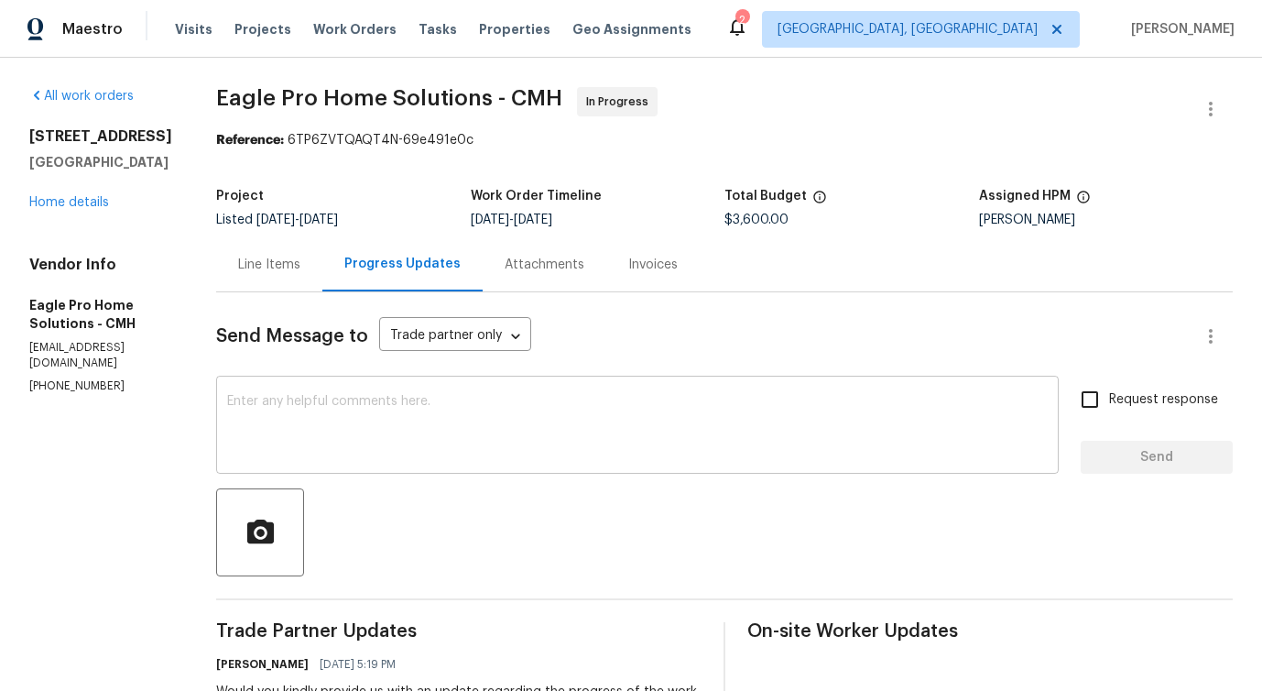
click at [447, 407] on textarea at bounding box center [637, 427] width 821 height 64
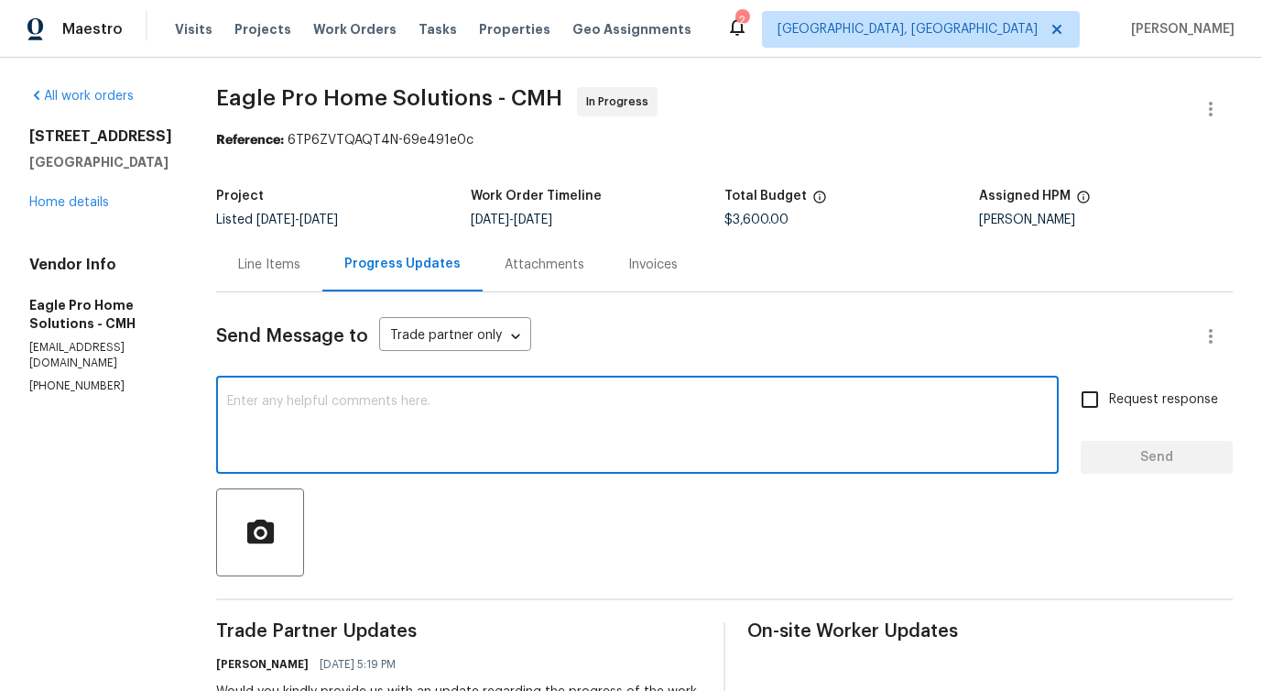
paste textarea "As we discussed, please reply in the portal with the work order status."
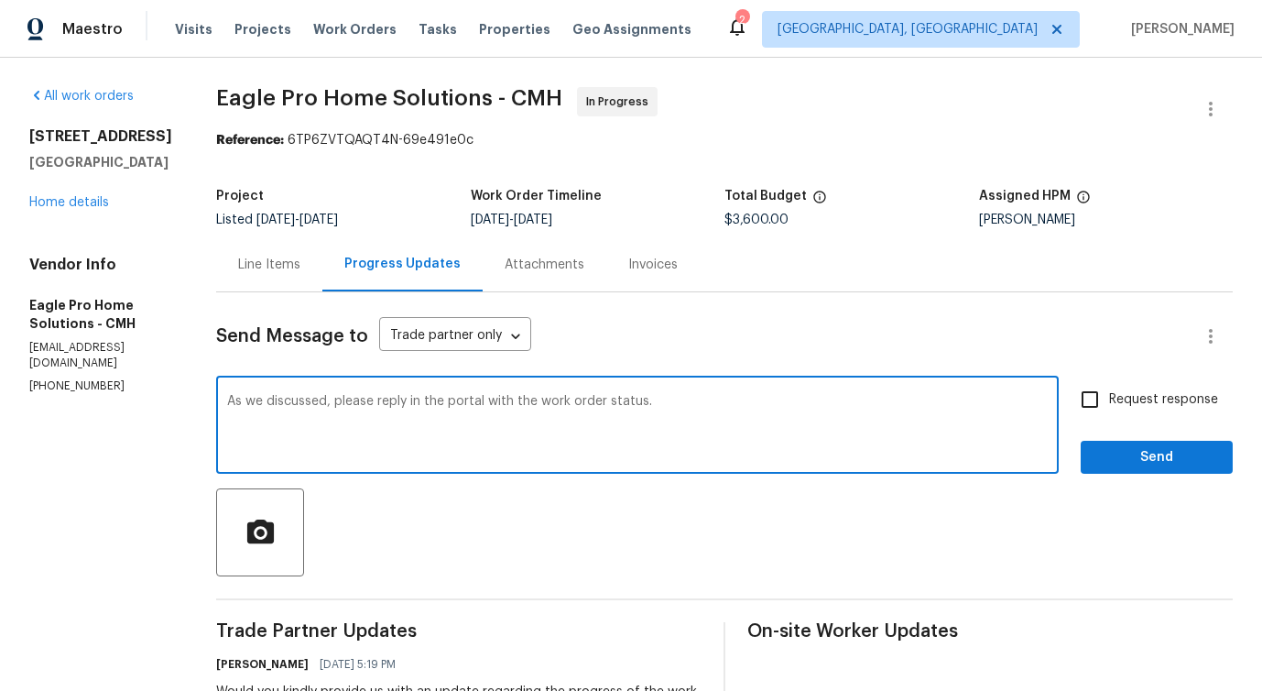
type textarea "As we discussed, please reply in the portal with the work order status."
click at [1143, 395] on span "Request response" at bounding box center [1163, 399] width 109 height 19
click at [1109, 395] on input "Request response" at bounding box center [1090, 399] width 38 height 38
checkbox input "true"
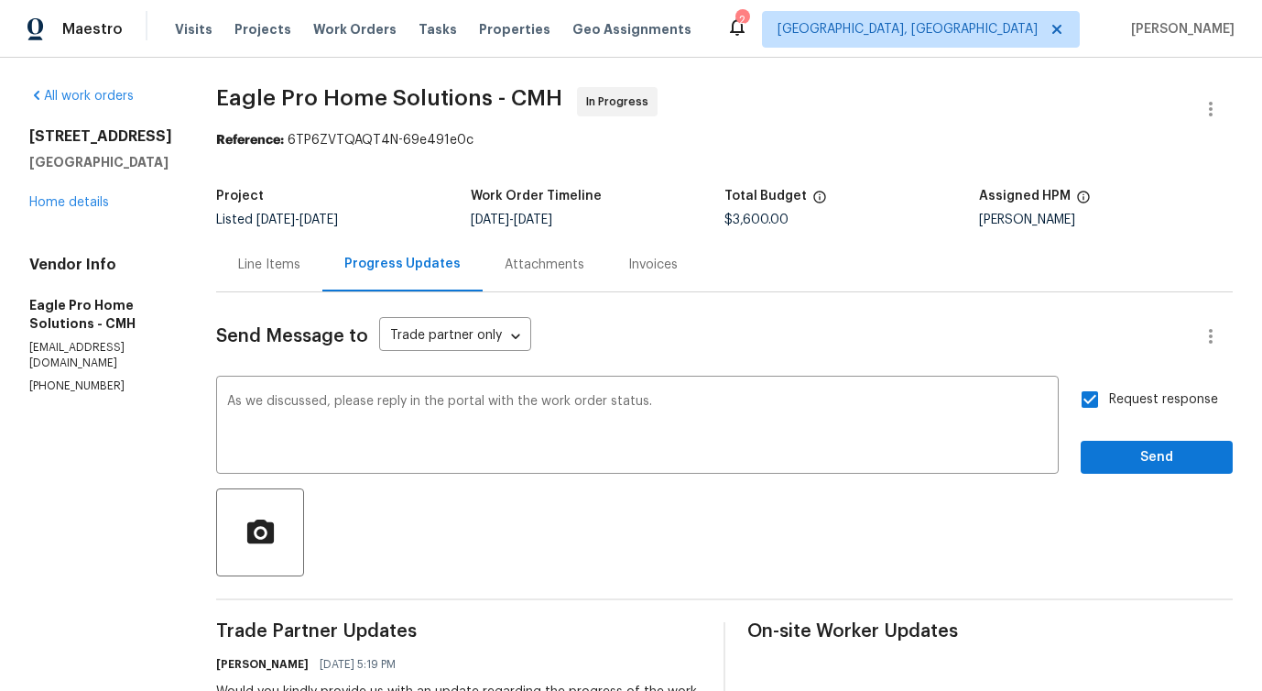
click at [1147, 471] on button "Send" at bounding box center [1157, 458] width 152 height 34
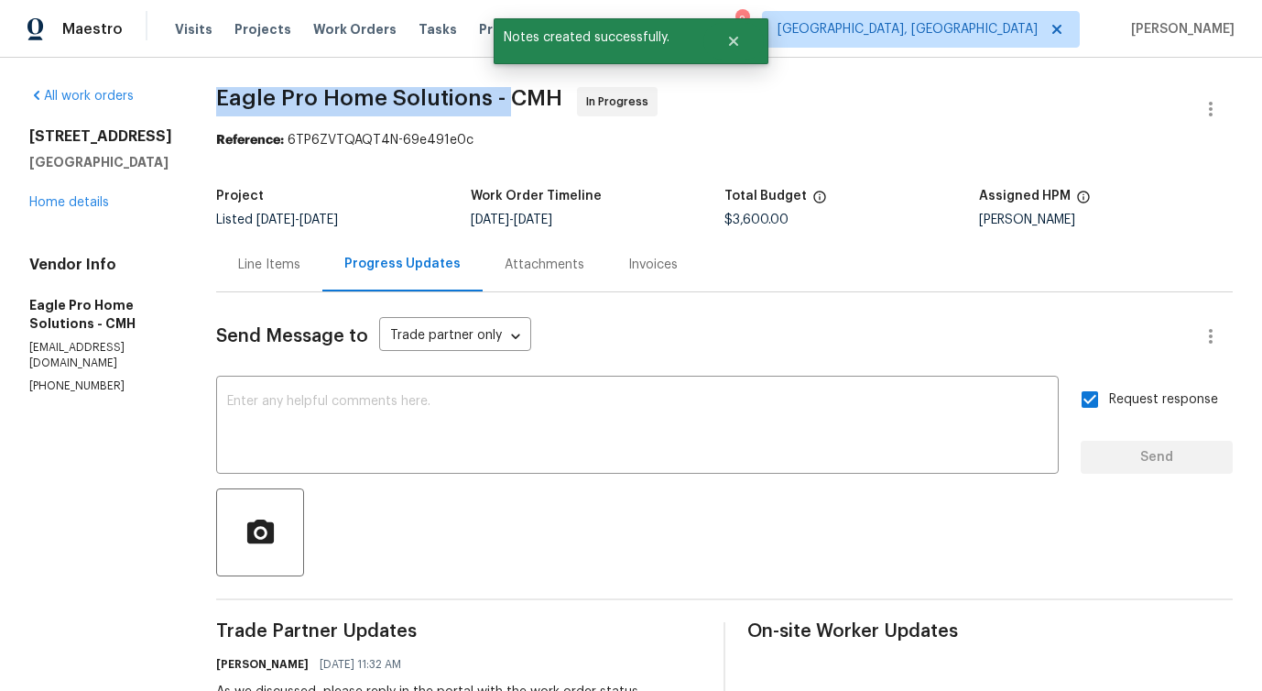
drag, startPoint x: 256, startPoint y: 86, endPoint x: 550, endPoint y: 95, distance: 294.2
click at [550, 95] on div "All work orders 3429 Grovepark Dr Grove City, OH 43123 Home details Vendor Info…" at bounding box center [631, 639] width 1262 height 1162
copy span "Eagle Pro Home Solutions -"
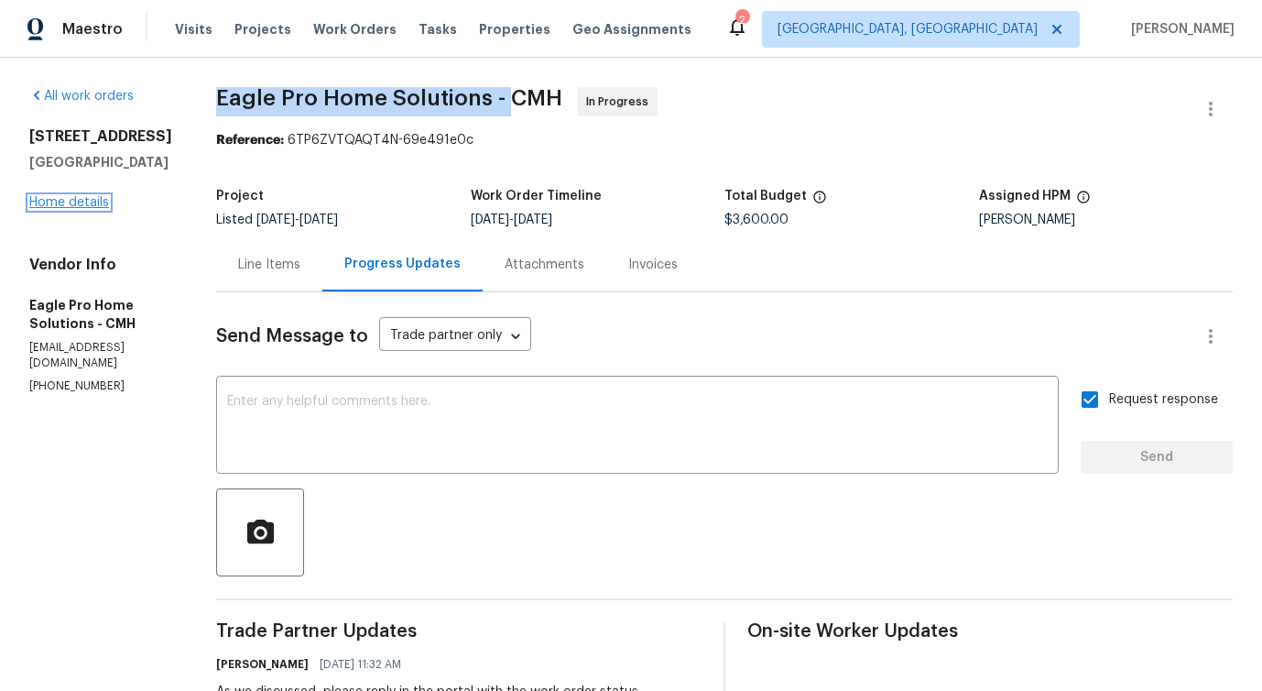
click at [63, 202] on link "Home details" at bounding box center [69, 202] width 80 height 13
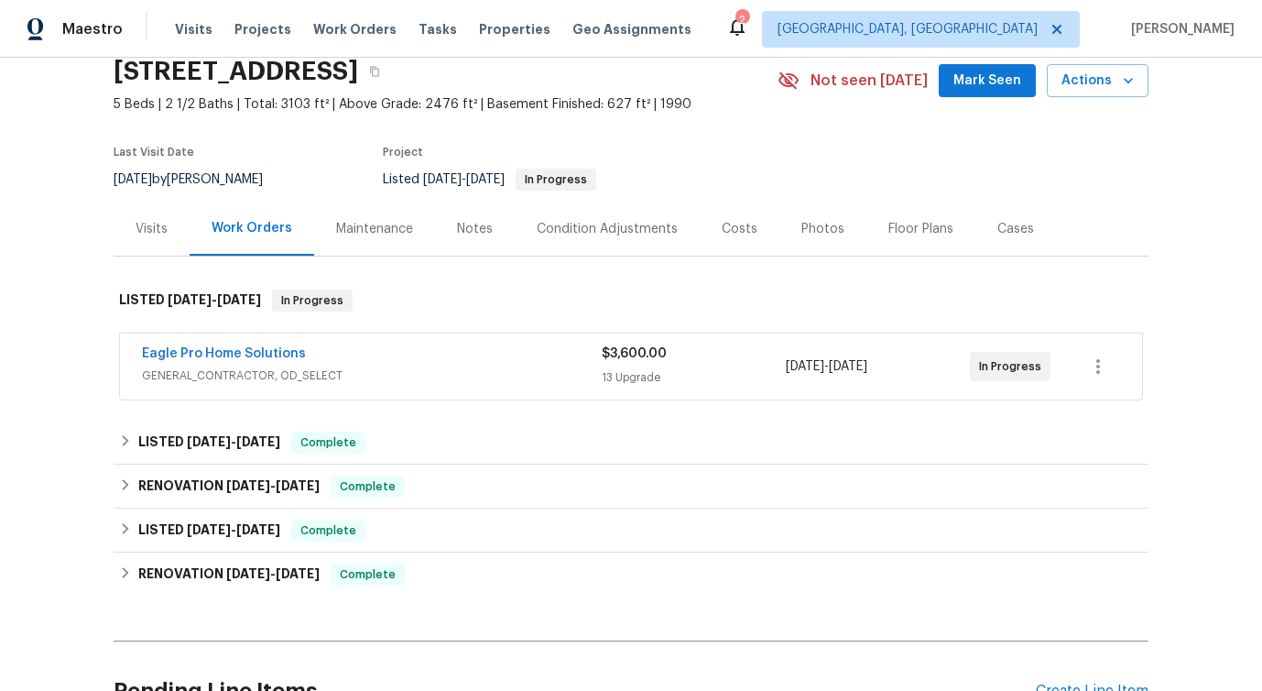
scroll to position [78, 0]
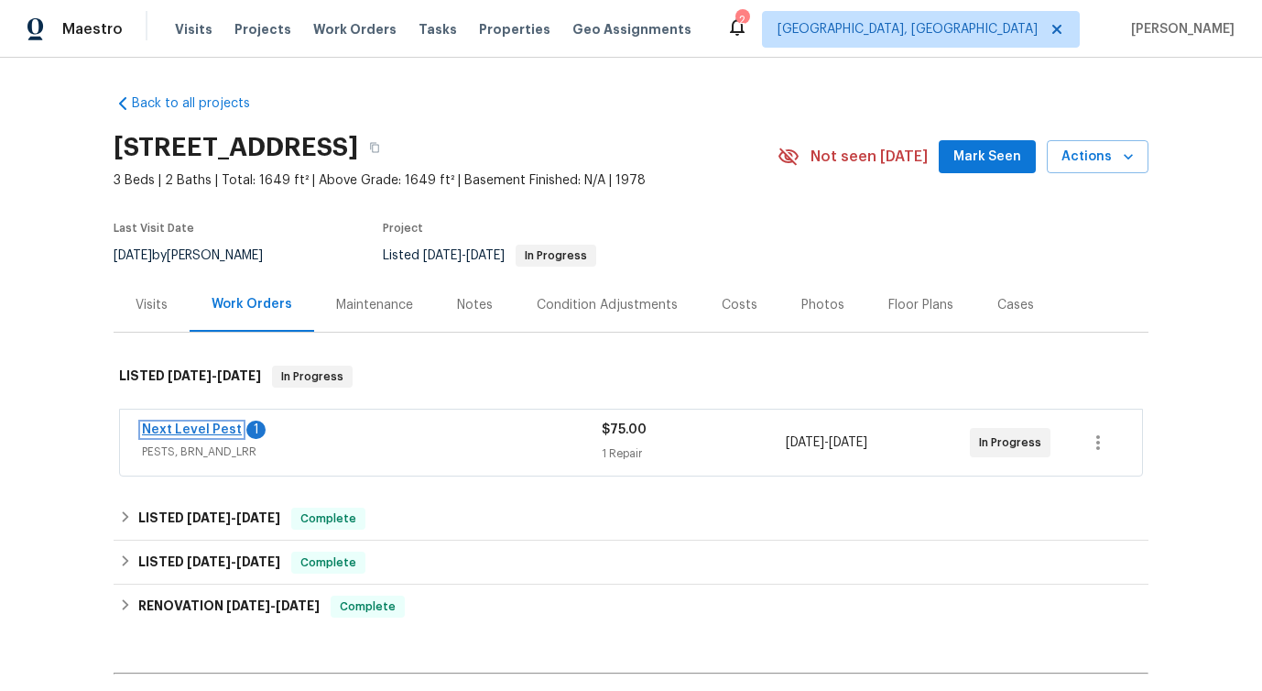
click at [191, 428] on link "Next Level Pest" at bounding box center [192, 429] width 100 height 13
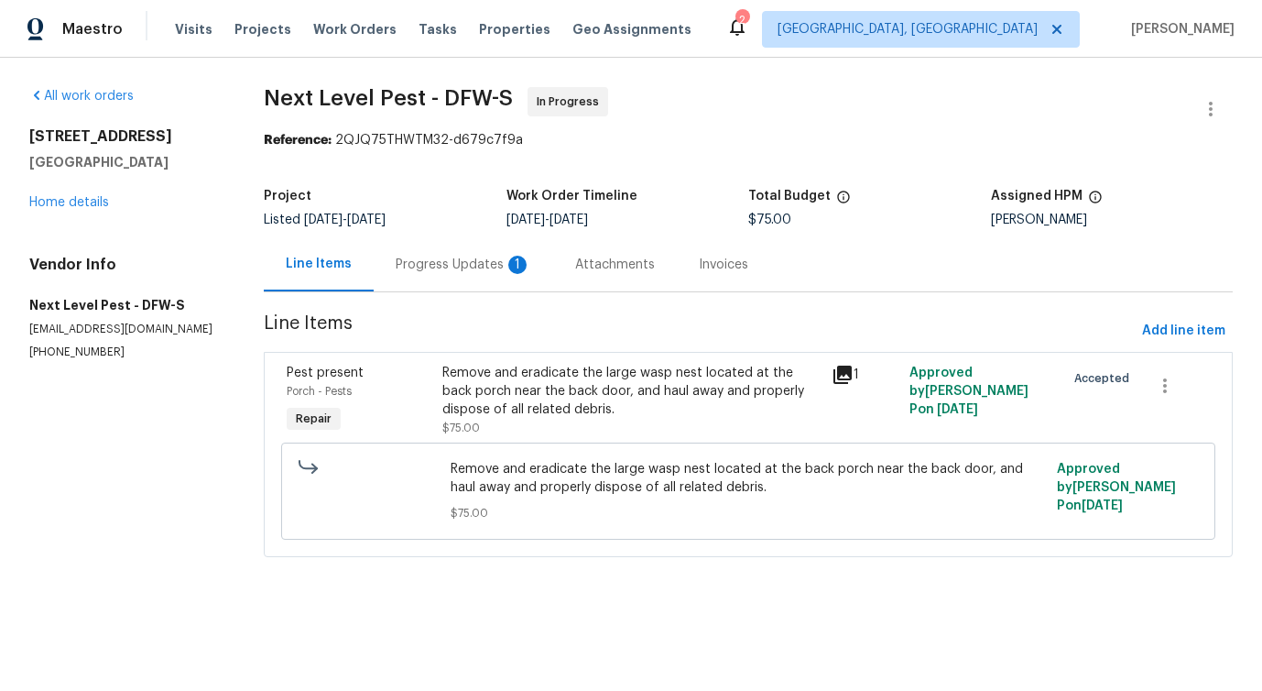
click at [495, 275] on div "Progress Updates 1" at bounding box center [464, 264] width 180 height 54
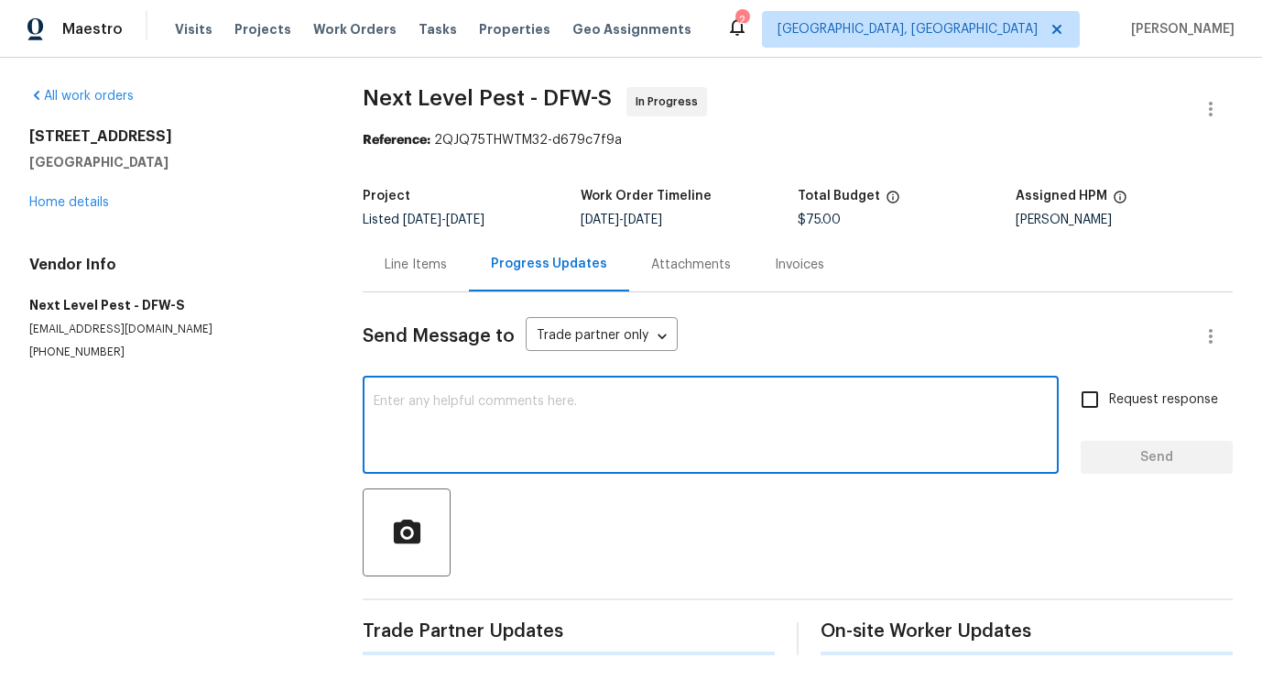
click at [529, 417] on textarea at bounding box center [711, 427] width 674 height 64
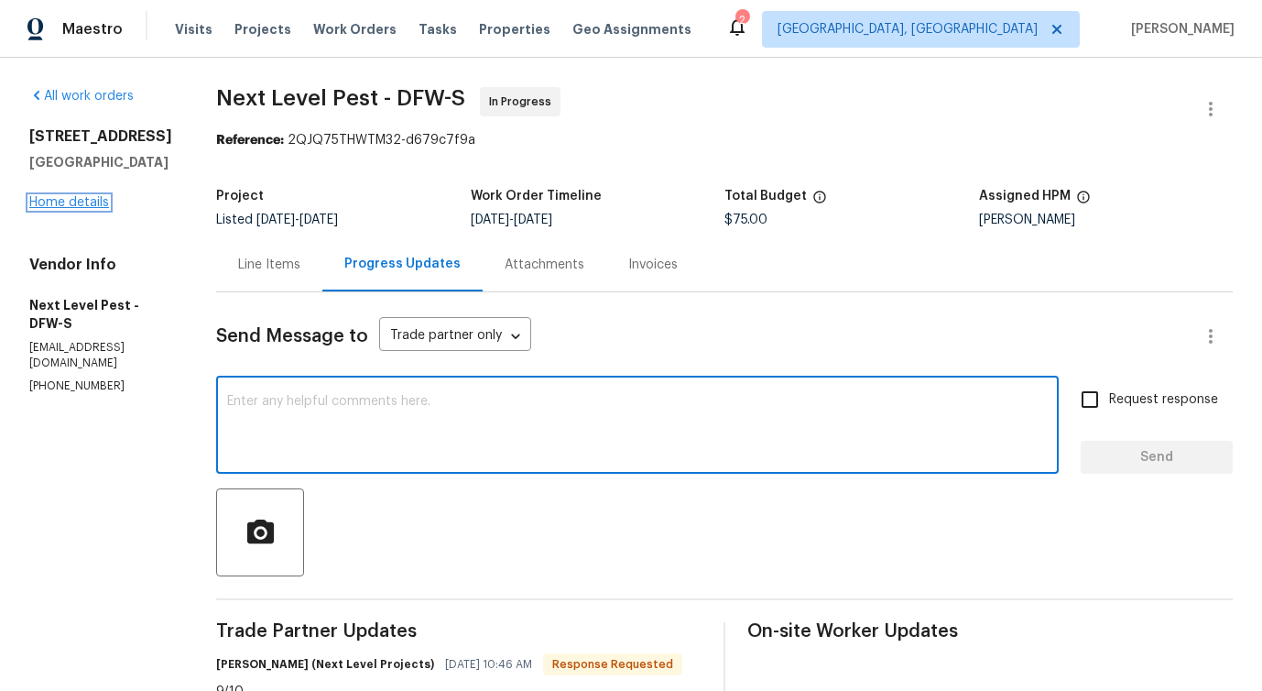
click at [95, 203] on link "Home details" at bounding box center [69, 202] width 80 height 13
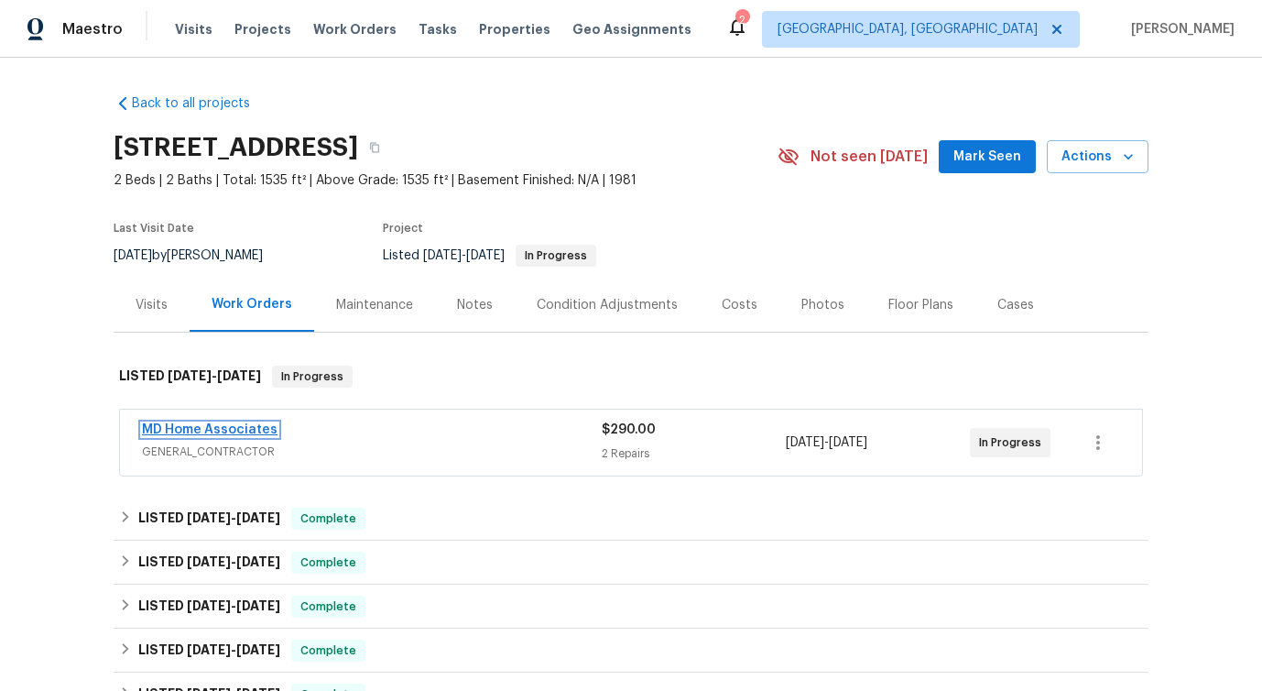
click at [241, 433] on link "MD Home Associates" at bounding box center [210, 429] width 136 height 13
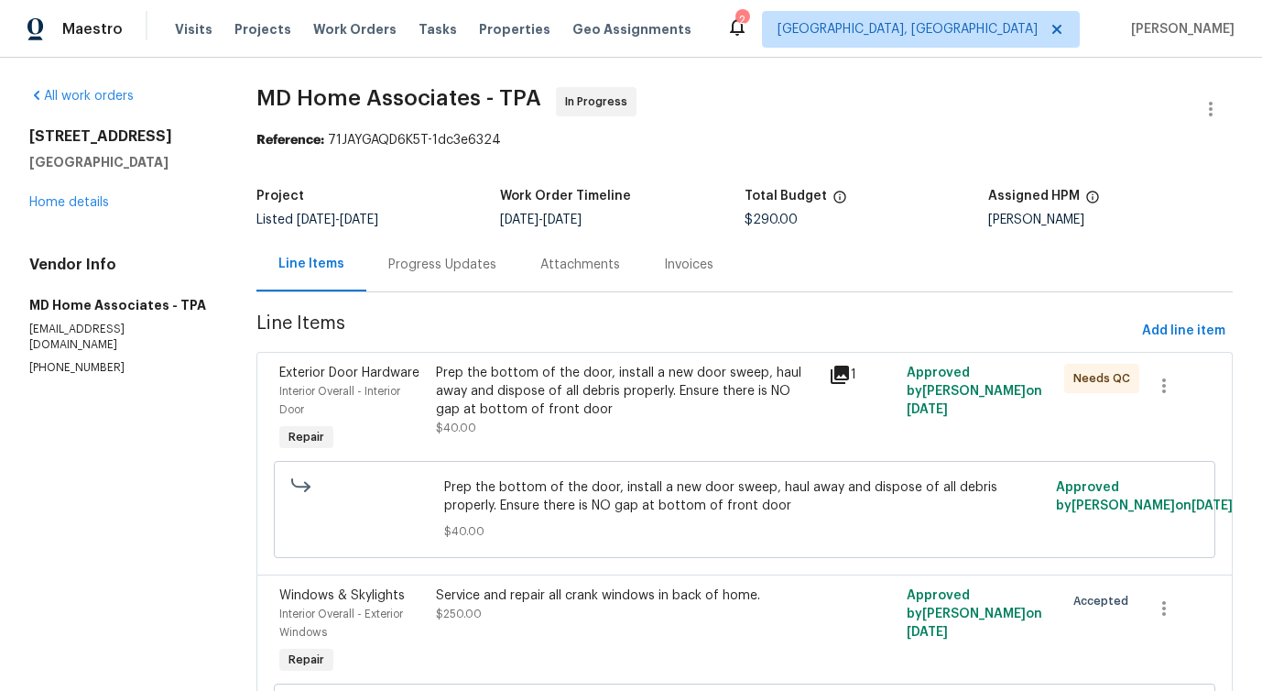
click at [420, 275] on div "Progress Updates" at bounding box center [442, 264] width 152 height 54
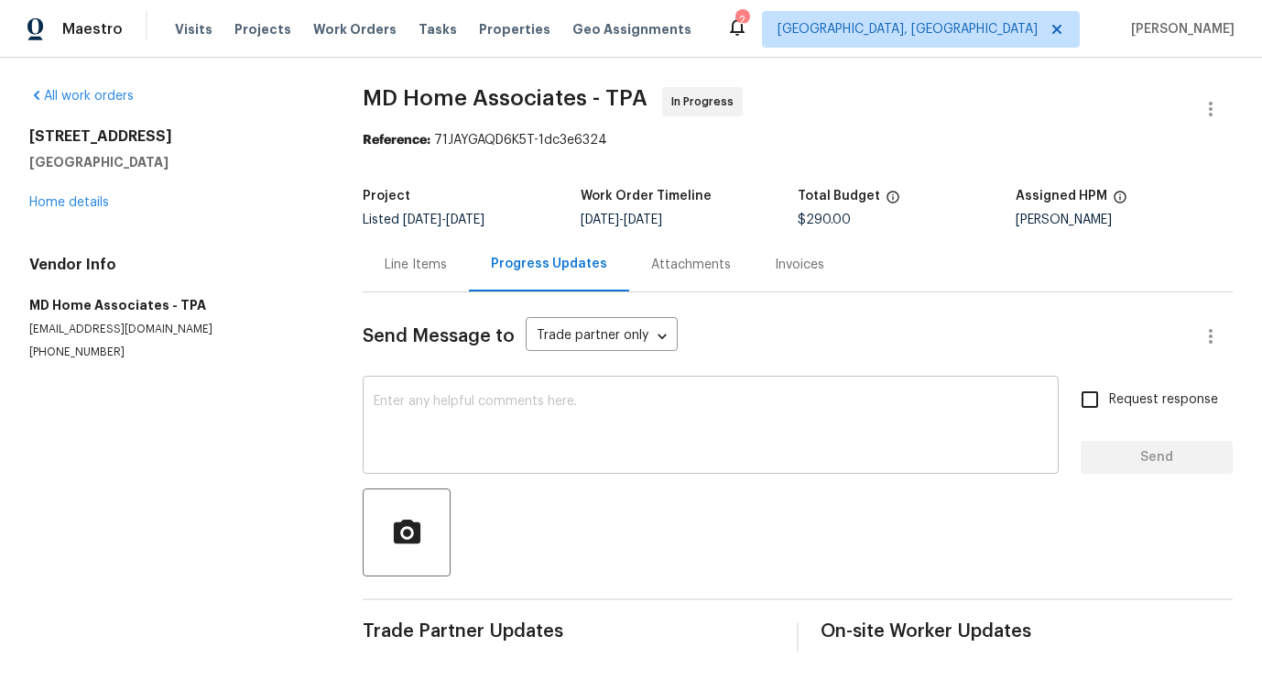
click at [444, 419] on textarea at bounding box center [711, 427] width 674 height 64
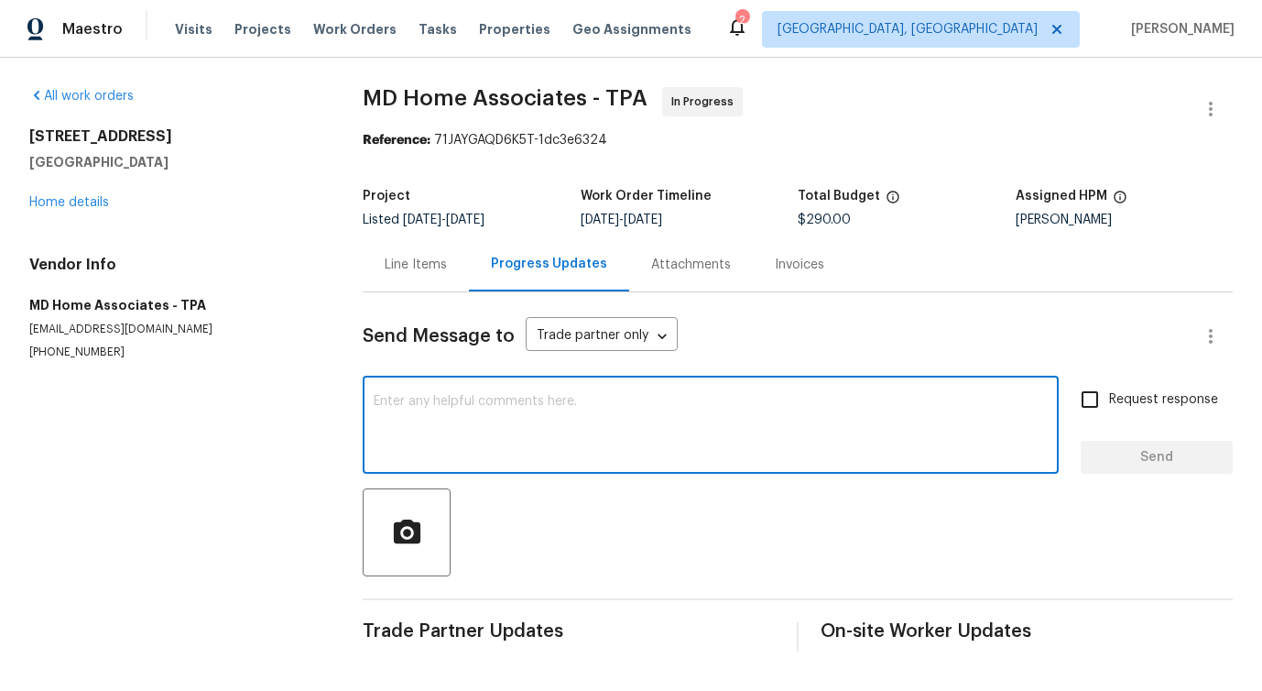
click at [393, 275] on div "Line Items" at bounding box center [416, 264] width 106 height 54
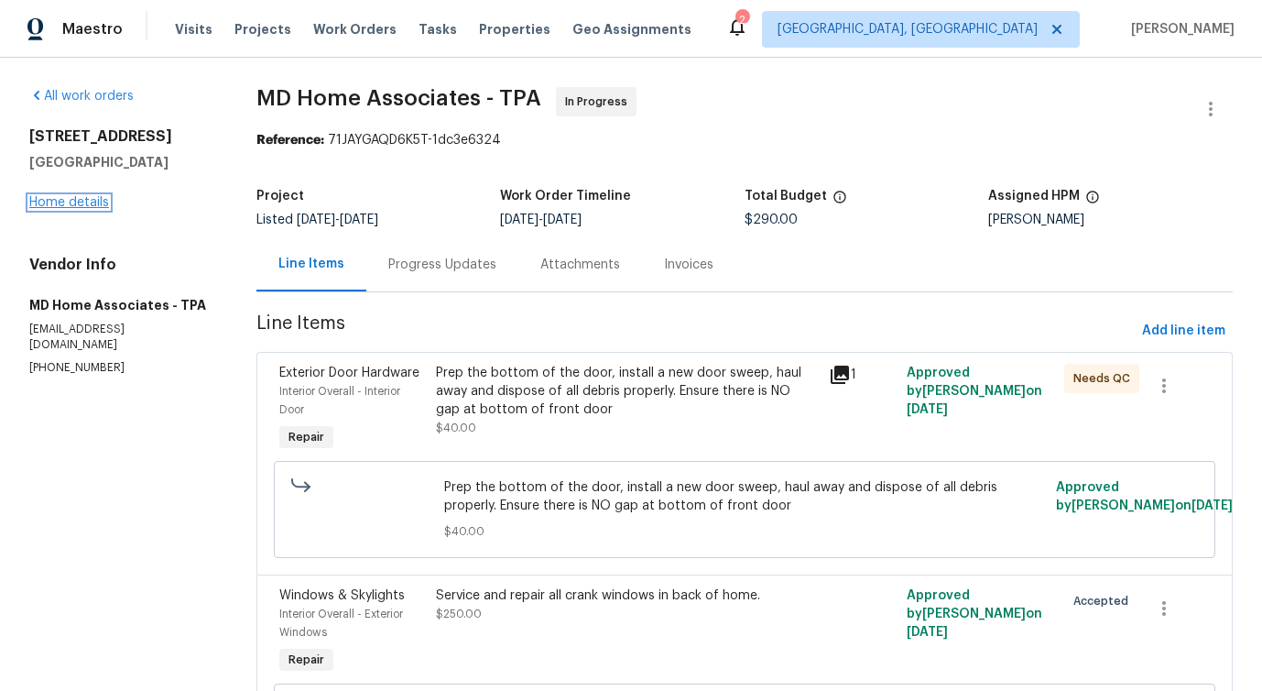
click at [71, 198] on link "Home details" at bounding box center [69, 202] width 80 height 13
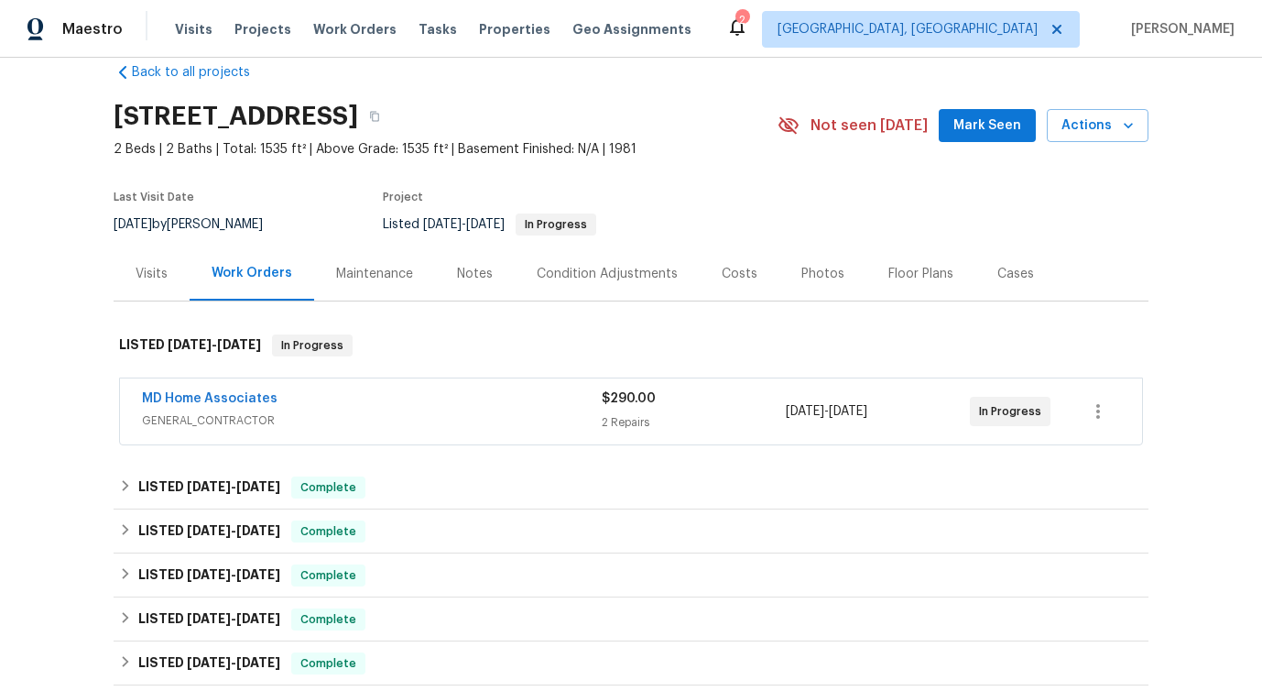
scroll to position [482, 0]
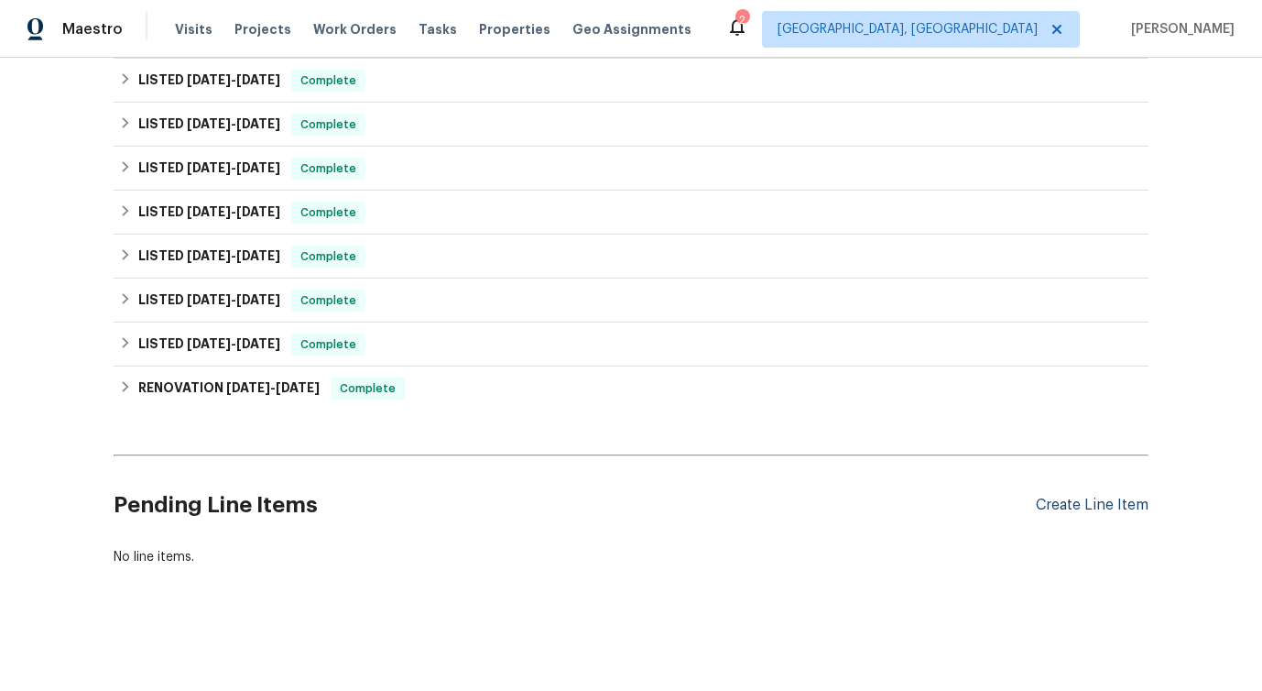
click at [1090, 509] on div "Create Line Item" at bounding box center [1092, 504] width 113 height 17
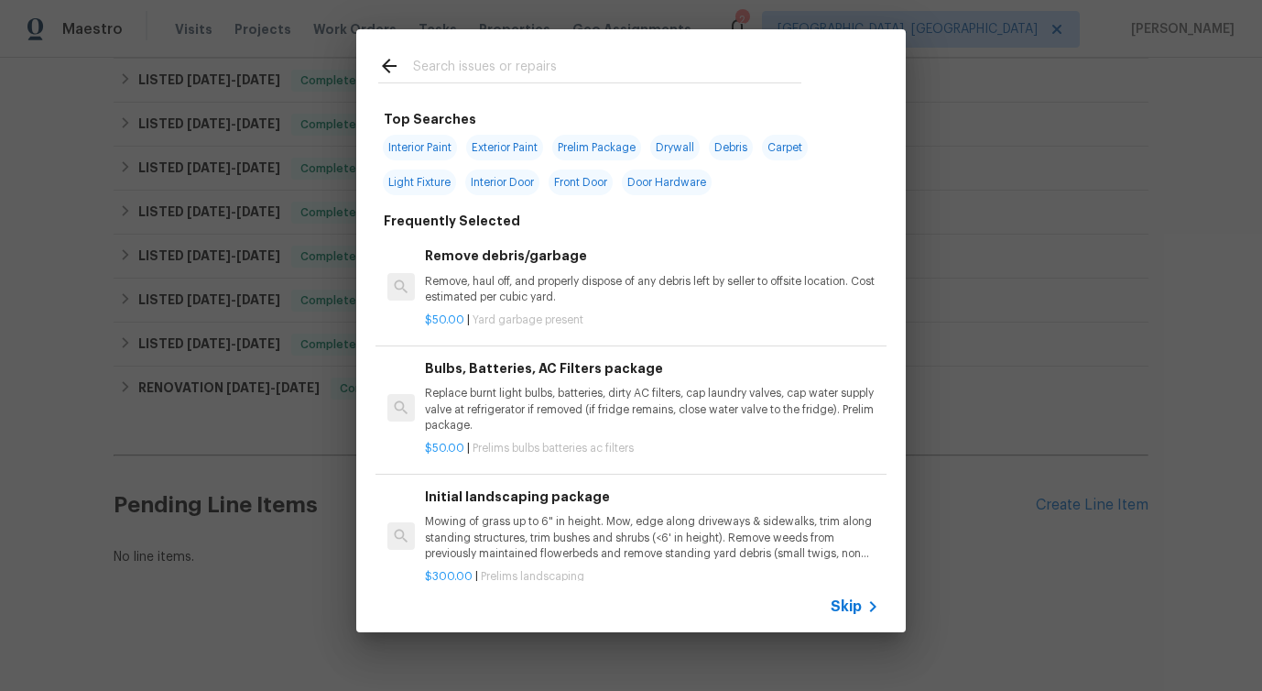
click at [843, 610] on span "Skip" at bounding box center [846, 606] width 31 height 18
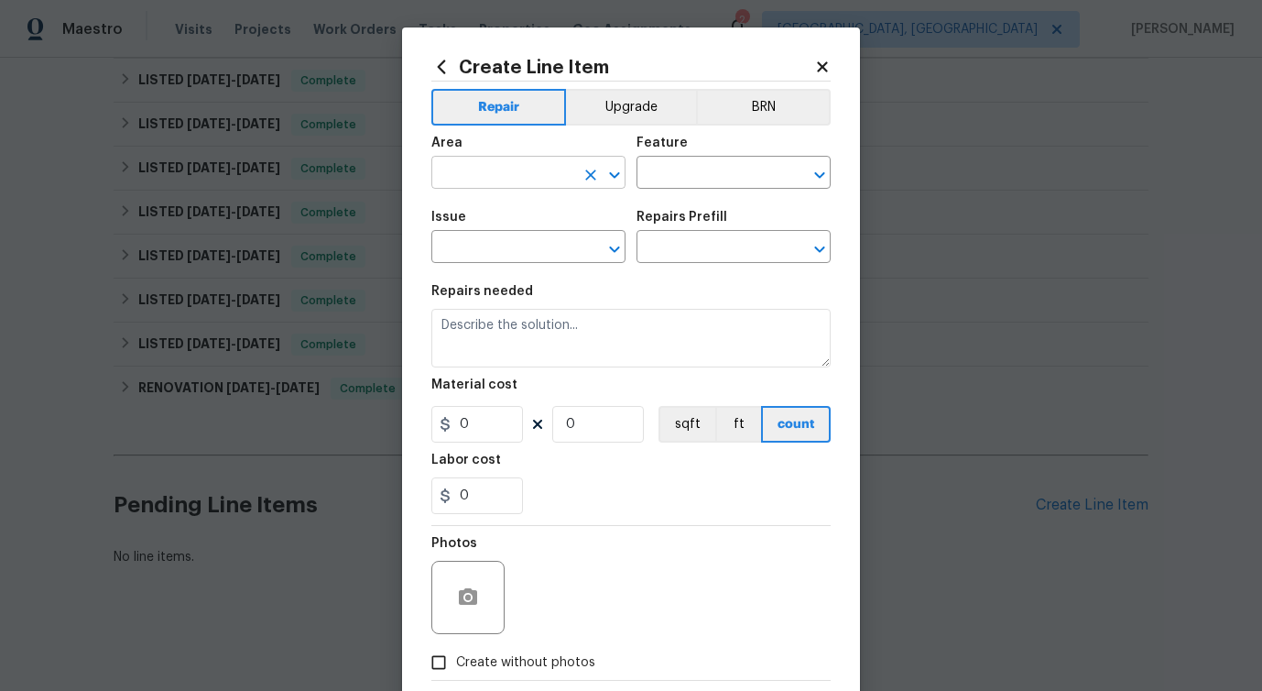
click at [542, 176] on input "text" at bounding box center [502, 174] width 143 height 28
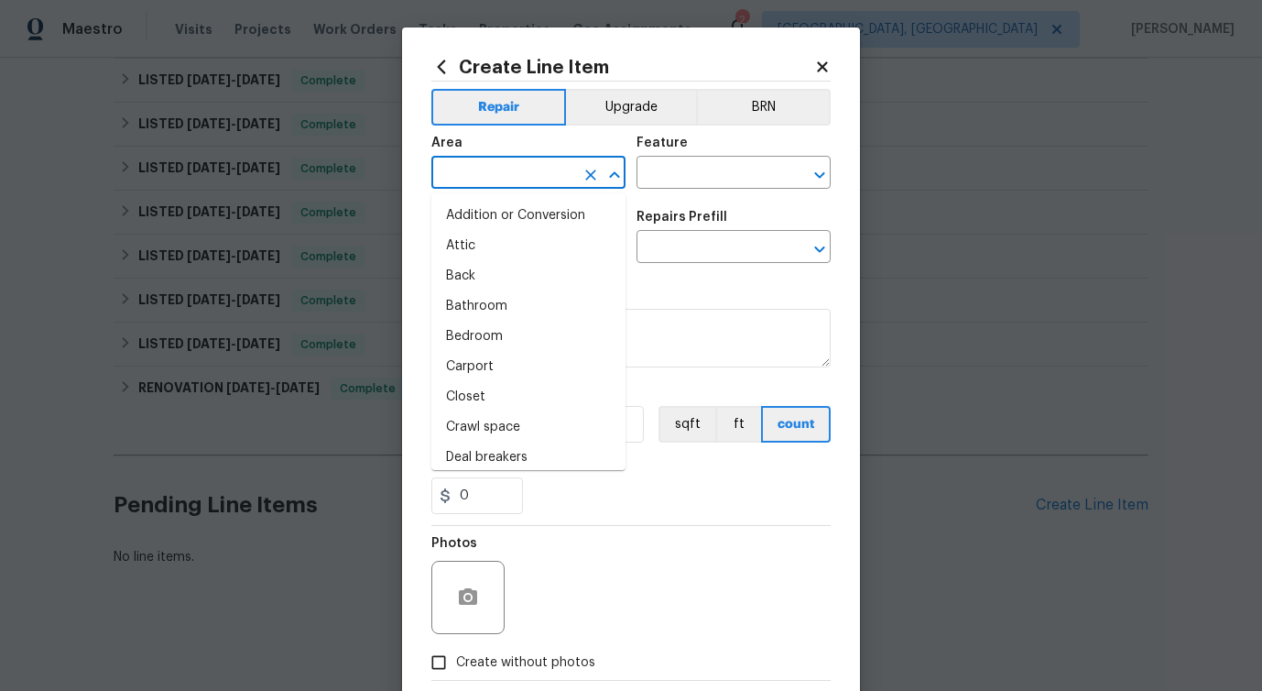
type input "e"
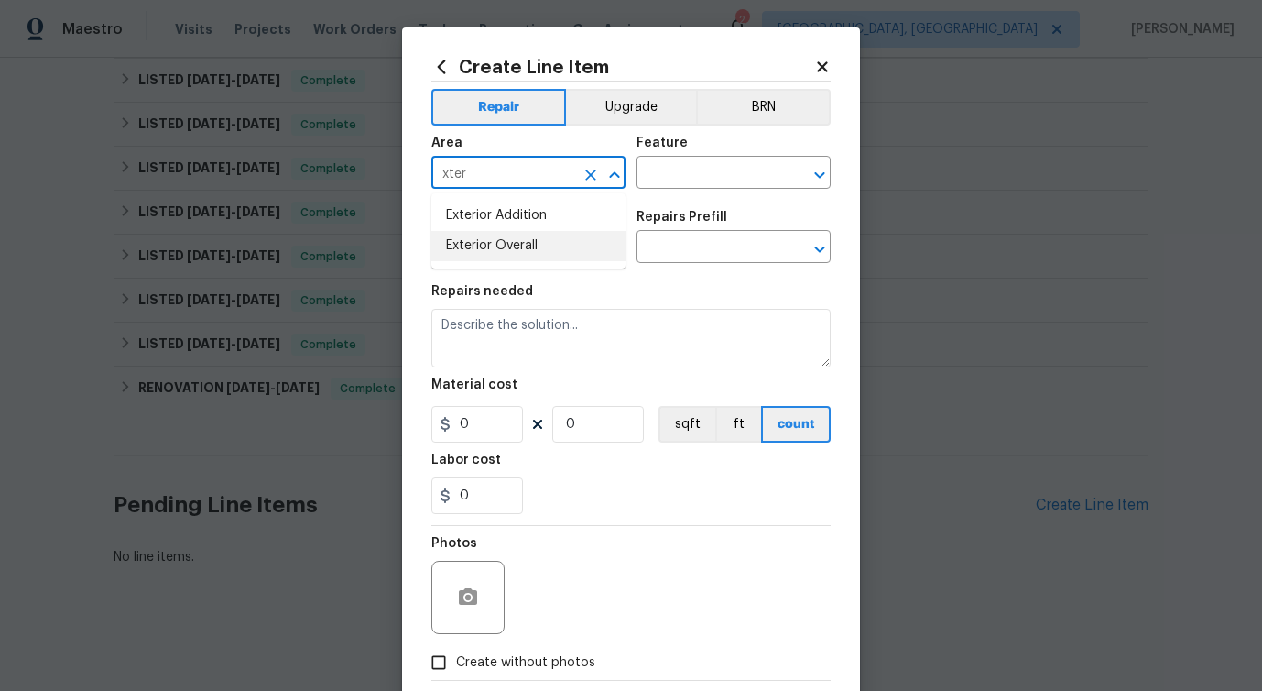
click at [553, 238] on li "Exterior Overall" at bounding box center [528, 246] width 194 height 30
type input "Exterior Overall"
click at [682, 173] on input "text" at bounding box center [708, 174] width 143 height 28
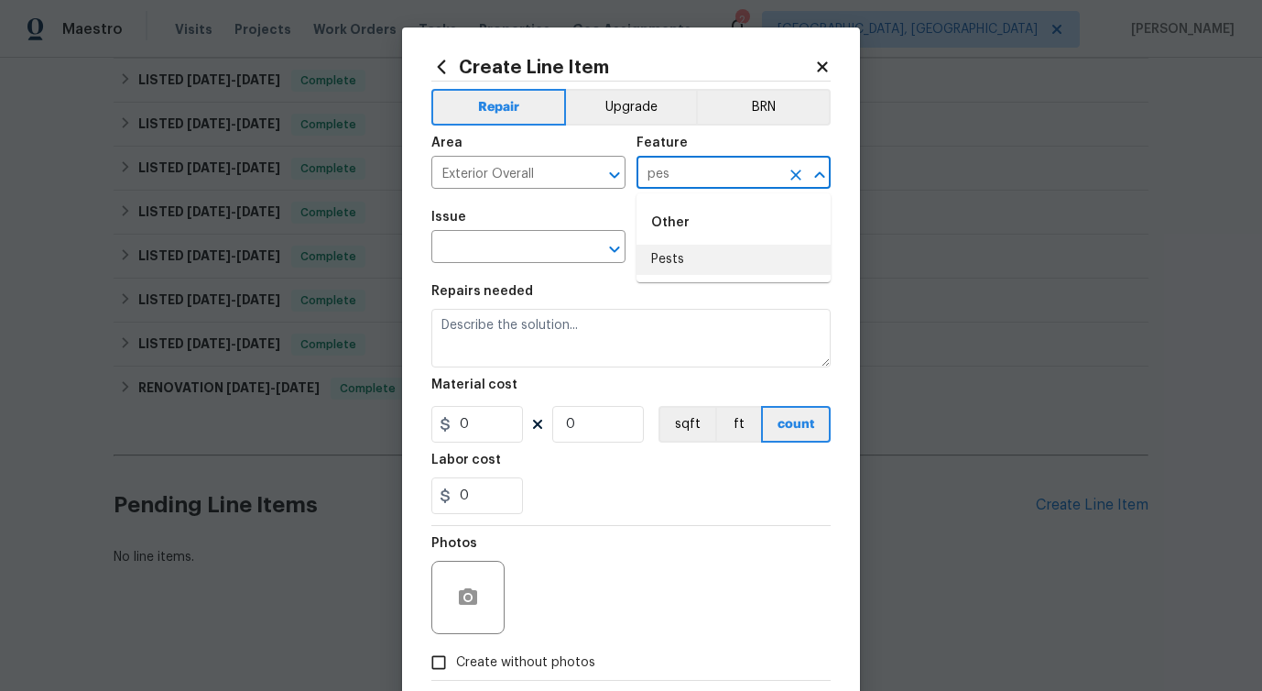
click at [689, 250] on li "Pests" at bounding box center [734, 260] width 194 height 30
type input "Pests"
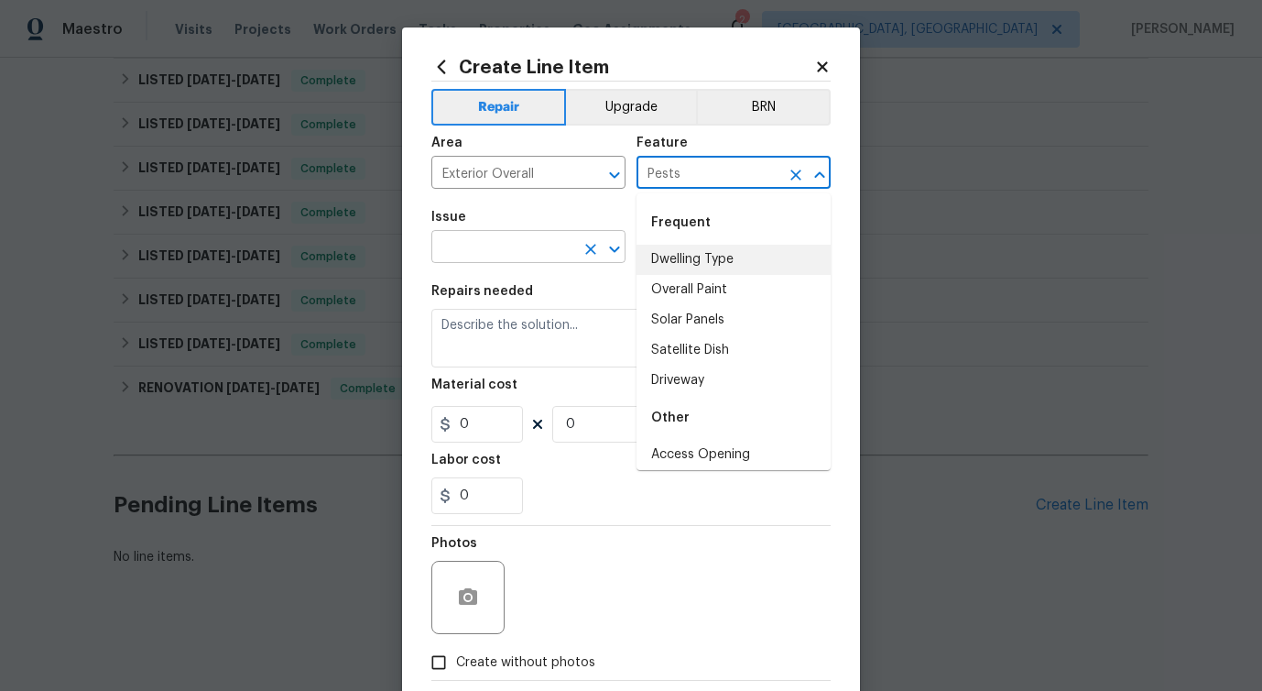
click at [485, 261] on input "text" at bounding box center [502, 249] width 143 height 28
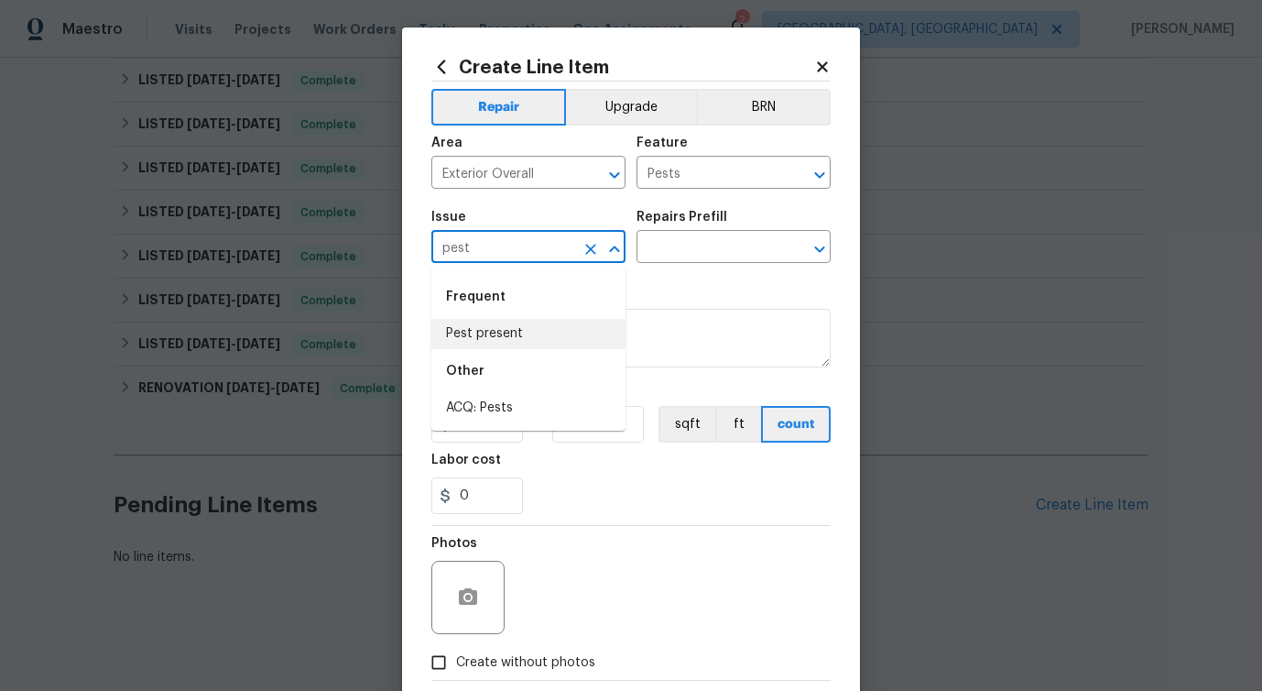
click at [512, 338] on li "Pest present" at bounding box center [528, 334] width 194 height 30
type input "Pest present"
click at [733, 254] on input "text" at bounding box center [708, 249] width 143 height 28
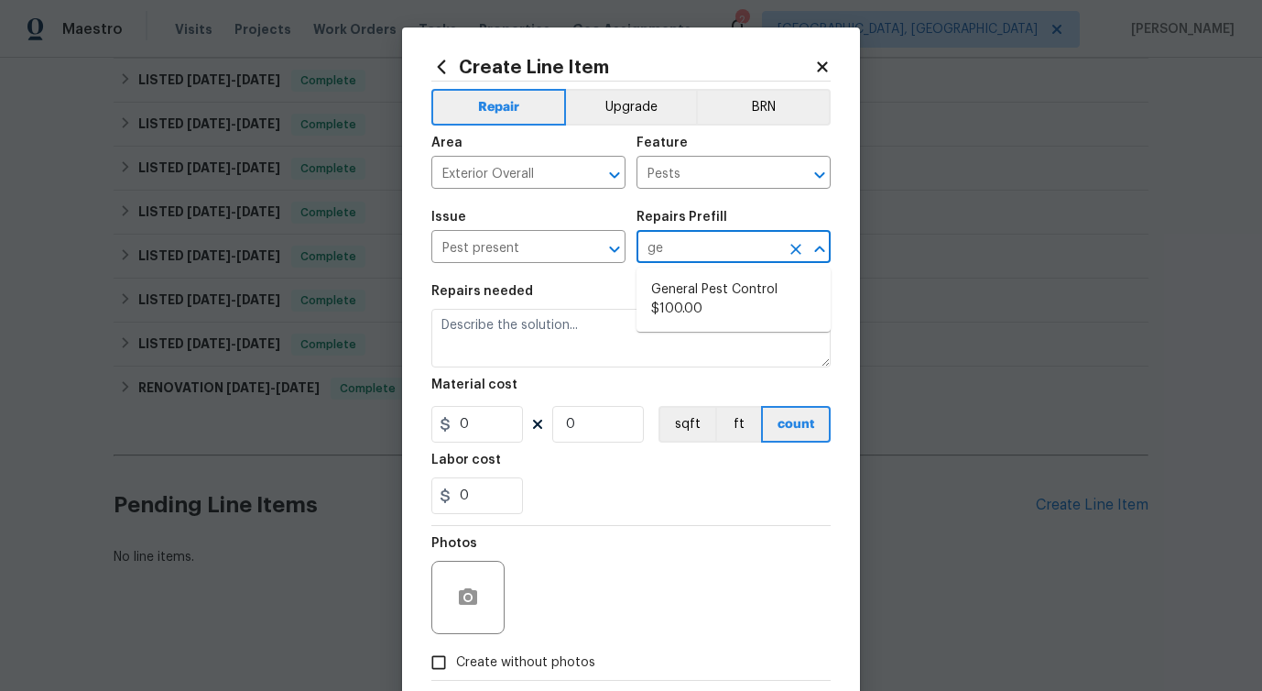
type input "gen"
click at [718, 312] on li "General Pest Control $100.00" at bounding box center [734, 299] width 194 height 49
type input "General Pest Control $100.00"
type textarea "General pest treatment for active pest/insect infestation - non termite"
type input "100"
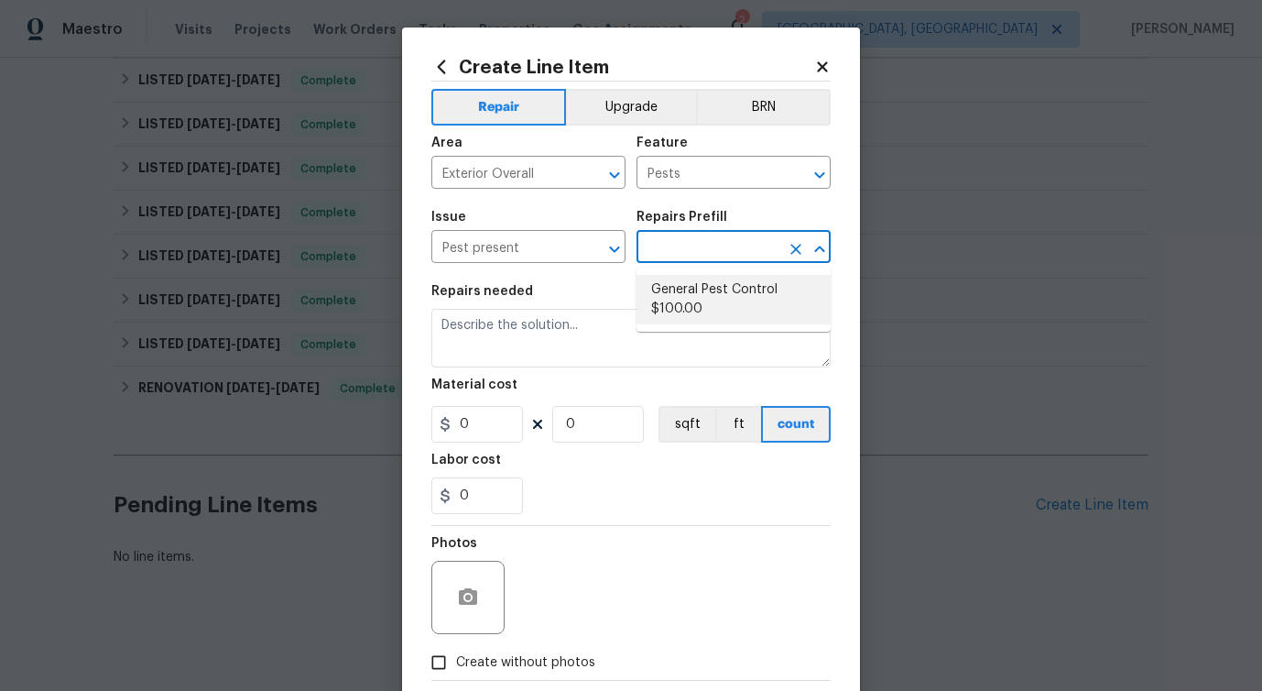
type input "1"
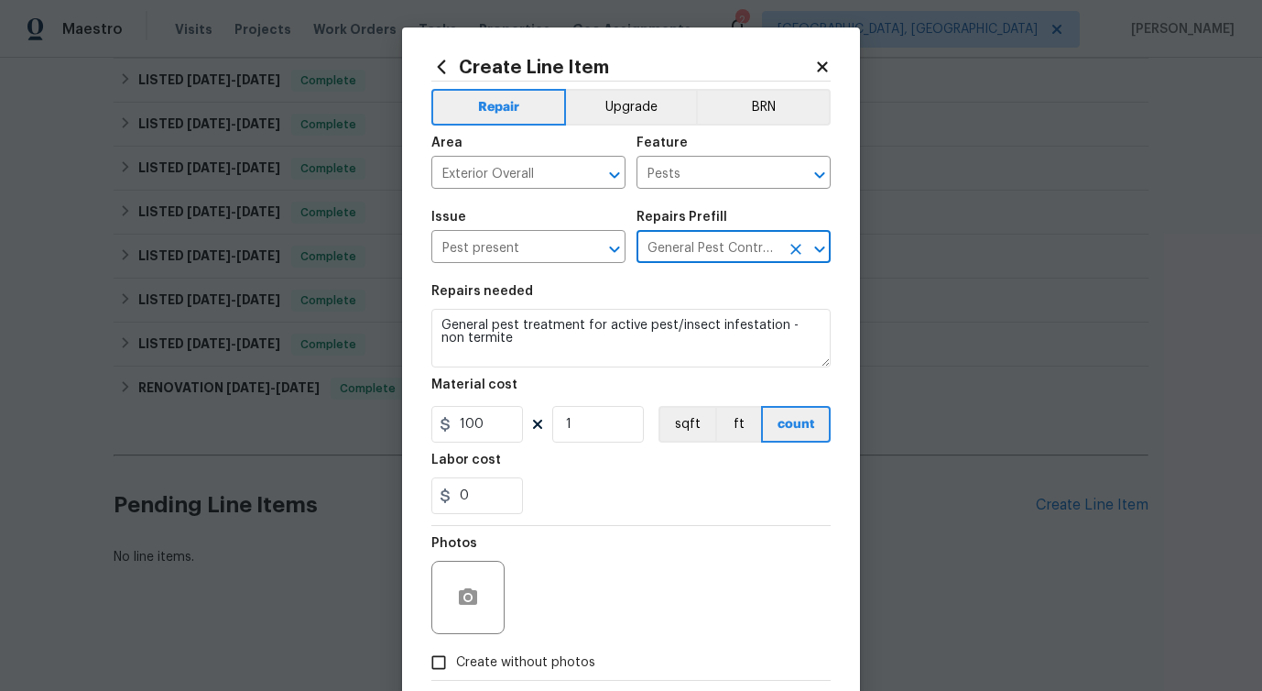
type input "General Pest Control $100.00"
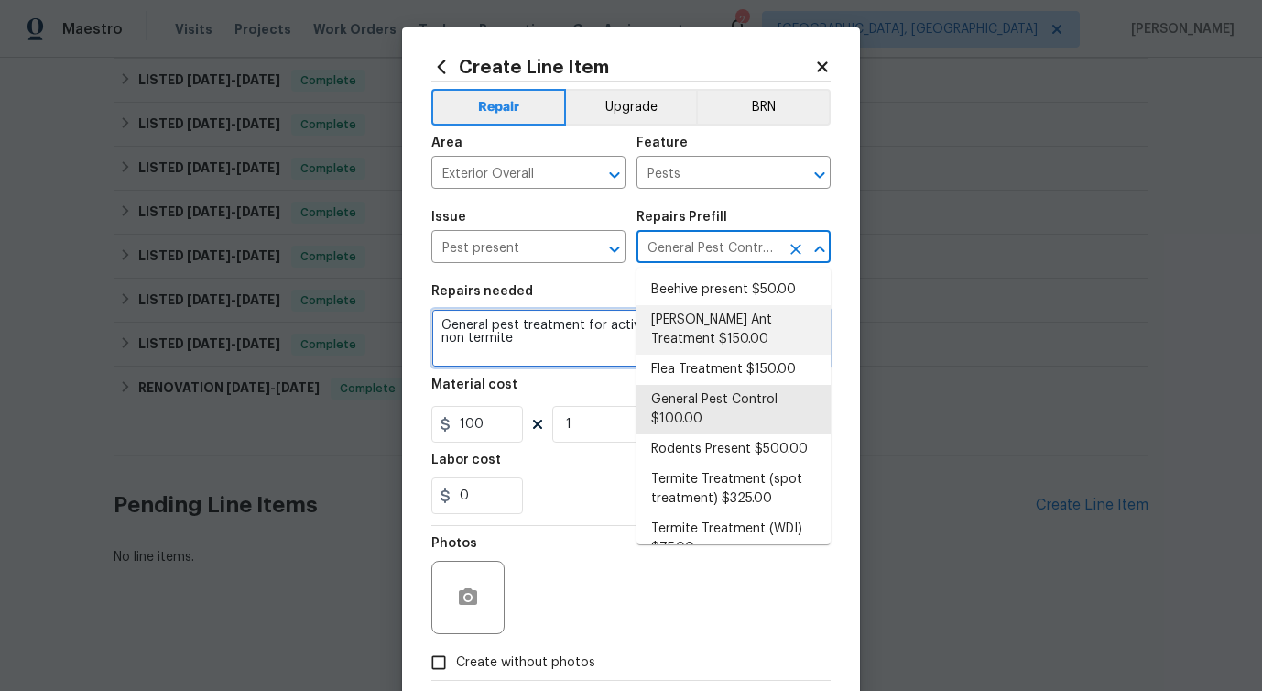
click at [517, 329] on textarea "General pest treatment for active pest/insect infestation - non termite" at bounding box center [630, 338] width 399 height 59
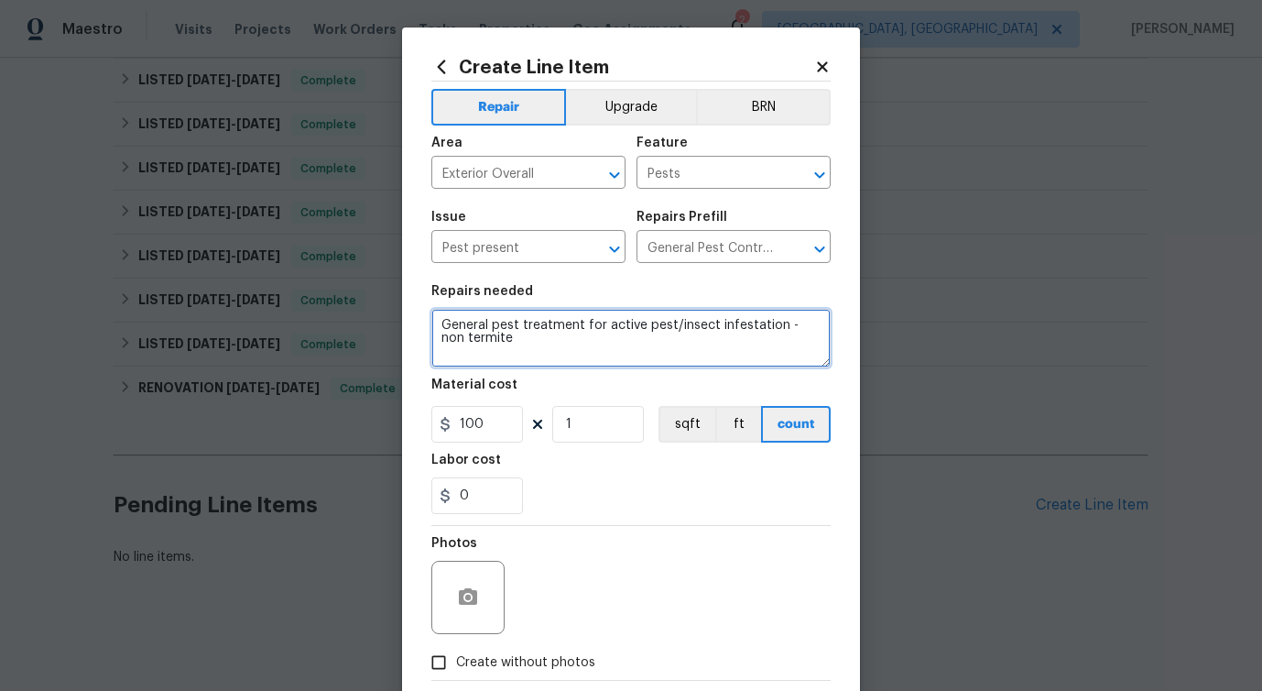
click at [517, 329] on textarea "General pest treatment for active pest/insect infestation - non termite" at bounding box center [630, 338] width 399 height 59
paste textarea "Received feedback that there are wasps near the pool. Please treat and remove a…"
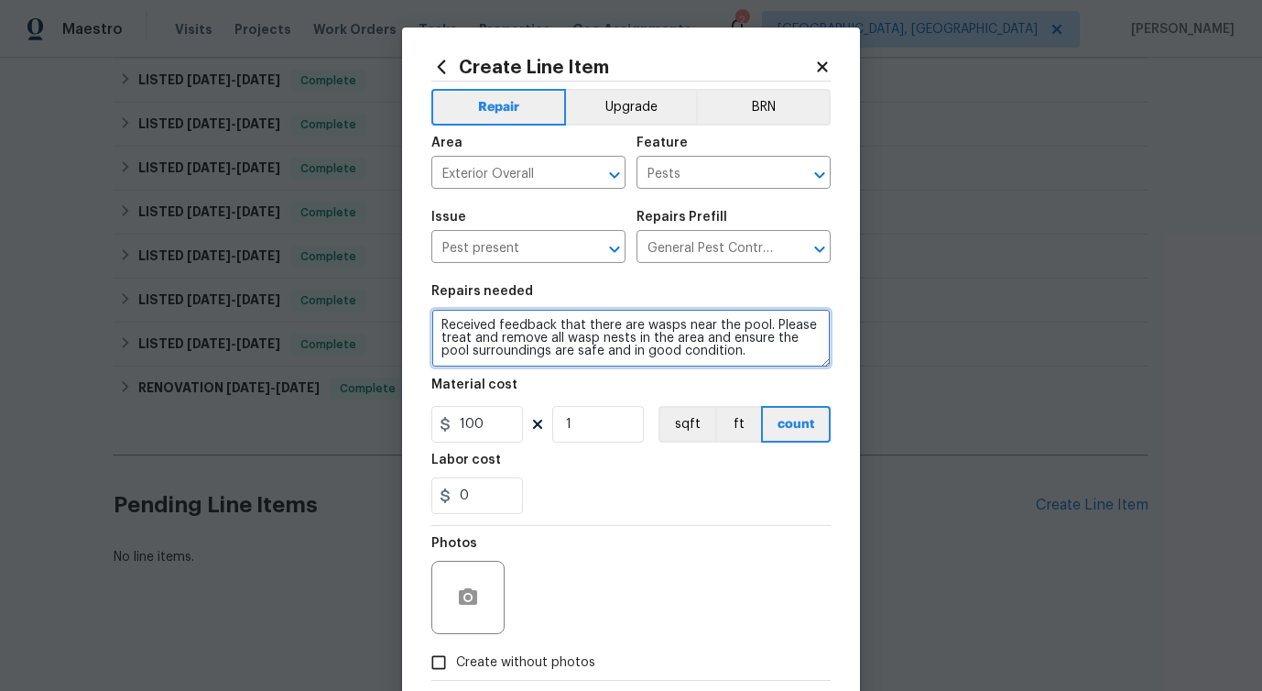
type textarea "Received feedback that there are wasps near the pool. Please treat and remove a…"
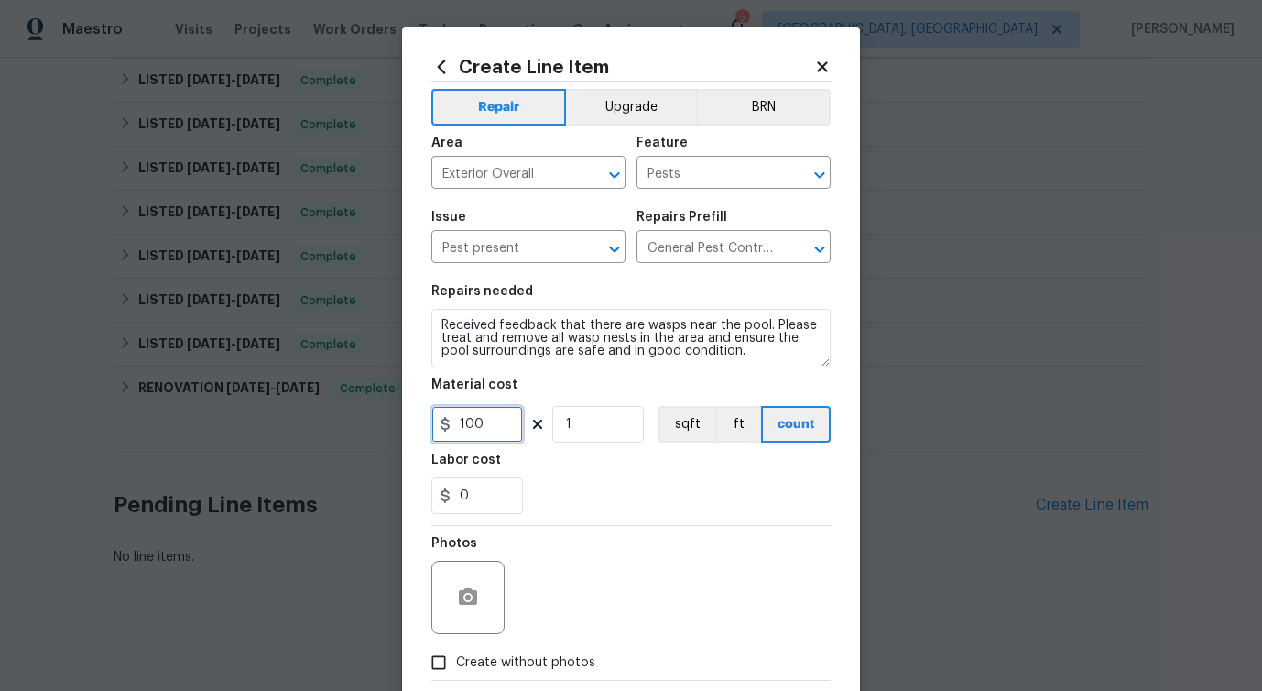
click at [488, 431] on input "100" at bounding box center [477, 424] width 92 height 37
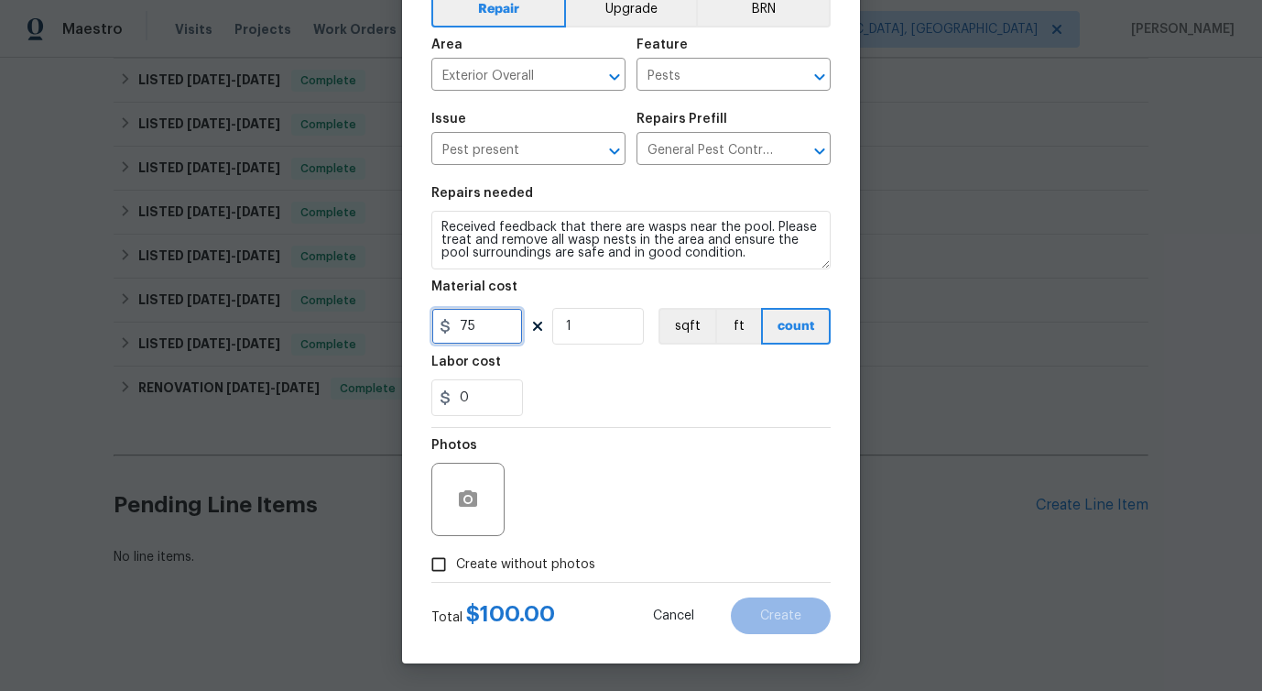
type input "75"
click at [484, 575] on label "Create without photos" at bounding box center [508, 564] width 174 height 35
click at [456, 575] on input "Create without photos" at bounding box center [438, 564] width 35 height 35
checkbox input "true"
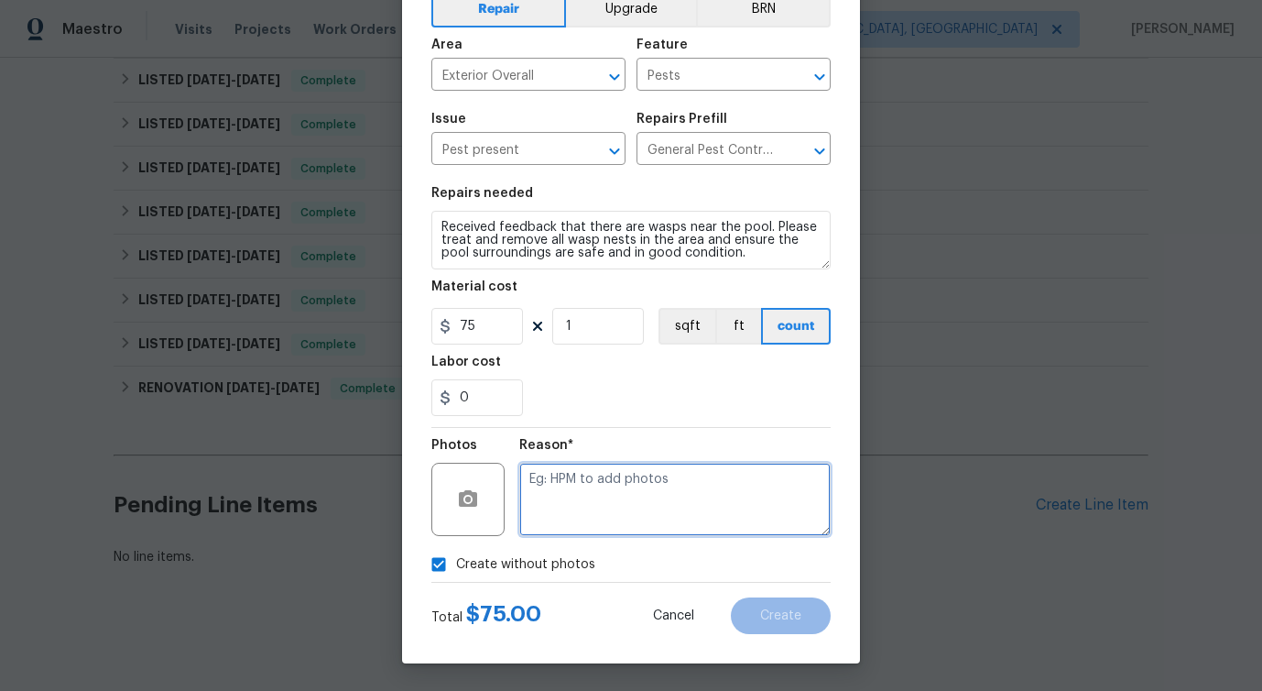
click at [621, 488] on textarea at bounding box center [674, 499] width 311 height 73
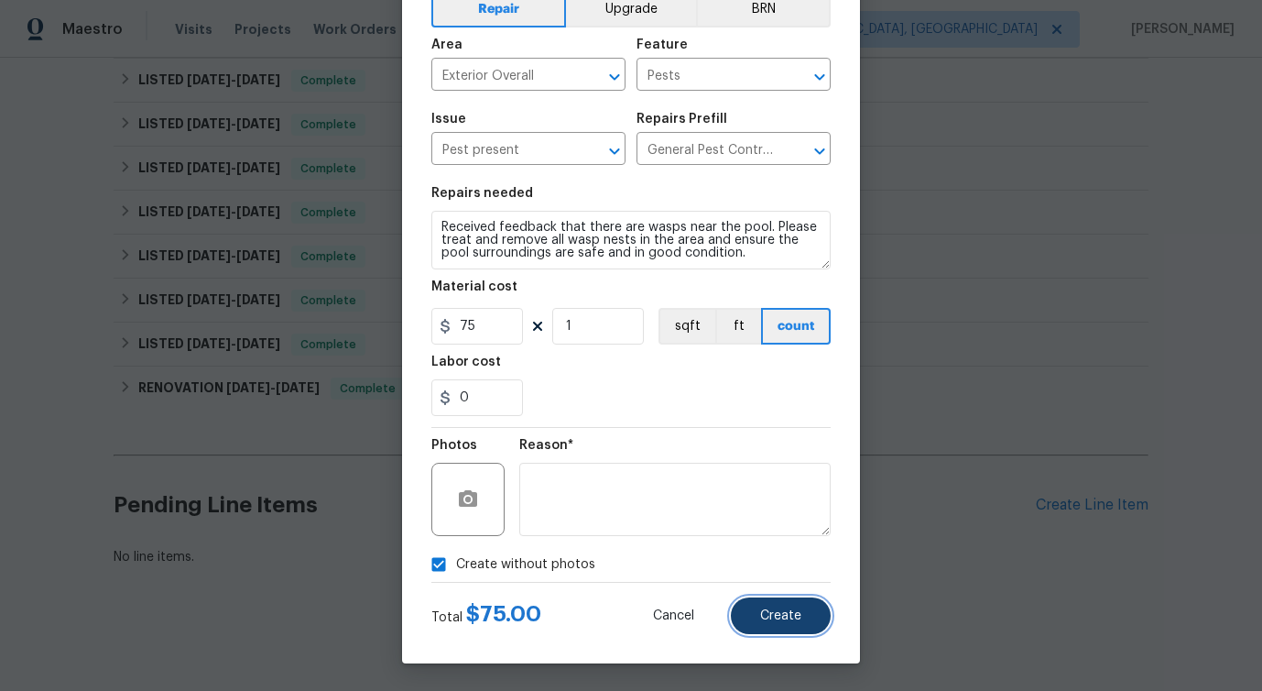
click at [774, 610] on span "Create" at bounding box center [780, 616] width 41 height 14
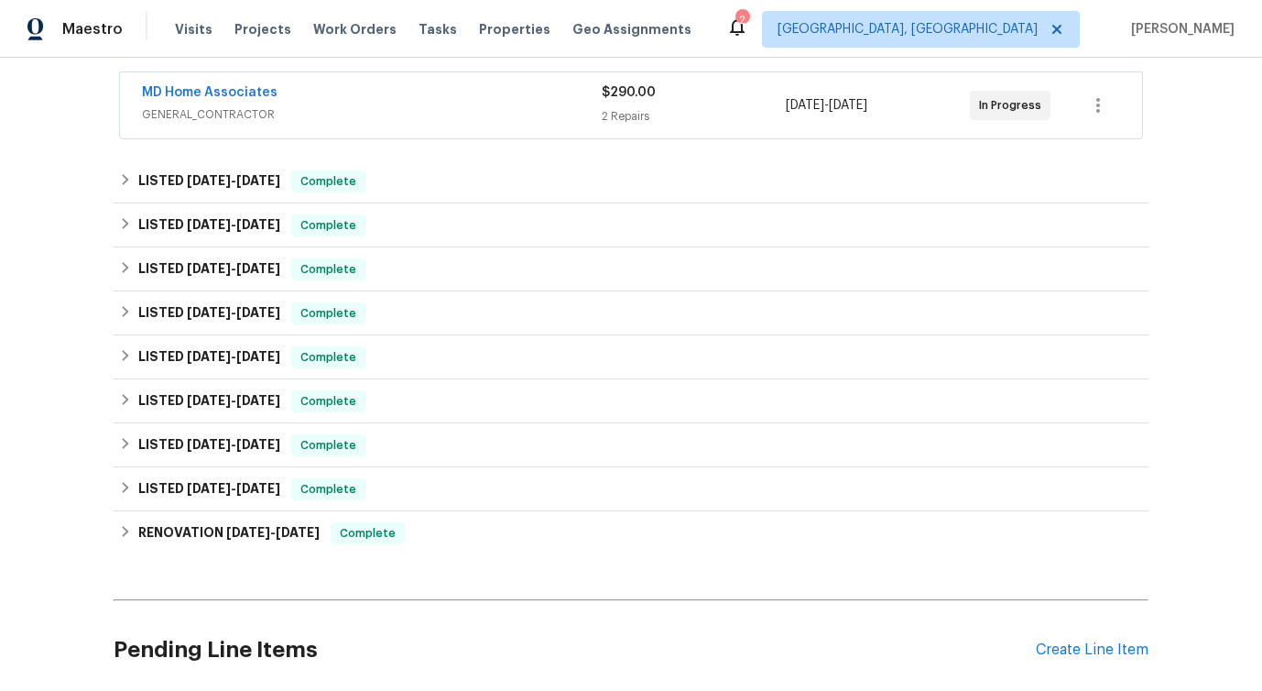
scroll to position [727, 0]
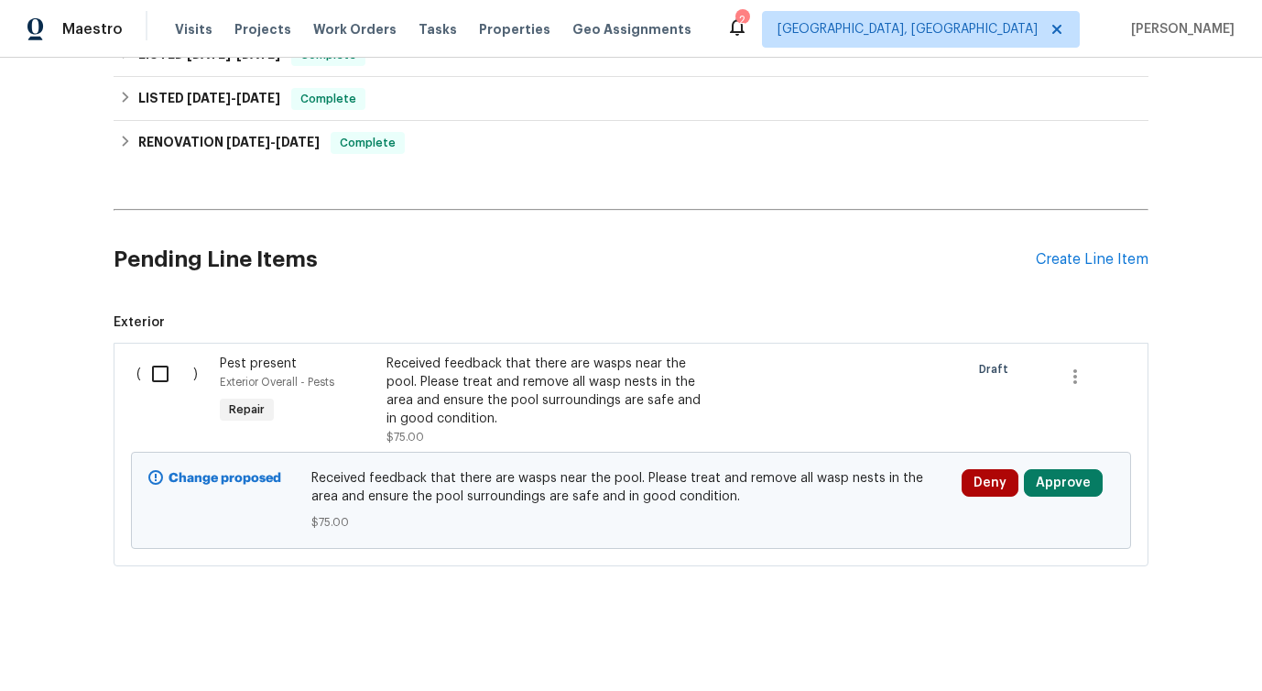
click at [167, 373] on input "checkbox" at bounding box center [167, 374] width 52 height 38
checkbox input "true"
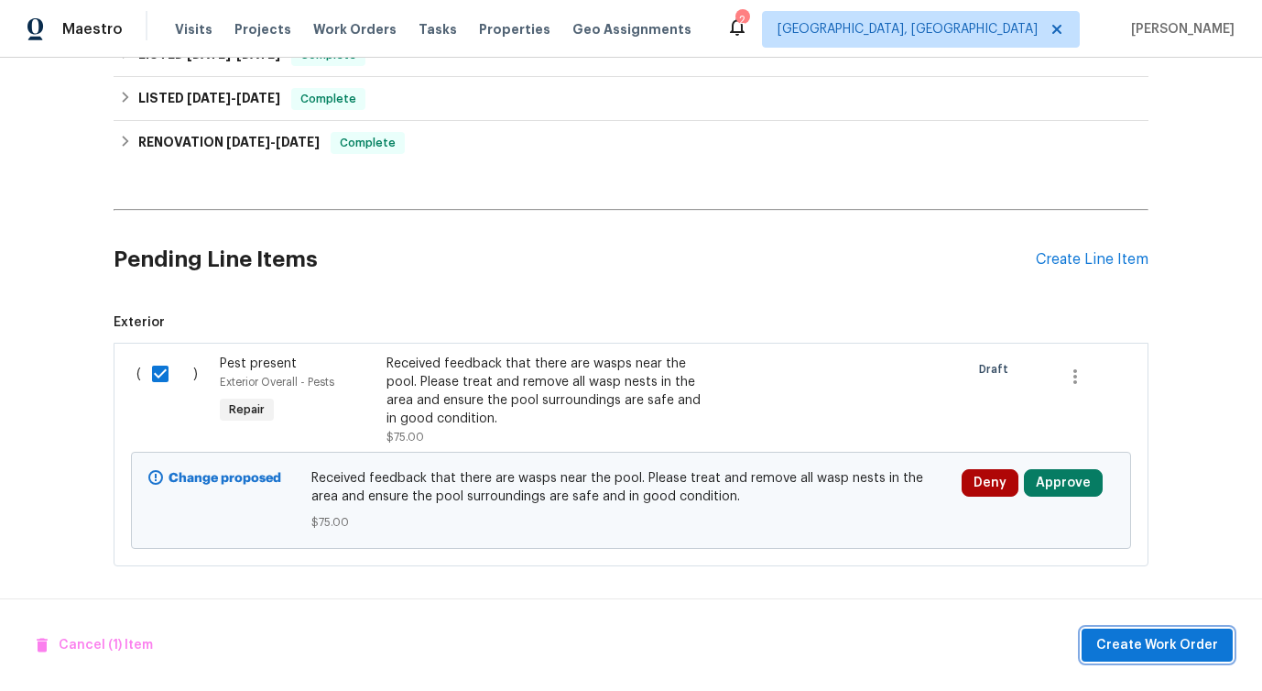
click at [1187, 639] on span "Create Work Order" at bounding box center [1157, 645] width 122 height 23
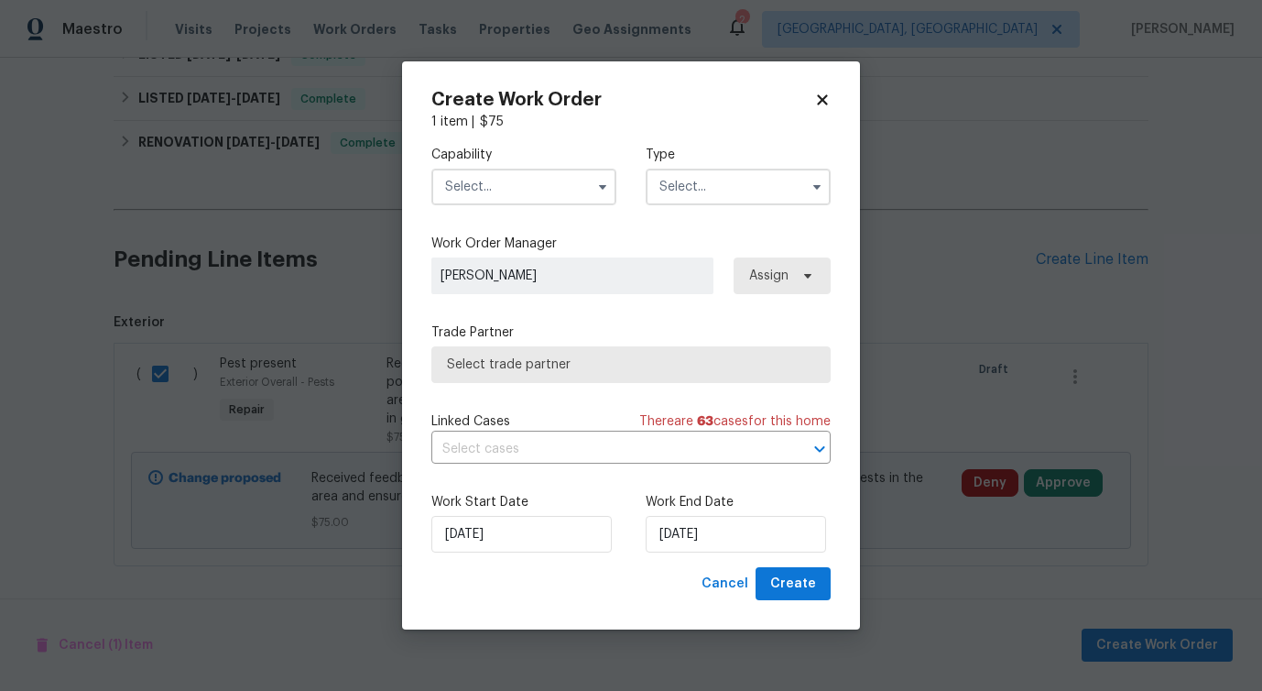
click at [542, 180] on input "text" at bounding box center [523, 187] width 185 height 37
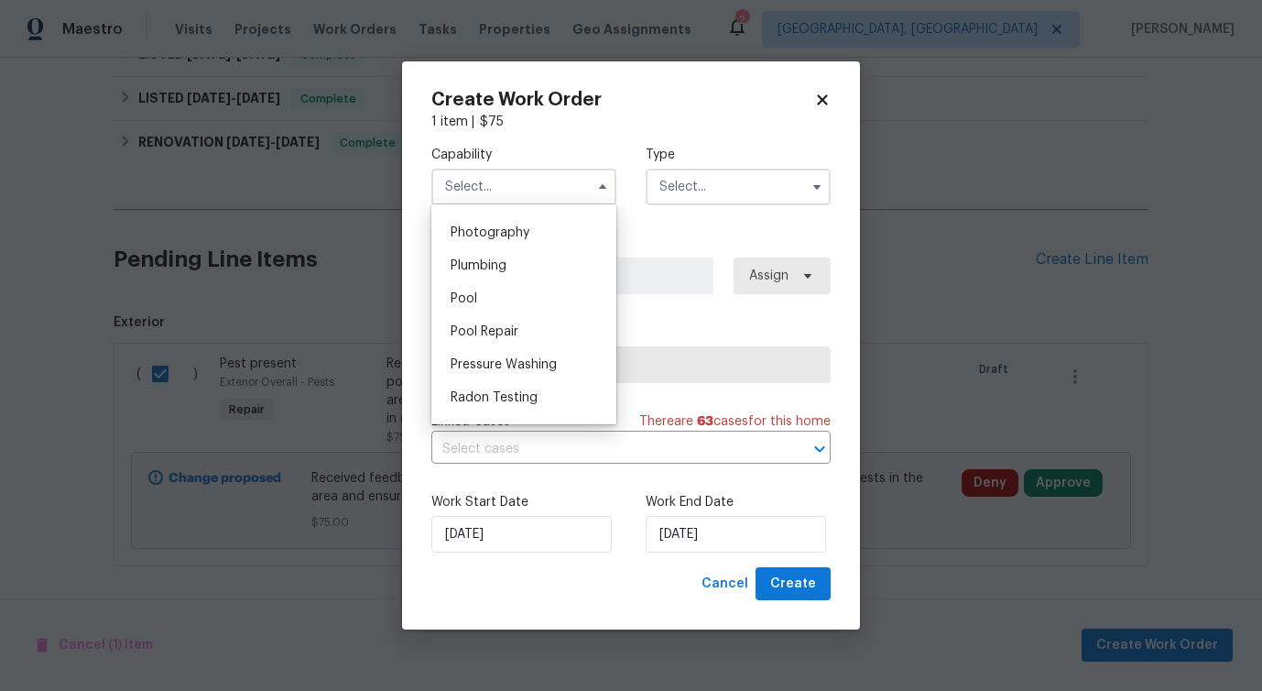
scroll to position [1587, 0]
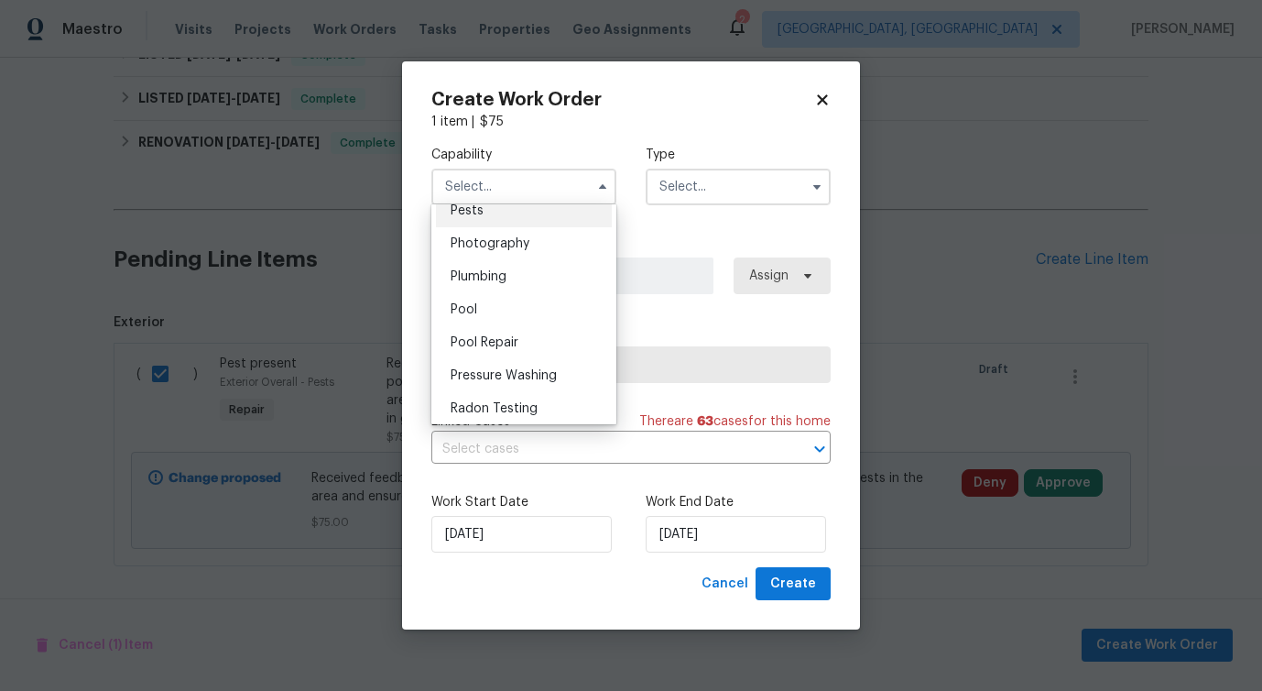
click at [491, 219] on div "Pests" at bounding box center [524, 210] width 176 height 33
type input "Pests"
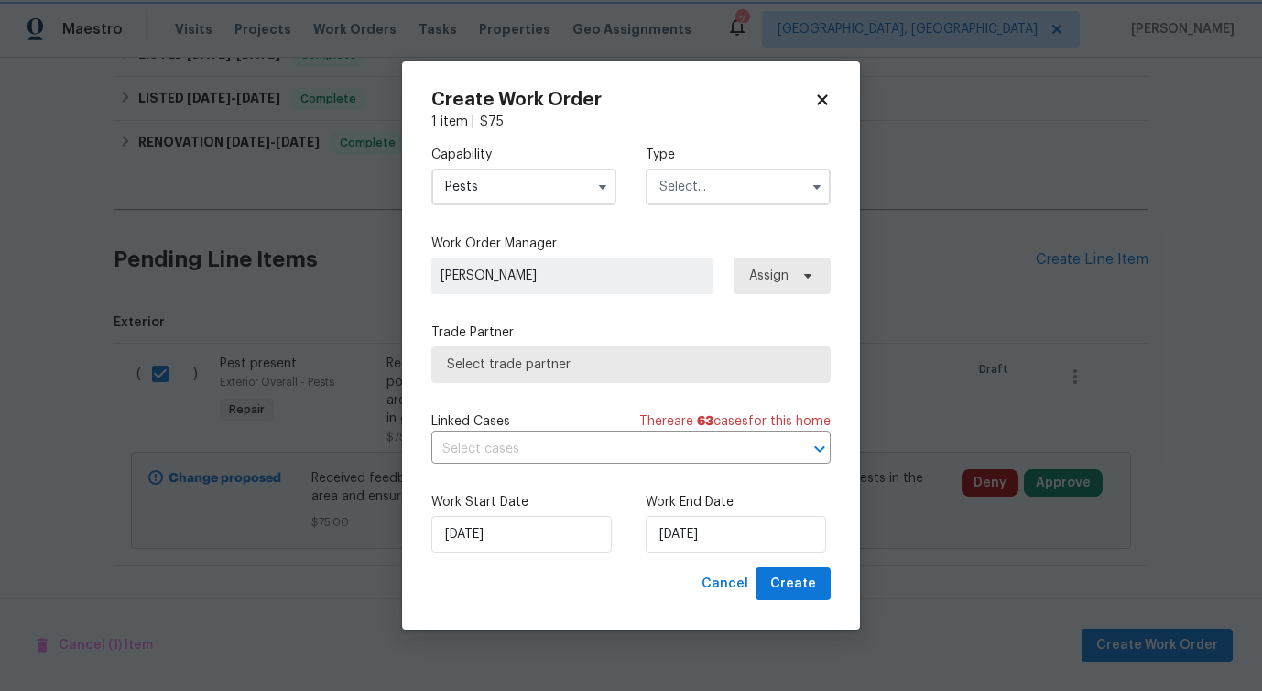
scroll to position [1539, 0]
click at [680, 193] on input "text" at bounding box center [738, 187] width 185 height 37
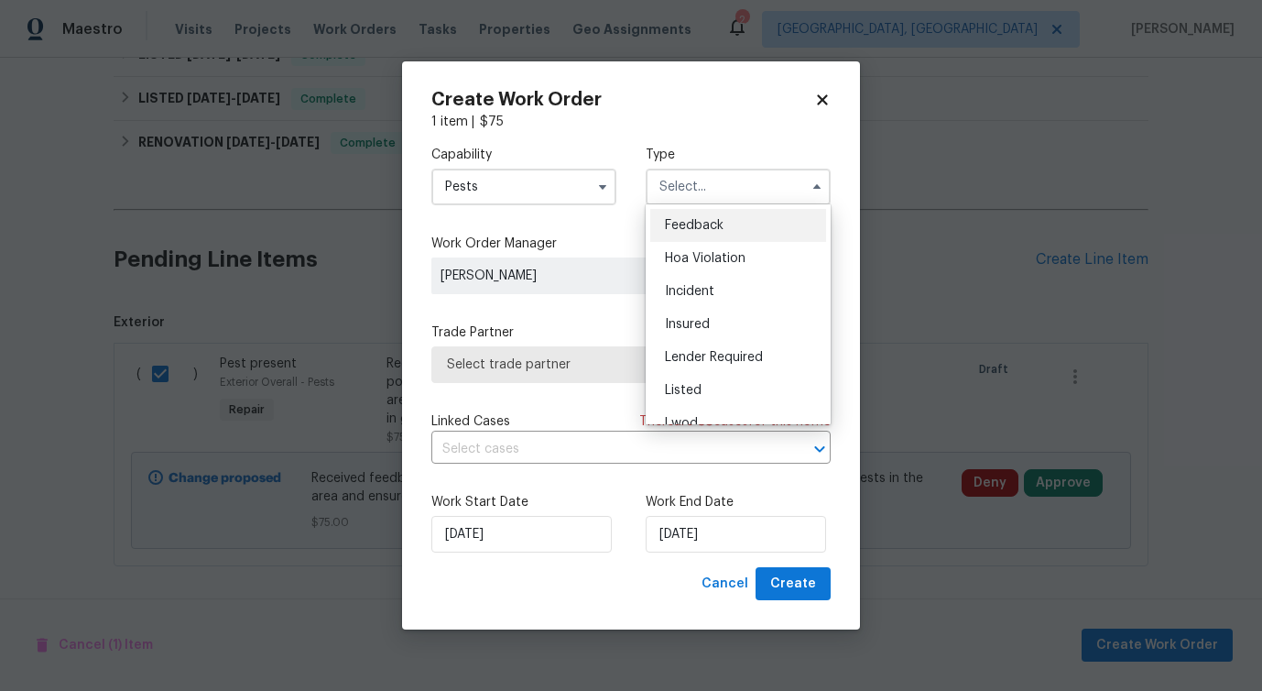
click at [679, 234] on div "Feedback" at bounding box center [738, 225] width 176 height 33
type input "Feedback"
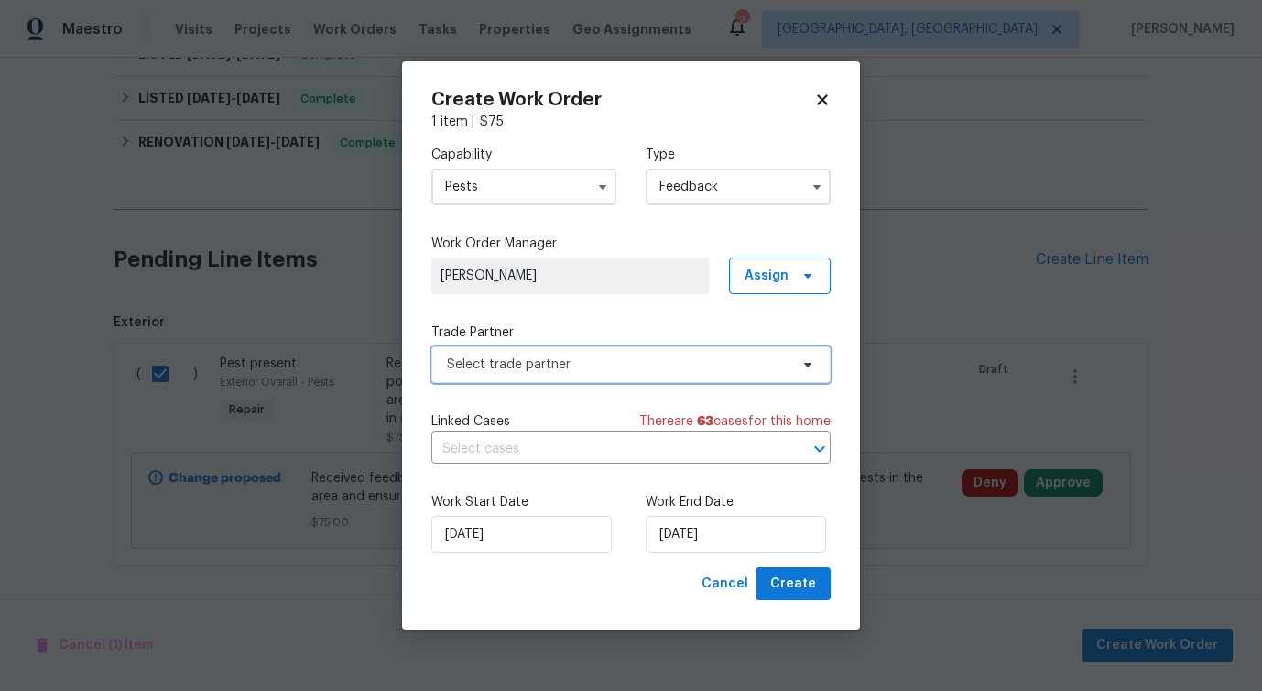
click at [489, 365] on span "Select trade partner" at bounding box center [618, 364] width 342 height 18
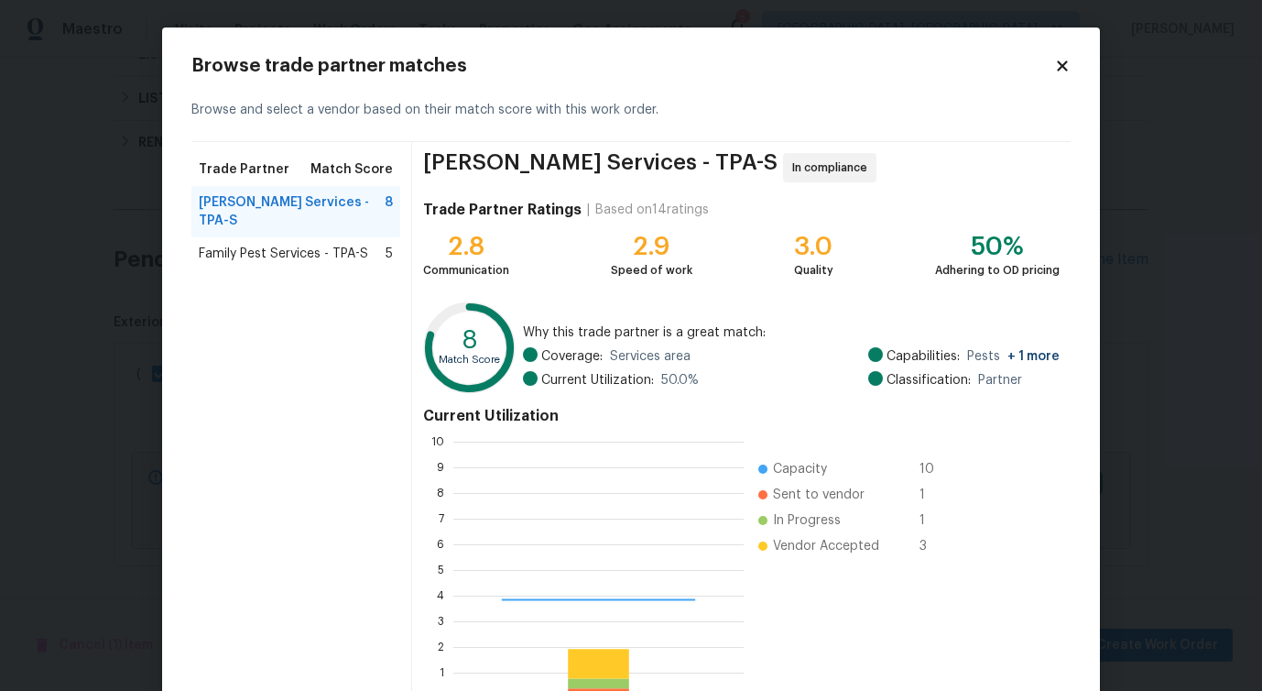
scroll to position [256, 290]
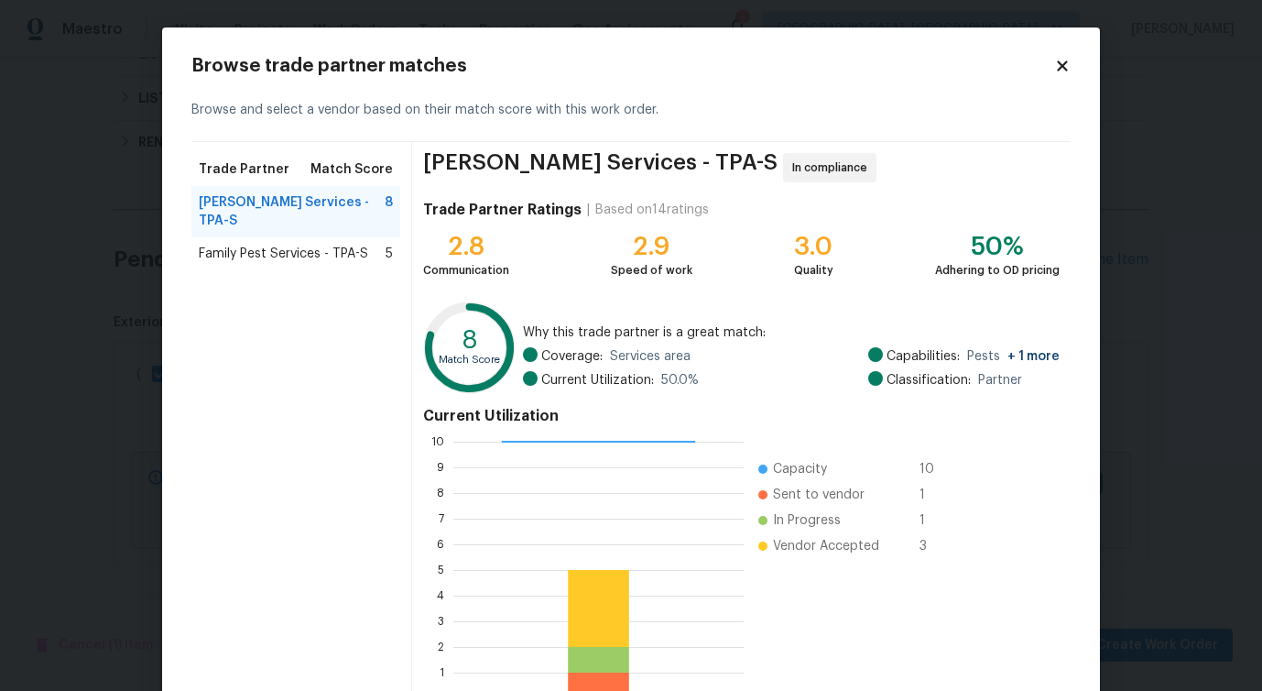
click at [264, 245] on span "Family Pest Services - TPA-S" at bounding box center [283, 254] width 169 height 18
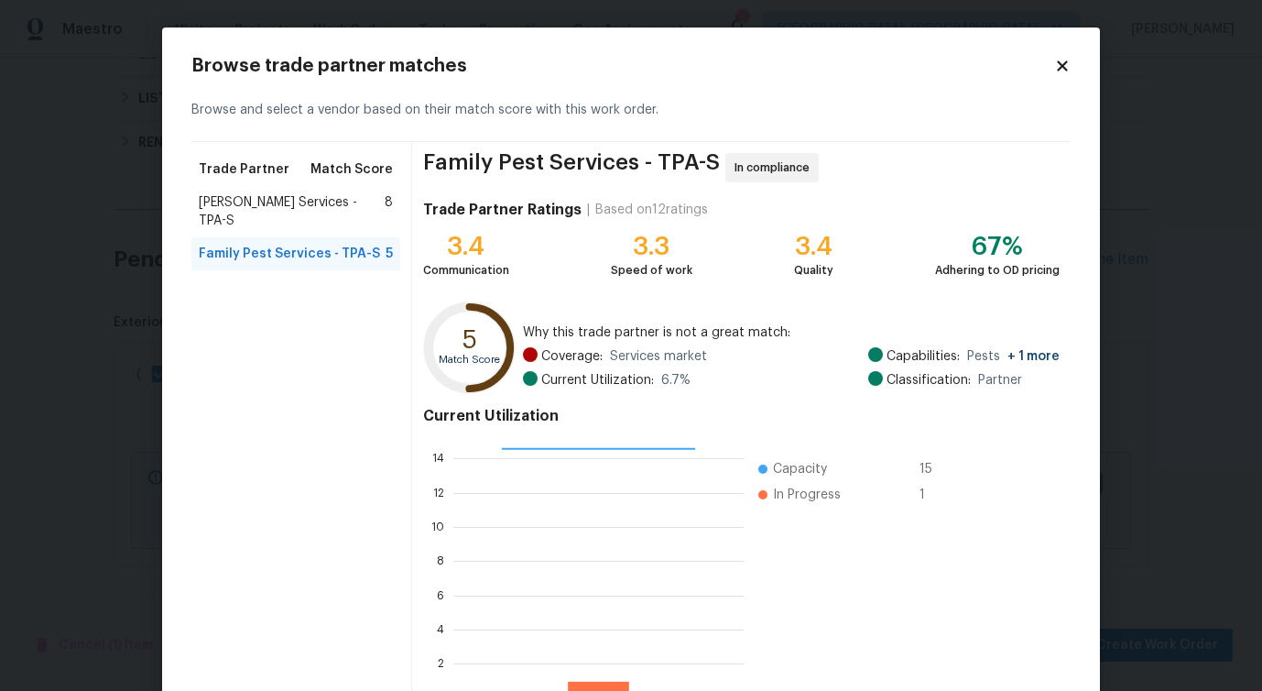
scroll to position [1, 0]
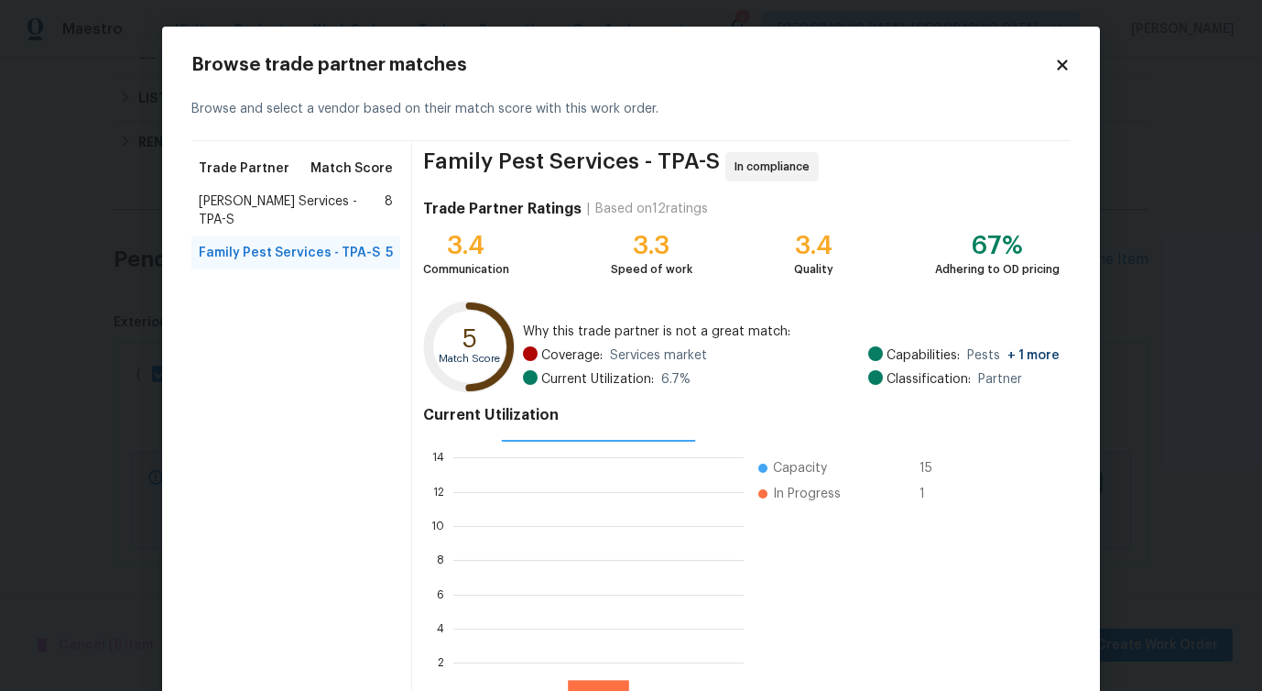
click at [336, 205] on span "[PERSON_NAME] Services - TPA-S" at bounding box center [292, 210] width 186 height 37
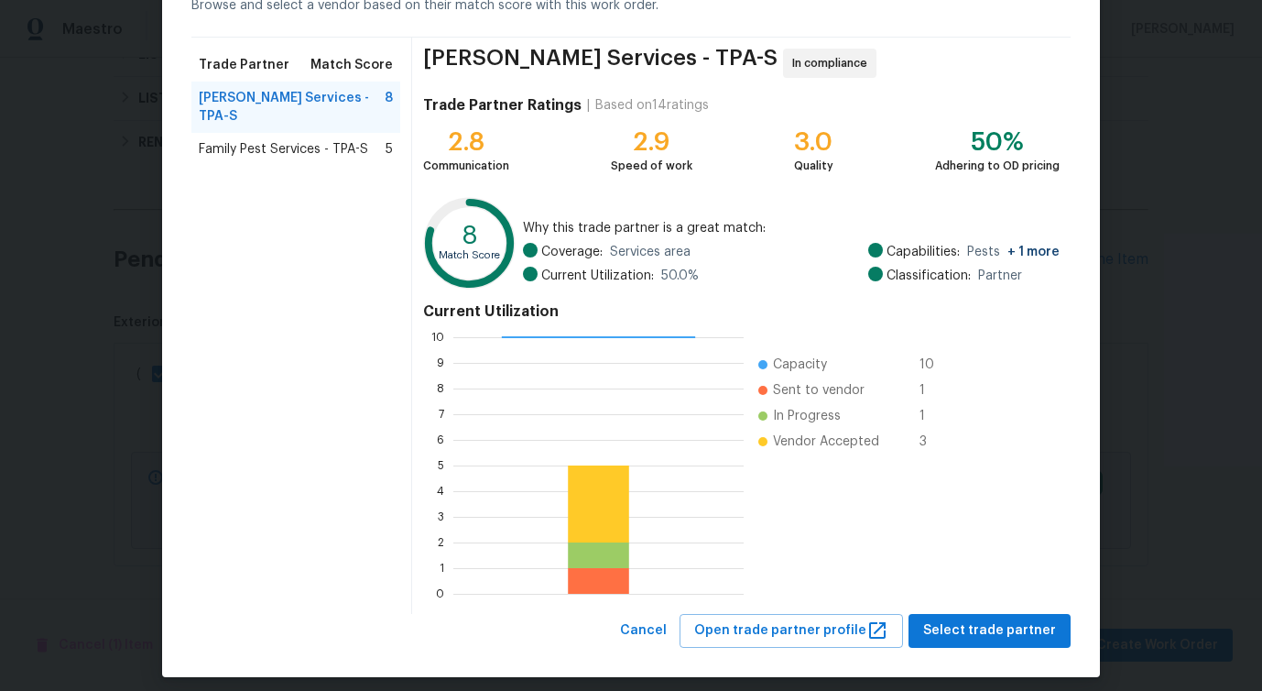
scroll to position [117, 0]
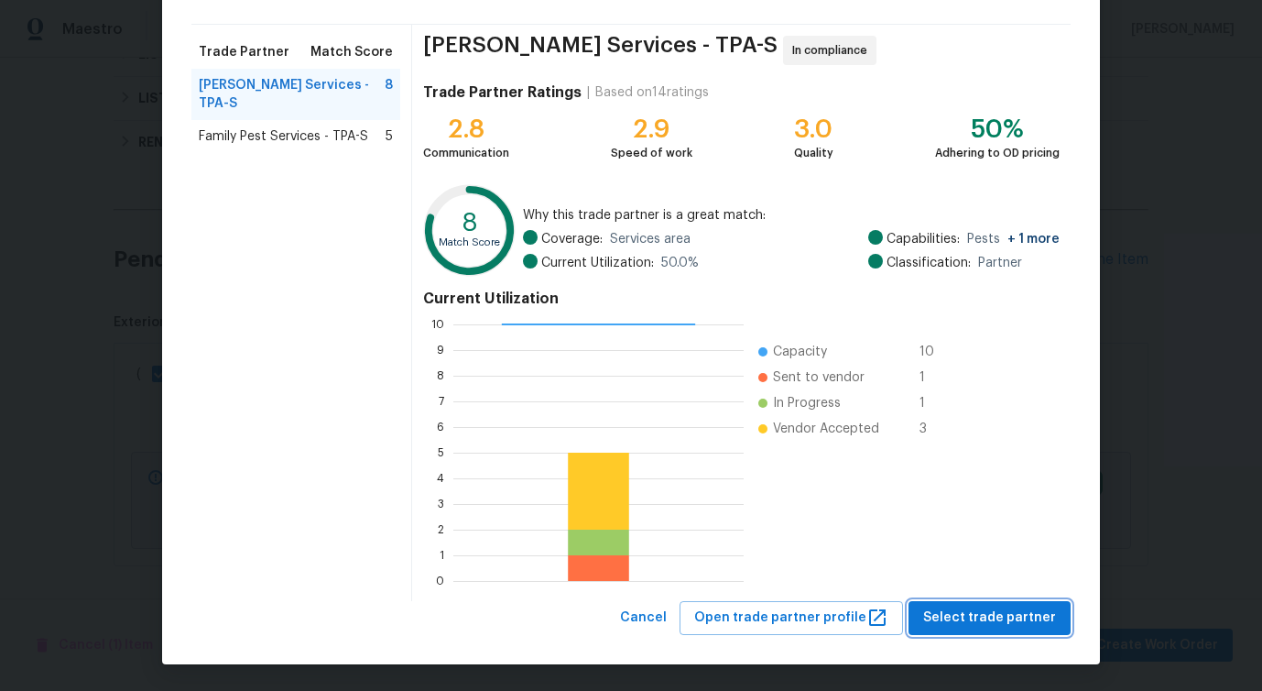
click at [1017, 616] on span "Select trade partner" at bounding box center [989, 617] width 133 height 23
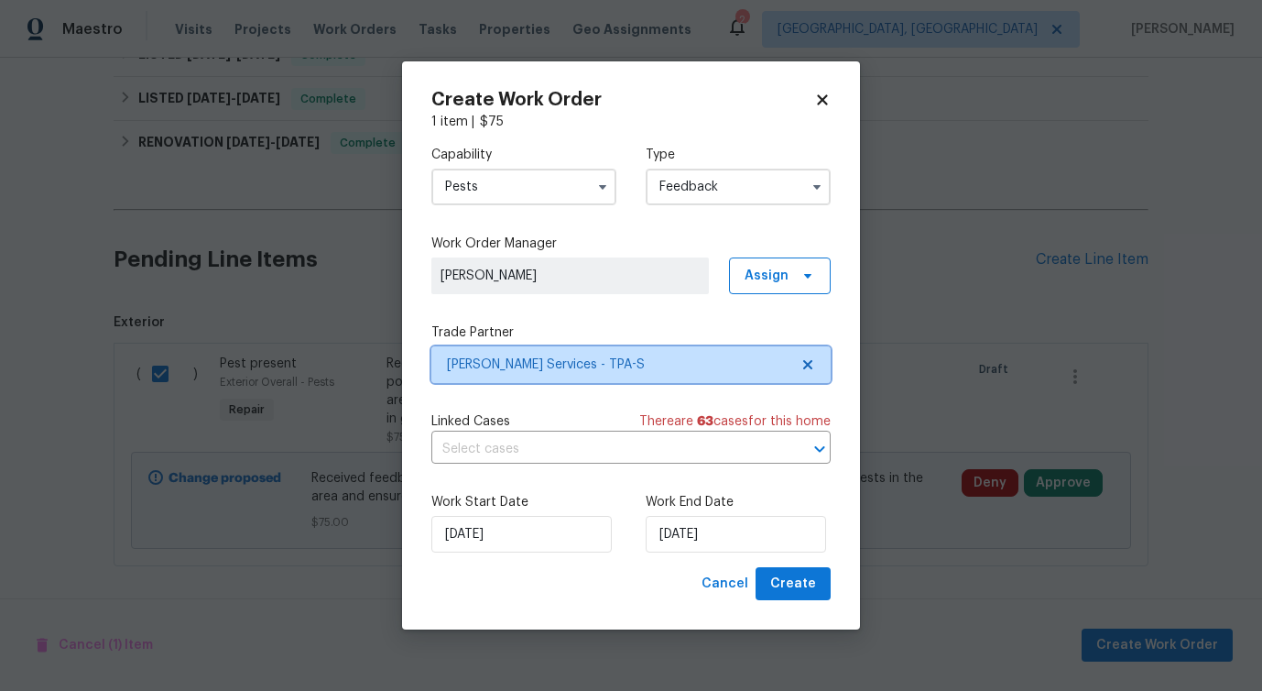
scroll to position [0, 0]
click at [521, 442] on input "text" at bounding box center [605, 449] width 348 height 28
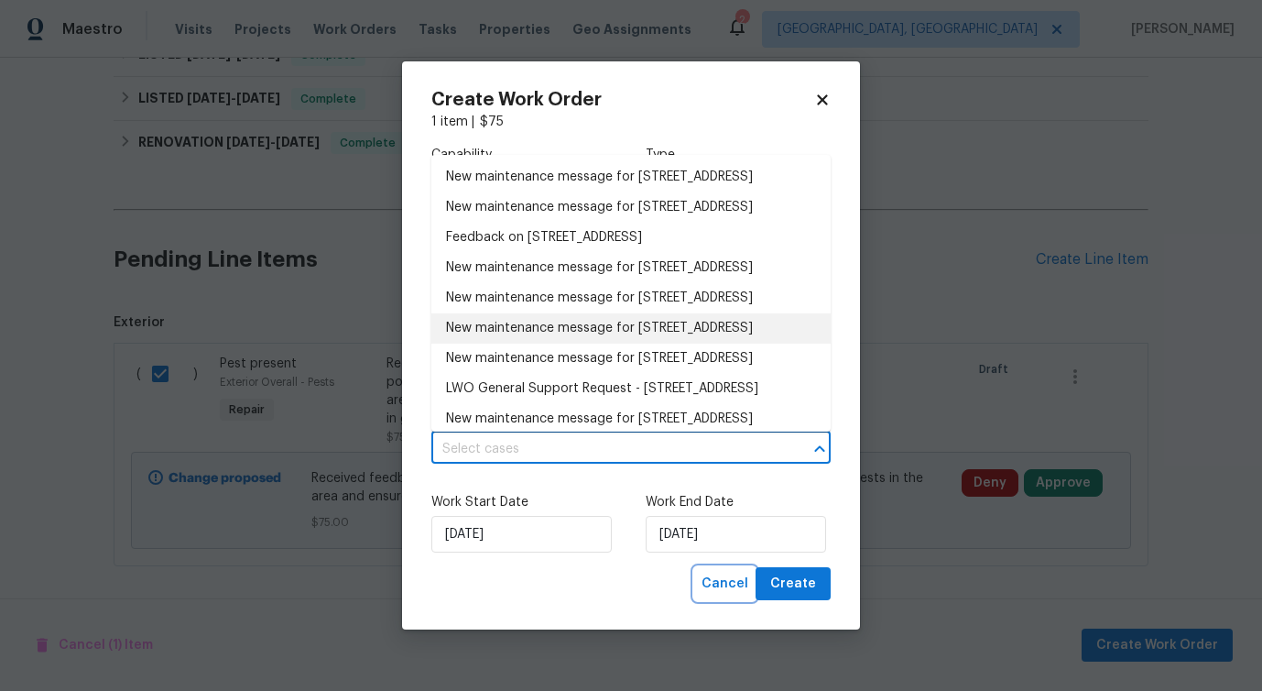
click at [724, 594] on span "Cancel" at bounding box center [725, 584] width 47 height 23
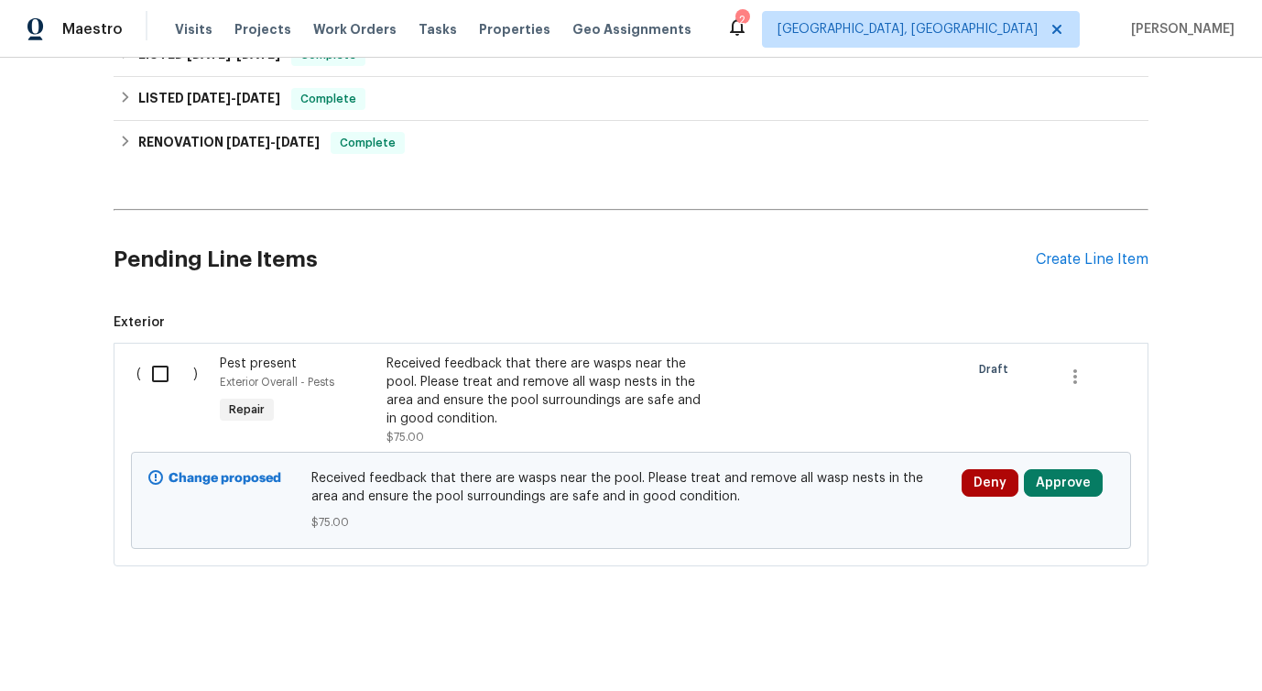
click at [160, 376] on input "checkbox" at bounding box center [167, 374] width 52 height 38
checkbox input "true"
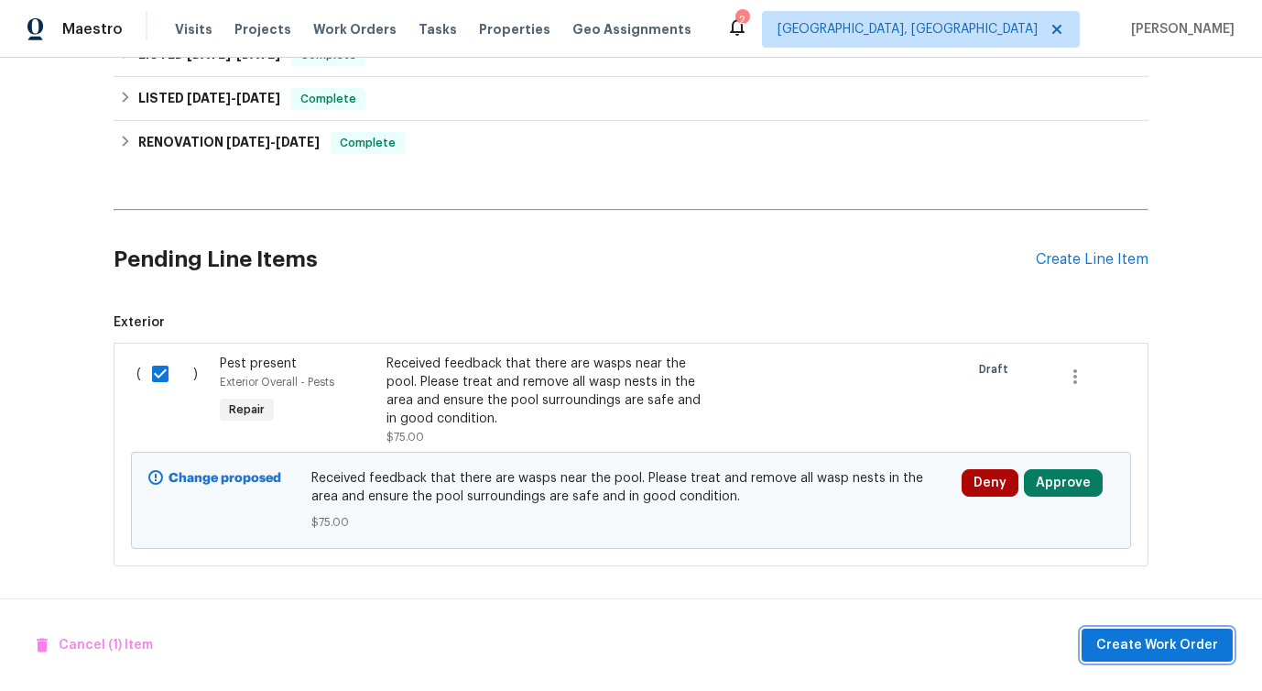
click at [1125, 640] on span "Create Work Order" at bounding box center [1157, 645] width 122 height 23
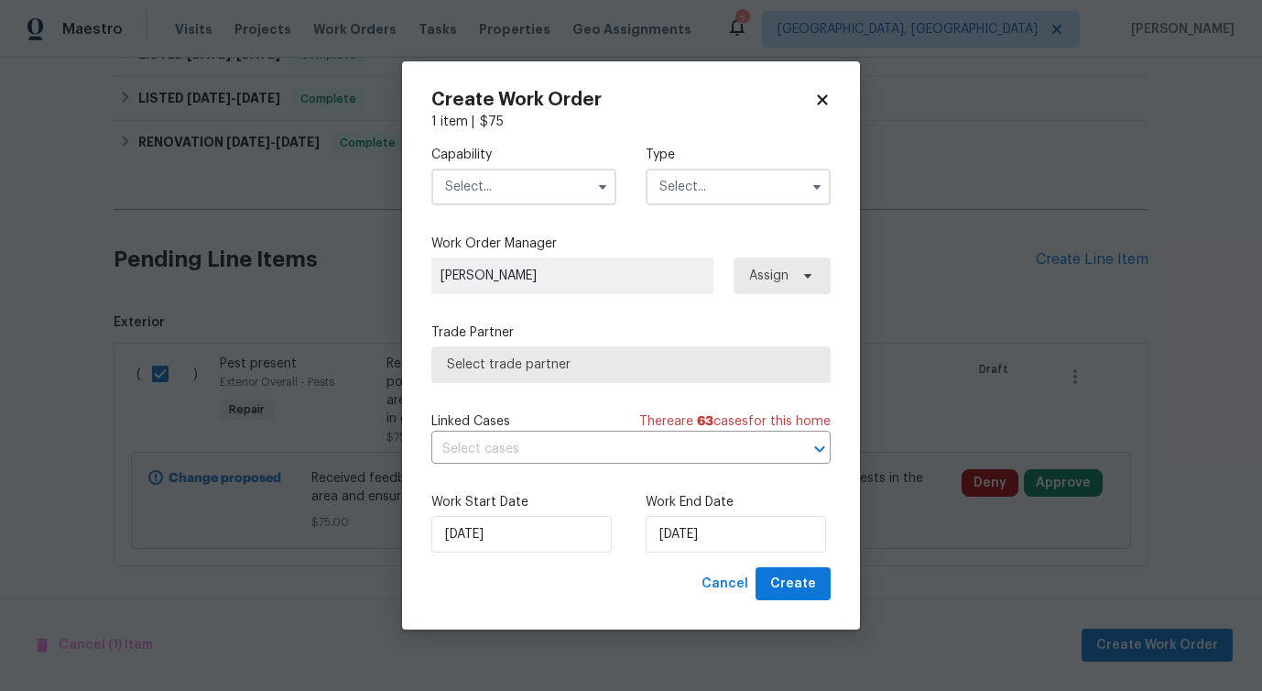
click at [519, 183] on input "text" at bounding box center [523, 187] width 185 height 37
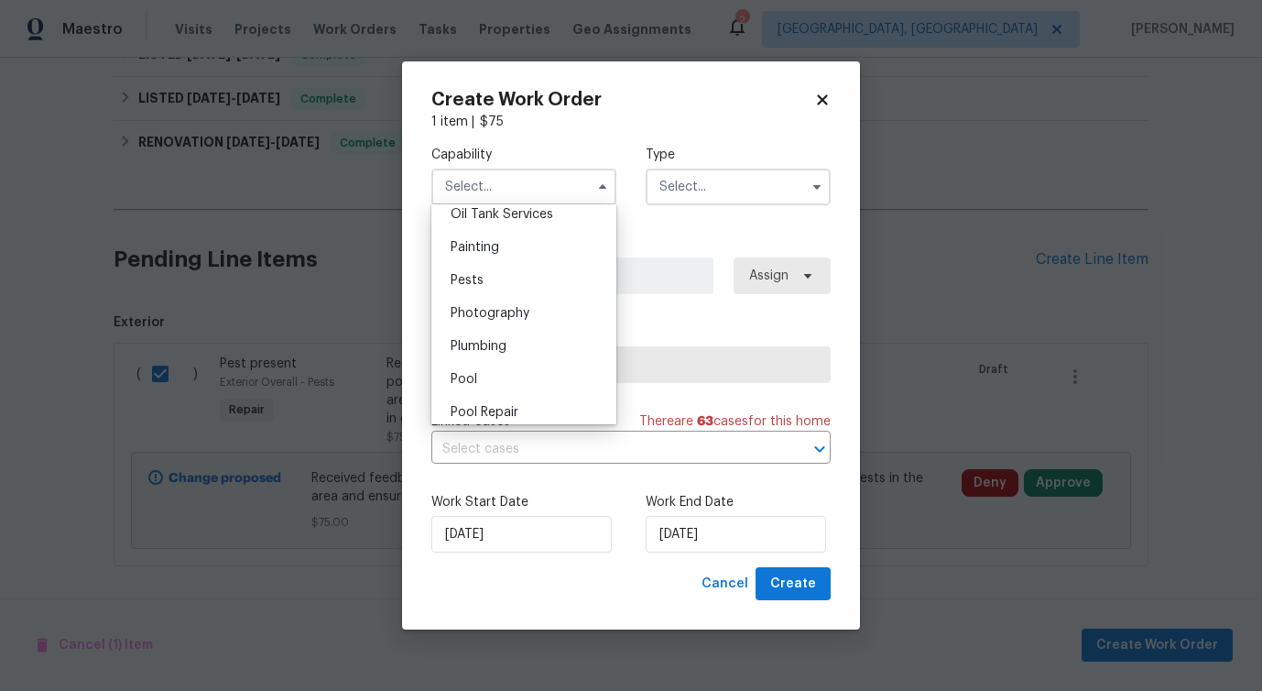
scroll to position [1520, 0]
click at [520, 280] on div "Pests" at bounding box center [524, 277] width 176 height 33
type input "Pests"
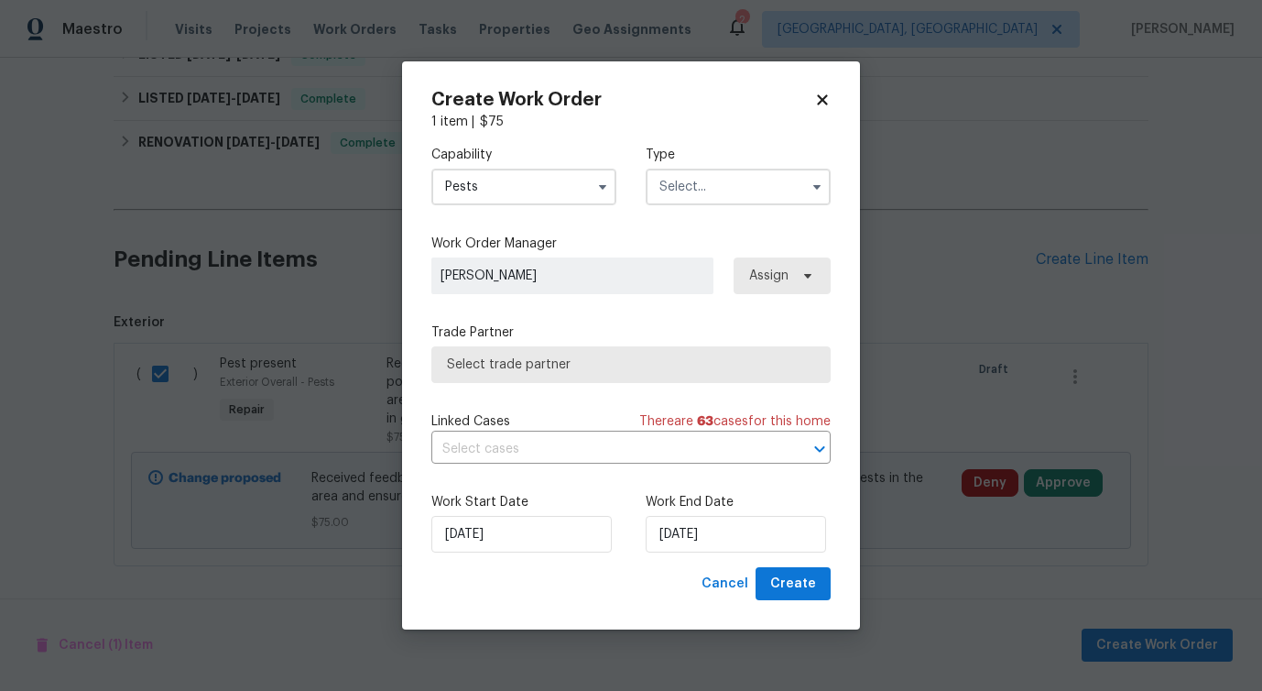
click at [706, 193] on input "text" at bounding box center [738, 187] width 185 height 37
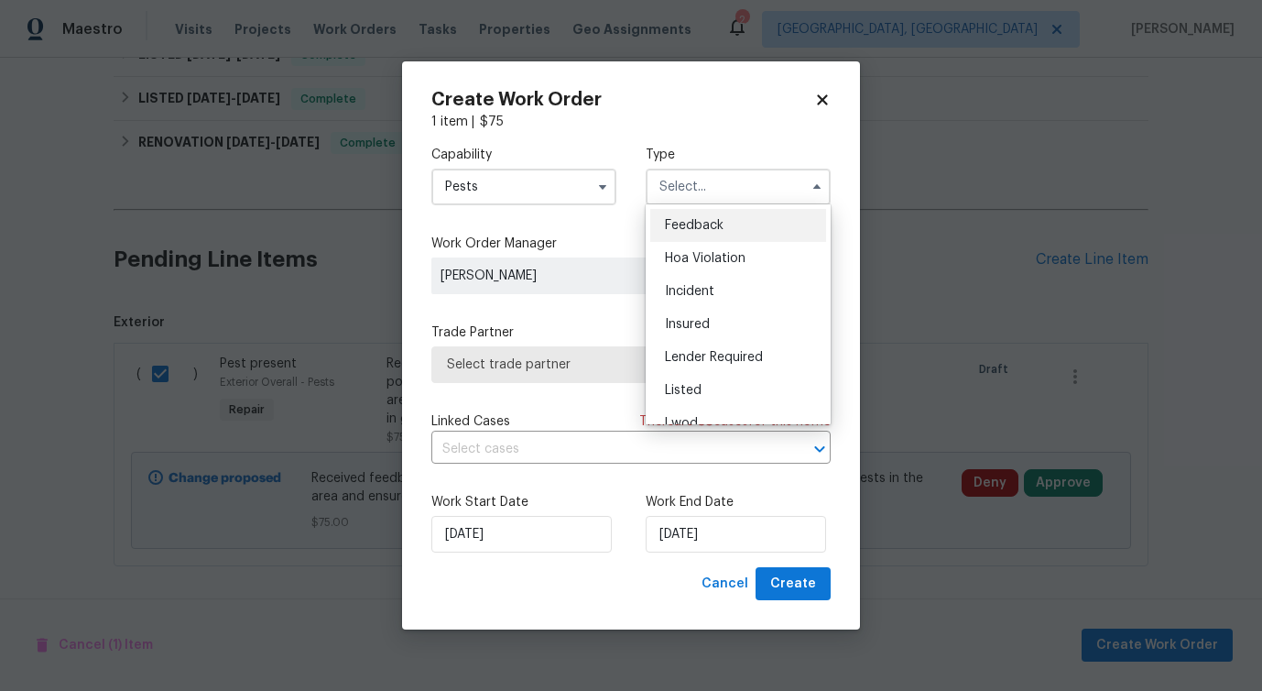
click at [697, 223] on span "Feedback" at bounding box center [694, 225] width 59 height 13
type input "Feedback"
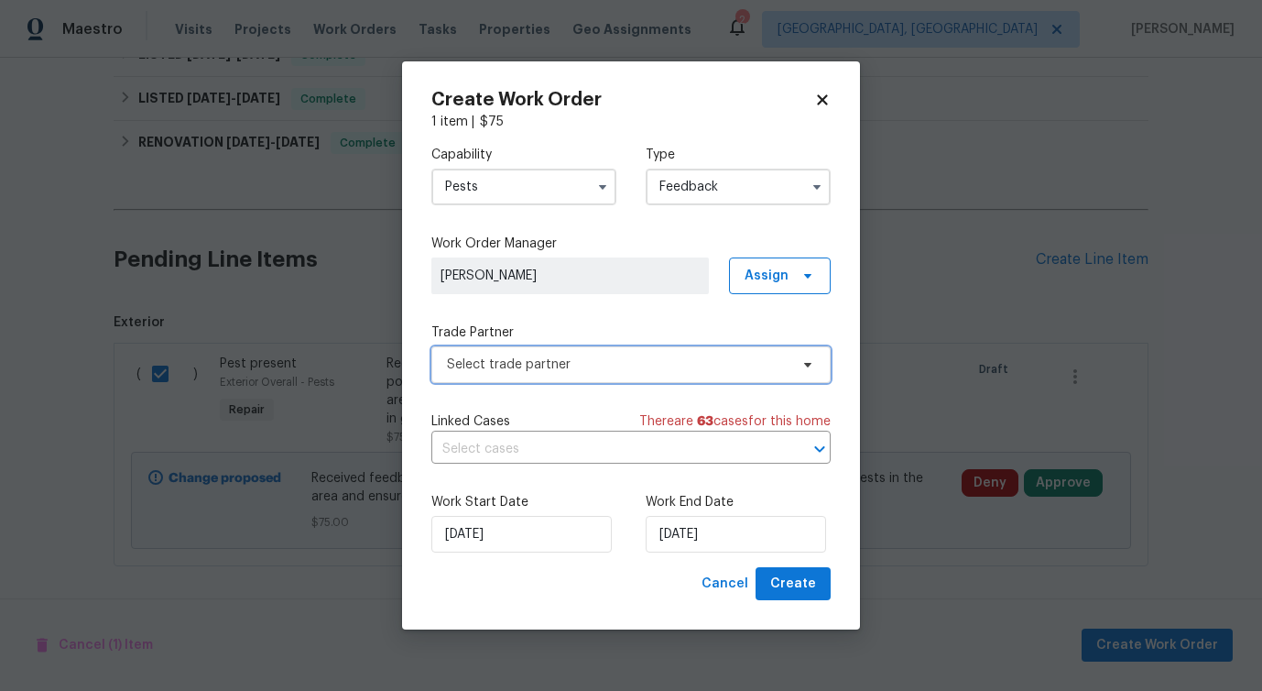
click at [483, 374] on span "Select trade partner" at bounding box center [630, 364] width 399 height 37
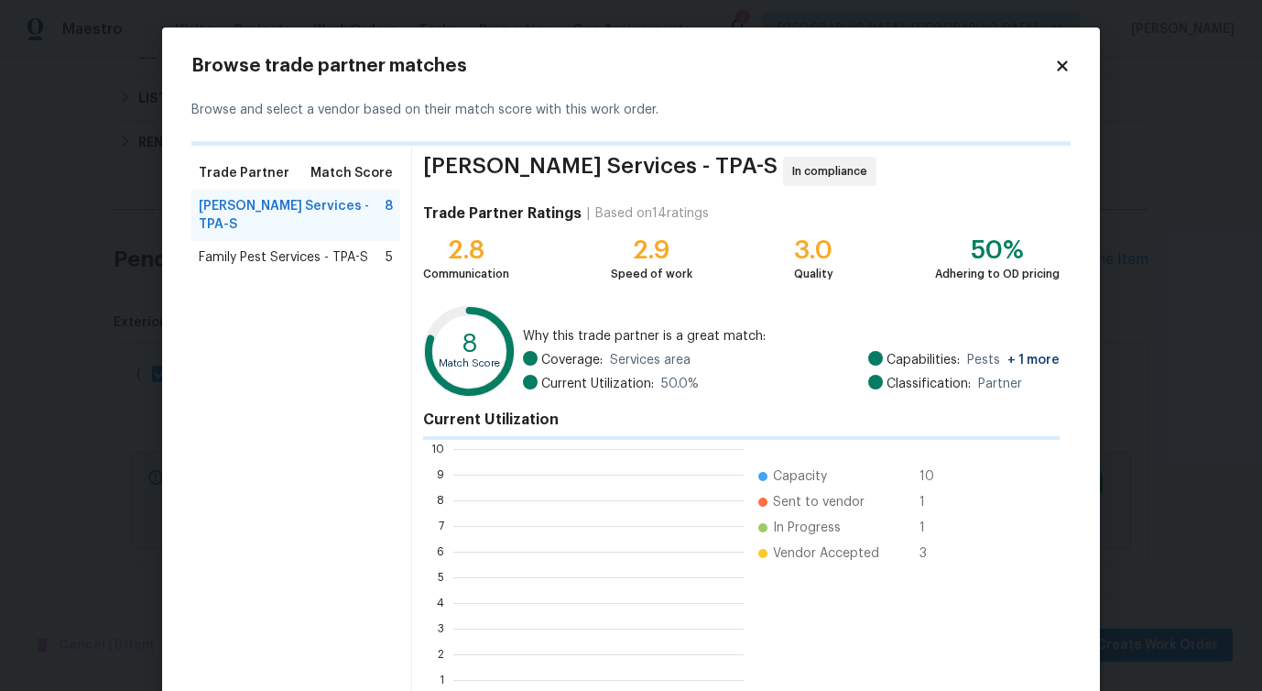
scroll to position [256, 290]
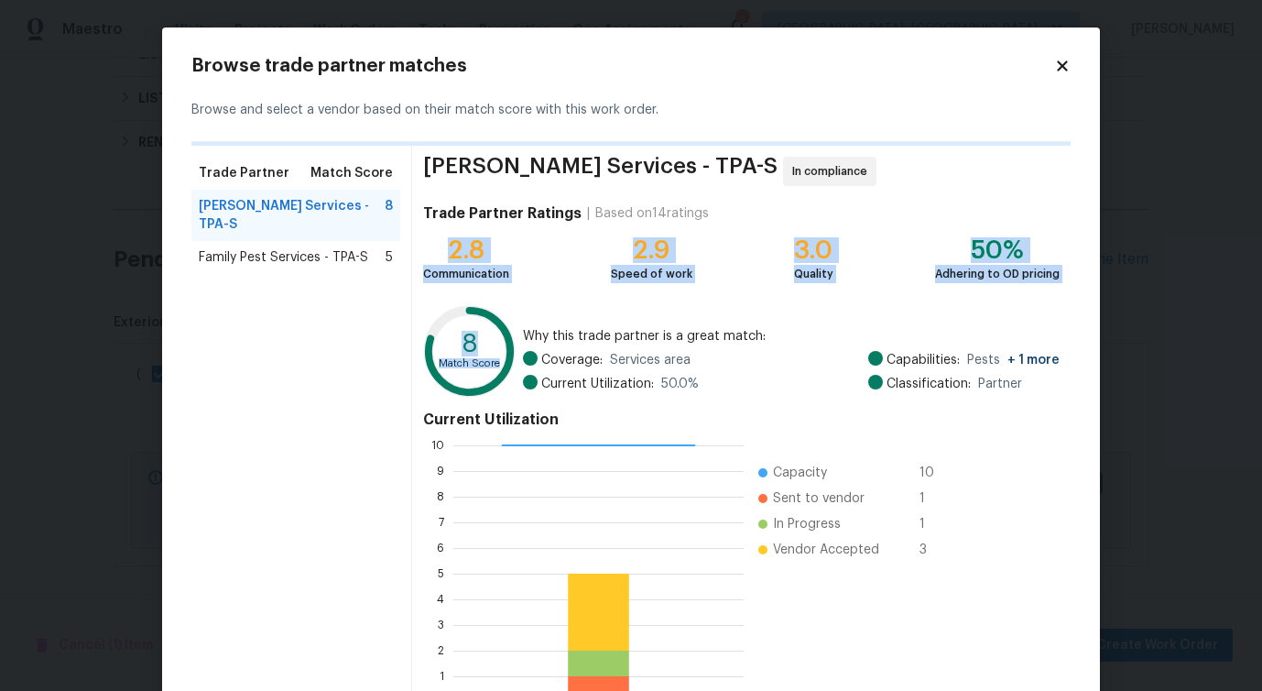
drag, startPoint x: 449, startPoint y: 248, endPoint x: 970, endPoint y: 322, distance: 526.5
click at [970, 322] on div "[PERSON_NAME] Services - TPA-S In compliance Trade Partner Ratings | Based on 1…" at bounding box center [741, 434] width 659 height 576
click at [373, 248] on div "Family Pest Services - TPA-S 5" at bounding box center [296, 257] width 194 height 18
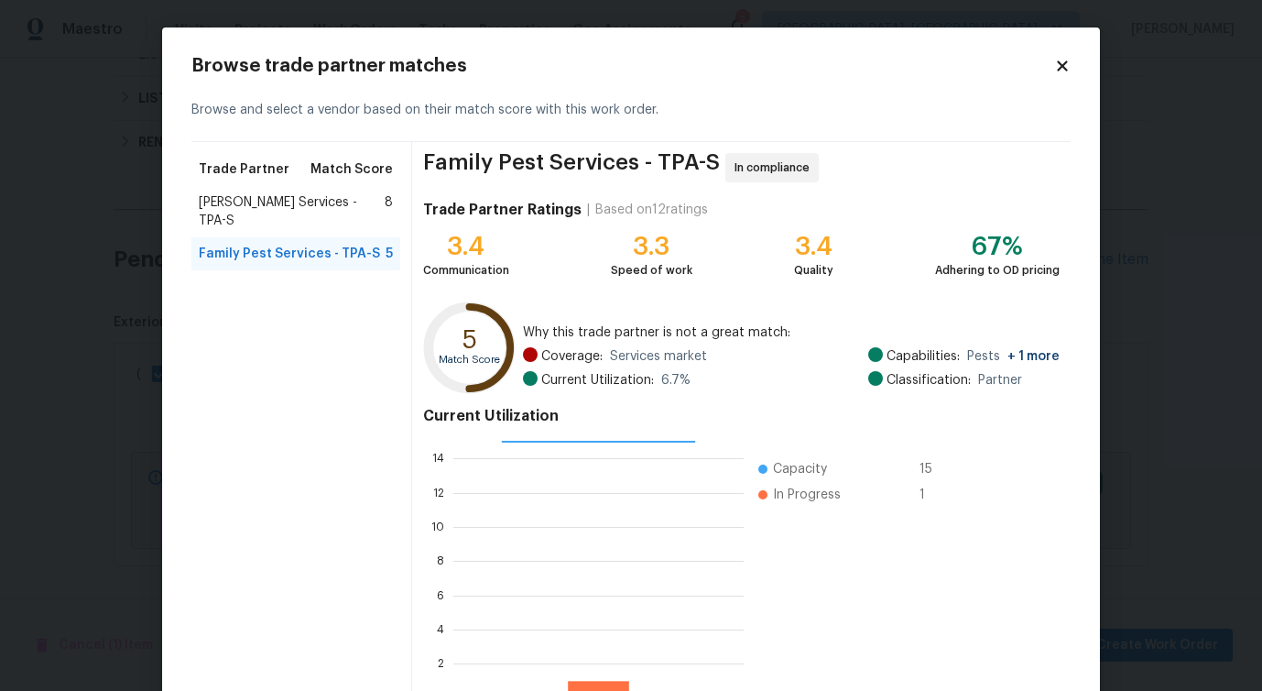
scroll to position [117, 0]
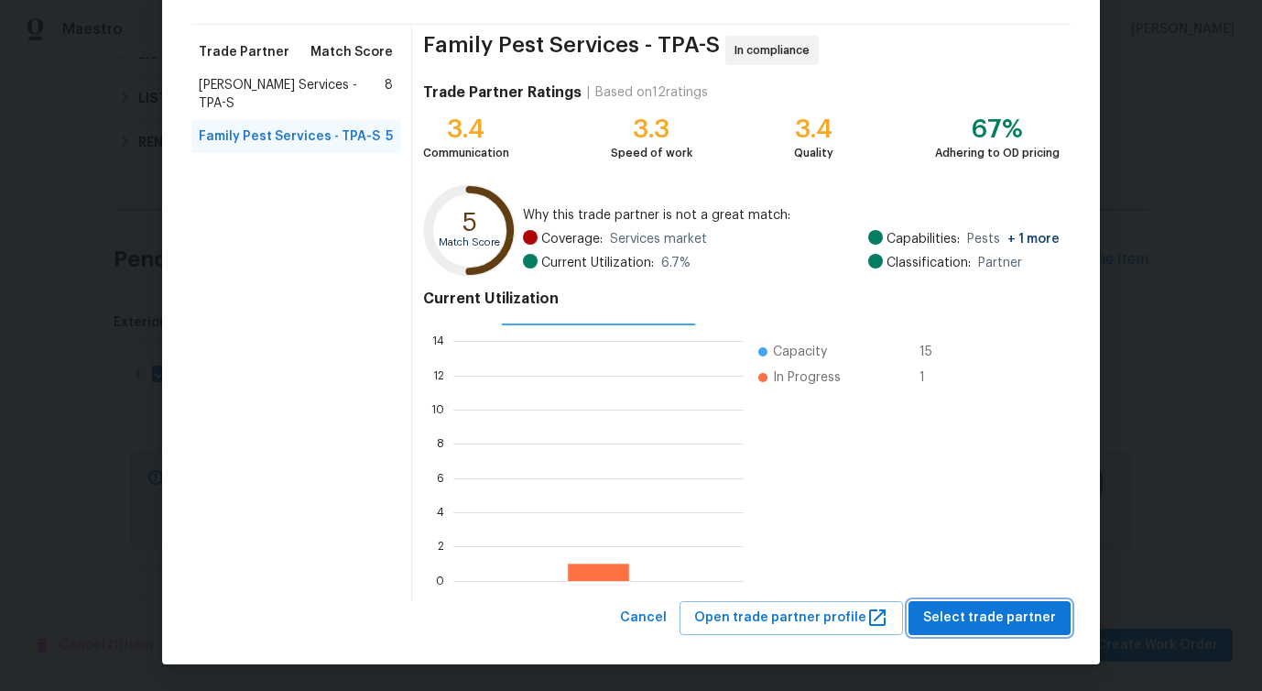
click at [980, 629] on button "Select trade partner" at bounding box center [990, 618] width 162 height 34
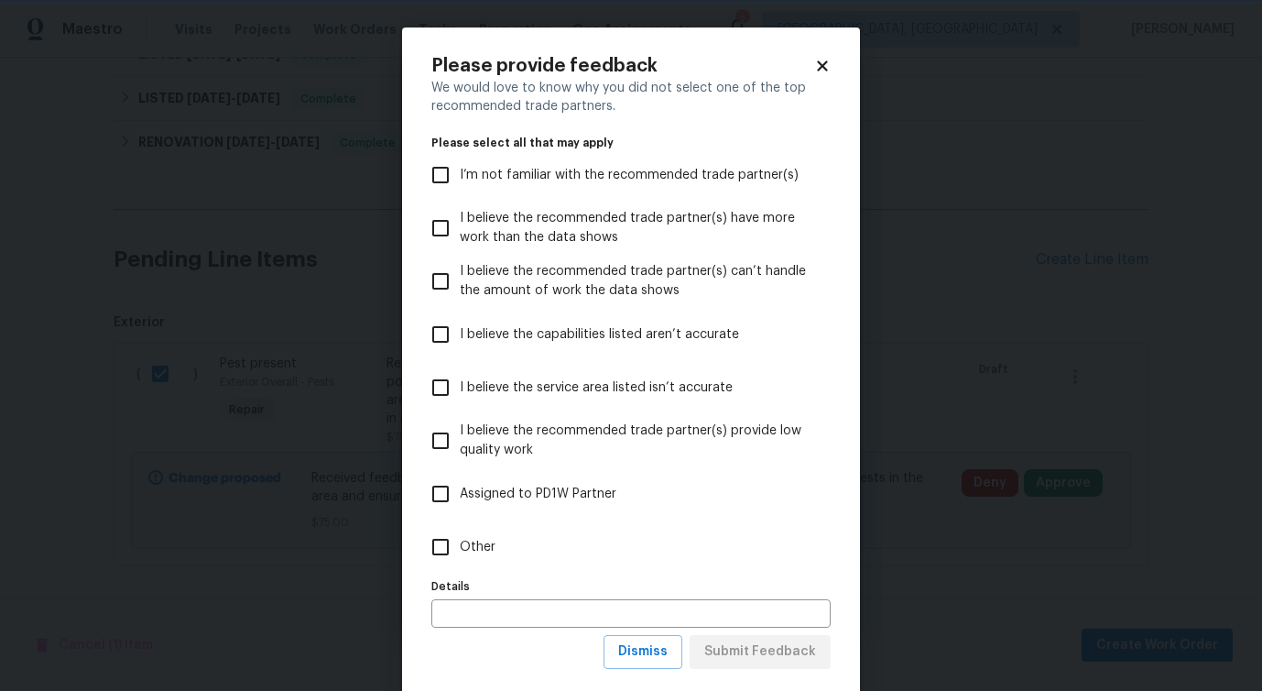
scroll to position [0, 0]
click at [440, 545] on input "Other" at bounding box center [440, 547] width 38 height 38
checkbox input "true"
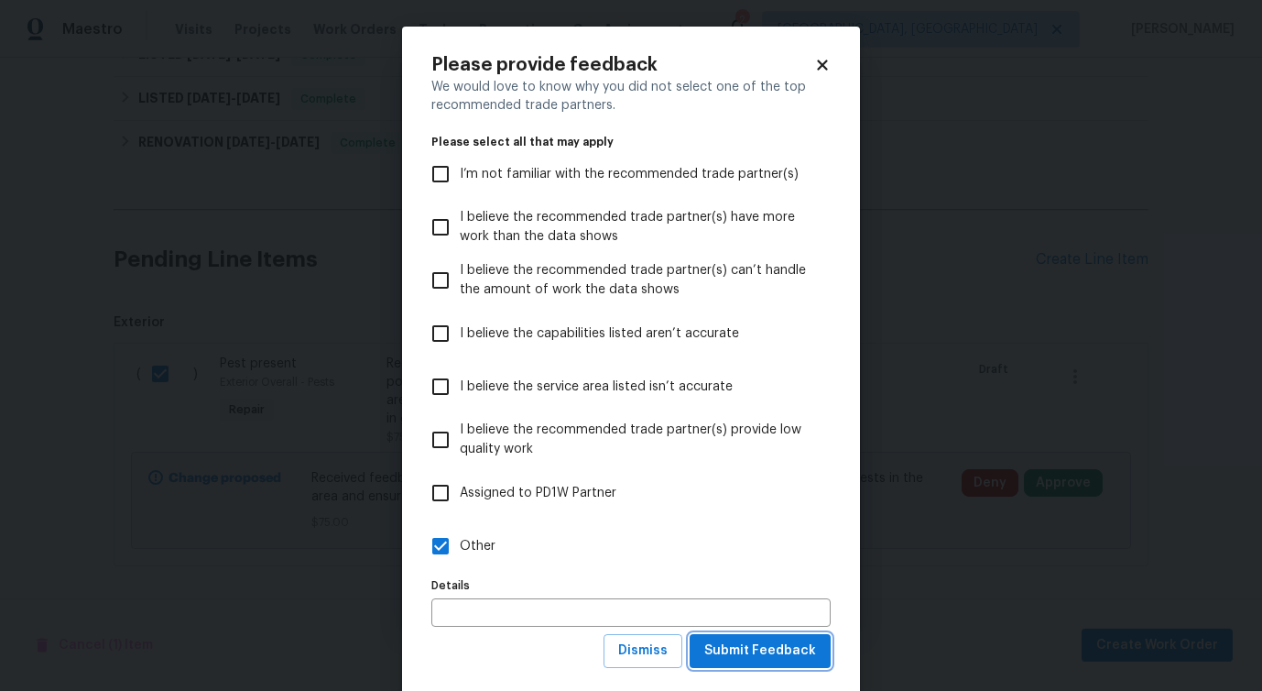
click at [733, 635] on button "Submit Feedback" at bounding box center [760, 651] width 141 height 34
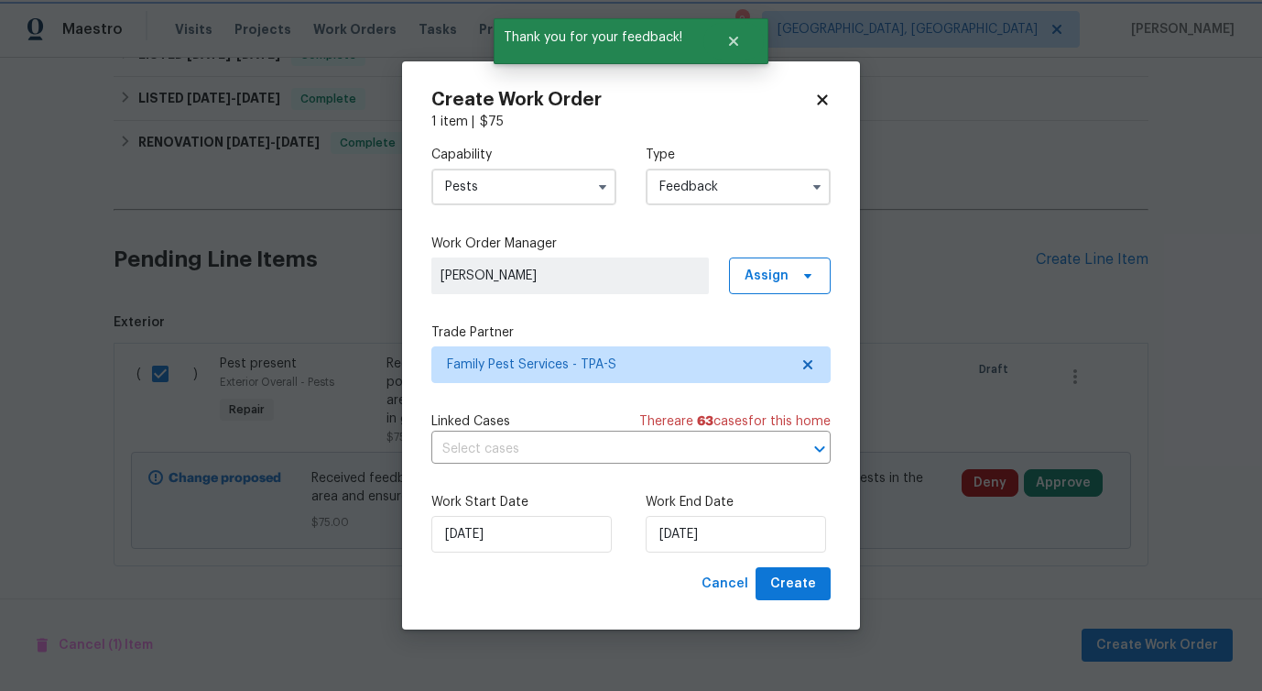
scroll to position [0, 0]
click at [530, 451] on input "text" at bounding box center [605, 449] width 348 height 28
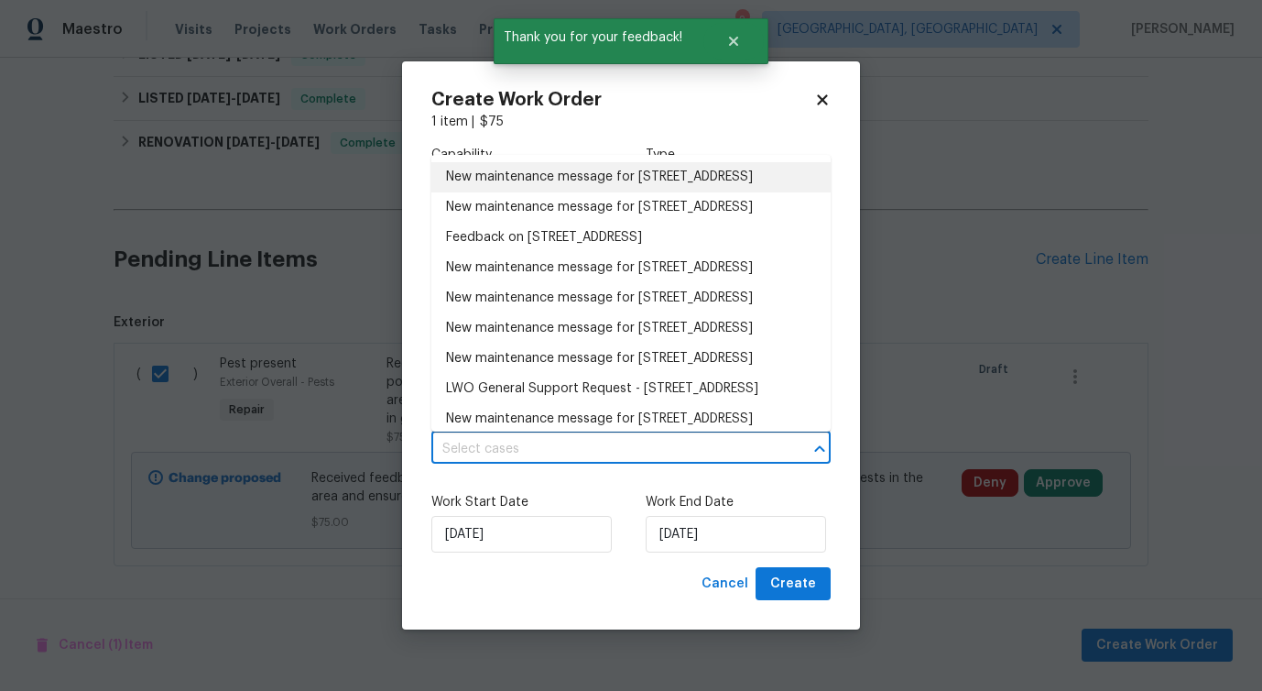
click at [529, 174] on li "New maintenance message for [STREET_ADDRESS]" at bounding box center [630, 177] width 399 height 30
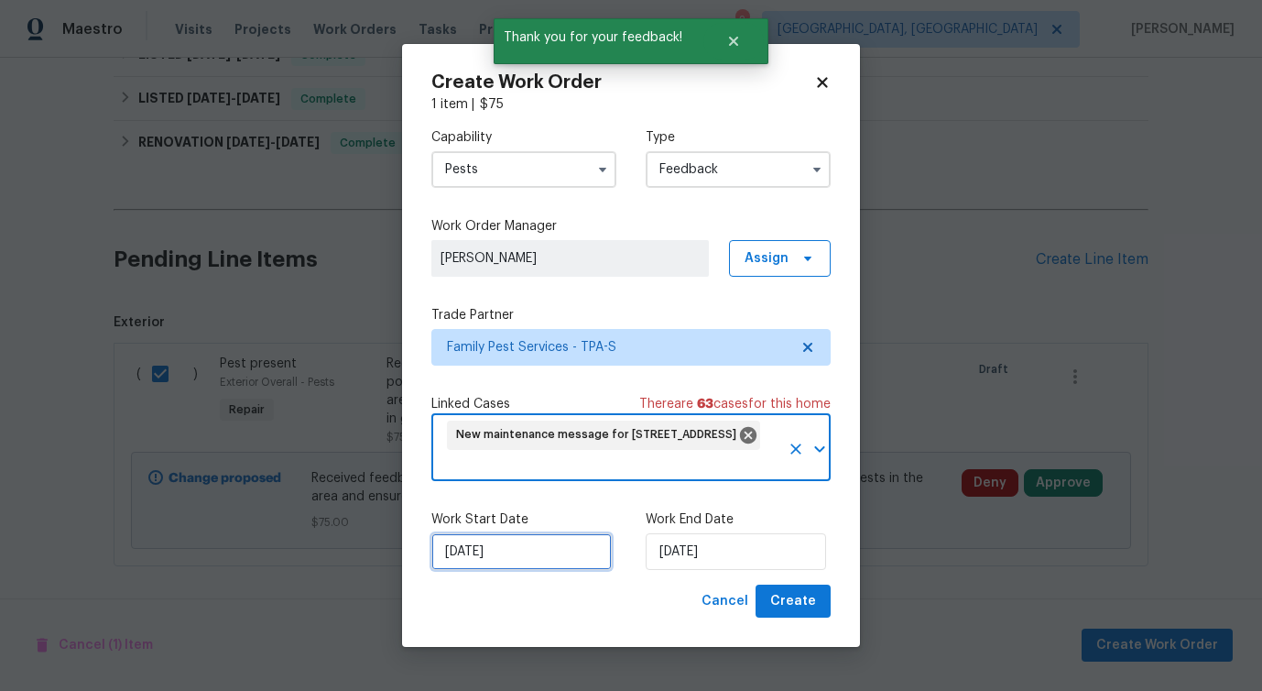
click at [478, 560] on input "[DATE]" at bounding box center [521, 551] width 180 height 37
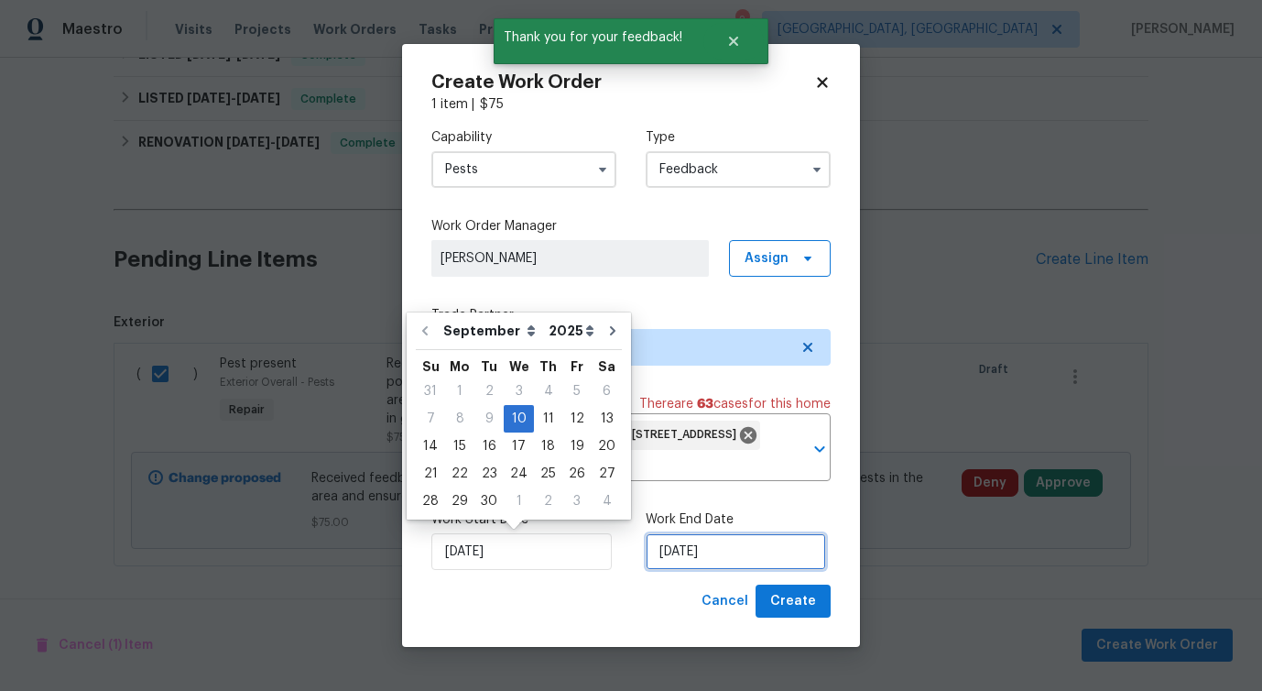
click at [750, 538] on input "[DATE]" at bounding box center [736, 551] width 180 height 37
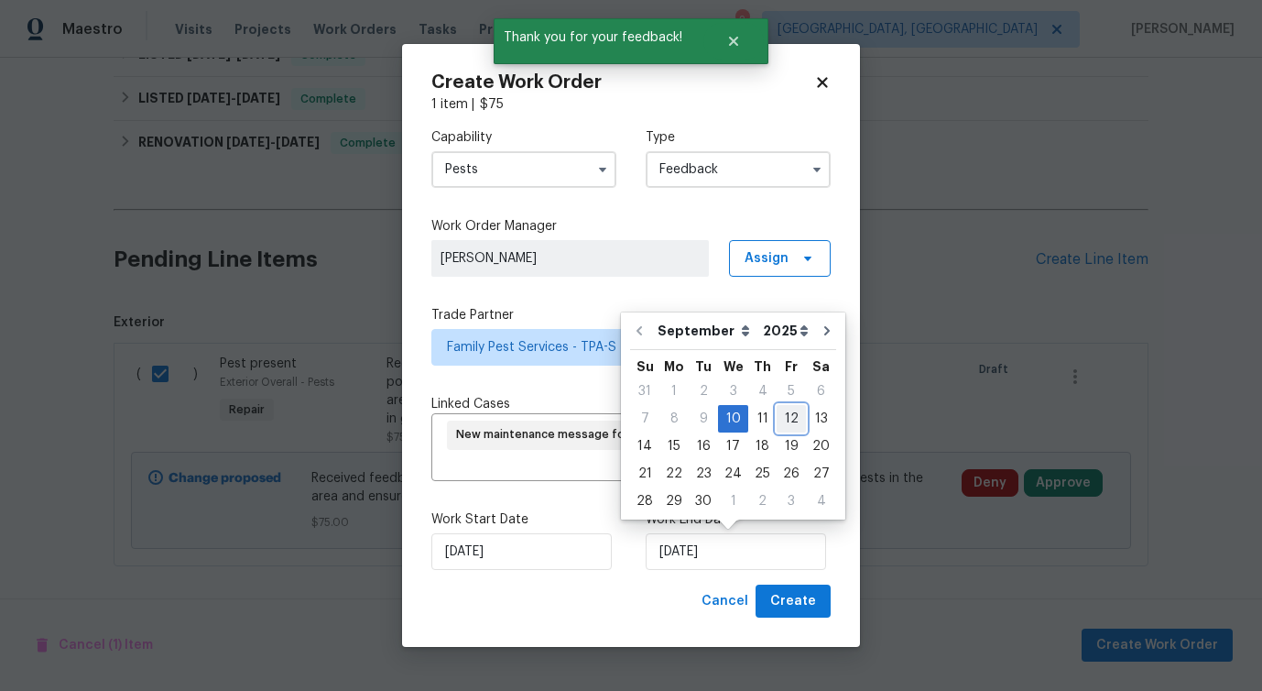
click at [782, 419] on div "12" at bounding box center [791, 419] width 29 height 26
type input "[DATE]"
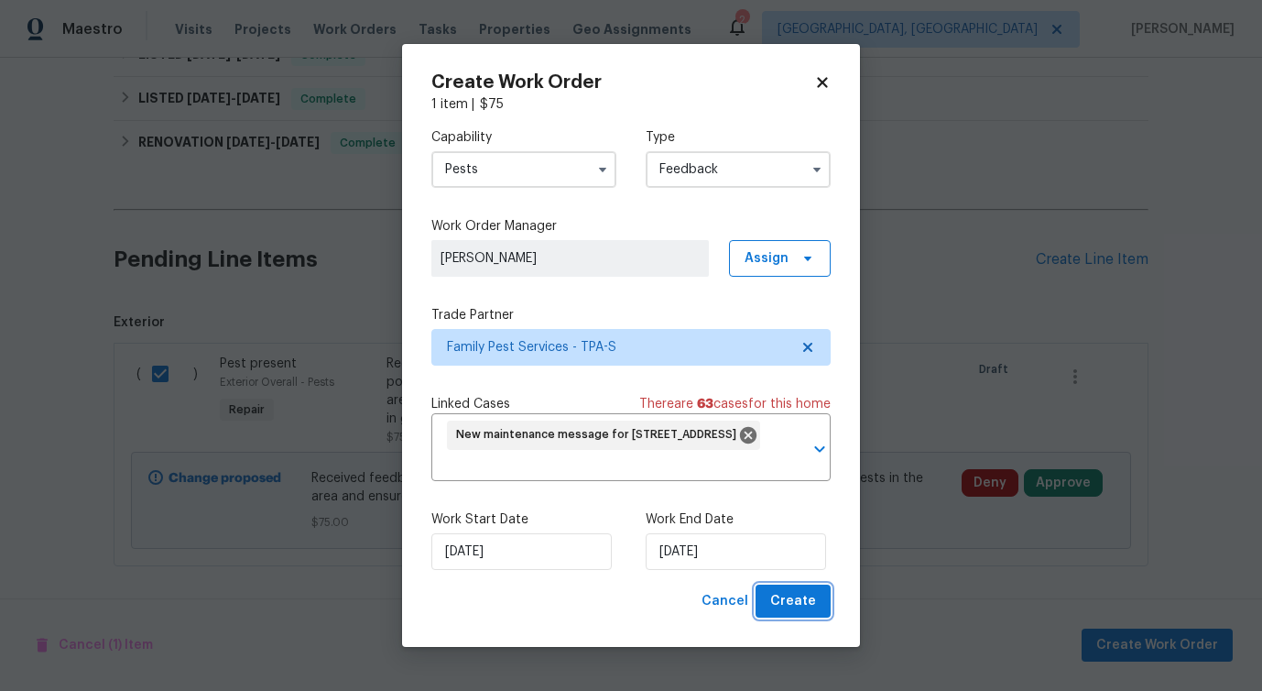
click at [806, 604] on span "Create" at bounding box center [793, 601] width 46 height 23
checkbox input "false"
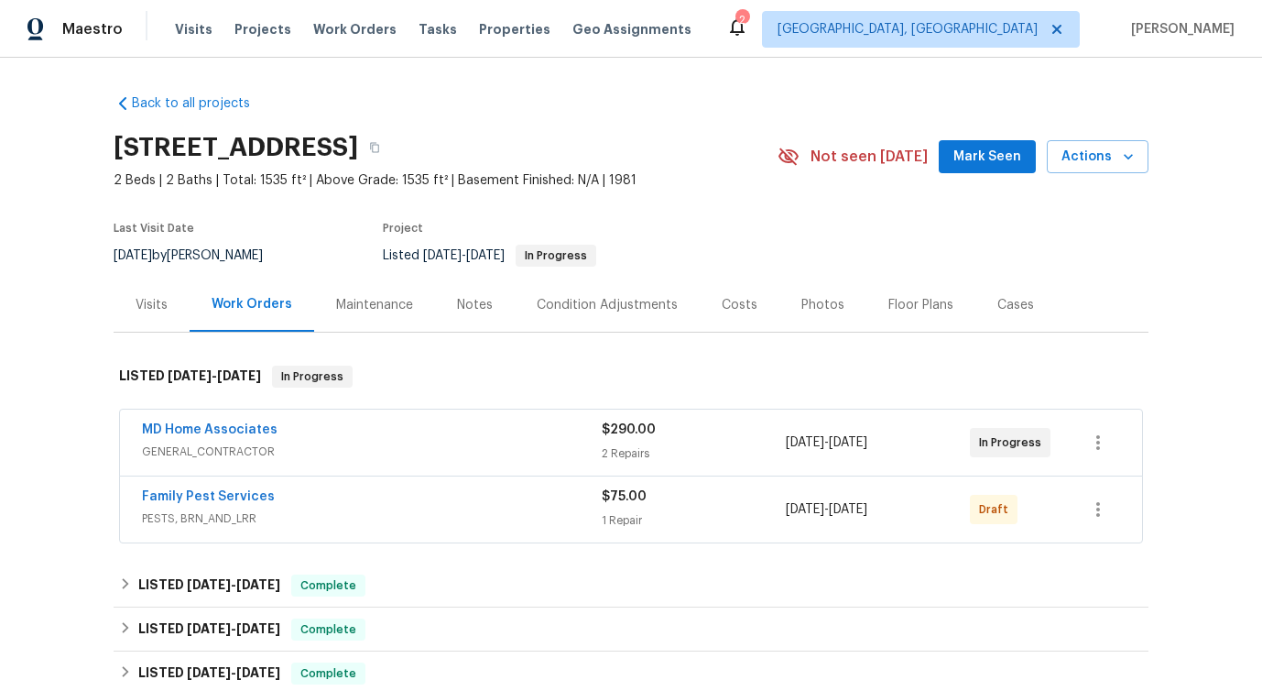
click at [225, 504] on span "Family Pest Services" at bounding box center [208, 496] width 133 height 18
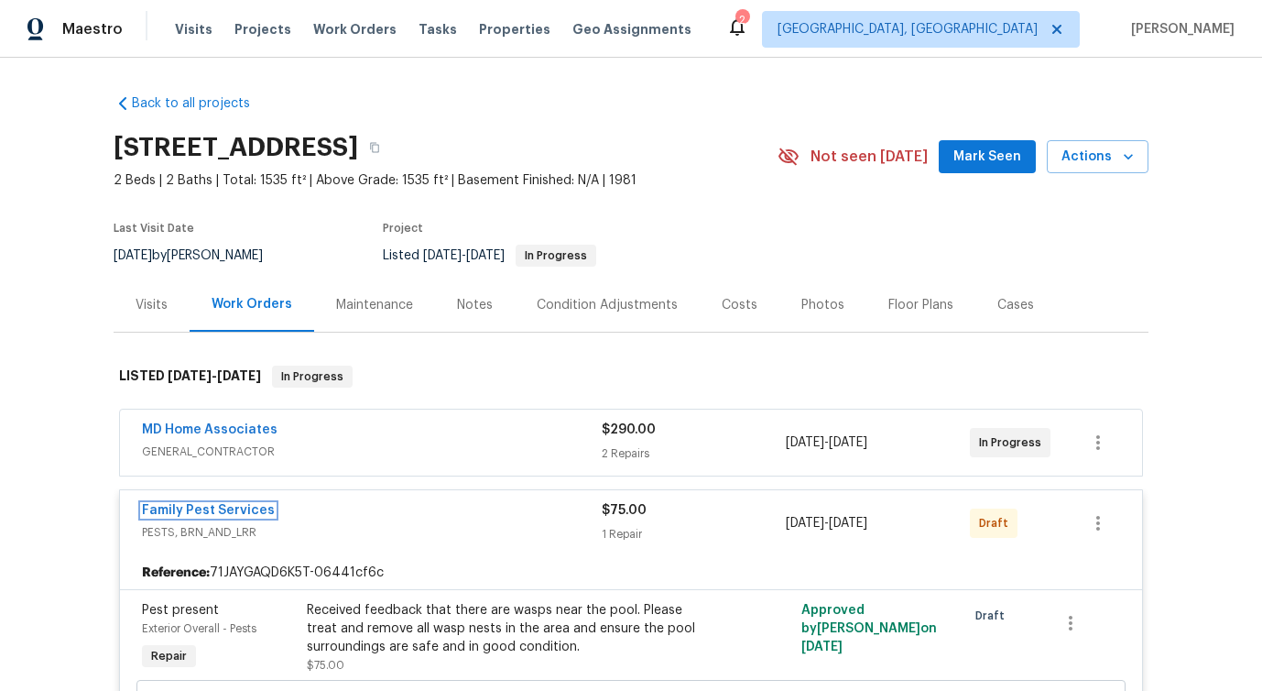
click at [225, 504] on link "Family Pest Services" at bounding box center [208, 510] width 133 height 13
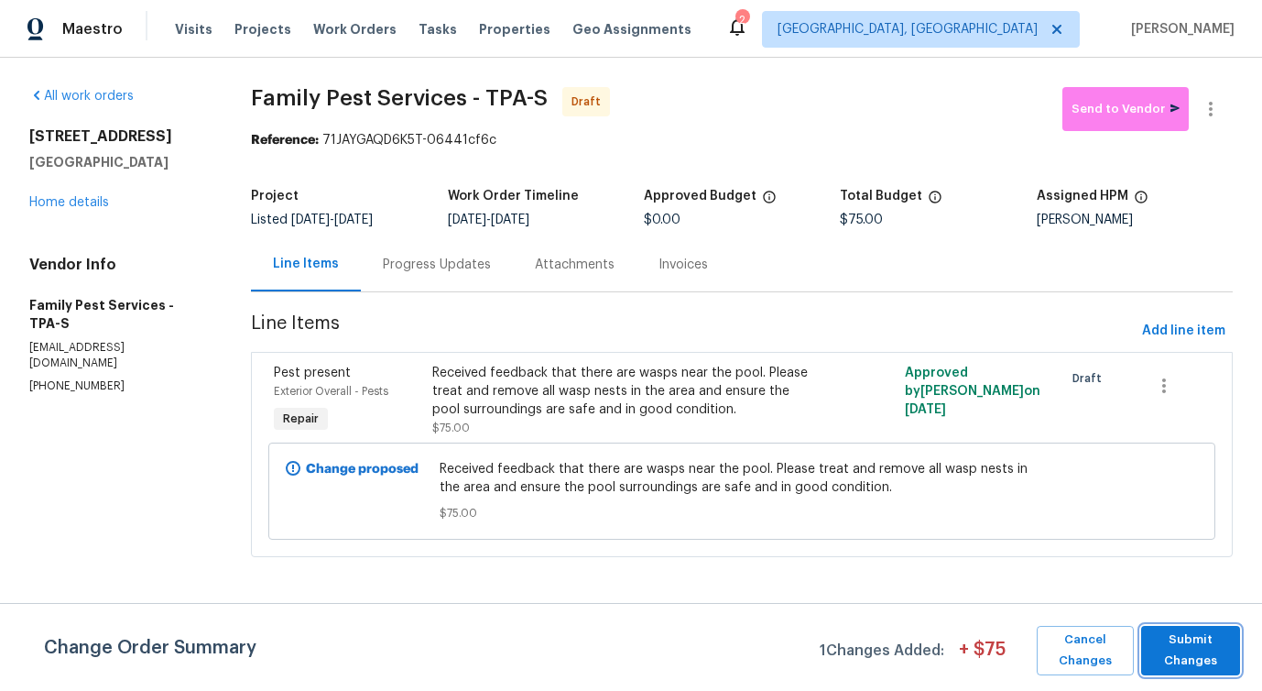
click at [1176, 638] on span "Submit Changes" at bounding box center [1191, 650] width 81 height 42
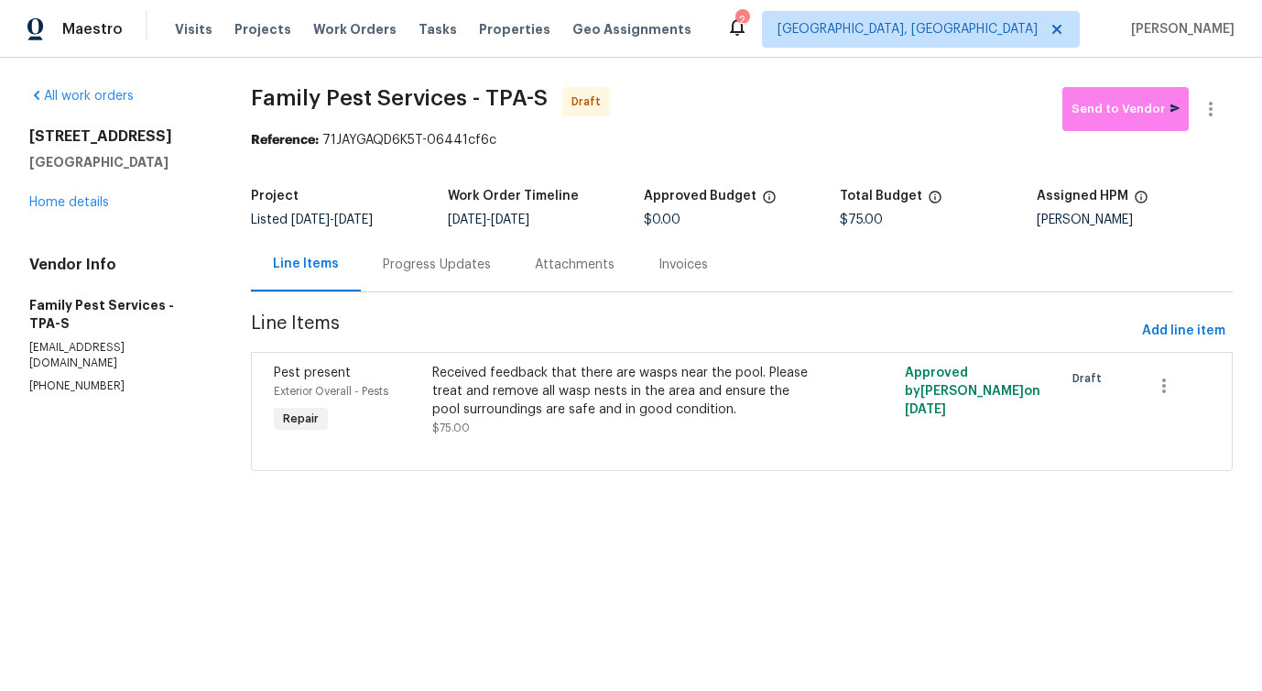
click at [460, 264] on div "Progress Updates" at bounding box center [437, 265] width 108 height 18
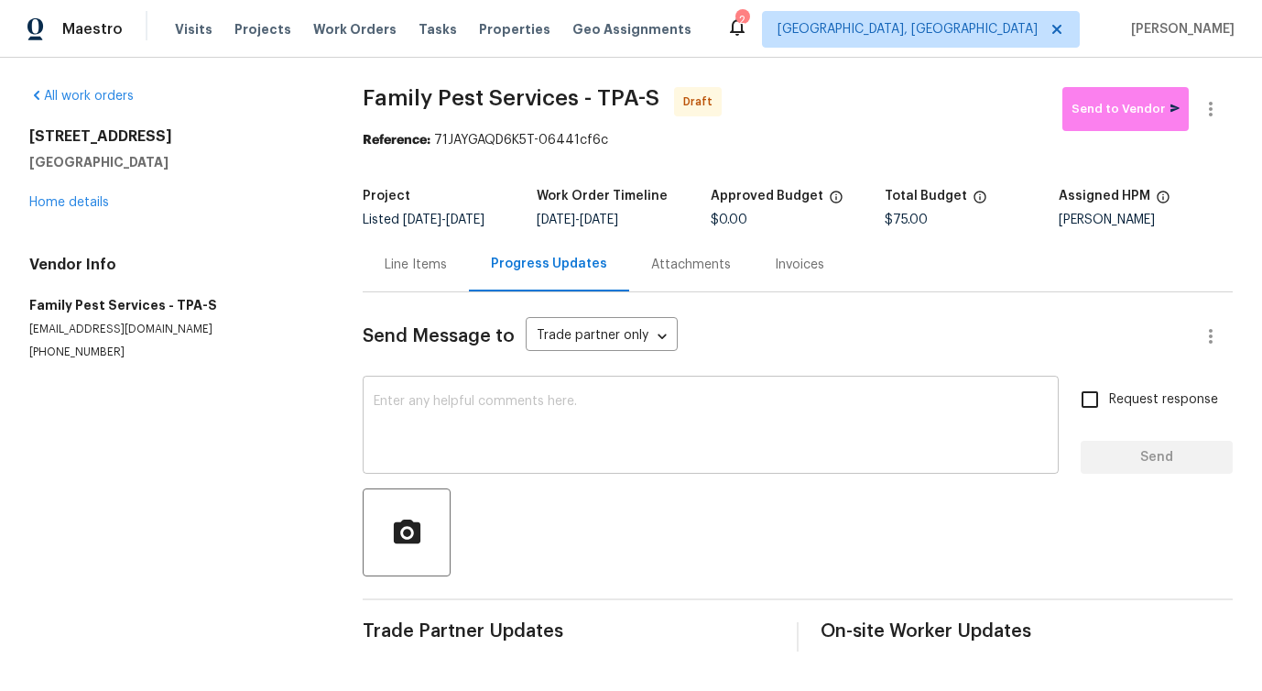
click at [409, 449] on textarea at bounding box center [711, 427] width 674 height 64
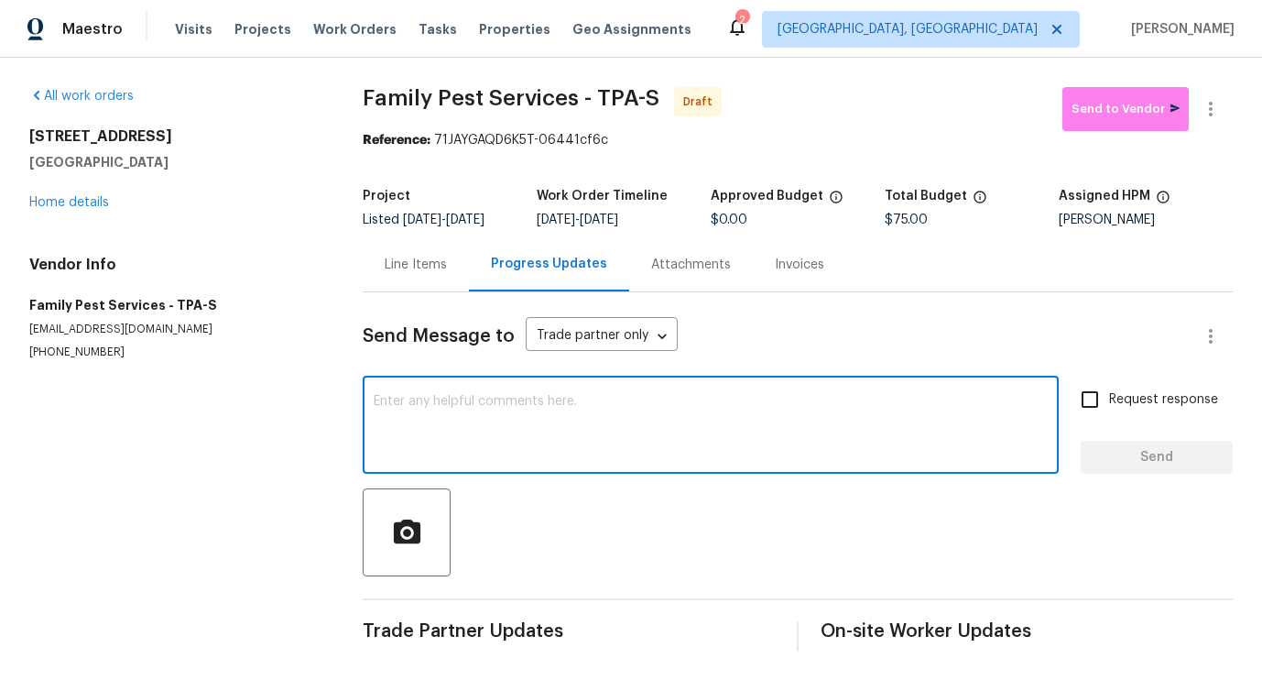
click at [549, 416] on textarea at bounding box center [711, 427] width 674 height 64
paste textarea "Hi this is [PERSON_NAME] with Opendoor. I’m confirming you received the WO for …"
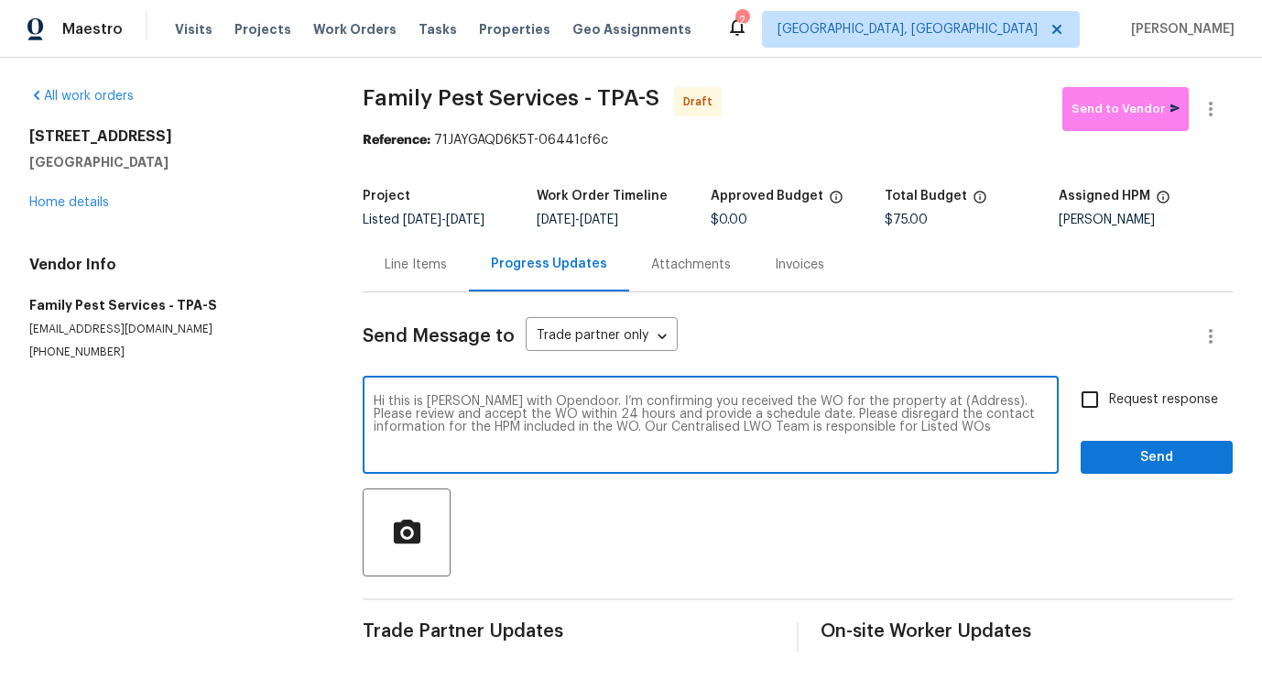
click at [937, 405] on textarea "Hi this is [PERSON_NAME] with Opendoor. I’m confirming you received the WO for …" at bounding box center [711, 427] width 674 height 64
paste textarea "[STREET_ADDRESS]"
type textarea "Hi this is [PERSON_NAME] with Opendoor. I’m confirming you received the WO for …"
click at [1133, 390] on span "Request response" at bounding box center [1163, 399] width 109 height 19
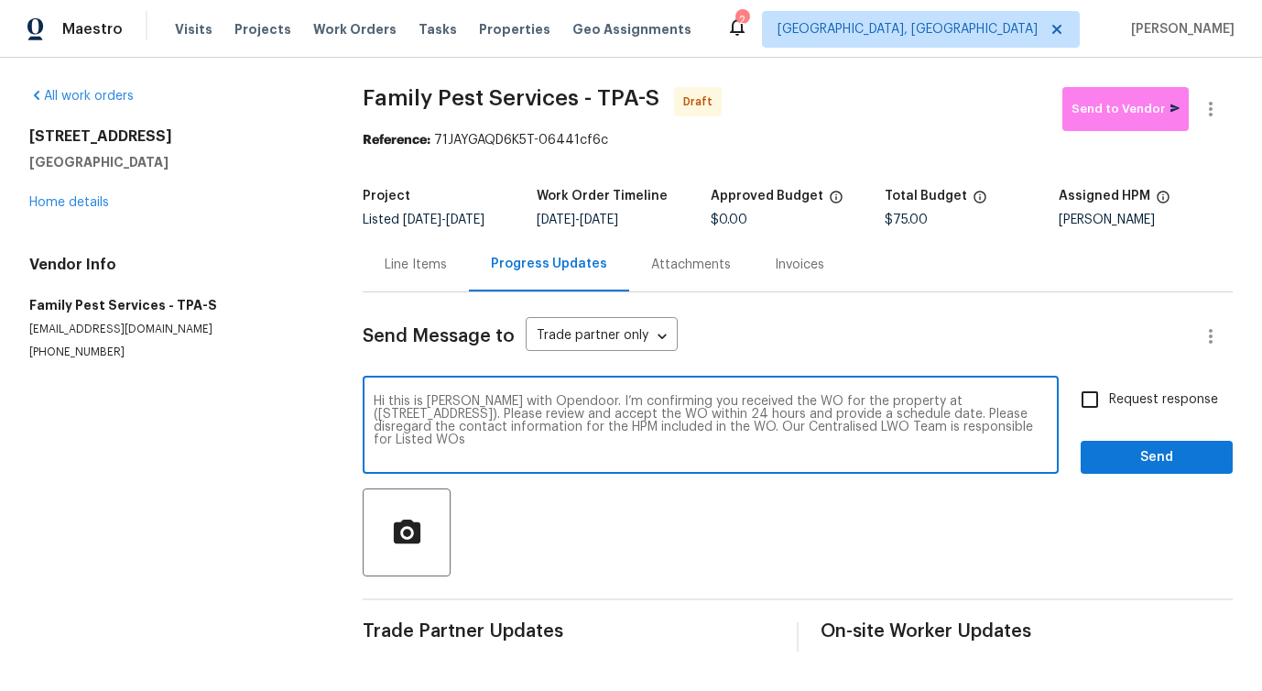
click at [1109, 389] on input "Request response" at bounding box center [1090, 399] width 38 height 38
checkbox input "true"
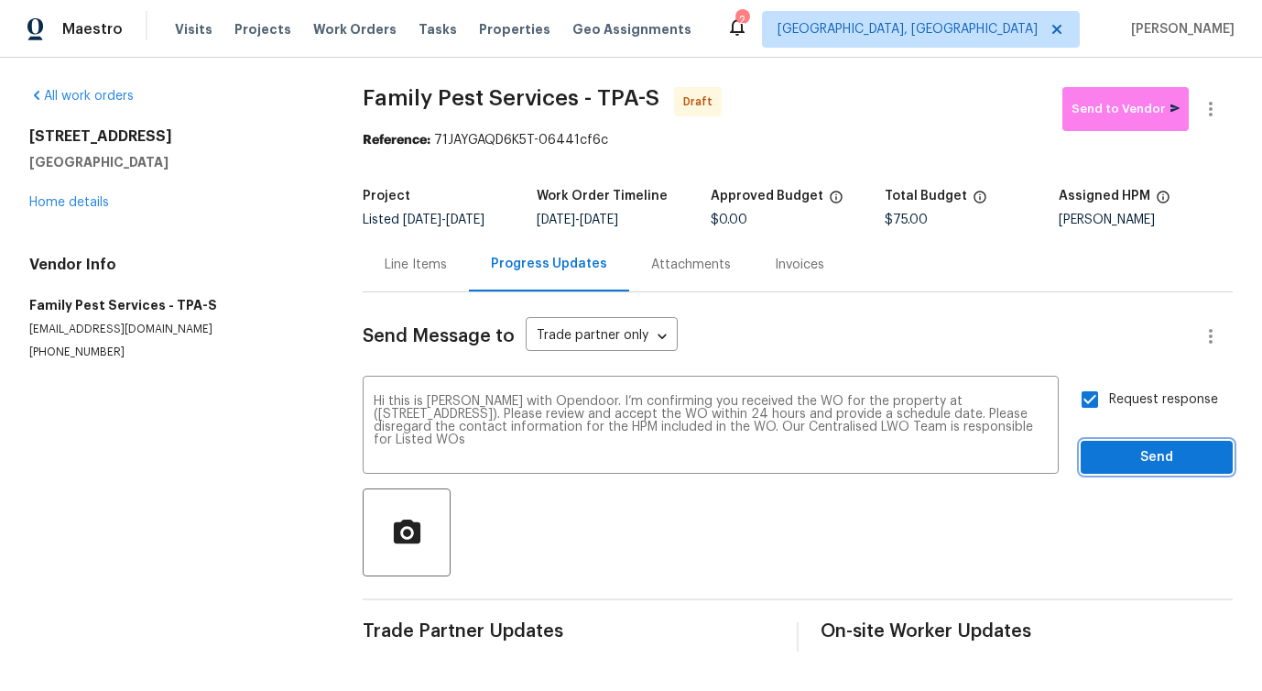
click at [1138, 453] on span "Send" at bounding box center [1157, 457] width 123 height 23
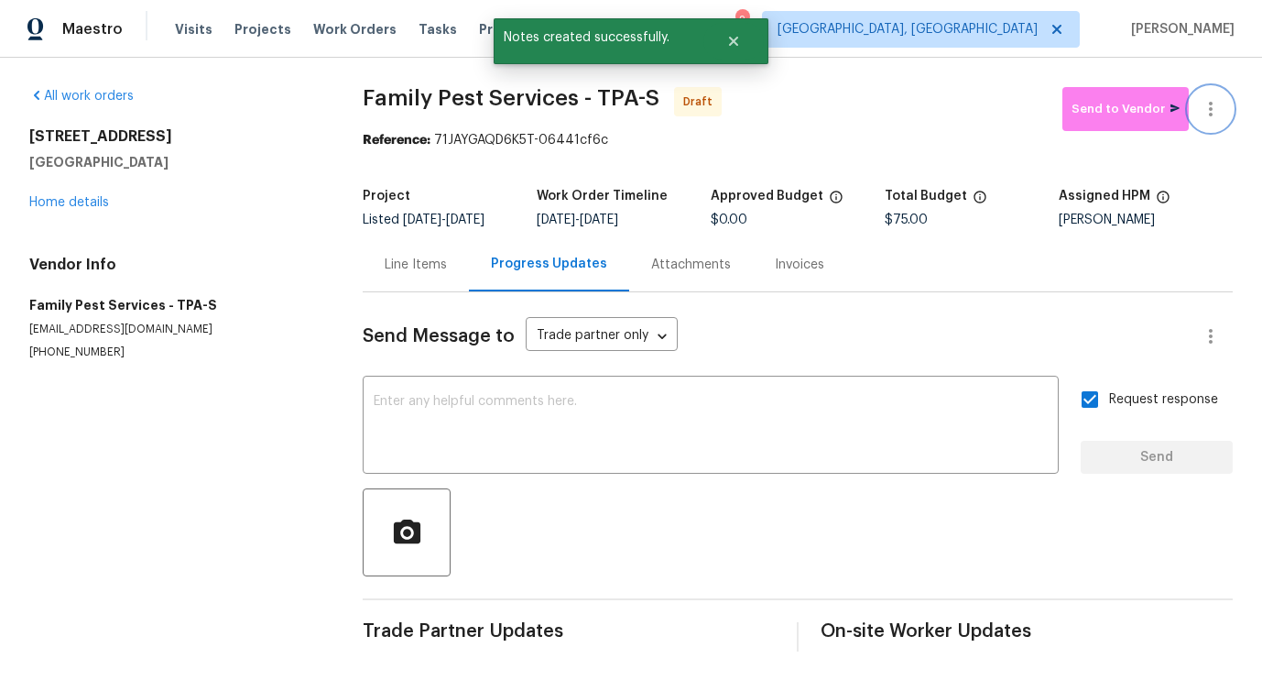
click at [1201, 115] on icon "button" at bounding box center [1211, 109] width 22 height 22
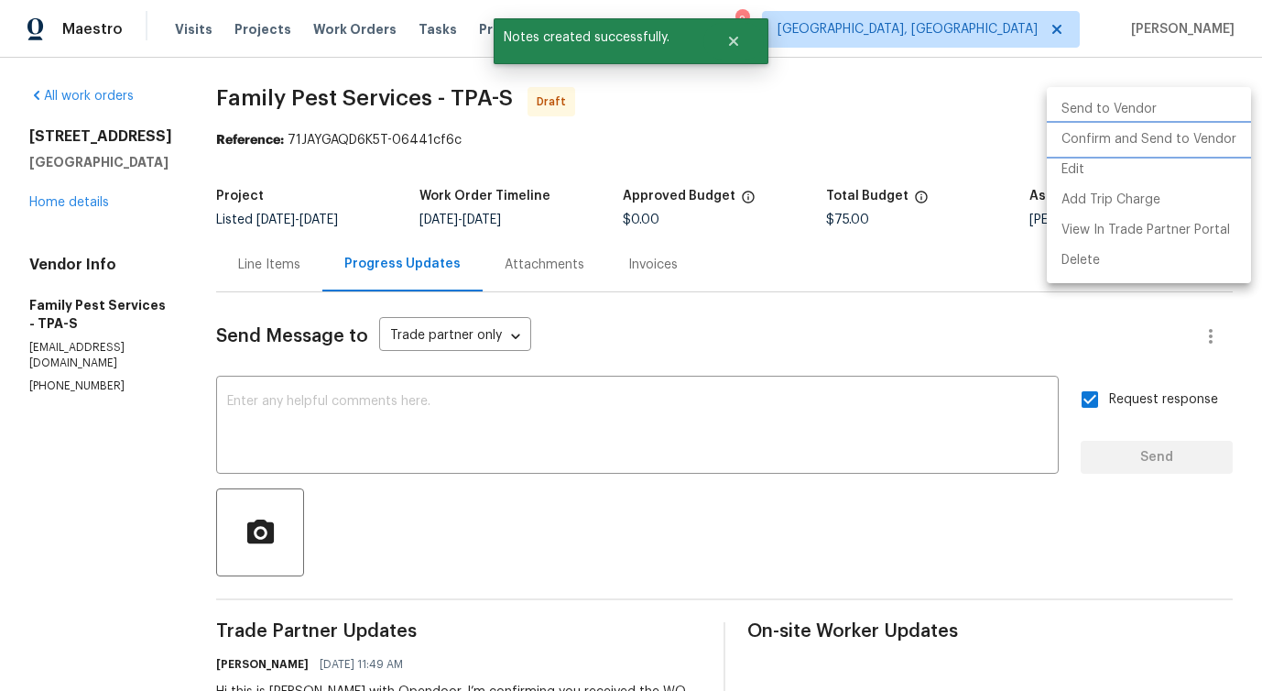
click at [1096, 143] on li "Confirm and Send to Vendor" at bounding box center [1149, 140] width 204 height 30
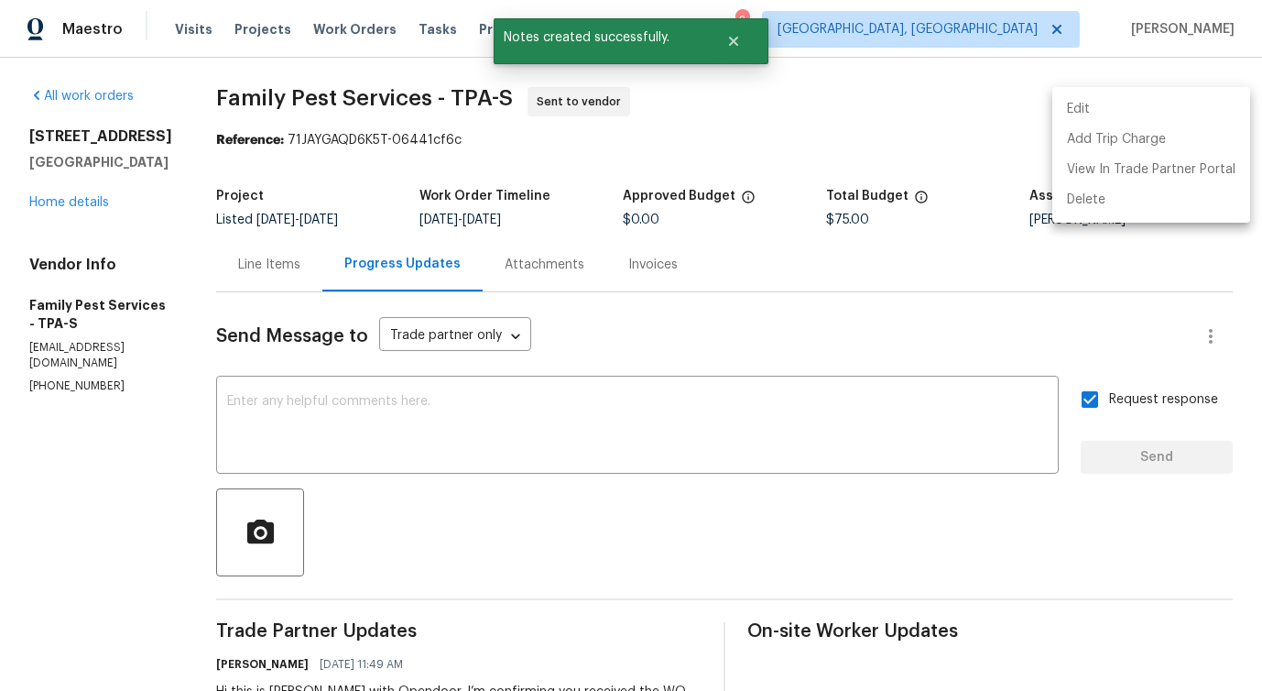
click at [525, 430] on div at bounding box center [631, 345] width 1262 height 691
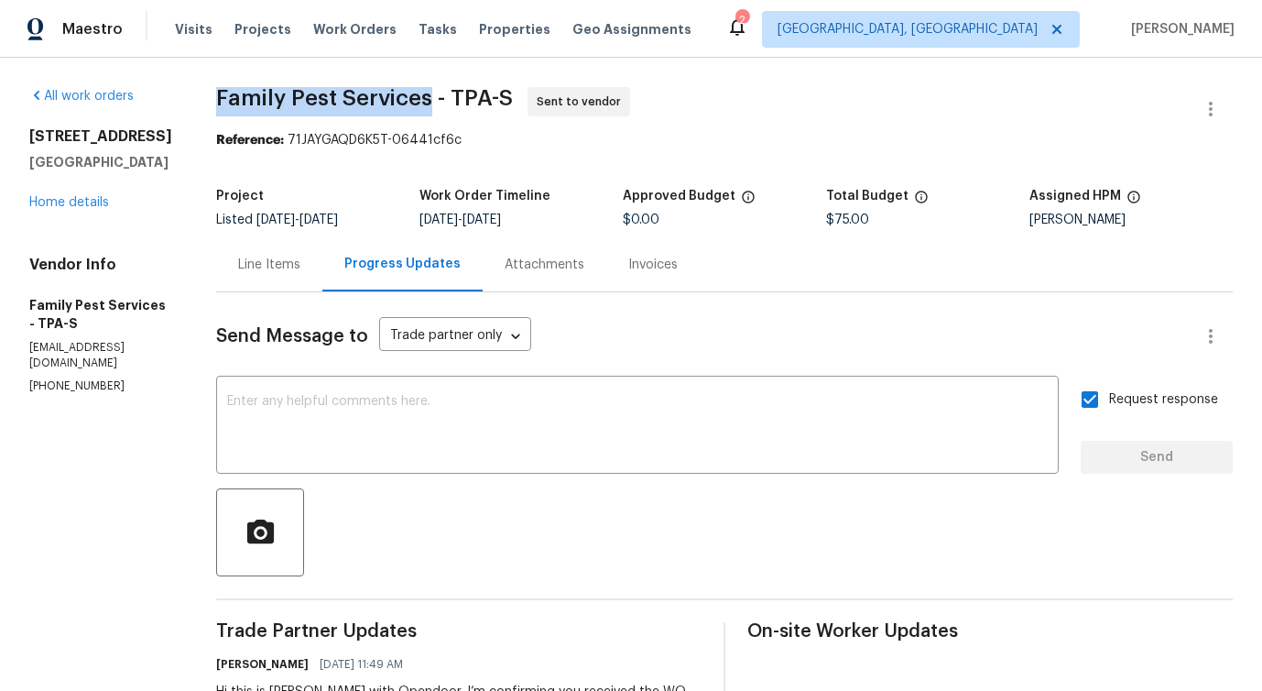
drag, startPoint x: 221, startPoint y: 97, endPoint x: 440, endPoint y: 97, distance: 218.9
click at [440, 97] on div "All work orders [STREET_ADDRESS] Home details Vendor Info Family Pest Services …" at bounding box center [631, 442] width 1262 height 768
copy span "Family Pest Services"
